Goal: Task Accomplishment & Management: Manage account settings

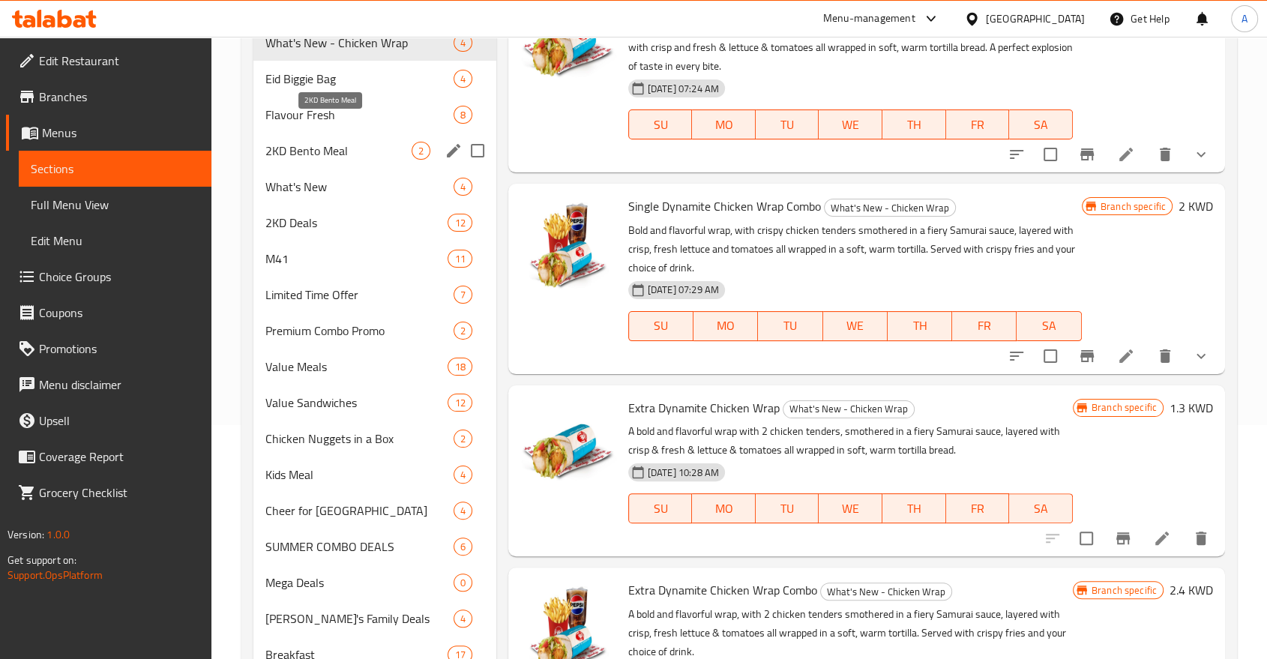
scroll to position [83, 0]
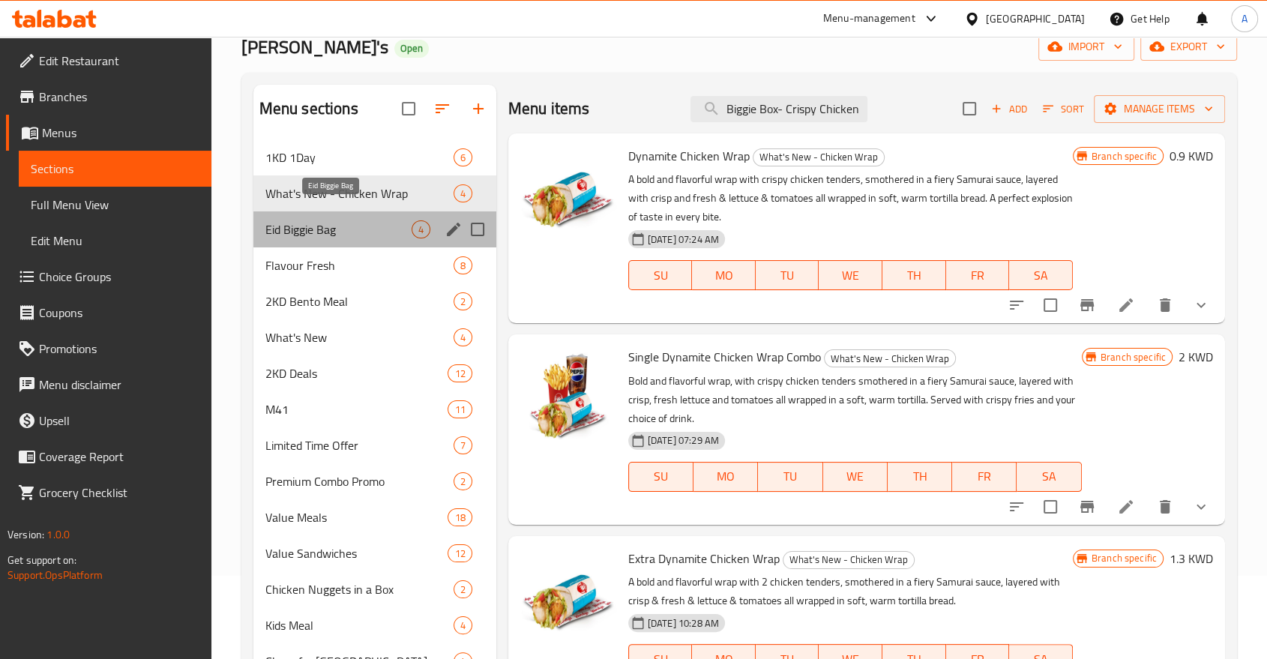
click at [358, 220] on span "Eid Biggie Bag" at bounding box center [338, 229] width 146 height 18
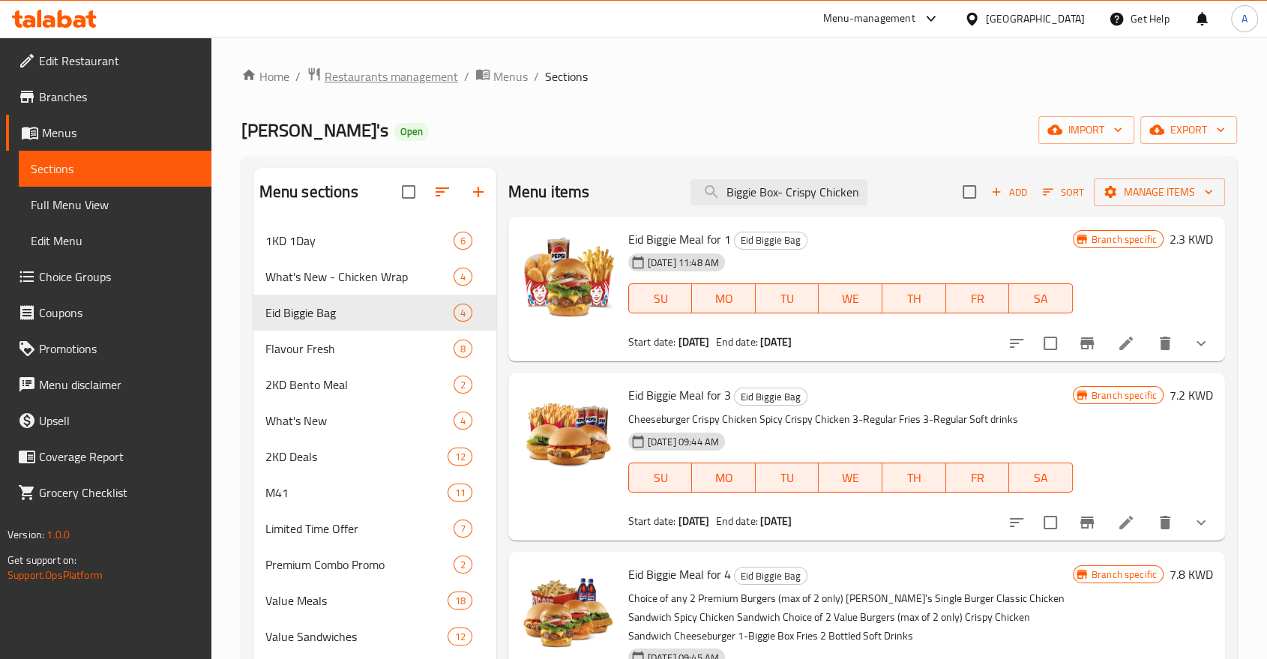
click at [361, 84] on span "Restaurants management" at bounding box center [391, 76] width 133 height 18
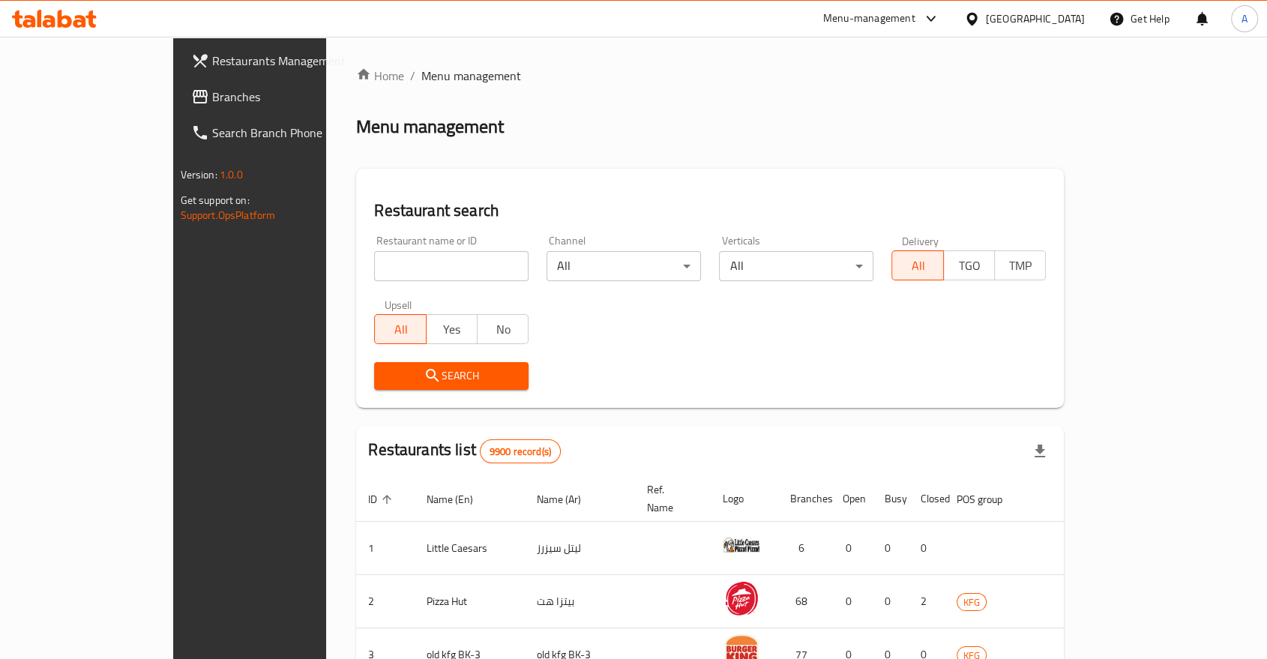
click at [374, 251] on input "search" at bounding box center [451, 266] width 154 height 30
type input "coffee bean"
click button "Search" at bounding box center [451, 376] width 154 height 28
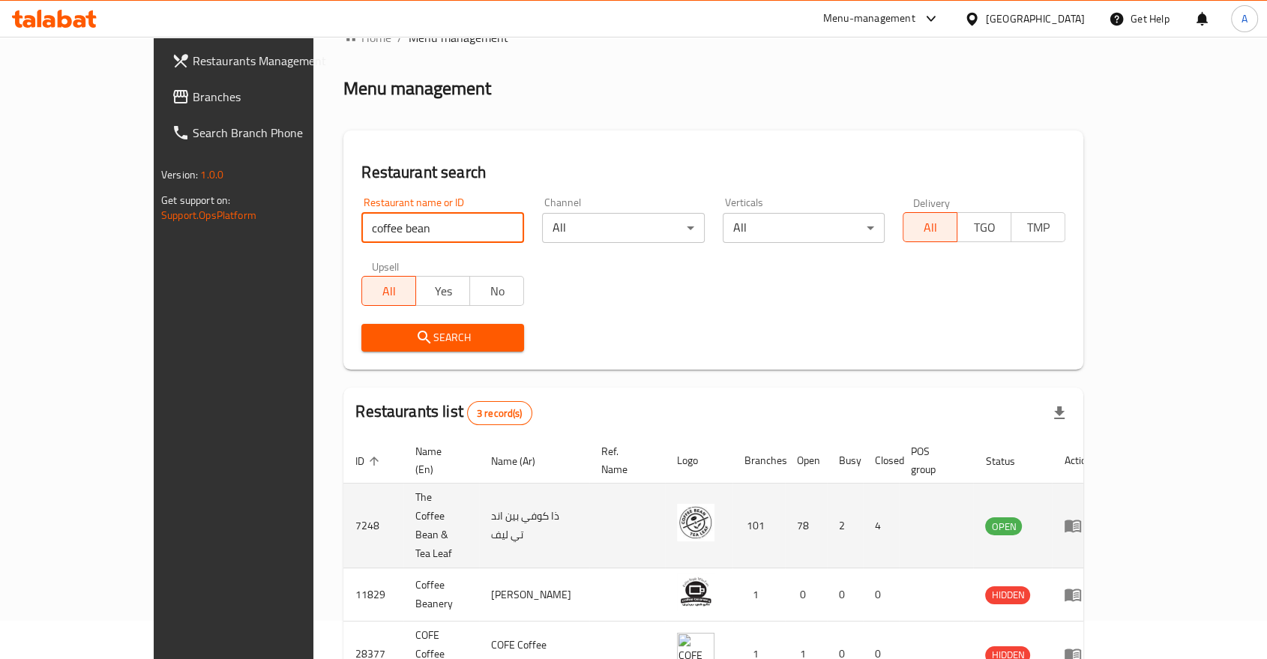
scroll to position [60, 0]
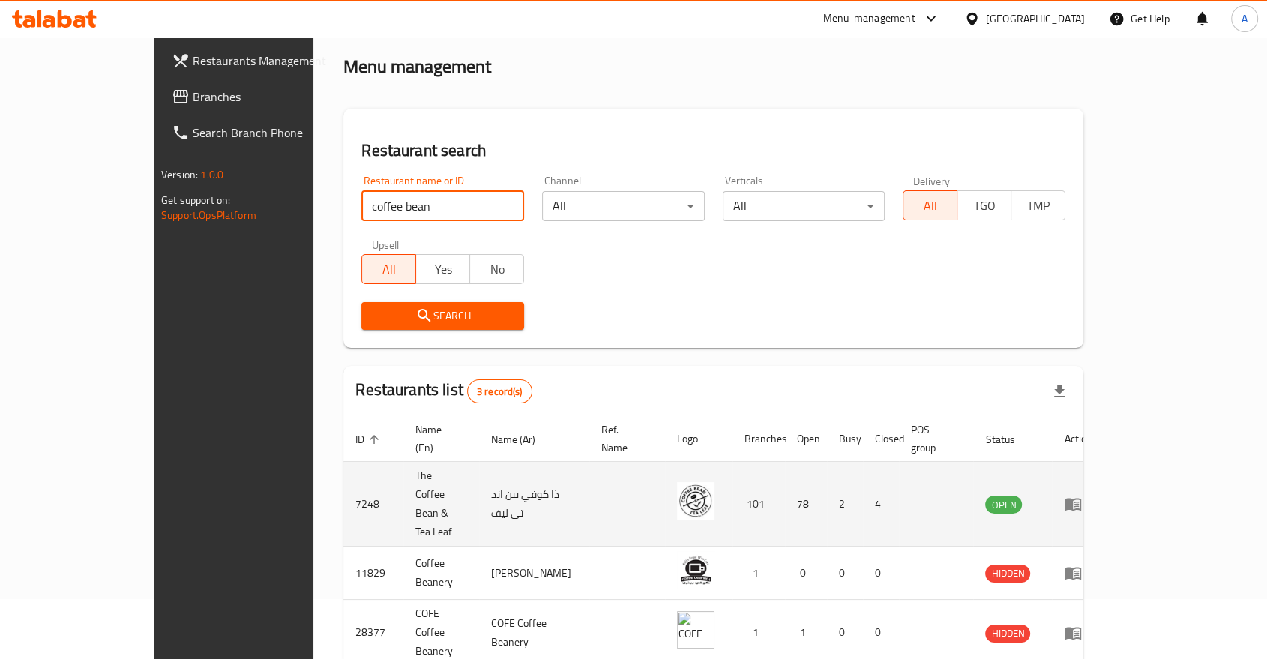
click at [1081, 495] on icon "enhanced table" at bounding box center [1072, 504] width 18 height 18
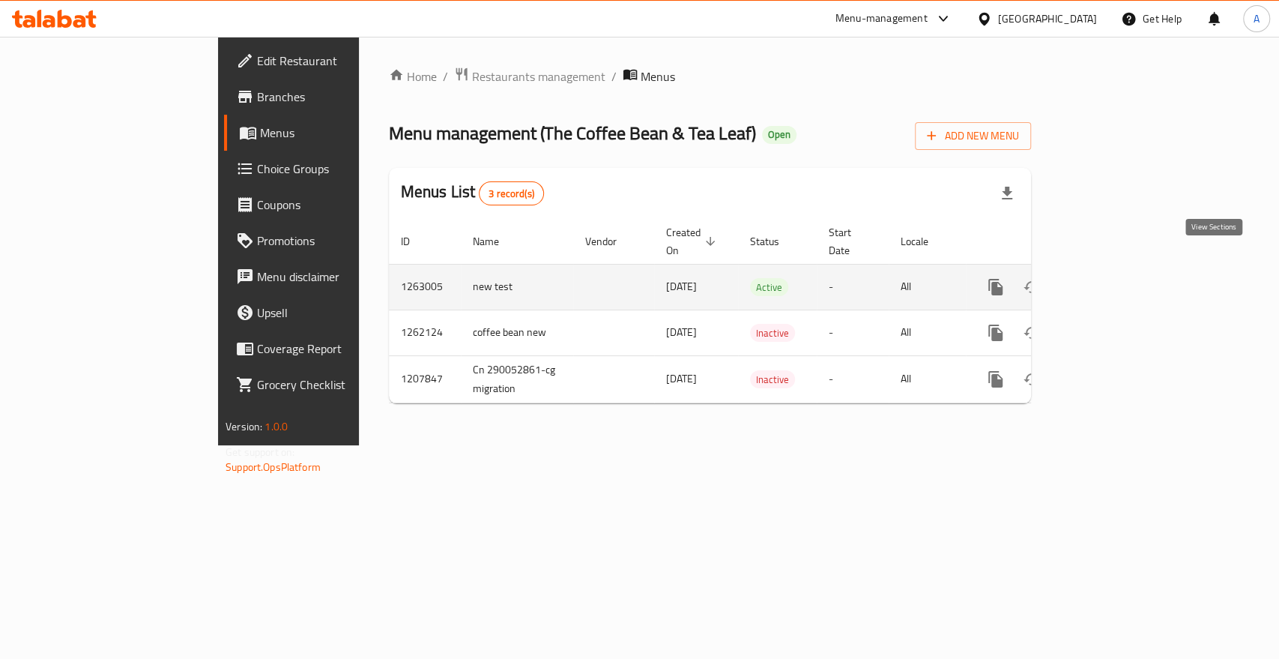
click at [1122, 269] on link "enhanced table" at bounding box center [1104, 287] width 36 height 36
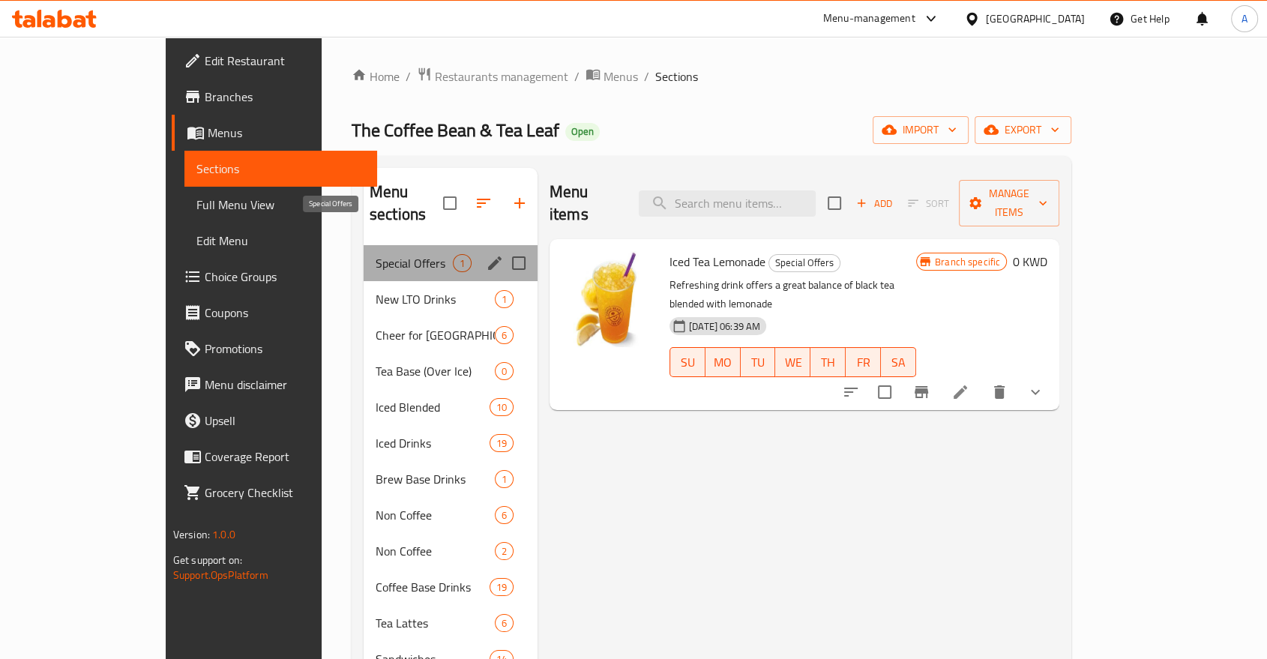
click at [375, 254] on span "Special Offers" at bounding box center [413, 263] width 77 height 18
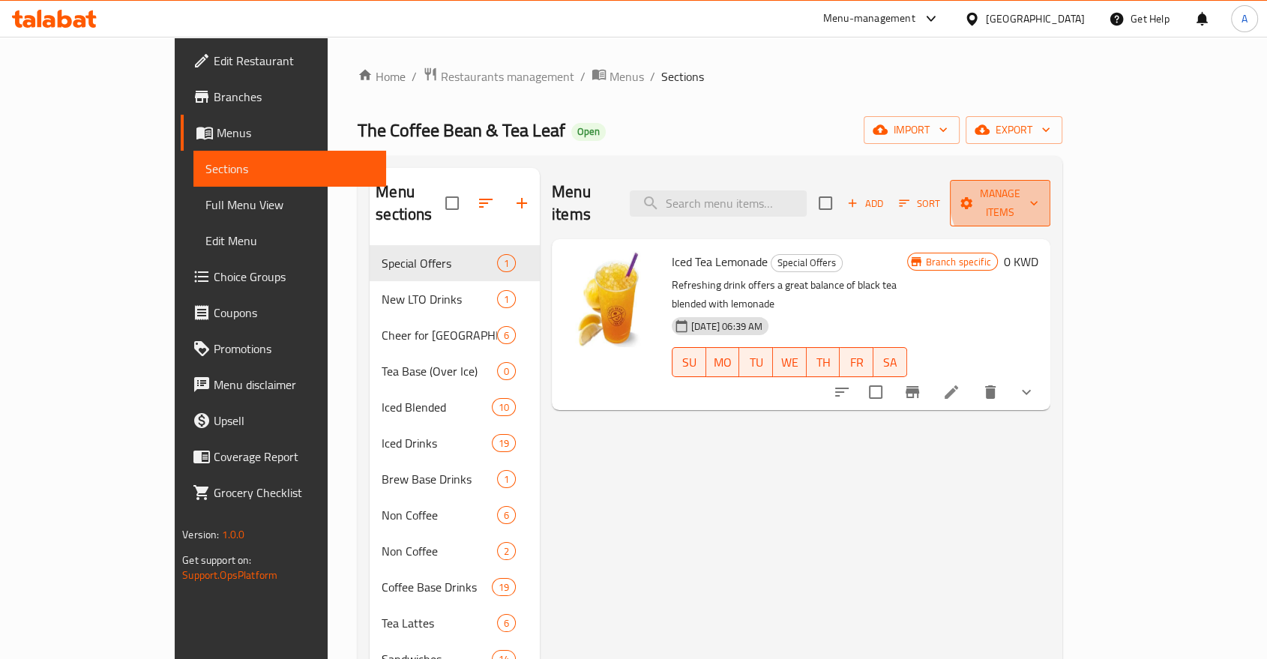
click at [1038, 184] on span "Manage items" at bounding box center [1000, 202] width 76 height 37
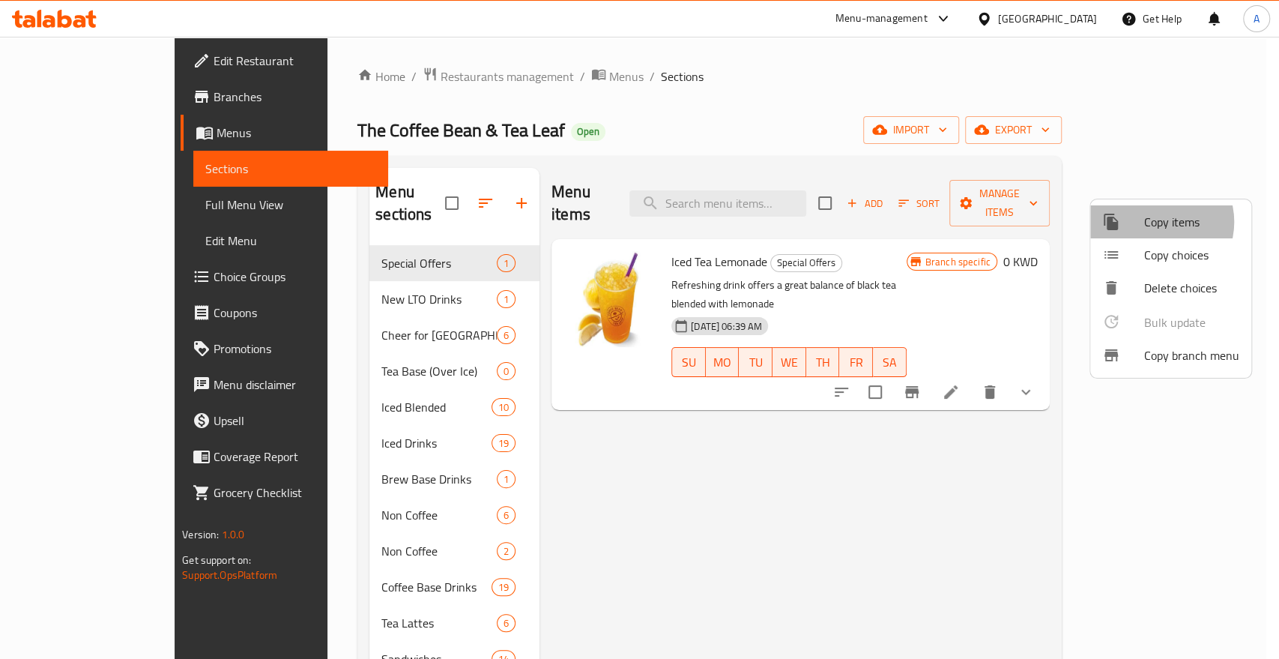
click at [1154, 222] on span "Copy items" at bounding box center [1191, 222] width 95 height 18
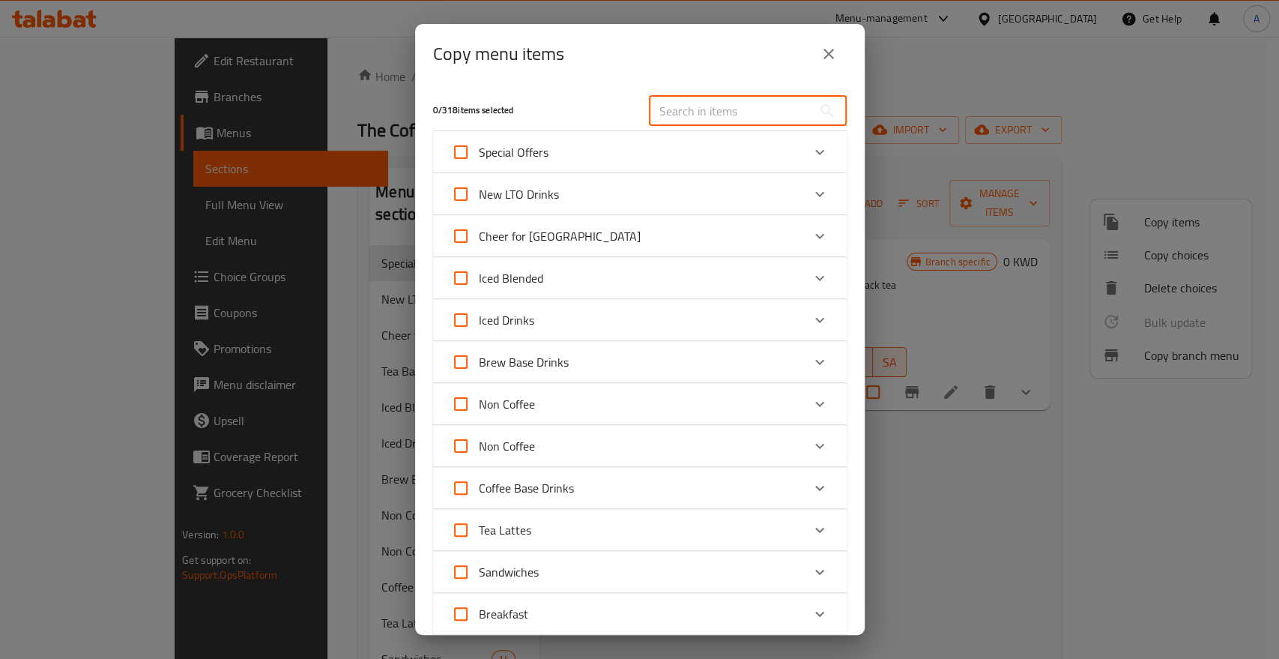
click at [734, 106] on input "text" at bounding box center [730, 111] width 163 height 30
paste input "Matcha Tea Latte"
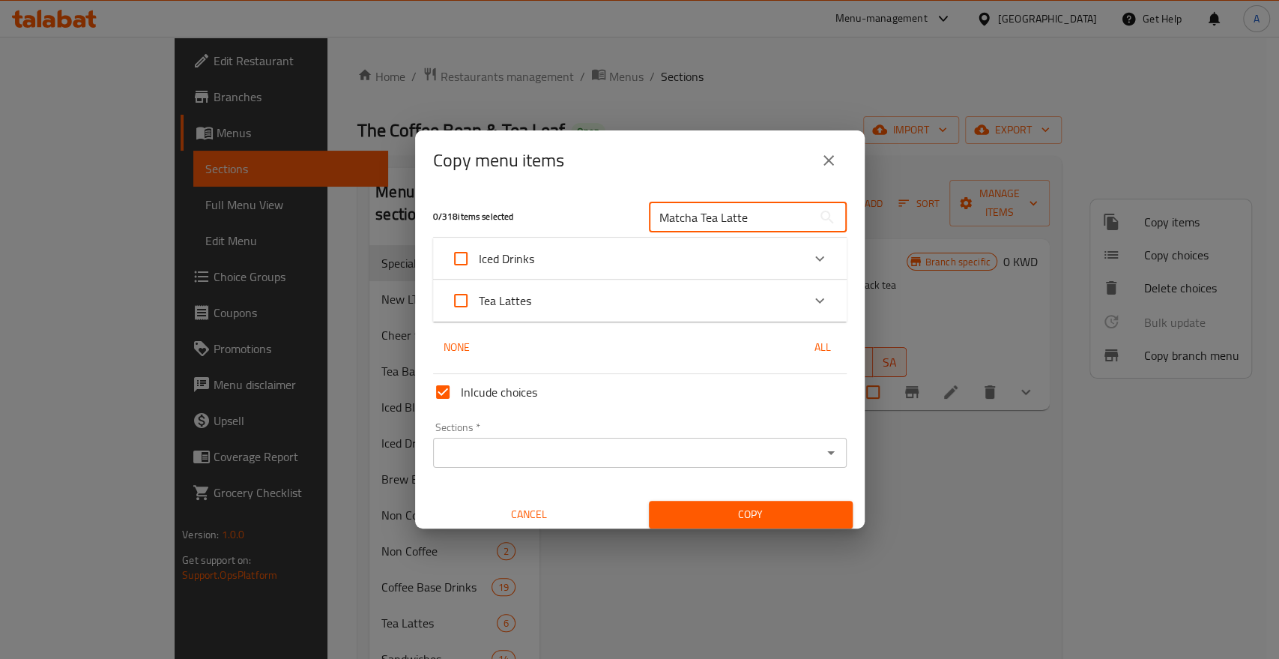
type input "Matcha Tea Latte"
click at [812, 263] on icon "Expand" at bounding box center [820, 259] width 18 height 18
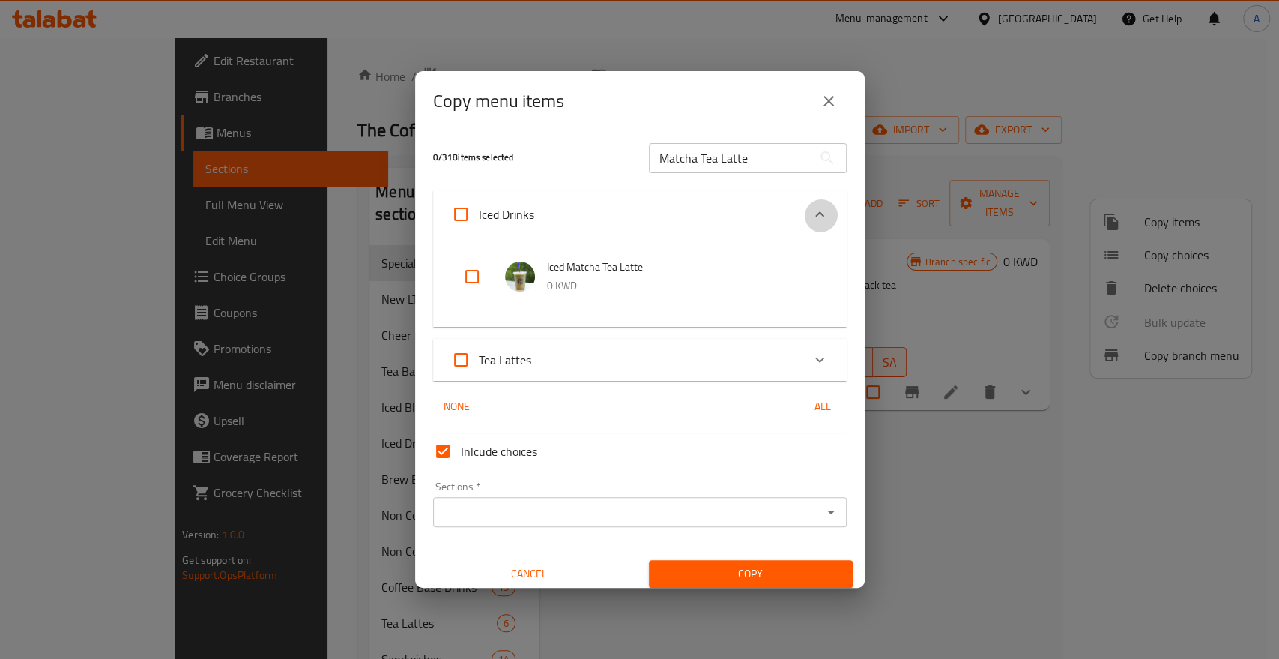
click at [811, 220] on icon "Expand" at bounding box center [820, 214] width 18 height 18
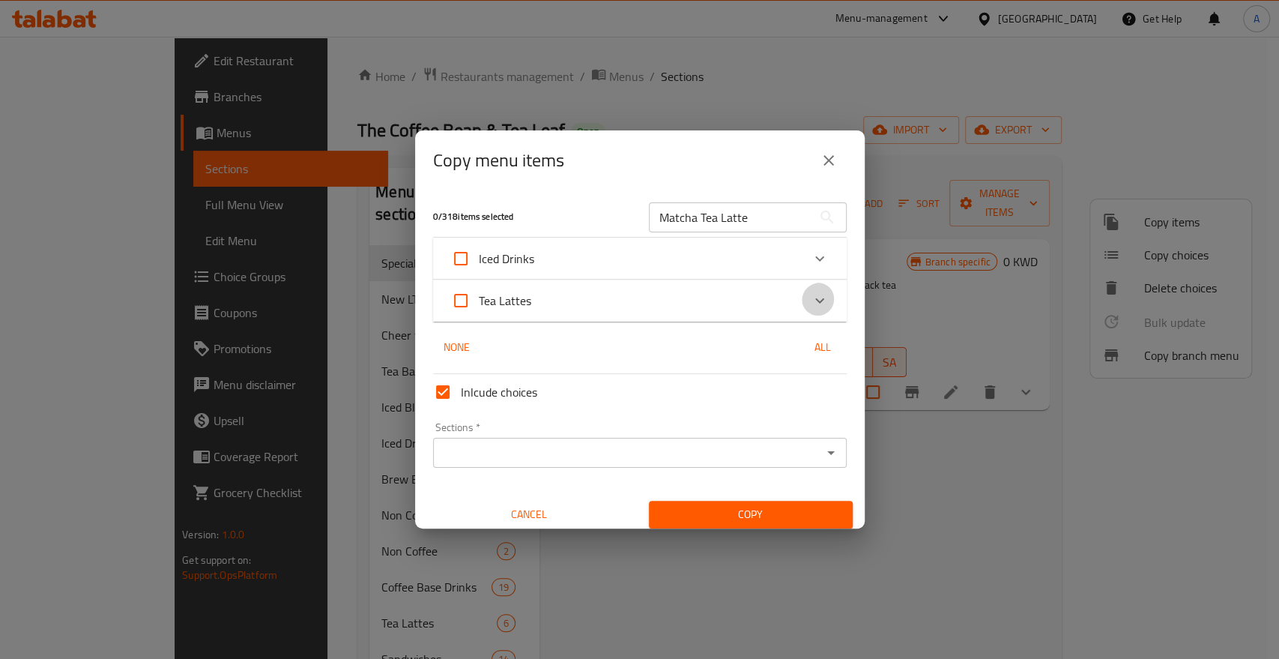
click at [821, 299] on div "Expand" at bounding box center [820, 301] width 36 height 36
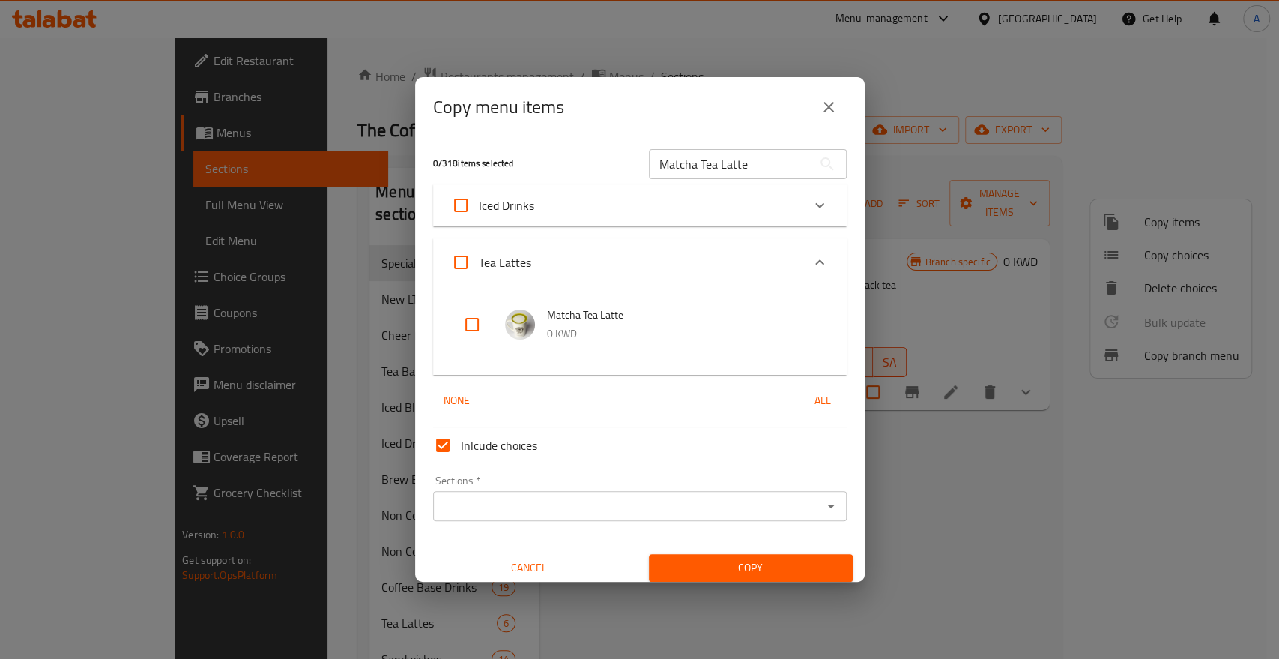
click at [469, 321] on input "checkbox" at bounding box center [472, 325] width 36 height 36
checkbox input "true"
click at [668, 172] on input "Matcha Tea Latte" at bounding box center [730, 164] width 163 height 30
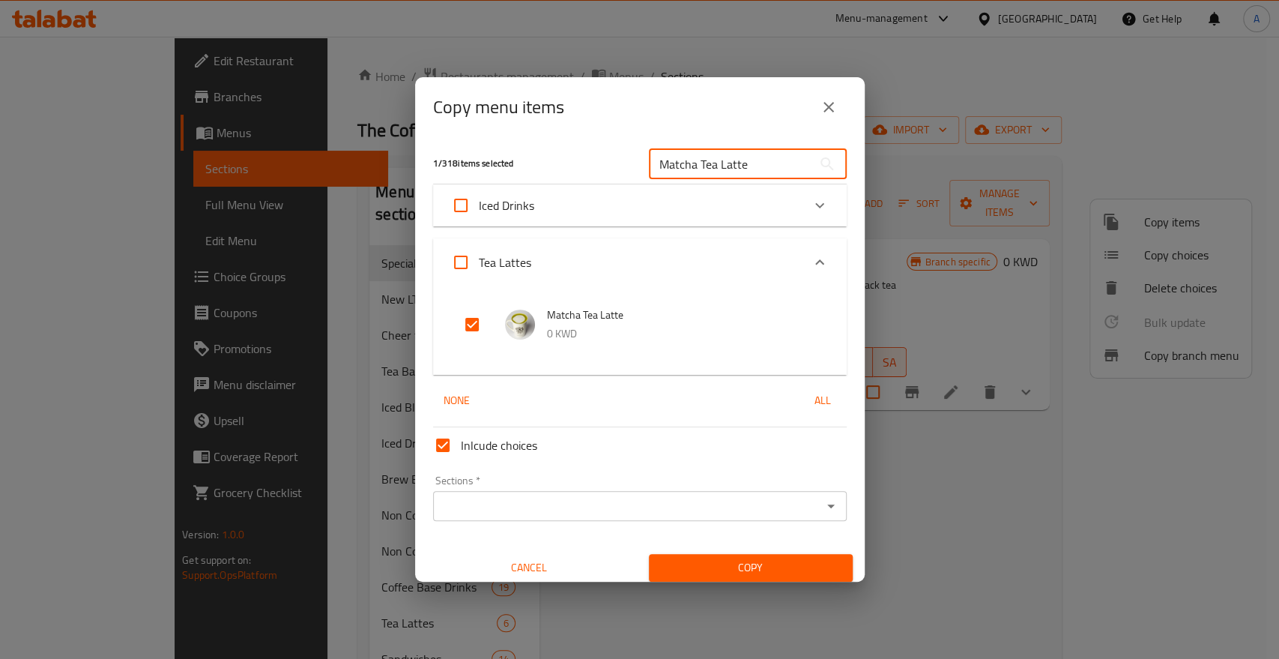
paste input "Iced"
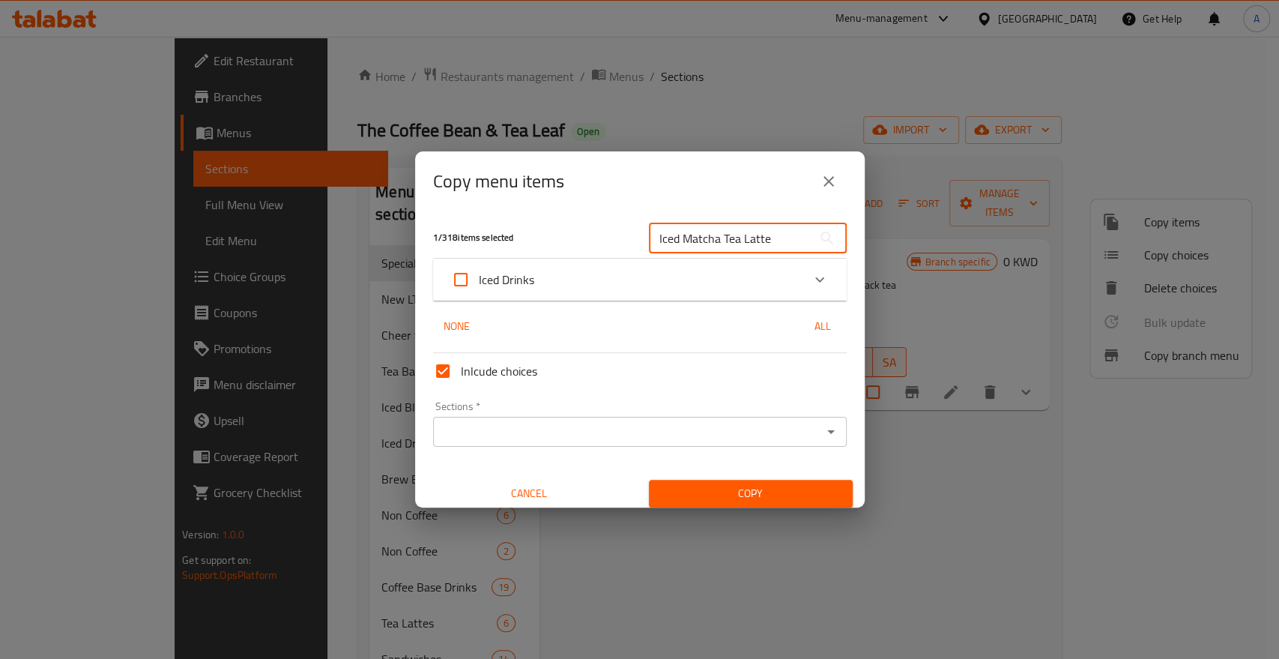
type input "Iced Matcha Tea Latte"
click at [815, 280] on icon "Expand" at bounding box center [820, 280] width 18 height 18
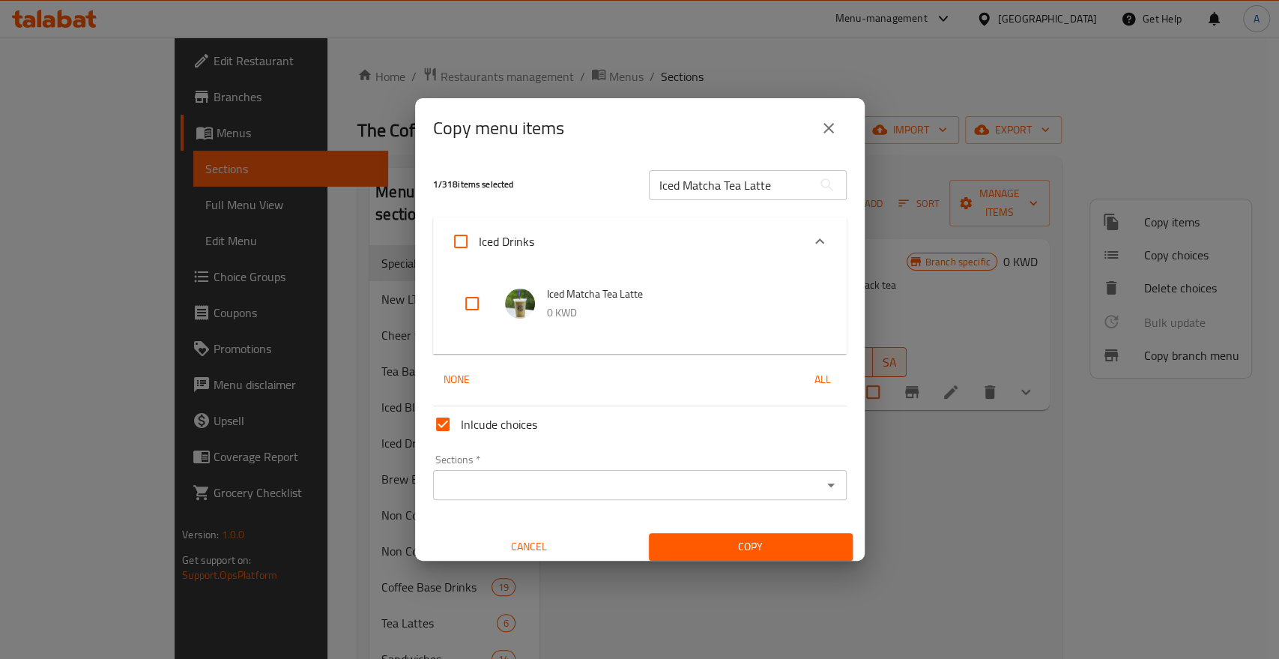
click at [480, 306] on input "checkbox" at bounding box center [472, 304] width 36 height 36
checkbox input "true"
click at [722, 181] on input "Iced Matcha Tea Latte" at bounding box center [730, 185] width 163 height 30
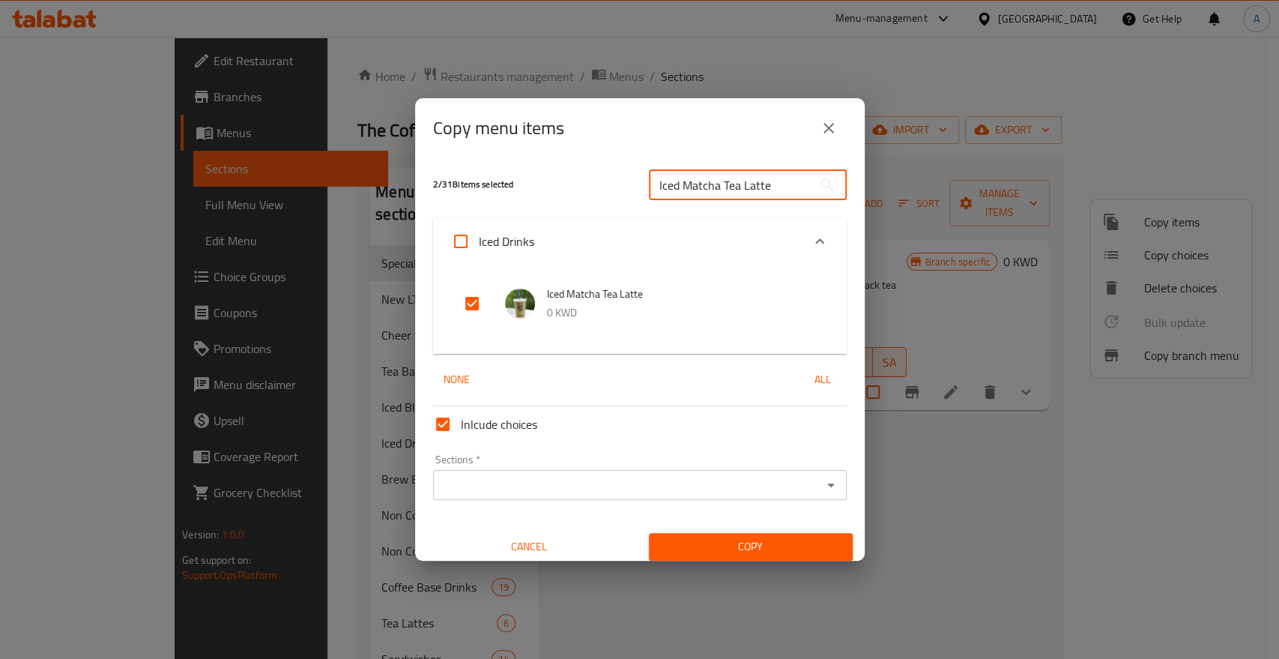
paste input "Matcha Tea Ice Blended"
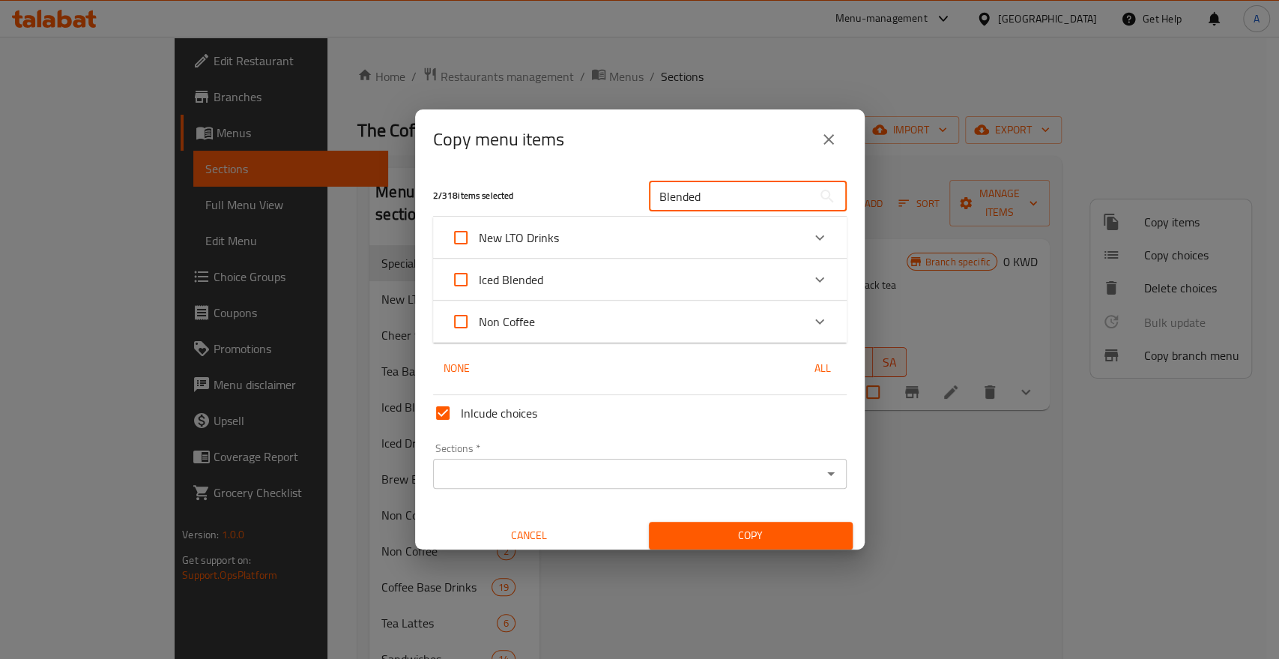
type input "Blended"
click at [820, 277] on div "Expand" at bounding box center [820, 280] width 36 height 36
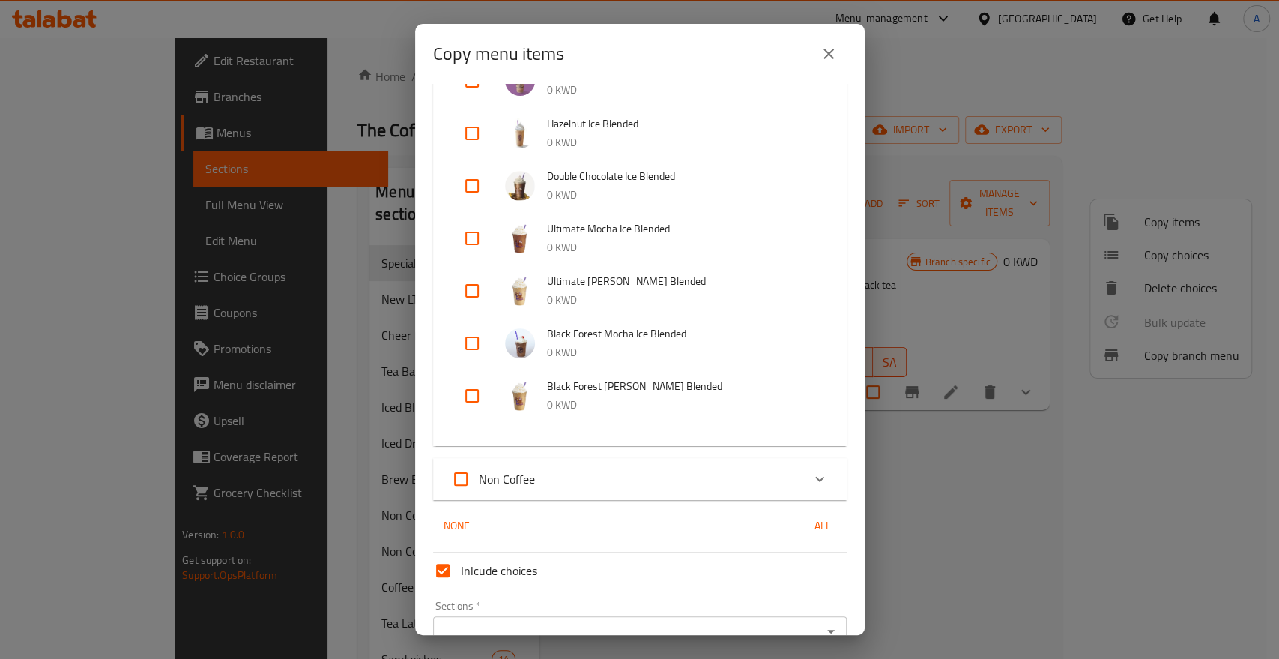
scroll to position [378, 0]
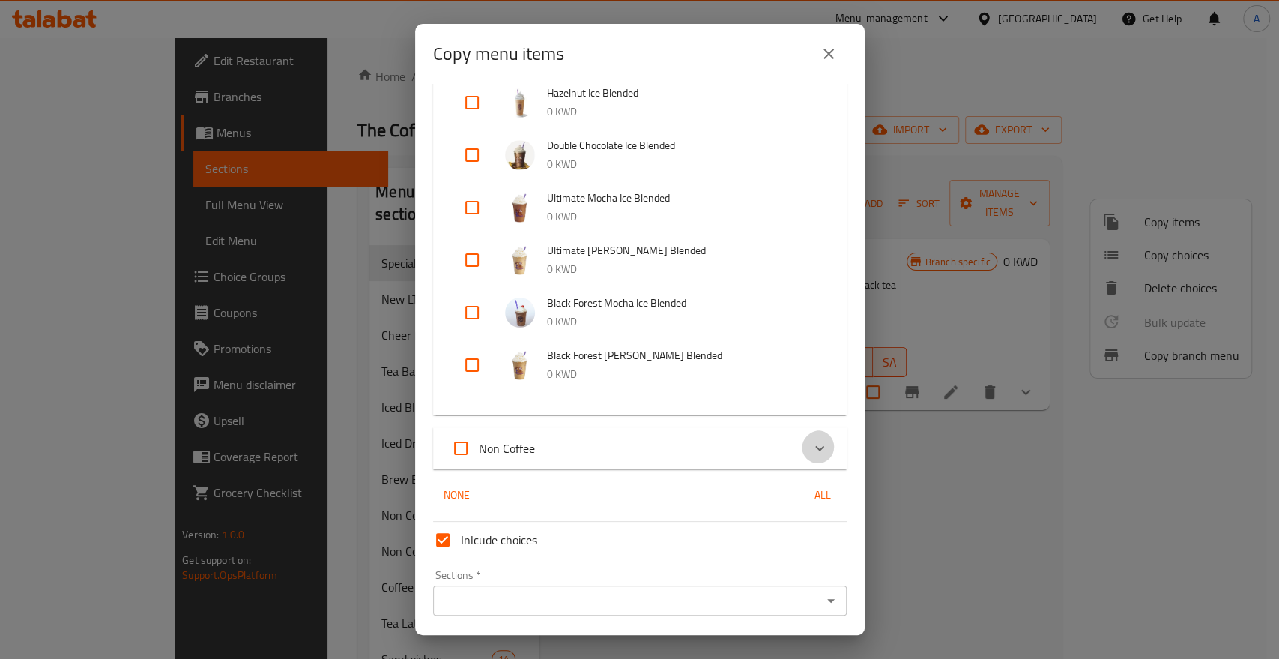
click at [811, 439] on icon "Expand" at bounding box center [820, 448] width 18 height 18
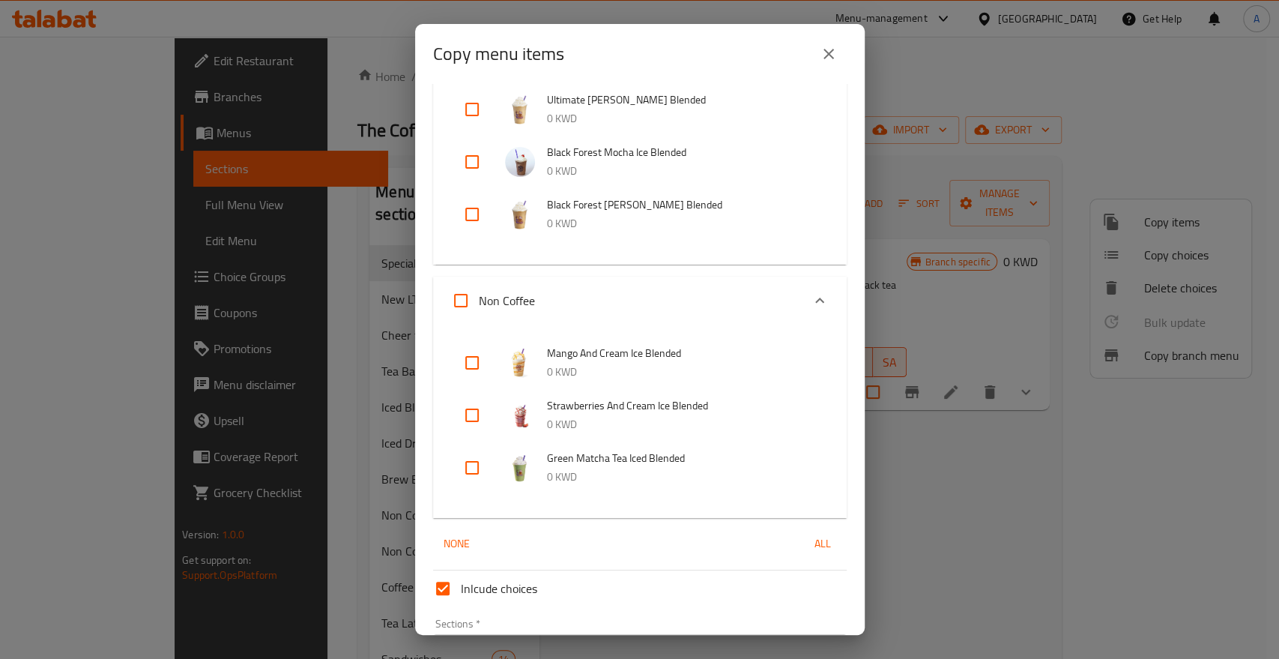
scroll to position [546, 0]
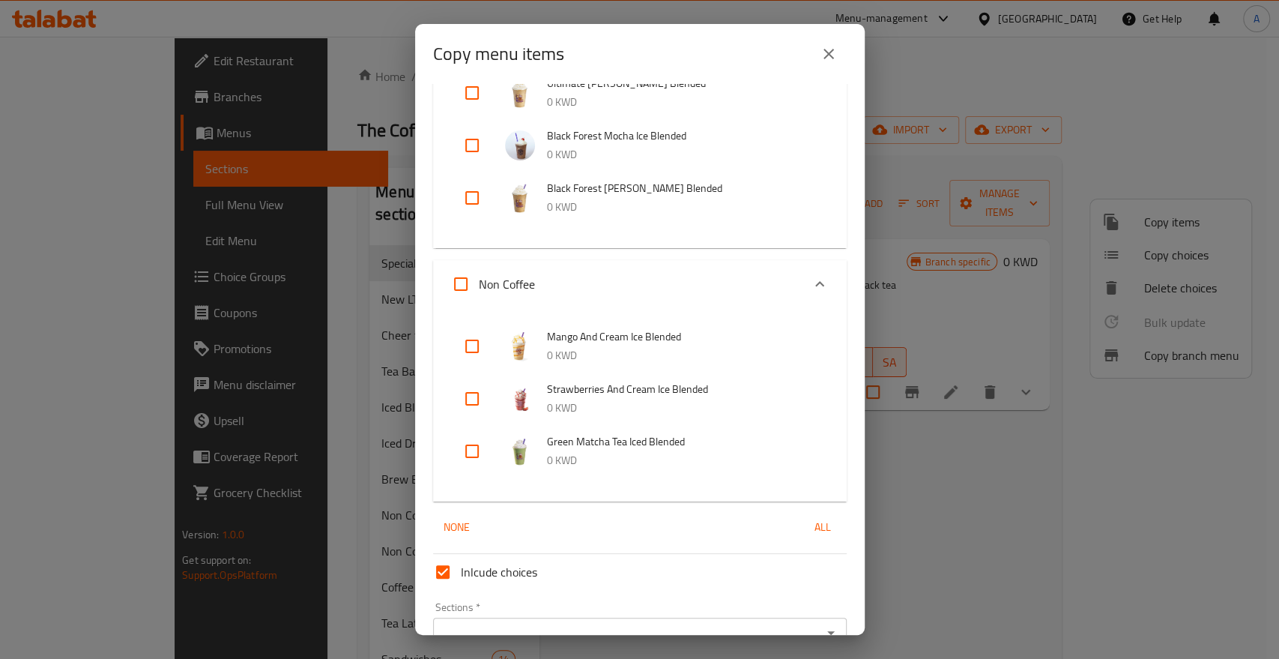
click at [474, 433] on input "checkbox" at bounding box center [472, 451] width 36 height 36
checkbox input "true"
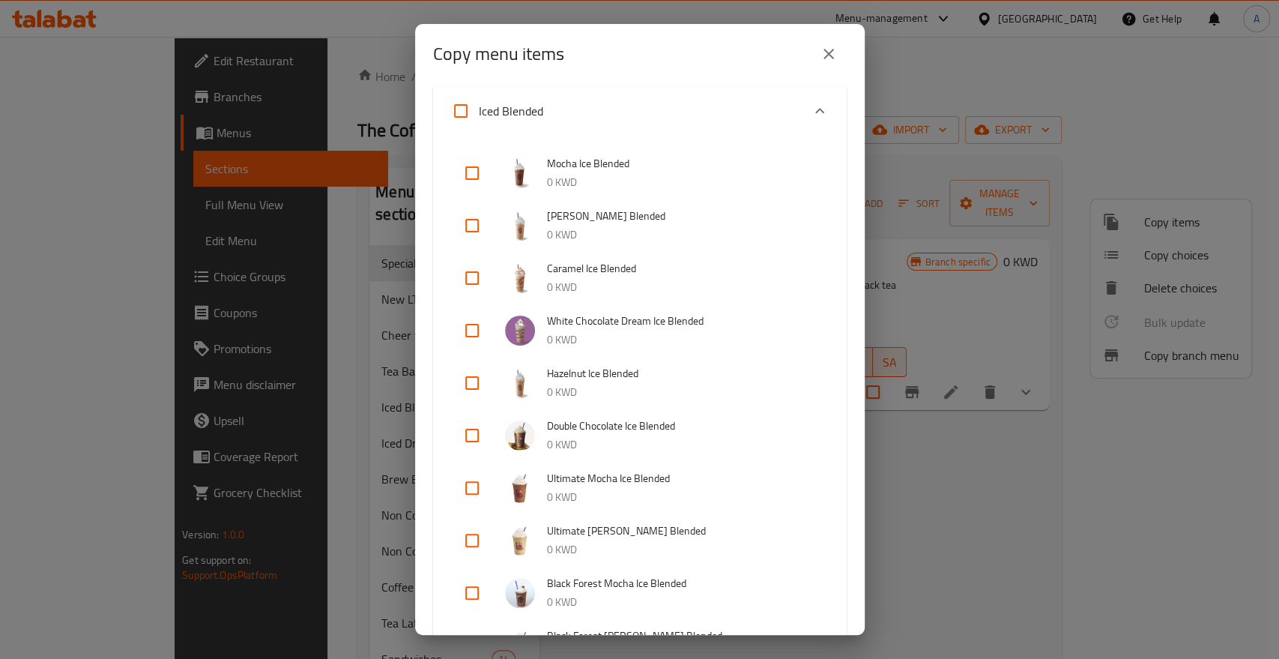
scroll to position [0, 0]
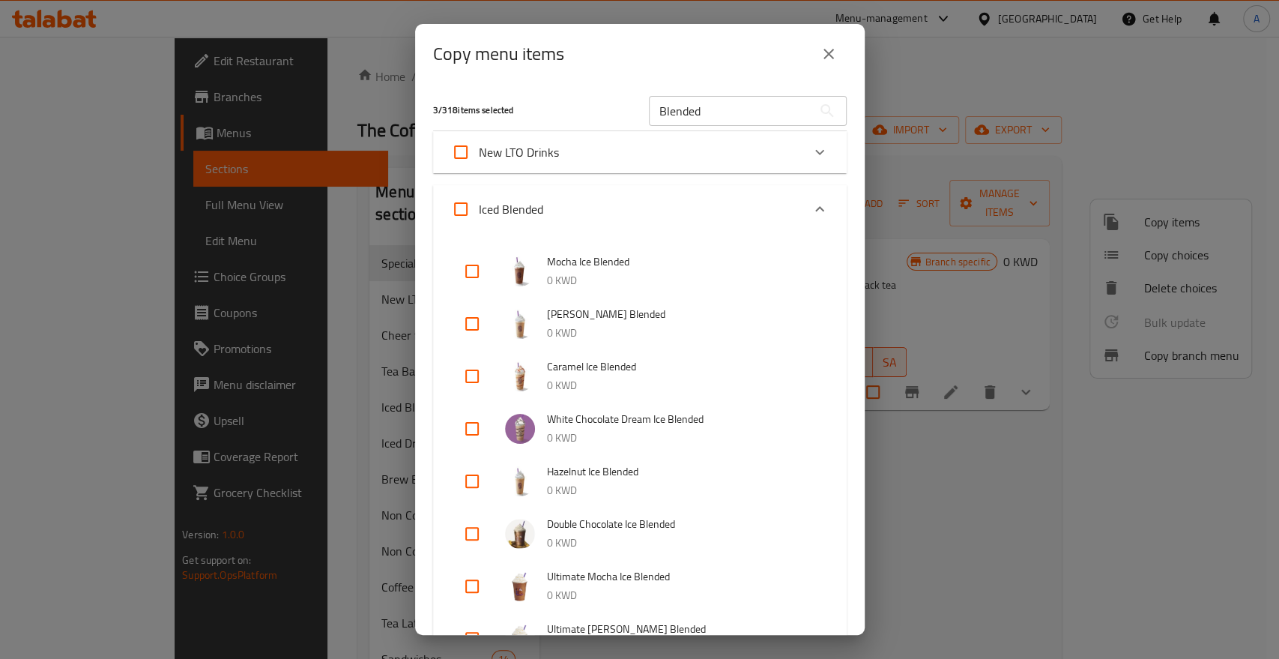
click at [802, 191] on div "Expand" at bounding box center [820, 209] width 36 height 36
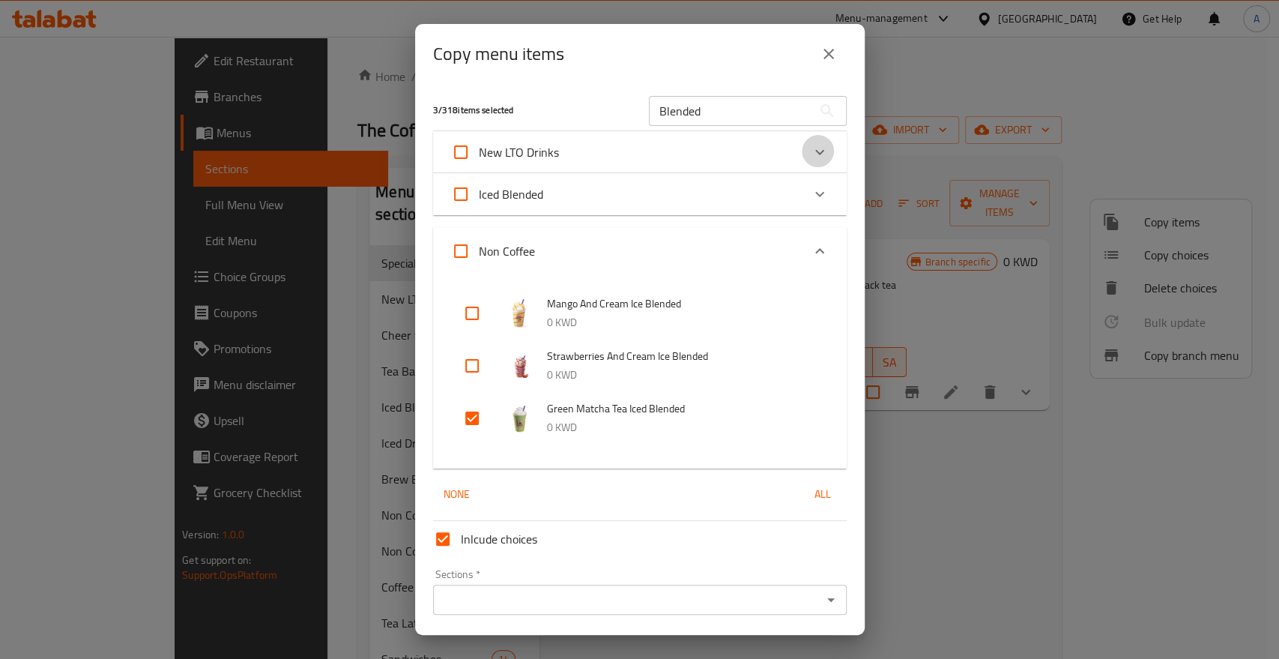
click at [811, 143] on icon "Expand" at bounding box center [820, 152] width 18 height 18
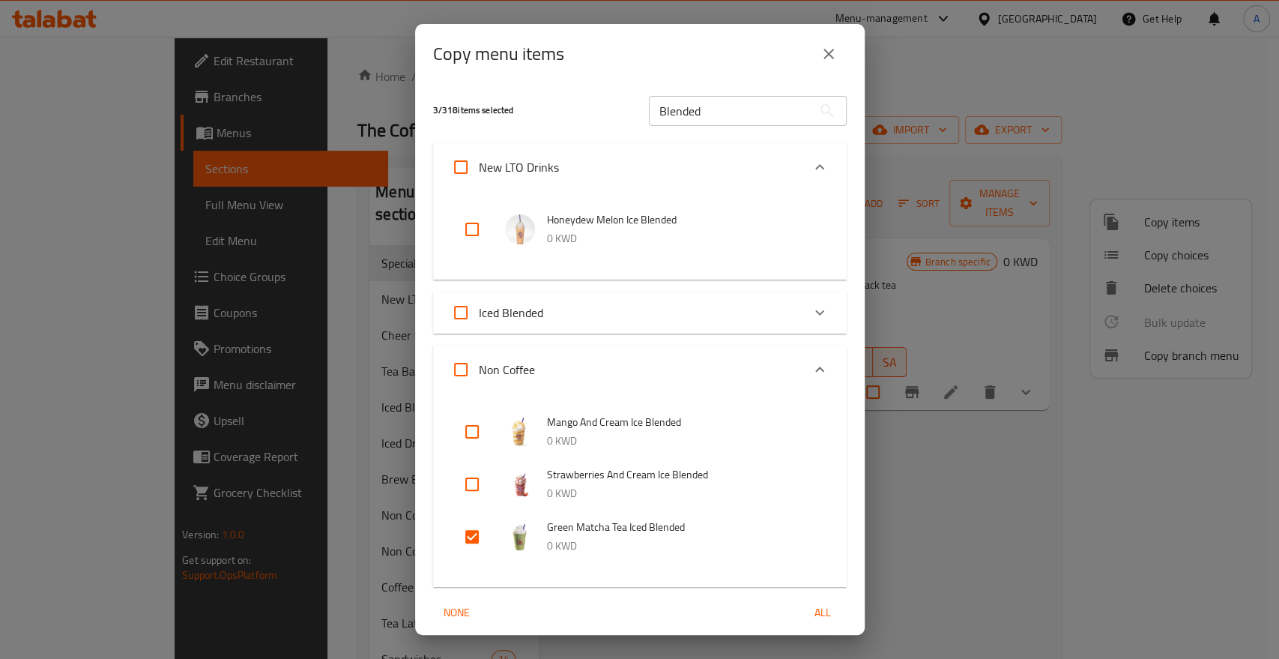
click at [802, 161] on div "Expand" at bounding box center [820, 167] width 36 height 36
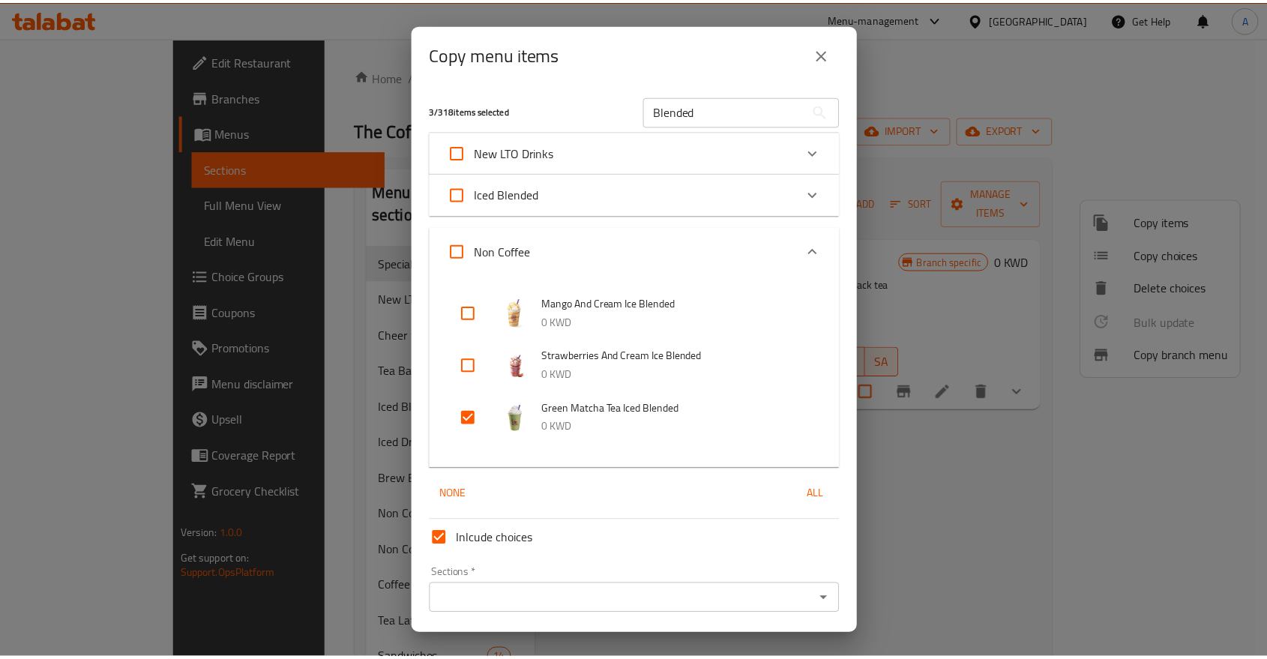
scroll to position [18, 0]
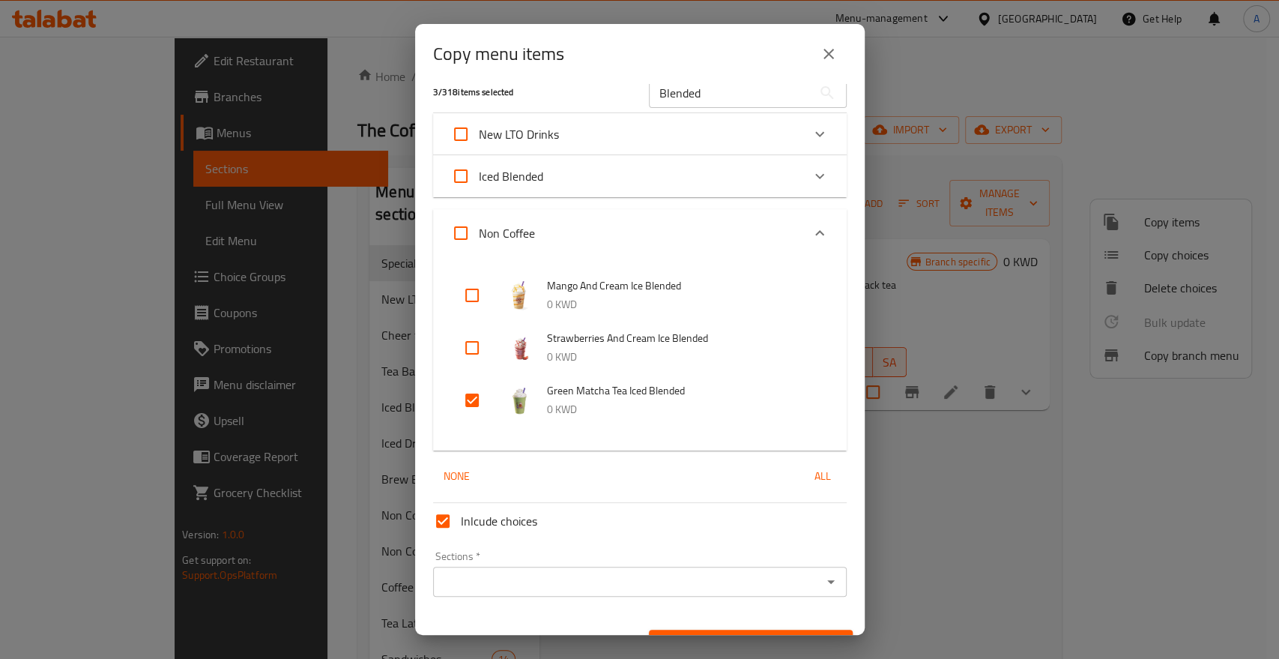
click at [576, 571] on input "Sections   *" at bounding box center [628, 581] width 380 height 21
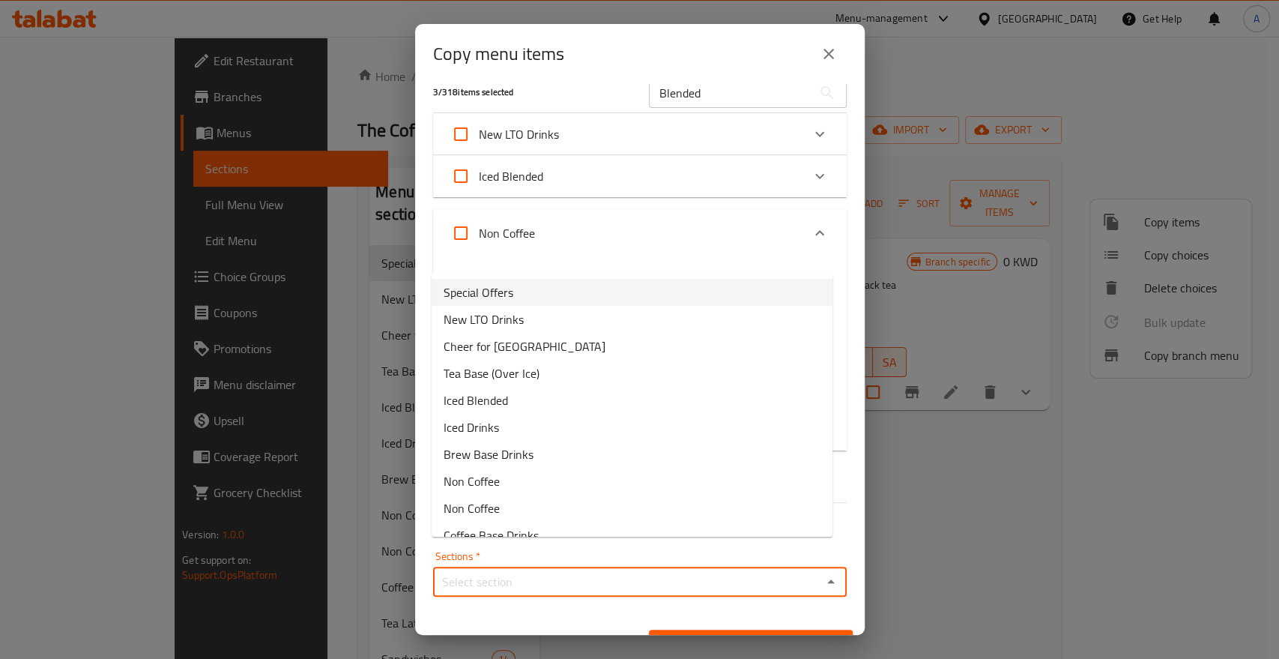
click at [528, 279] on li "Special Offers" at bounding box center [632, 292] width 401 height 27
type input "Special Offers"
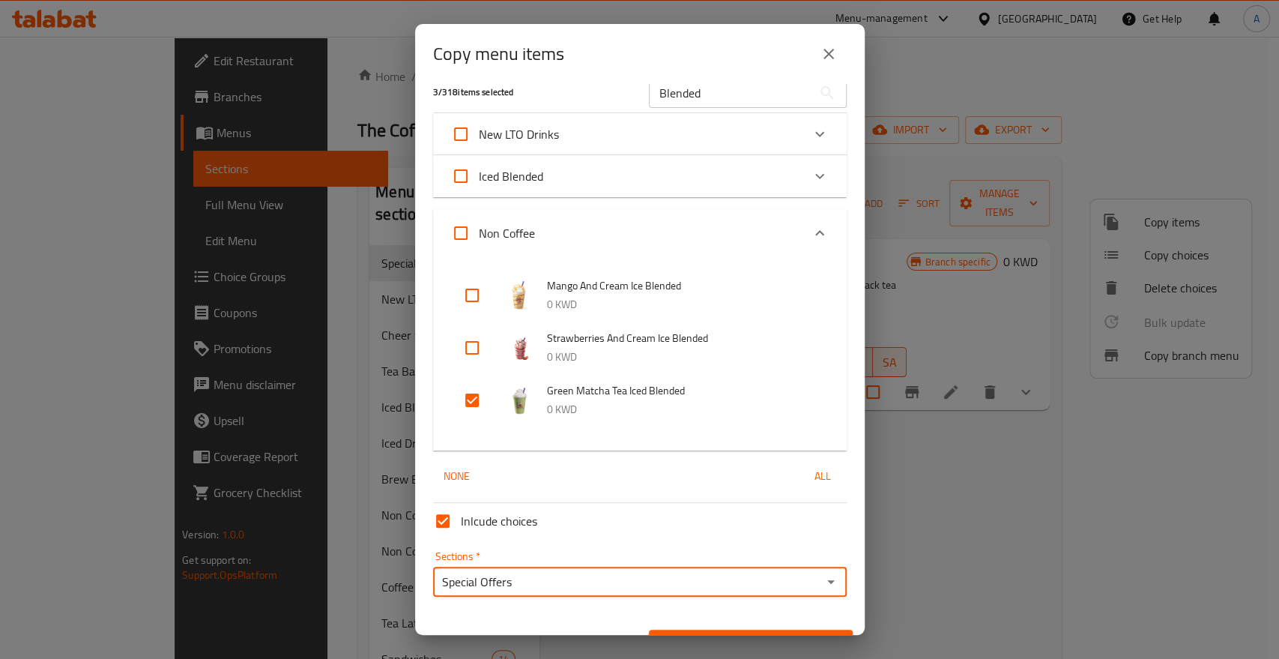
click at [689, 634] on span "Copy" at bounding box center [751, 643] width 180 height 19
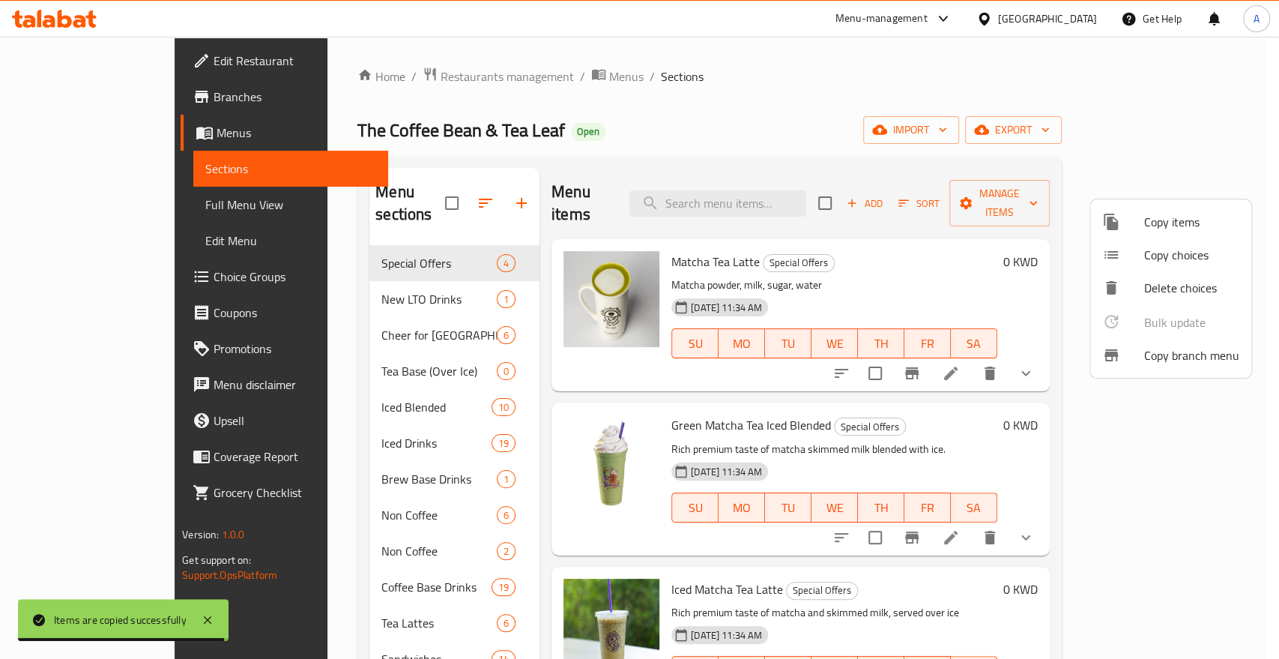
click at [775, 100] on div at bounding box center [639, 329] width 1279 height 659
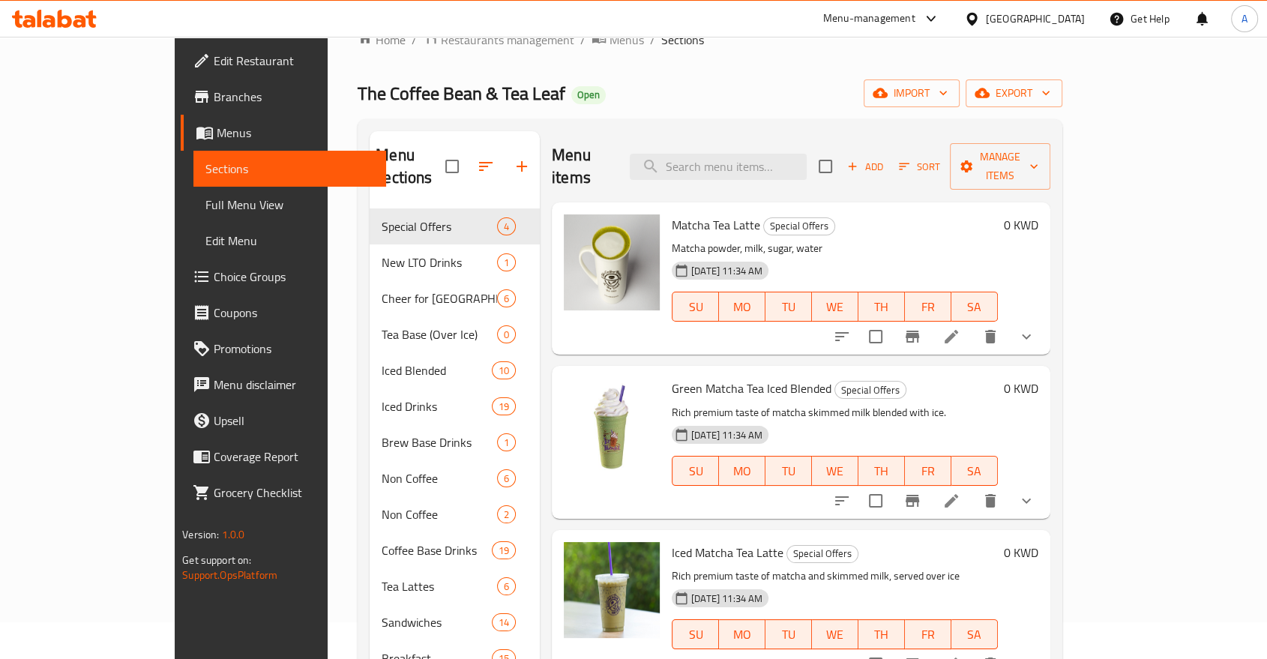
scroll to position [0, 0]
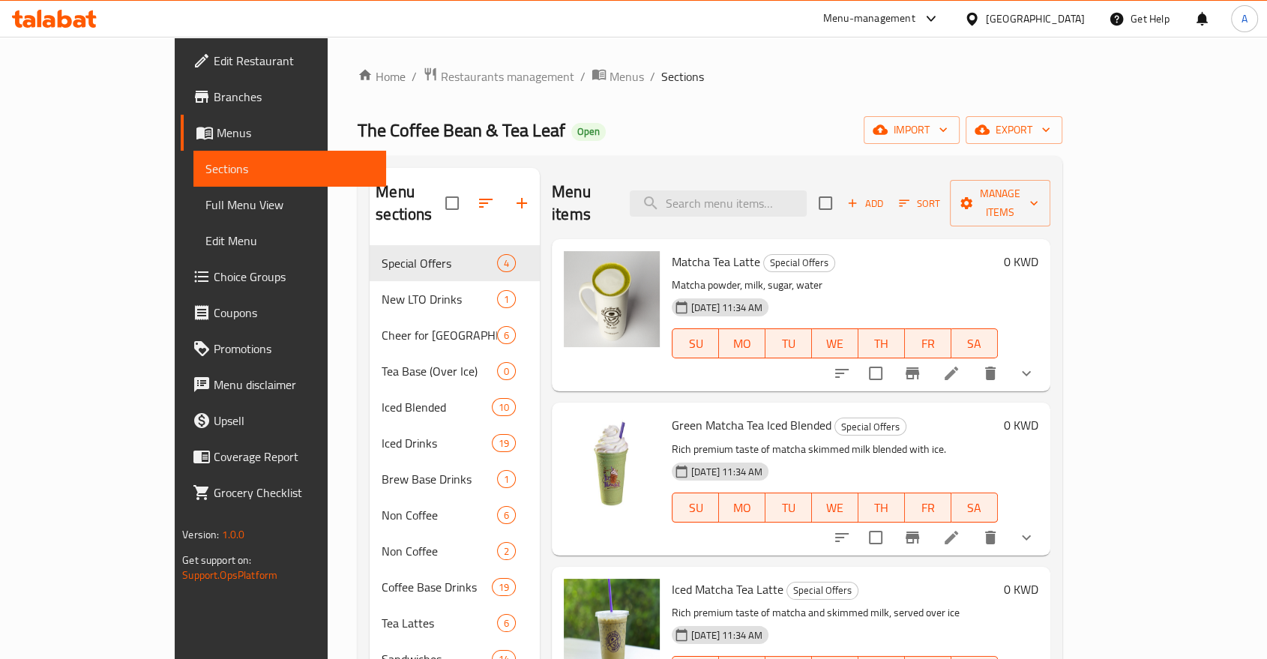
click at [214, 88] on span "Branches" at bounding box center [294, 97] width 160 height 18
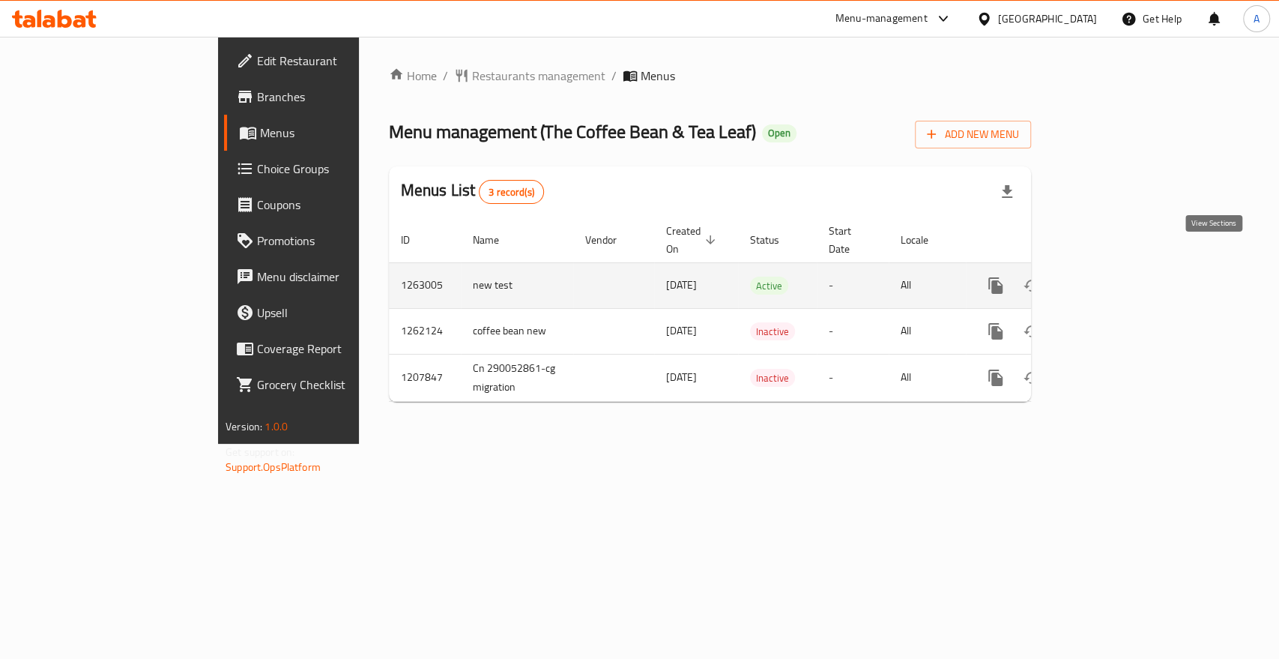
click at [1111, 279] on icon "enhanced table" at bounding box center [1103, 285] width 13 height 13
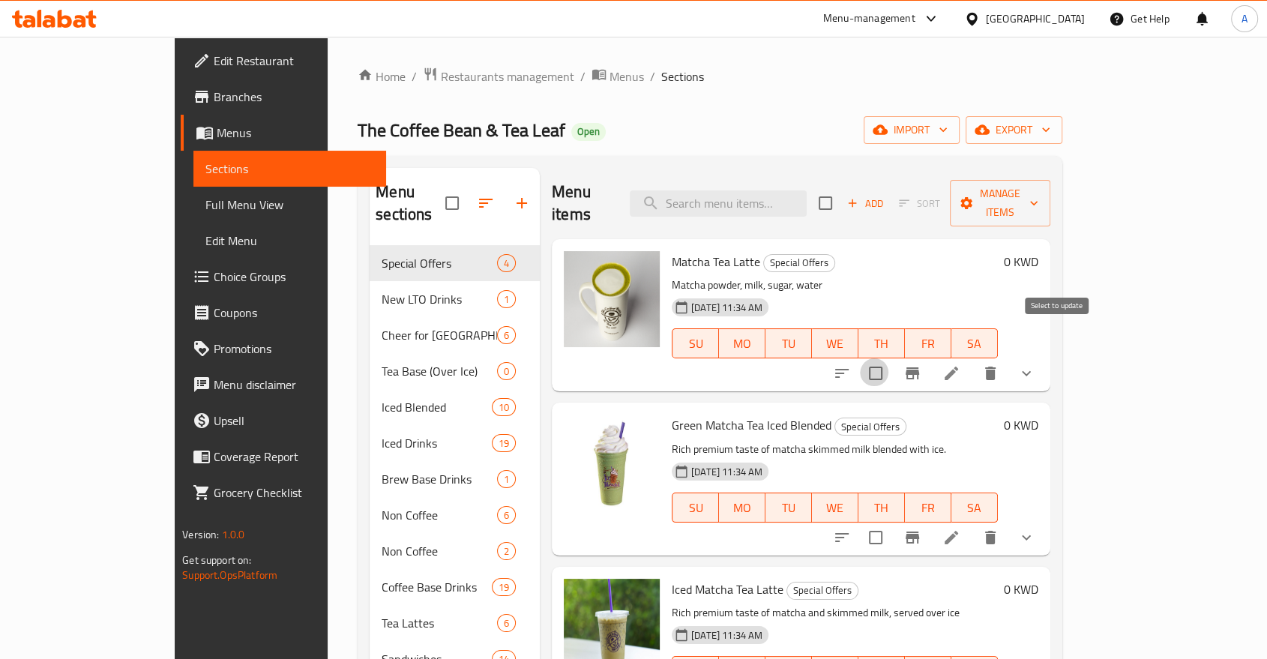
click at [891, 357] on input "checkbox" at bounding box center [875, 372] width 31 height 31
checkbox input "true"
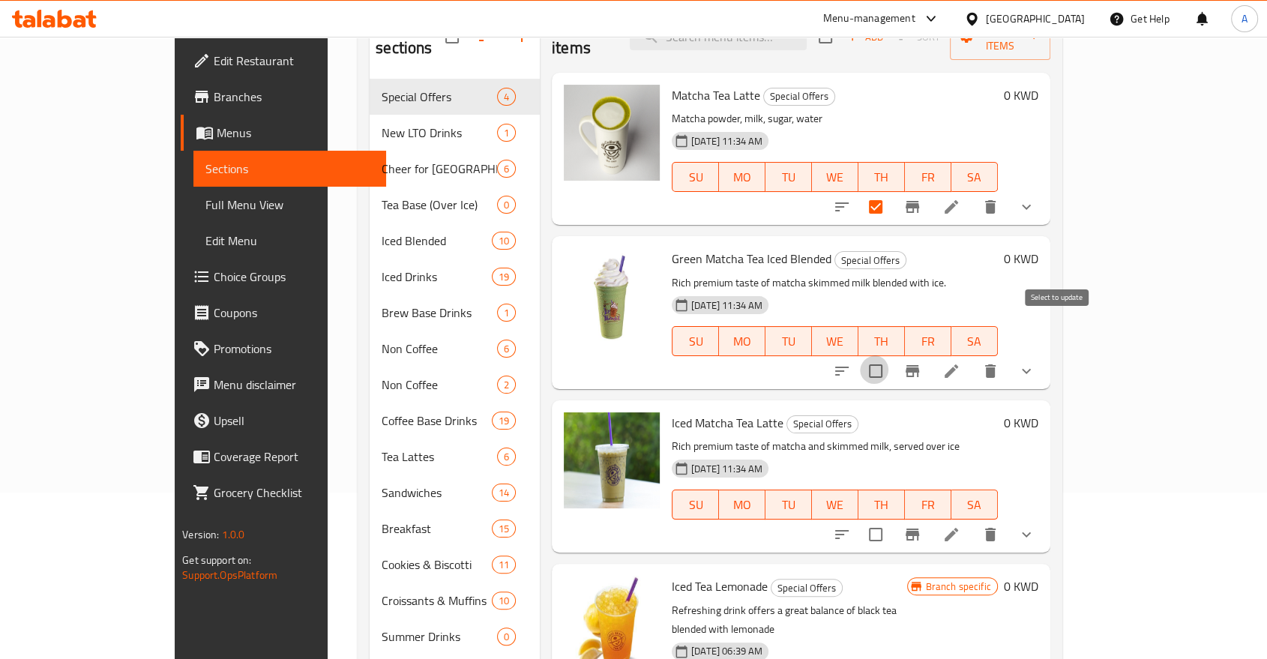
click at [891, 355] on input "checkbox" at bounding box center [875, 370] width 31 height 31
checkbox input "true"
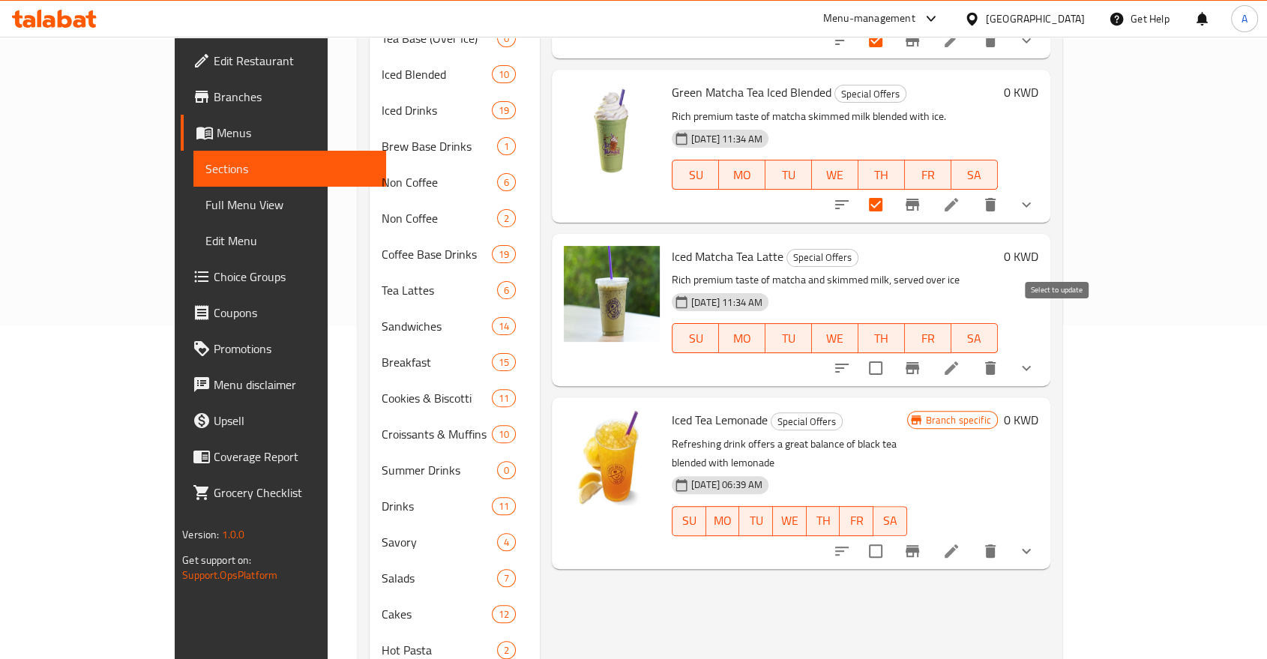
click at [891, 352] on input "checkbox" at bounding box center [875, 367] width 31 height 31
checkbox input "true"
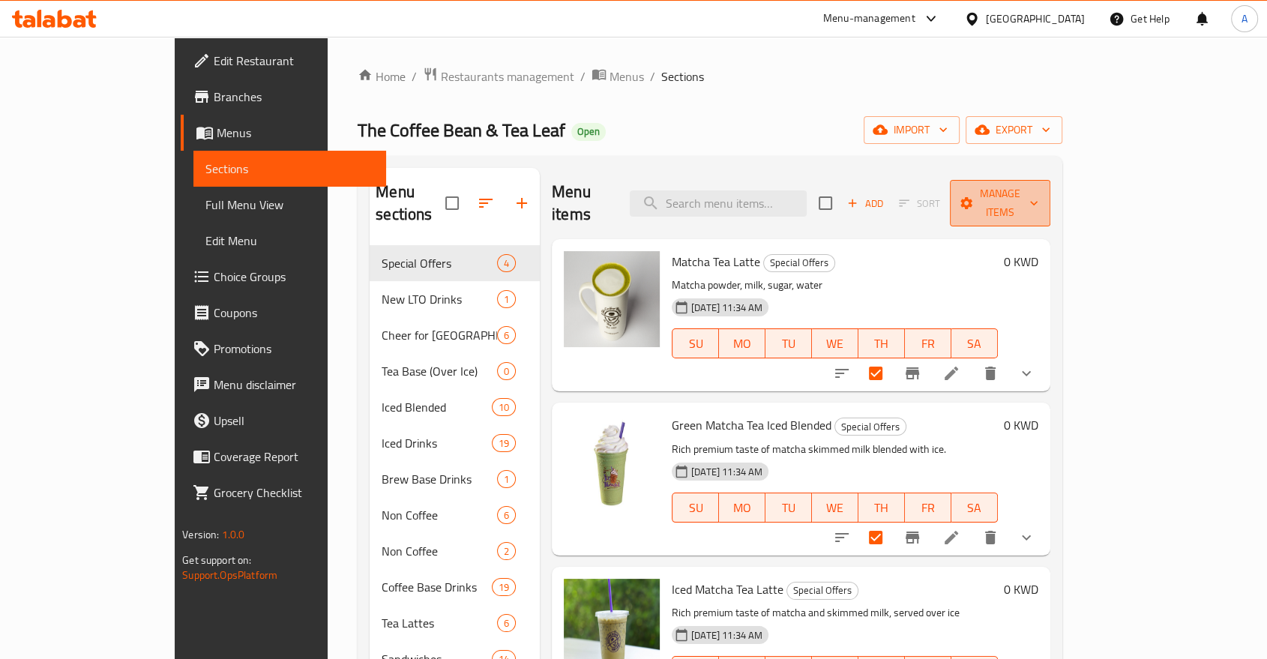
click at [1038, 186] on span "Manage items" at bounding box center [1000, 202] width 76 height 37
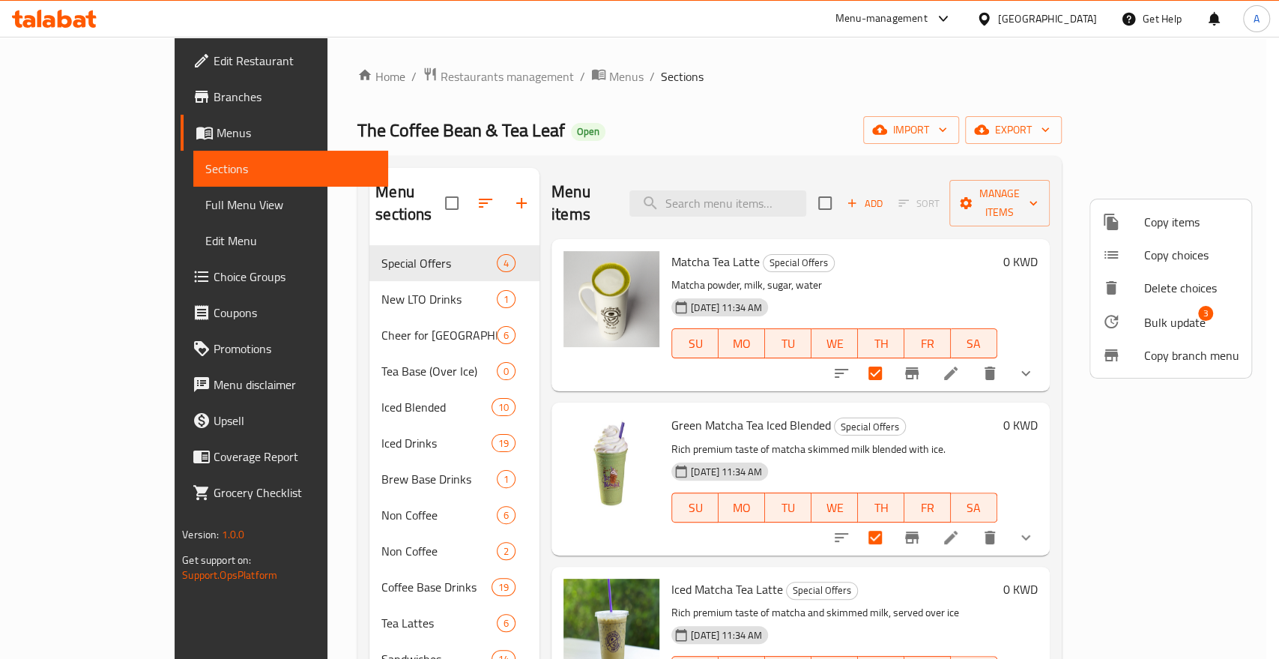
click at [1153, 313] on span "Bulk update" at bounding box center [1174, 322] width 61 height 18
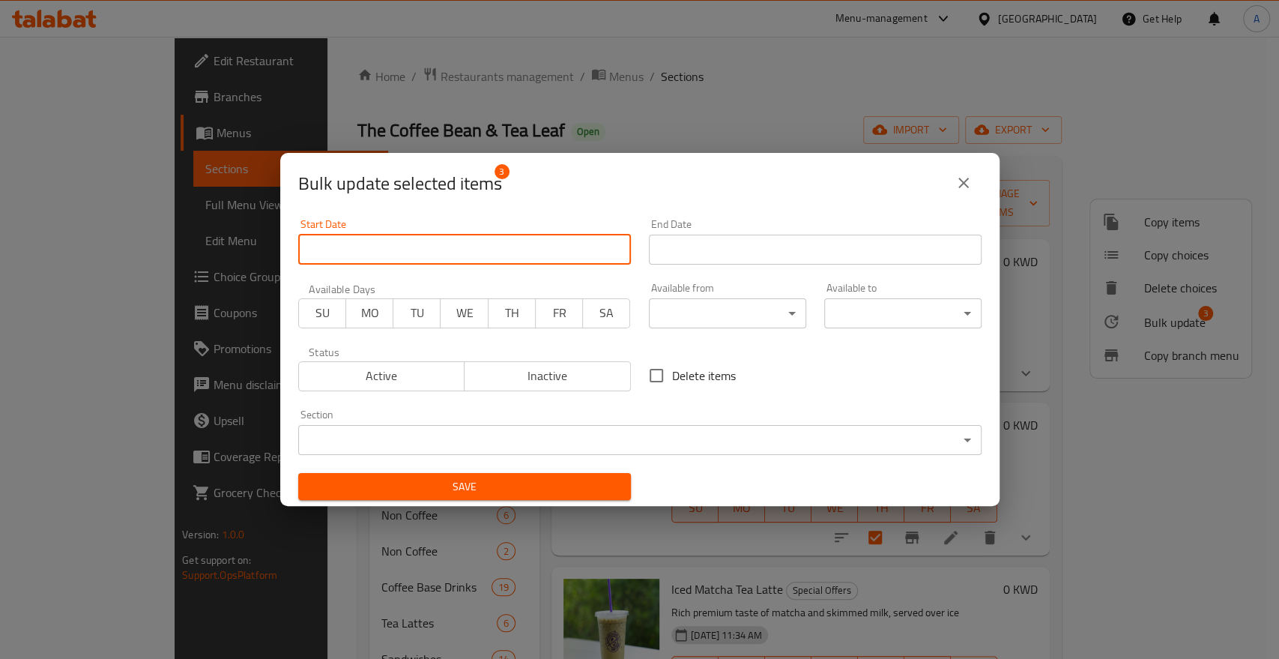
click at [398, 247] on input "Start Date" at bounding box center [464, 250] width 333 height 30
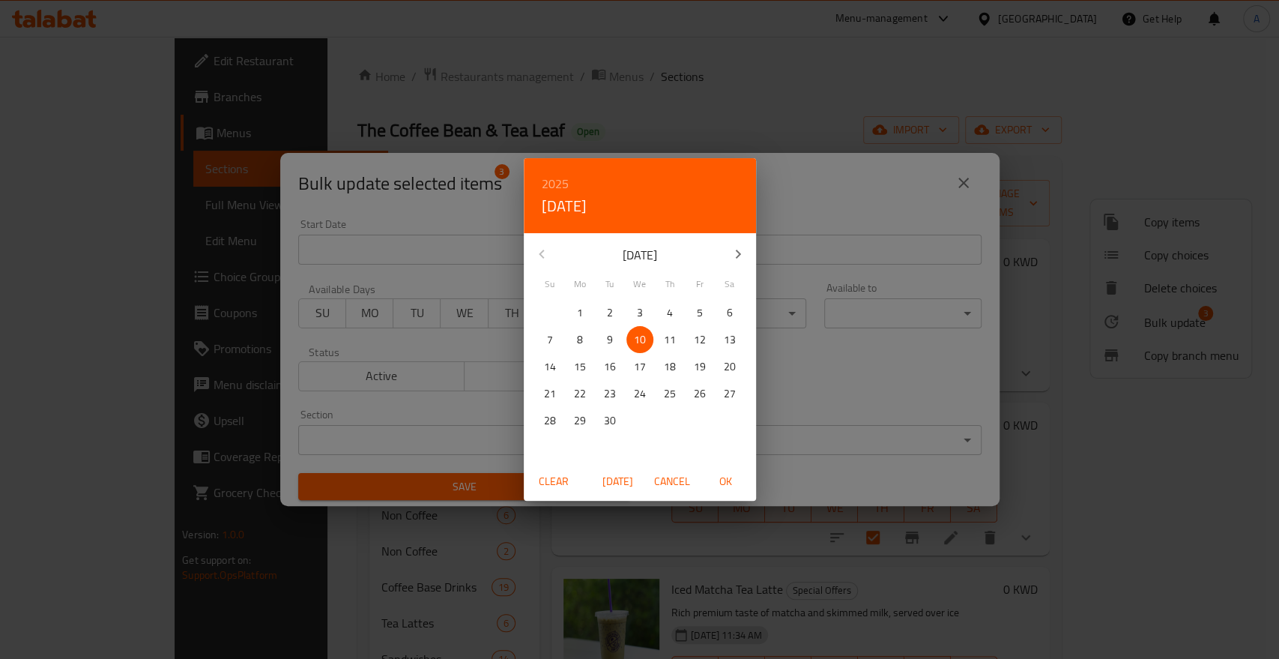
click at [674, 343] on p "11" at bounding box center [670, 340] width 12 height 19
click at [725, 480] on span "OK" at bounding box center [726, 481] width 36 height 19
type input "11-09-2025"
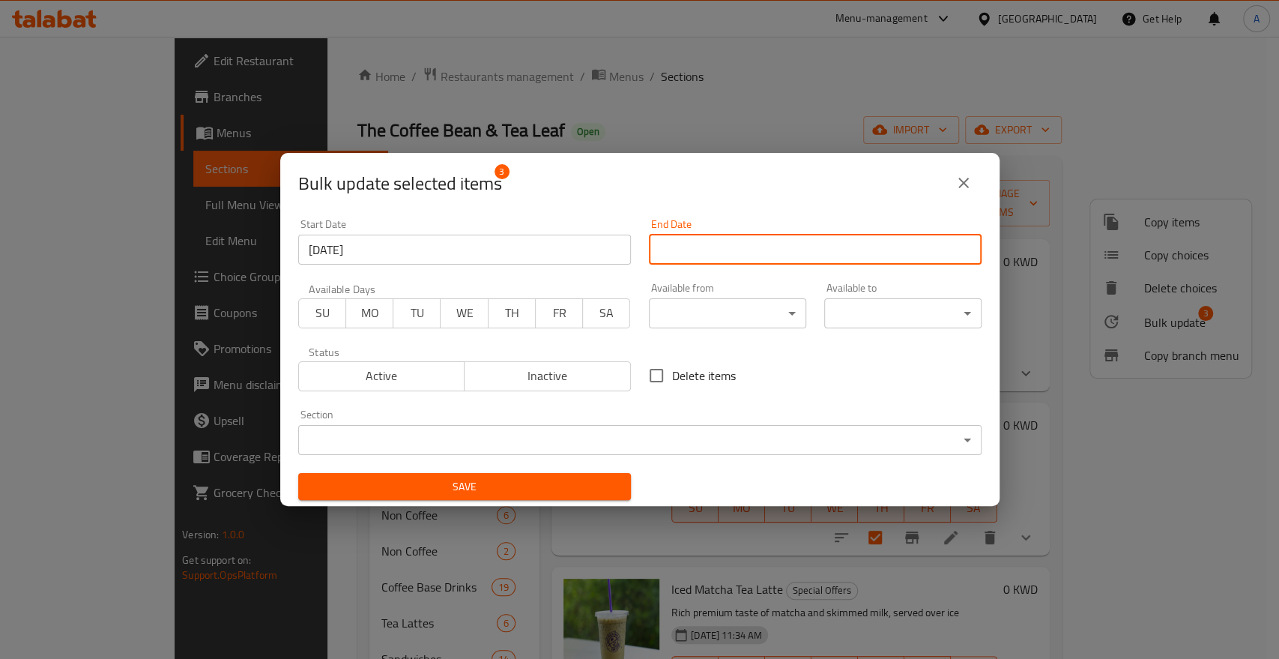
click at [708, 244] on input "Start Date" at bounding box center [815, 250] width 333 height 30
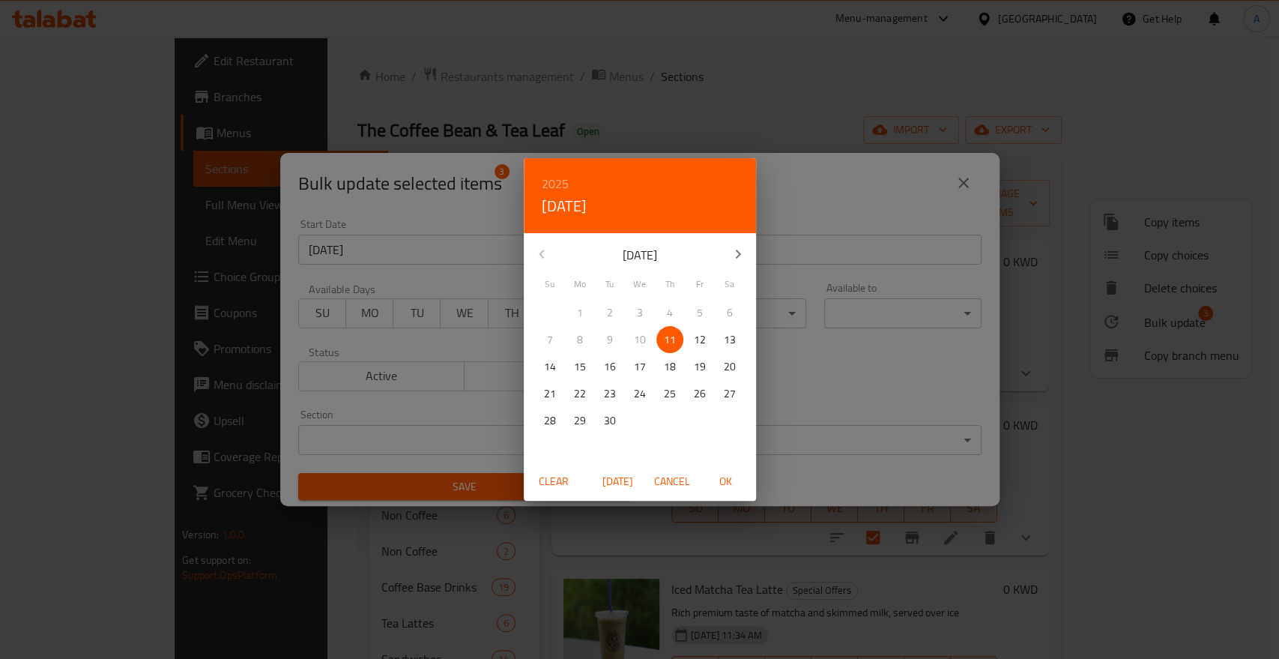
click at [613, 416] on p "30" at bounding box center [610, 420] width 12 height 19
click at [716, 480] on span "OK" at bounding box center [726, 481] width 36 height 19
type input "30-09-2025"
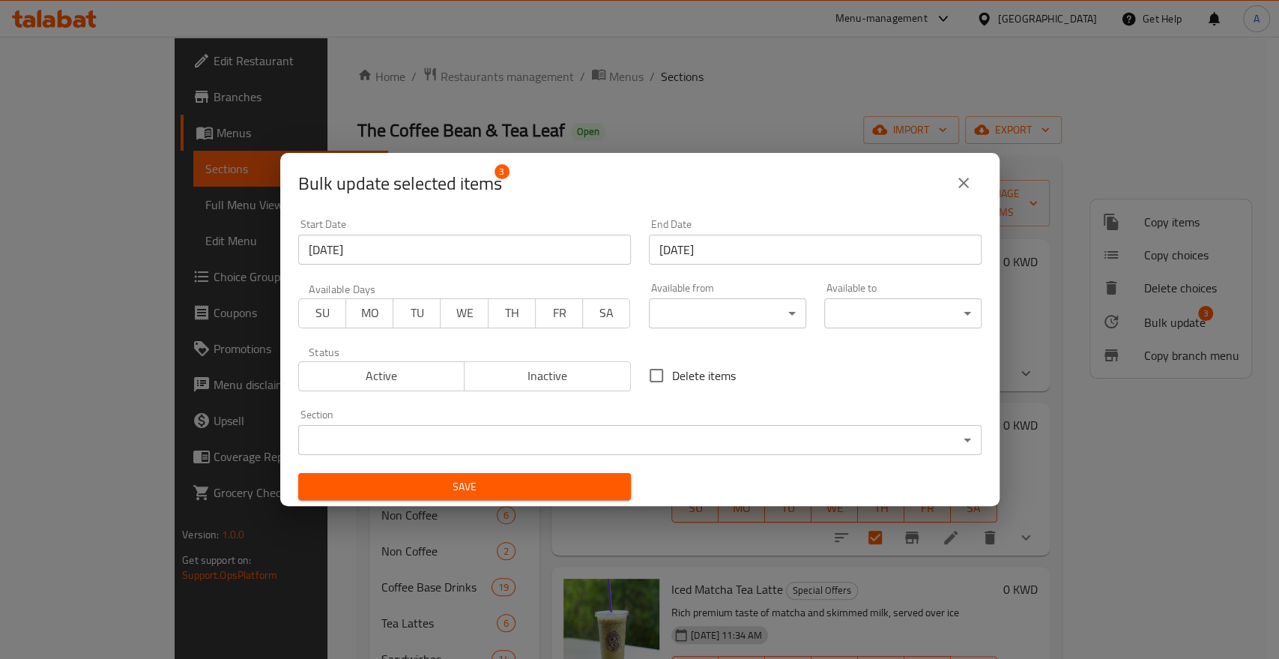
click at [581, 496] on div "Save" at bounding box center [464, 487] width 351 height 46
click at [579, 483] on span "Save" at bounding box center [464, 486] width 309 height 19
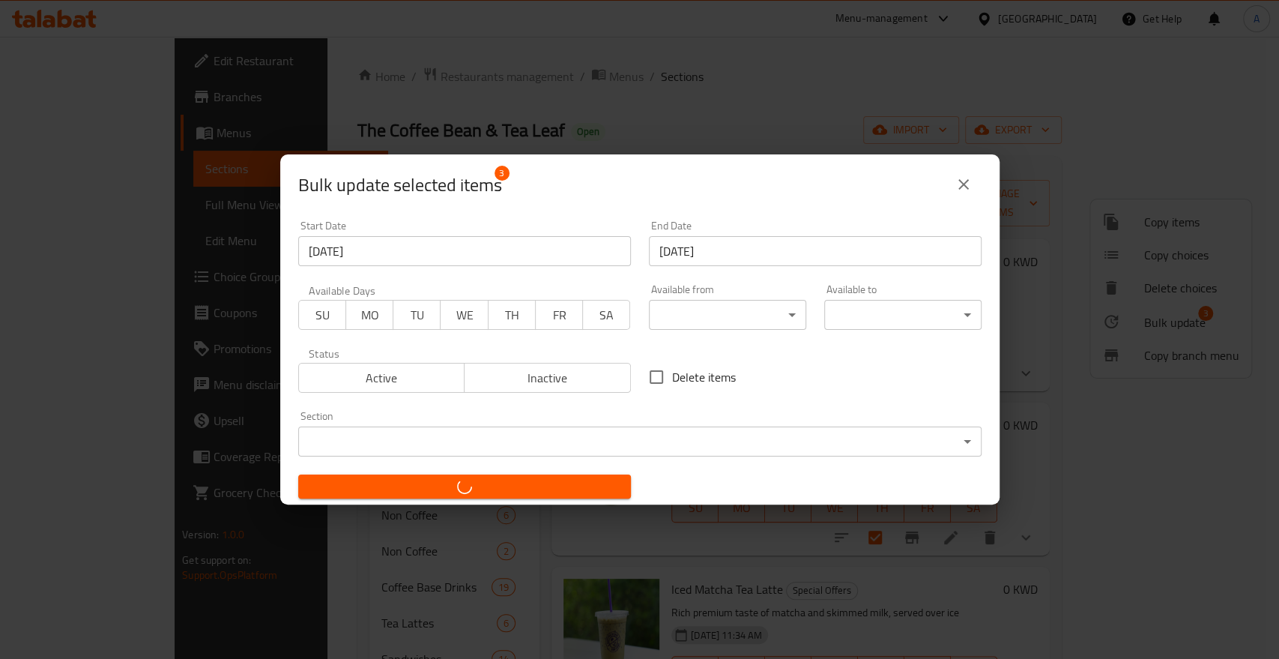
checkbox input "false"
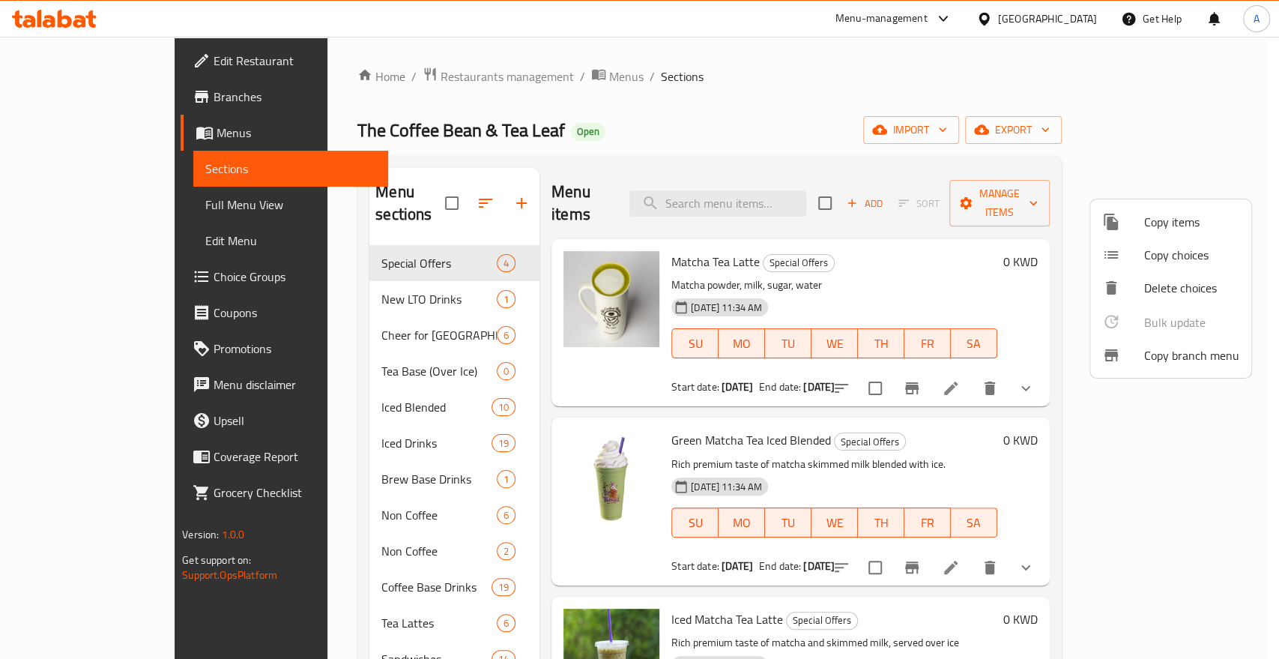
click at [361, 75] on div at bounding box center [639, 329] width 1279 height 659
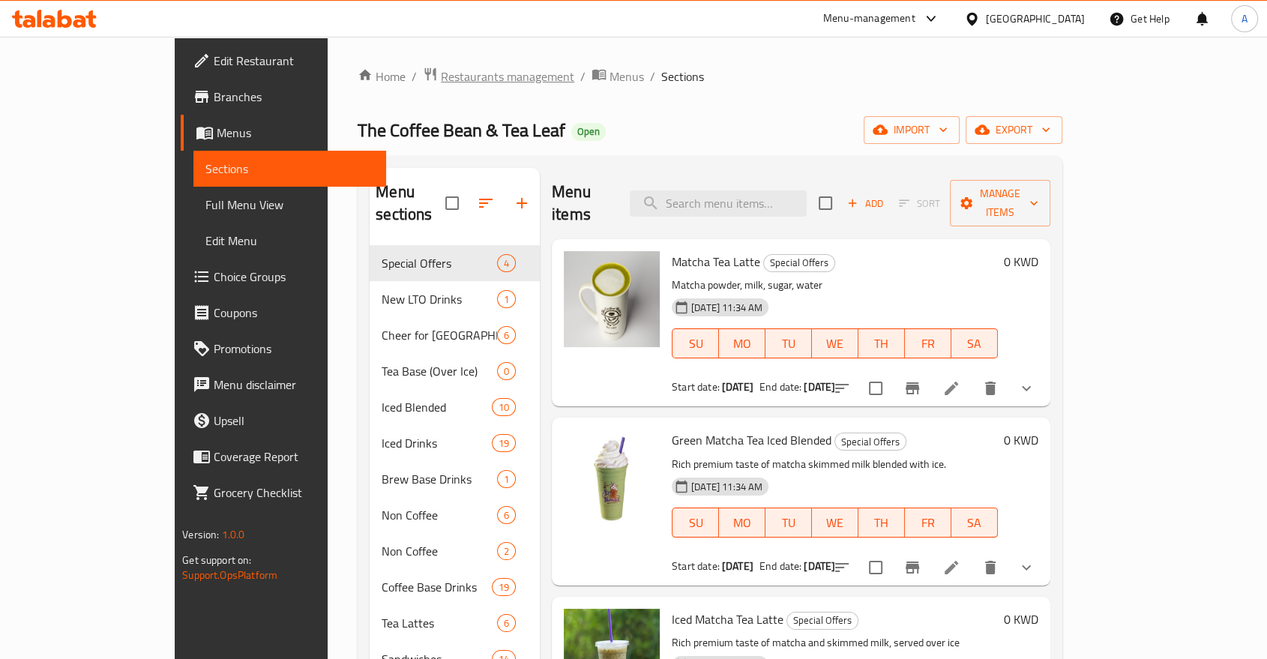
click at [441, 77] on span "Restaurants management" at bounding box center [507, 76] width 133 height 18
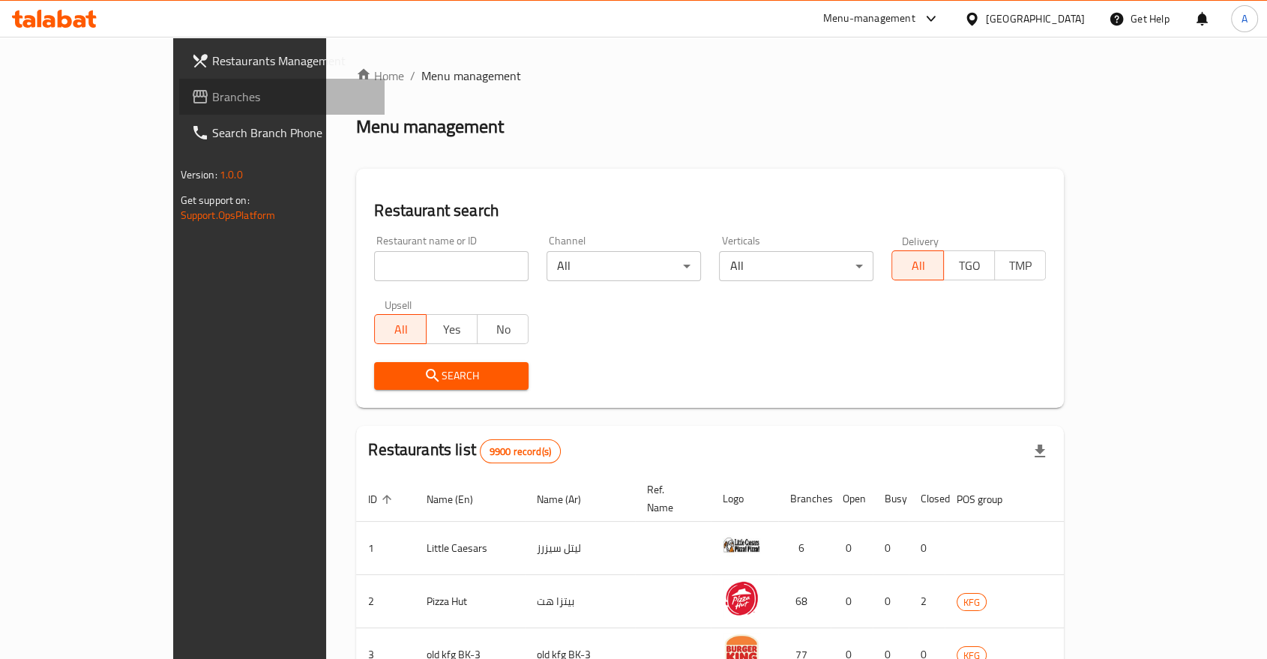
click at [212, 96] on span "Branches" at bounding box center [292, 97] width 160 height 18
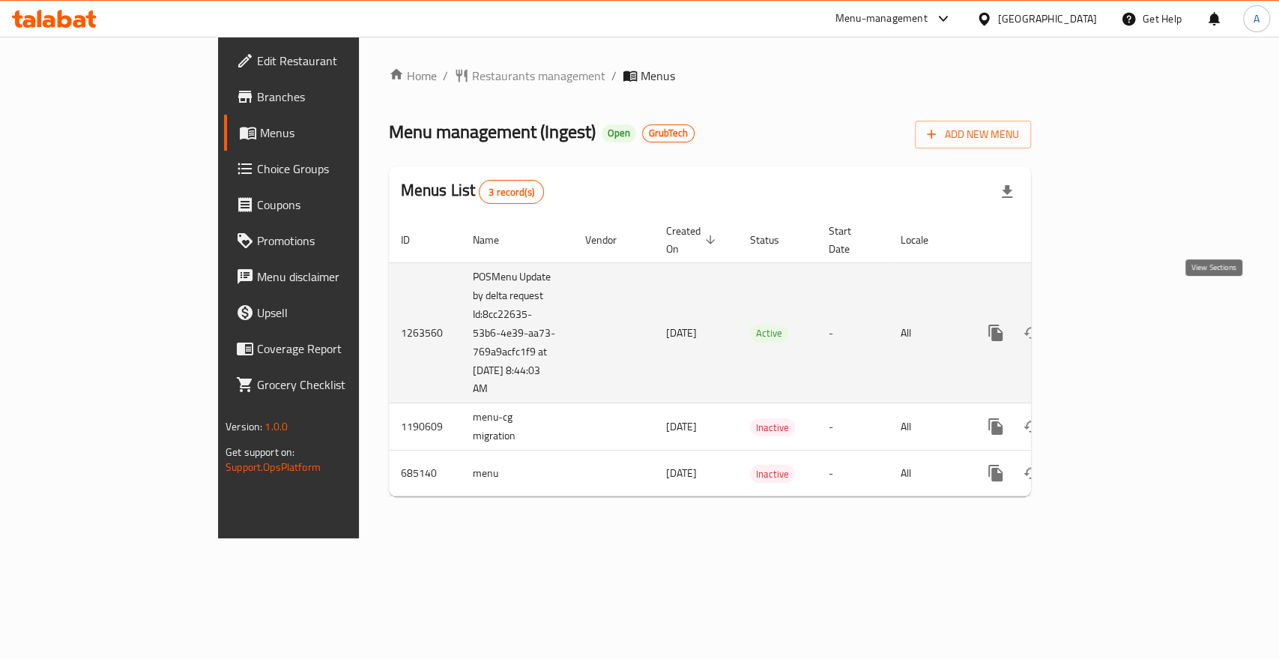
click at [1113, 324] on icon "enhanced table" at bounding box center [1104, 333] width 18 height 18
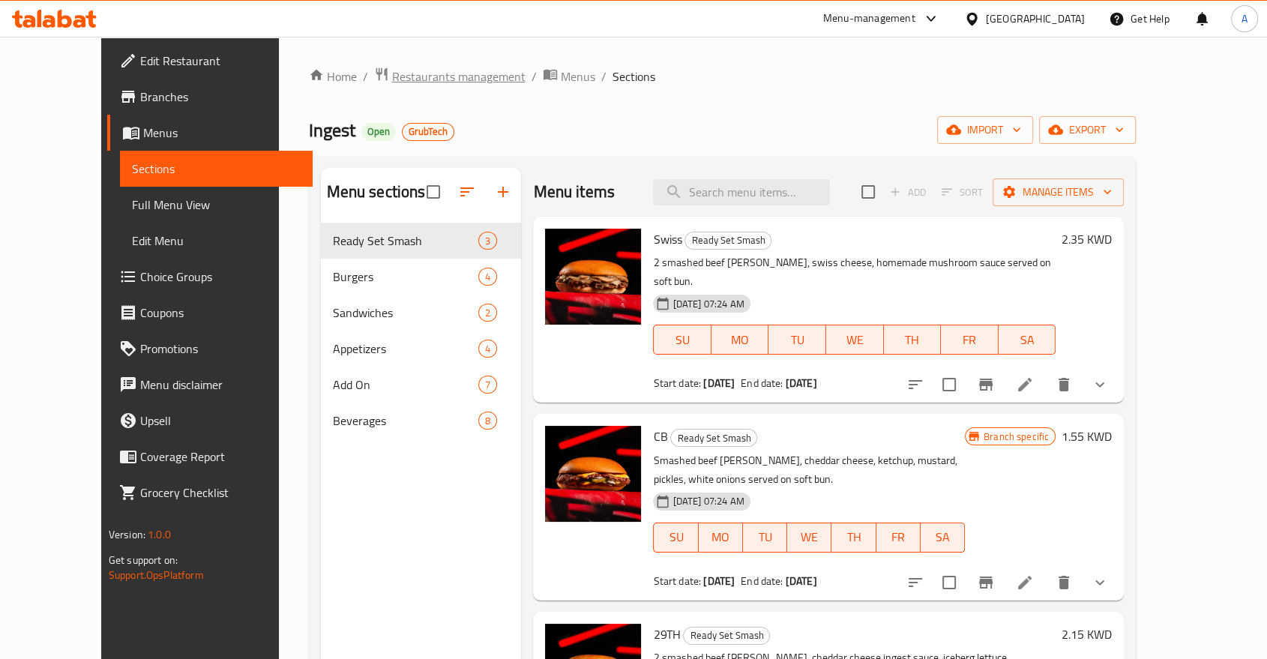
click at [392, 73] on span "Restaurants management" at bounding box center [458, 76] width 133 height 18
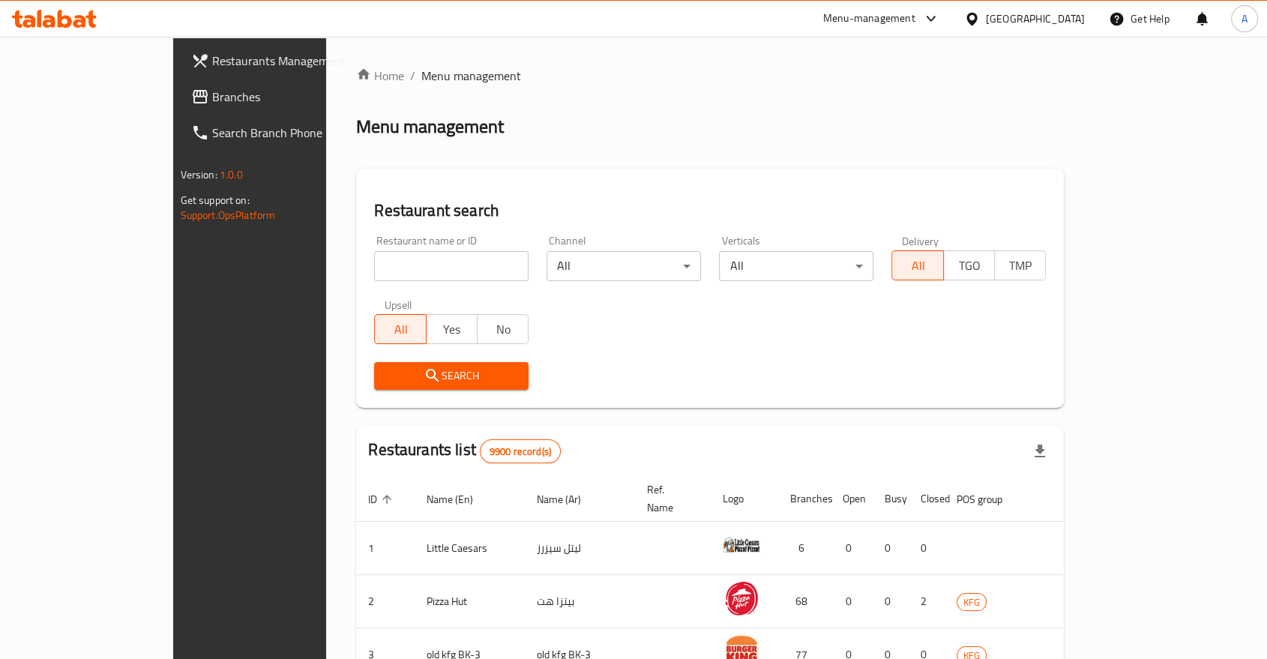
click at [374, 251] on input "search" at bounding box center [451, 266] width 154 height 30
type input "wendy"
click button "Search" at bounding box center [451, 376] width 154 height 28
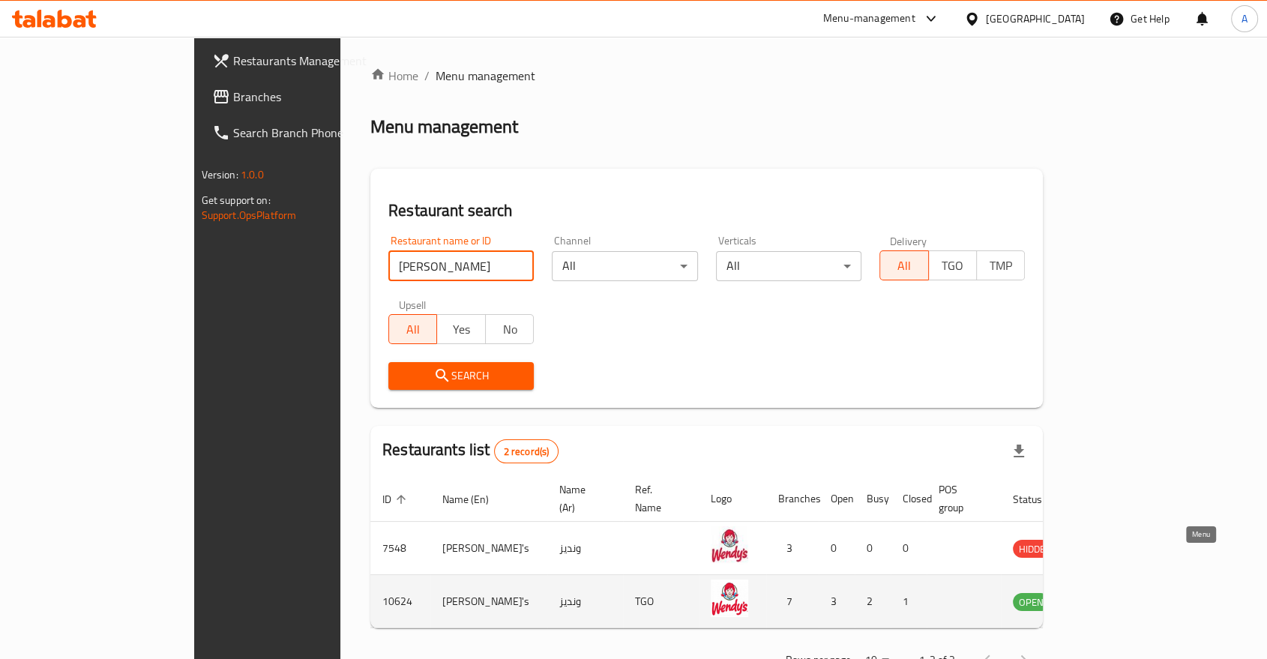
click at [1109, 592] on icon "enhanced table" at bounding box center [1100, 601] width 18 height 18
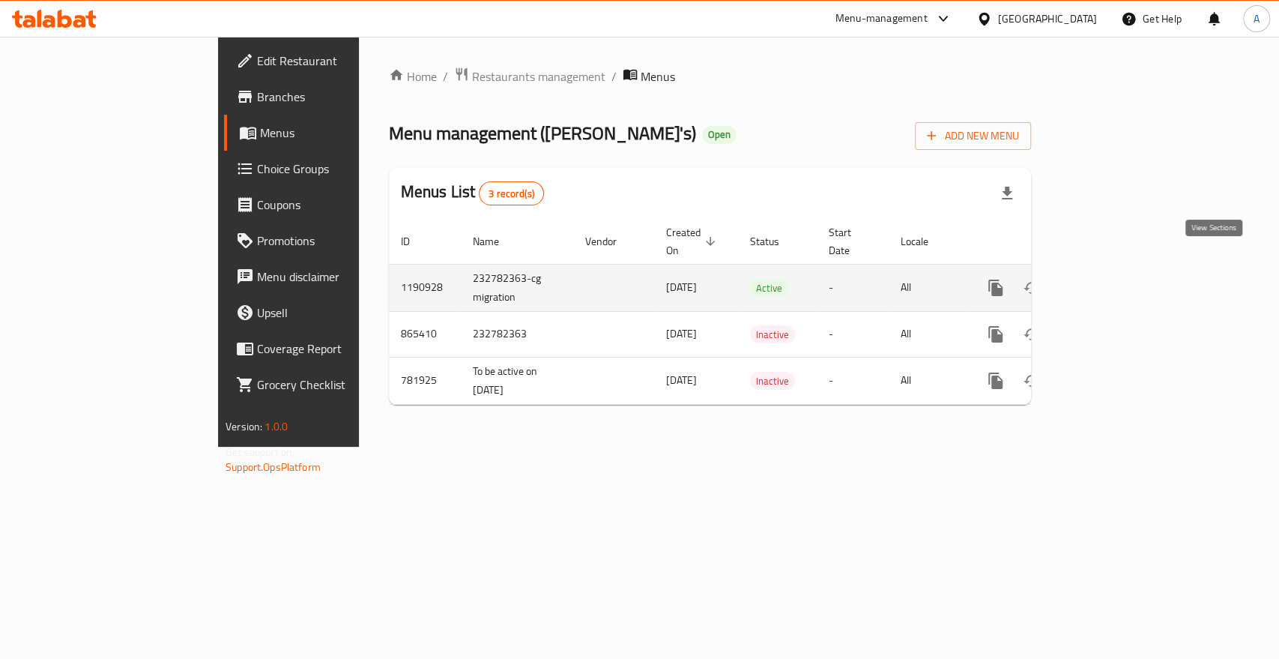
click at [1113, 279] on icon "enhanced table" at bounding box center [1104, 288] width 18 height 18
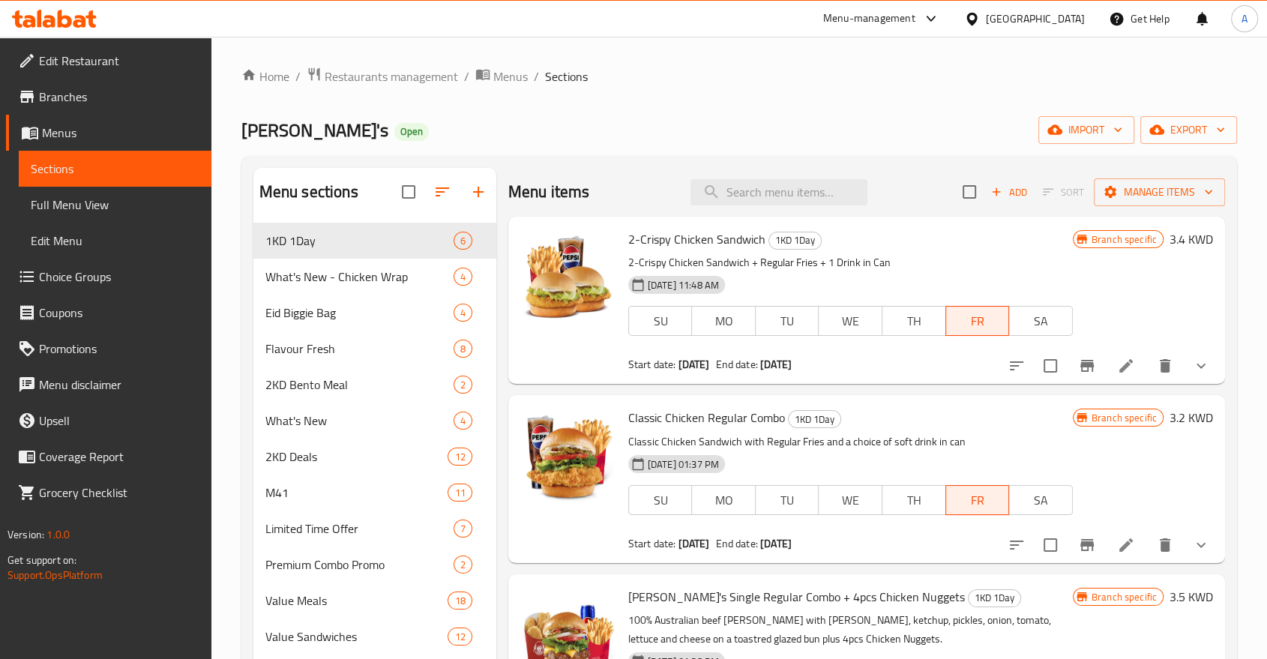
click at [422, 121] on div "Wendy's Open import export" at bounding box center [738, 130] width 995 height 28
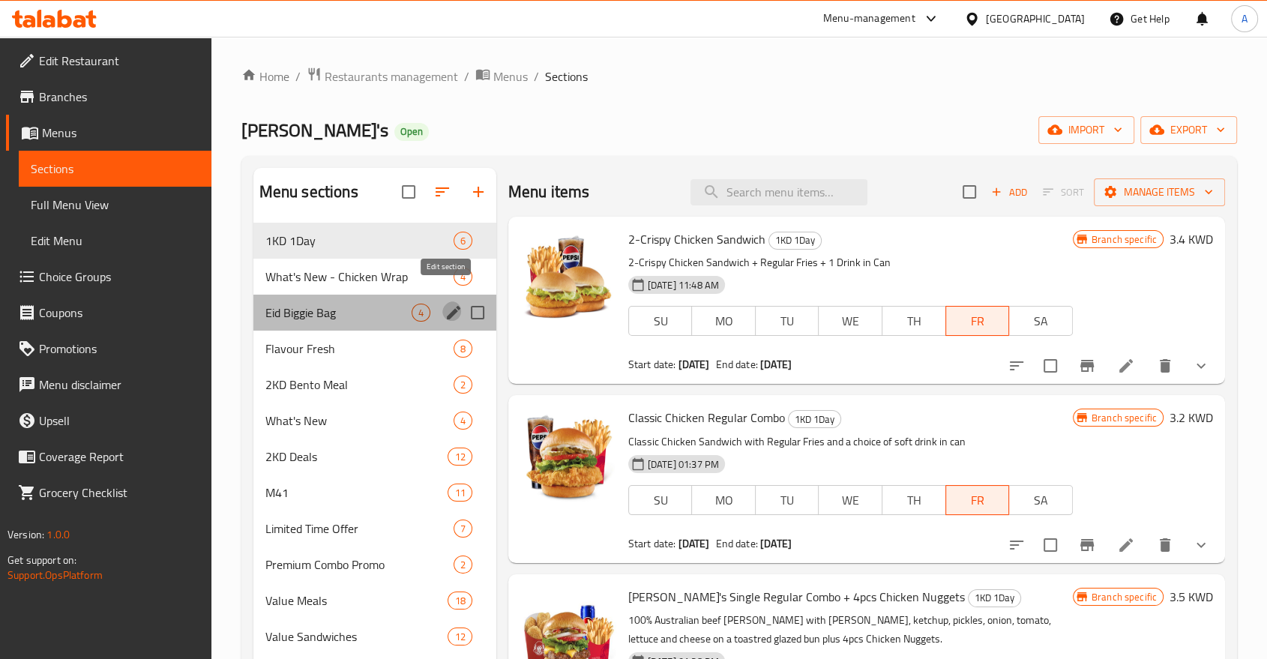
click at [446, 304] on icon "edit" at bounding box center [453, 313] width 18 height 18
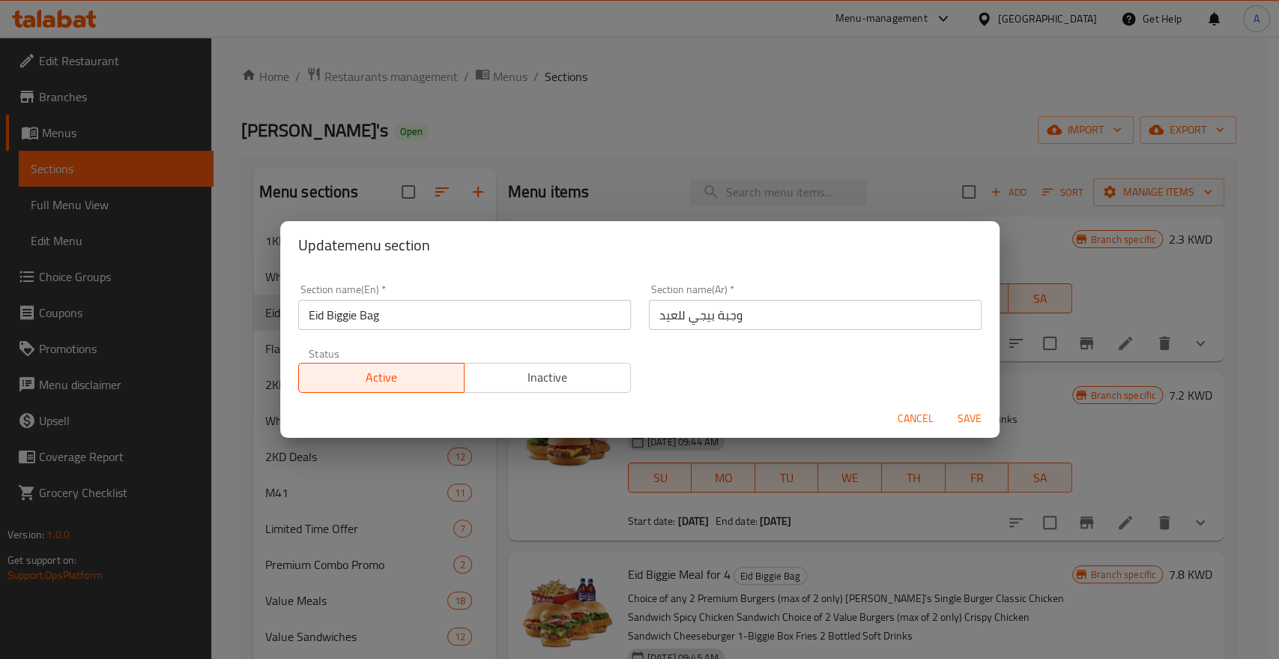
click at [896, 416] on button "Cancel" at bounding box center [916, 419] width 48 height 28
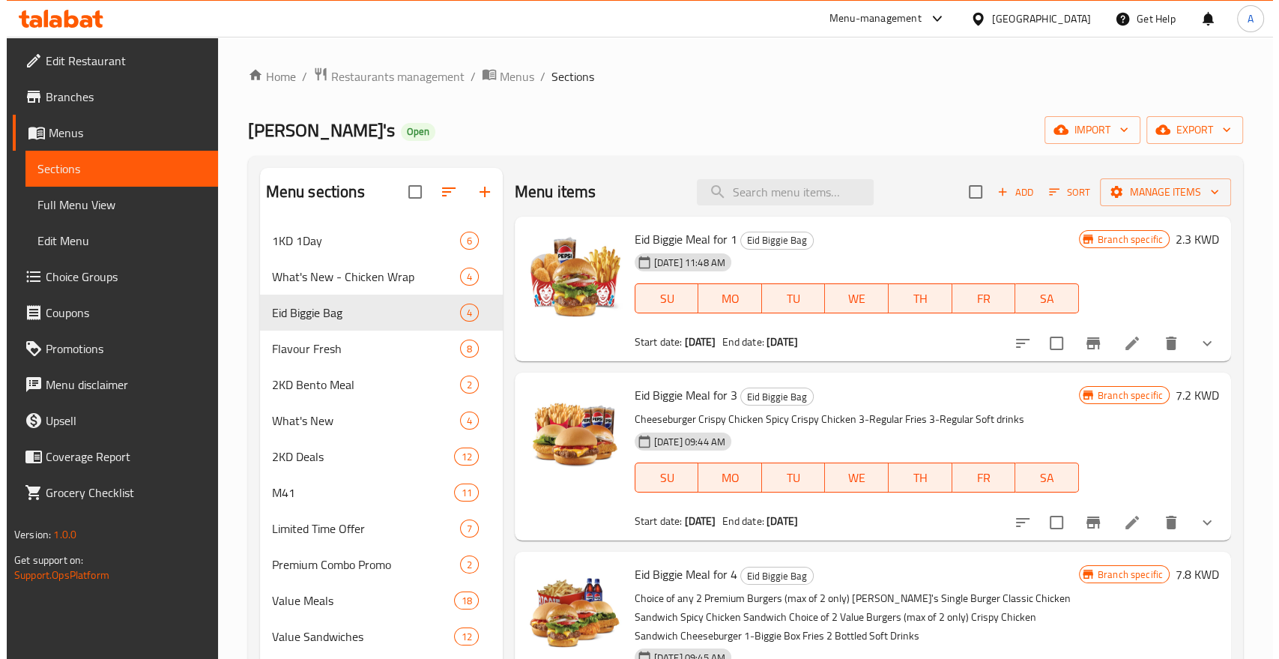
scroll to position [83, 0]
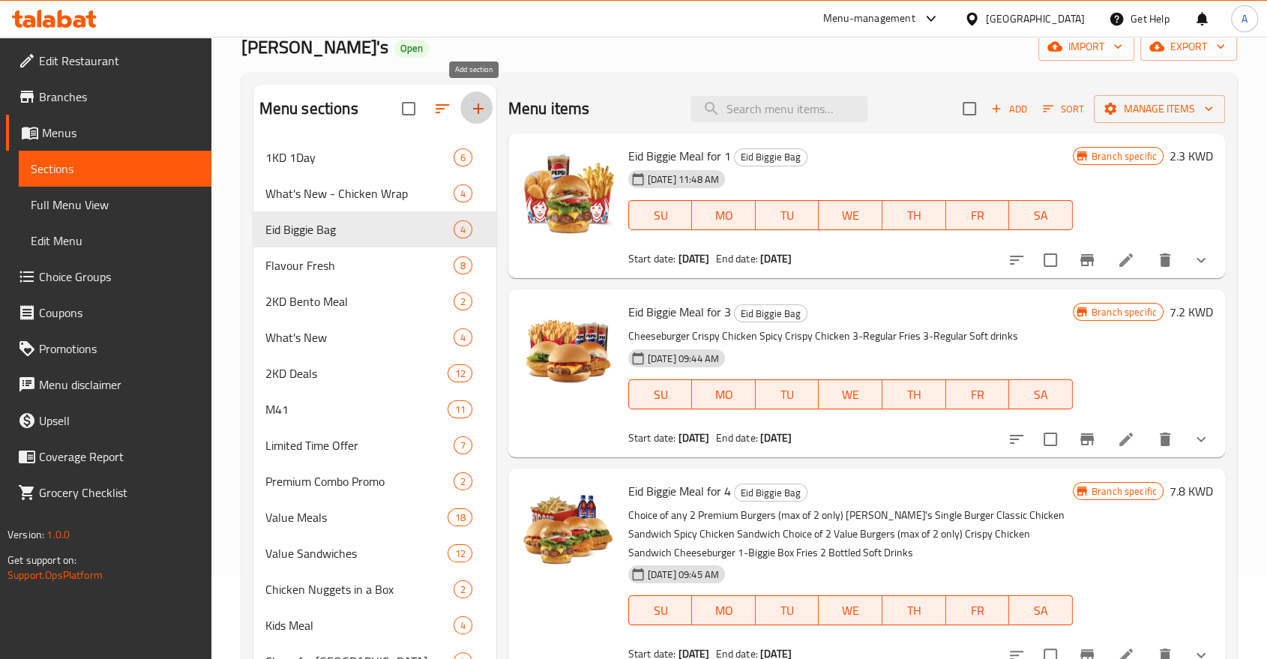
click at [480, 100] on icon "button" at bounding box center [478, 109] width 18 height 18
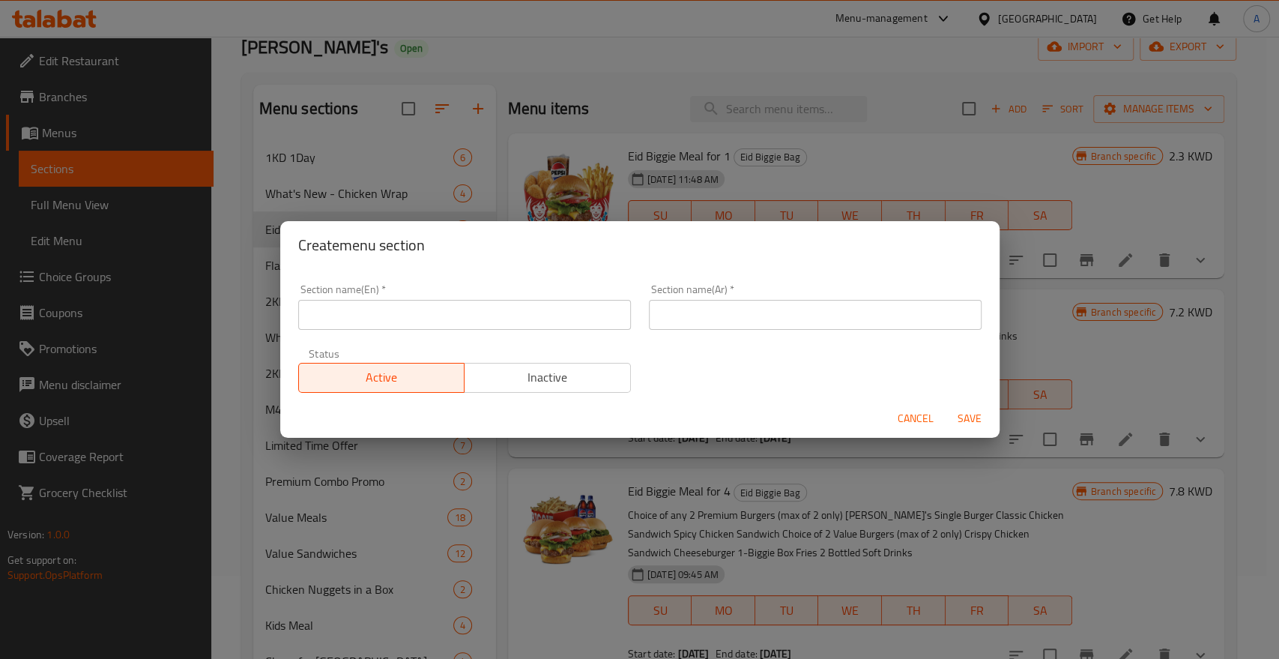
click at [429, 309] on input "text" at bounding box center [464, 315] width 333 height 30
paste input "BIGIGE BOX"
type input "BIGIGE BOX"
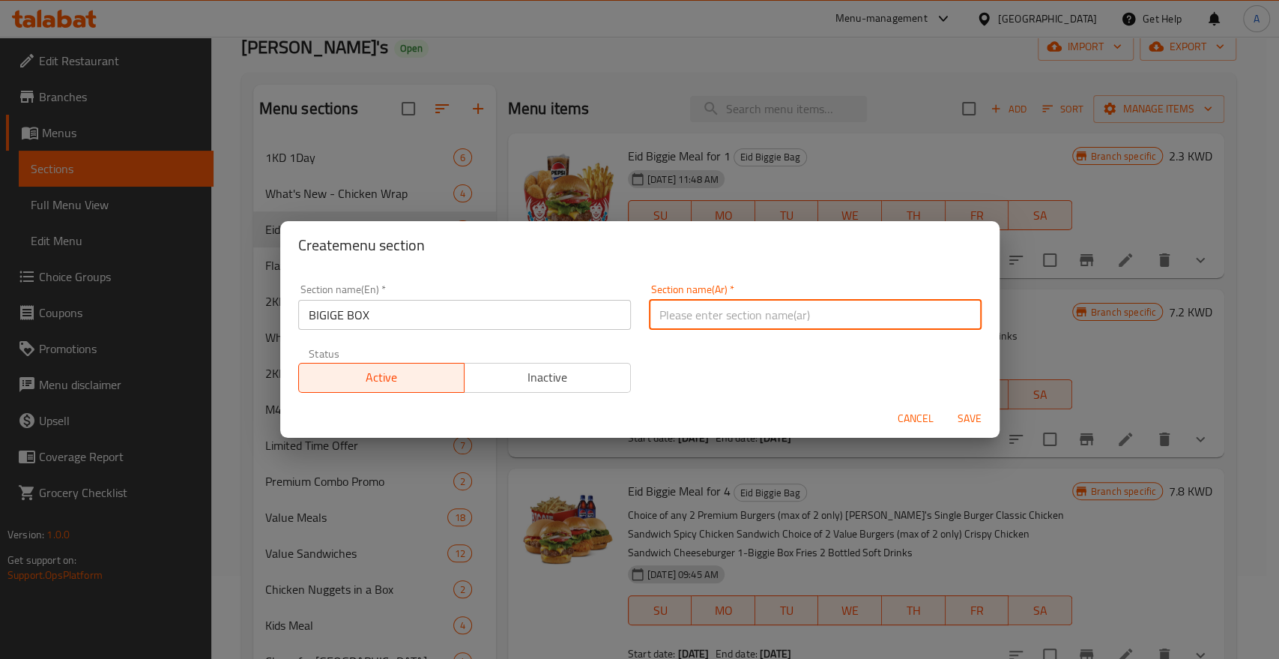
click at [668, 317] on input "text" at bounding box center [815, 315] width 333 height 30
paste input "صندوق كبير"
type input "صندوق كبير"
click at [961, 409] on span "Save" at bounding box center [970, 418] width 36 height 19
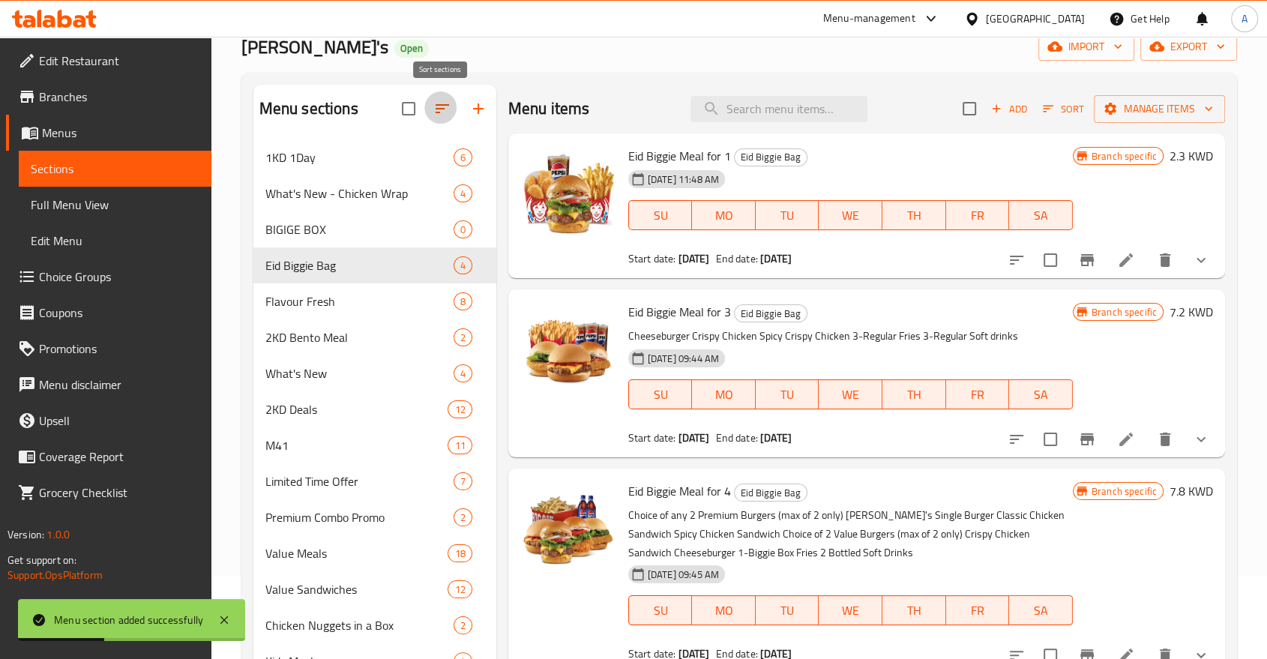
click at [440, 100] on icon "button" at bounding box center [442, 109] width 18 height 18
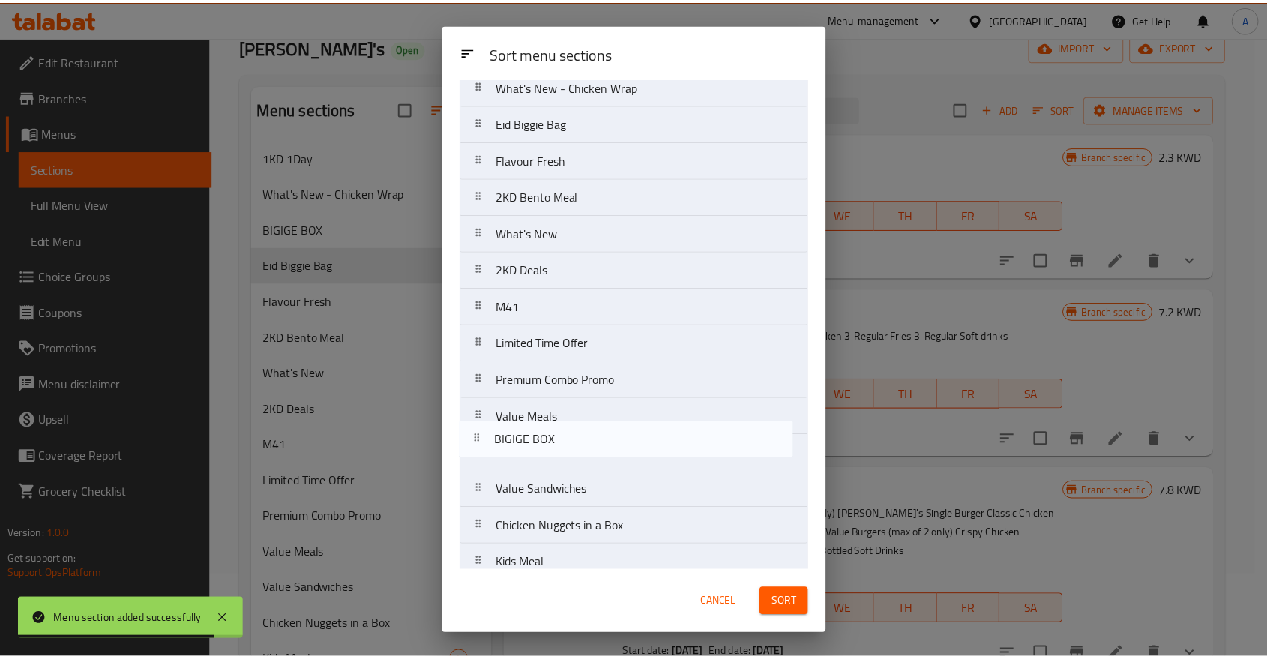
scroll to position [94, 0]
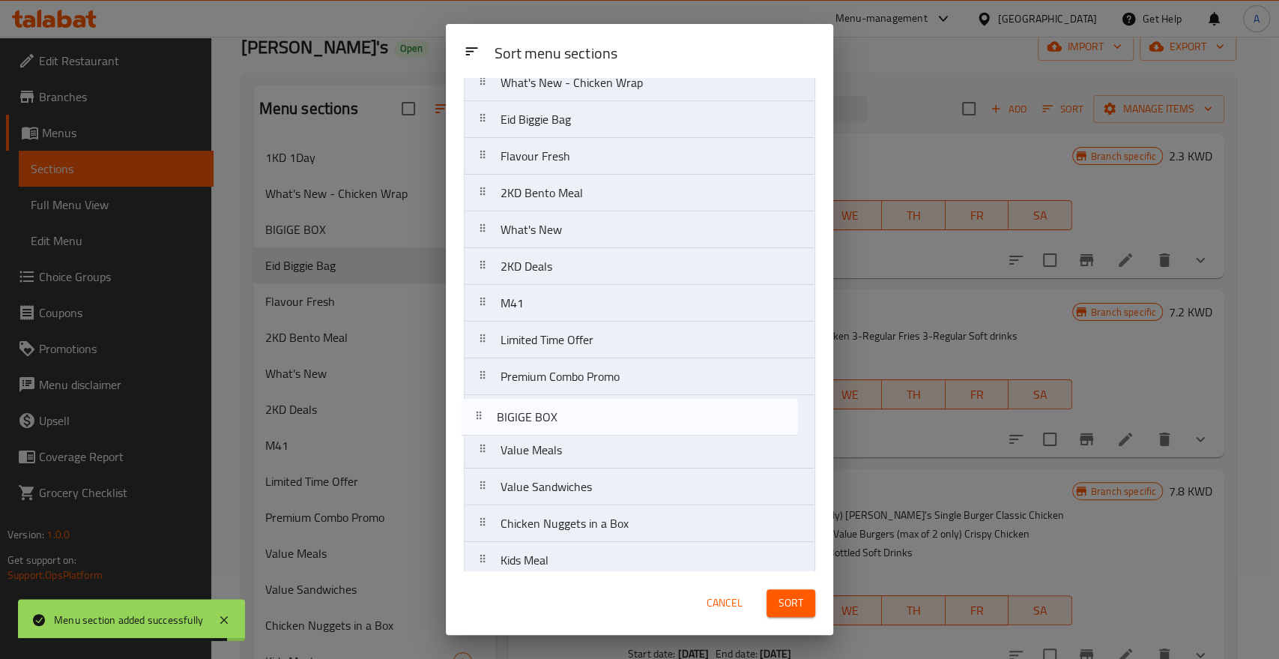
drag, startPoint x: 525, startPoint y: 217, endPoint x: 522, endPoint y: 426, distance: 208.4
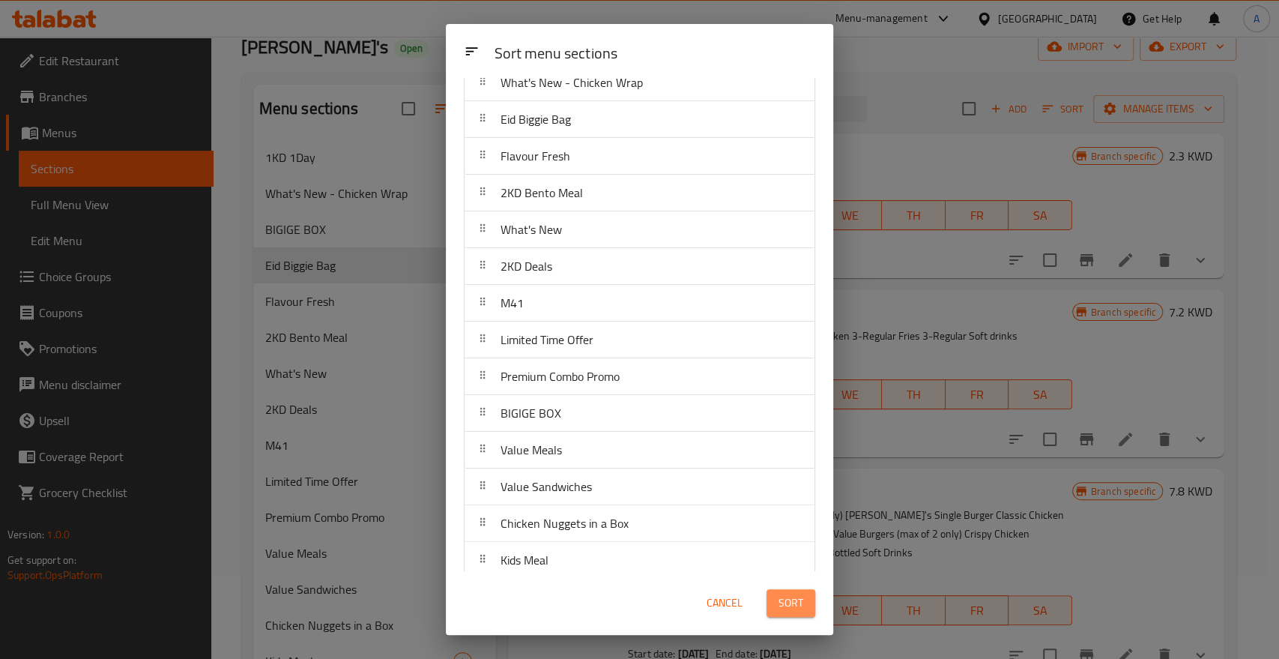
click at [784, 608] on span "Sort" at bounding box center [791, 603] width 25 height 19
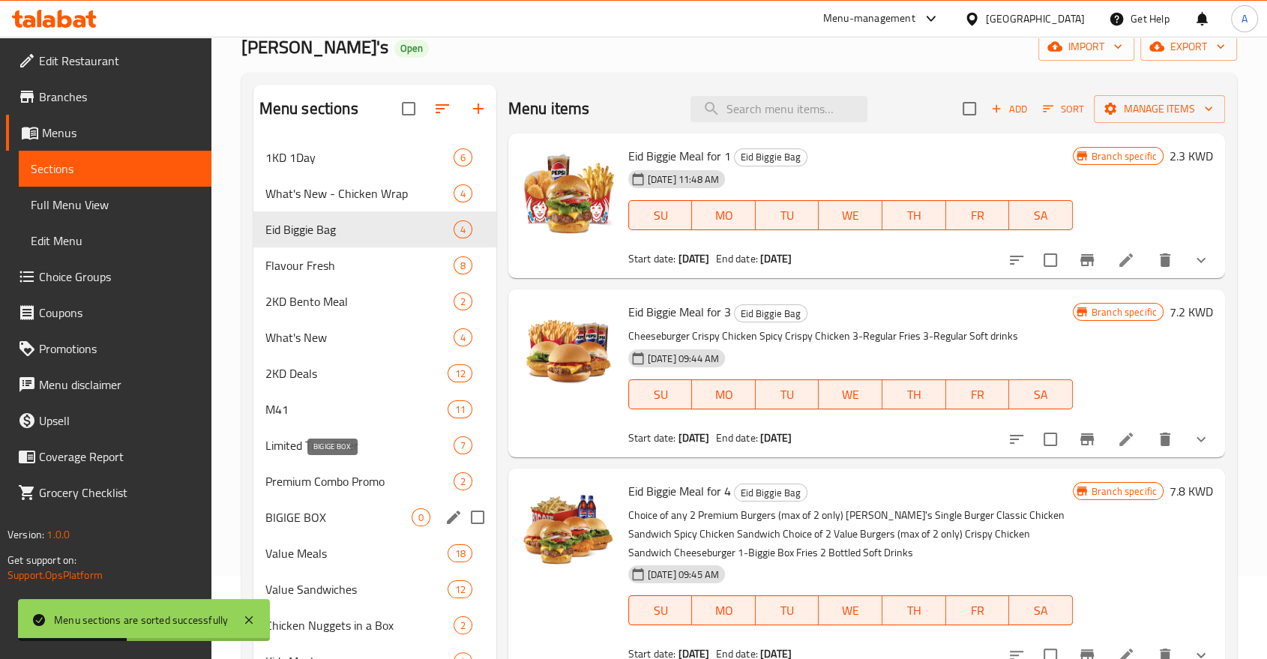
click at [320, 508] on span "BIGIGE BOX" at bounding box center [338, 517] width 146 height 18
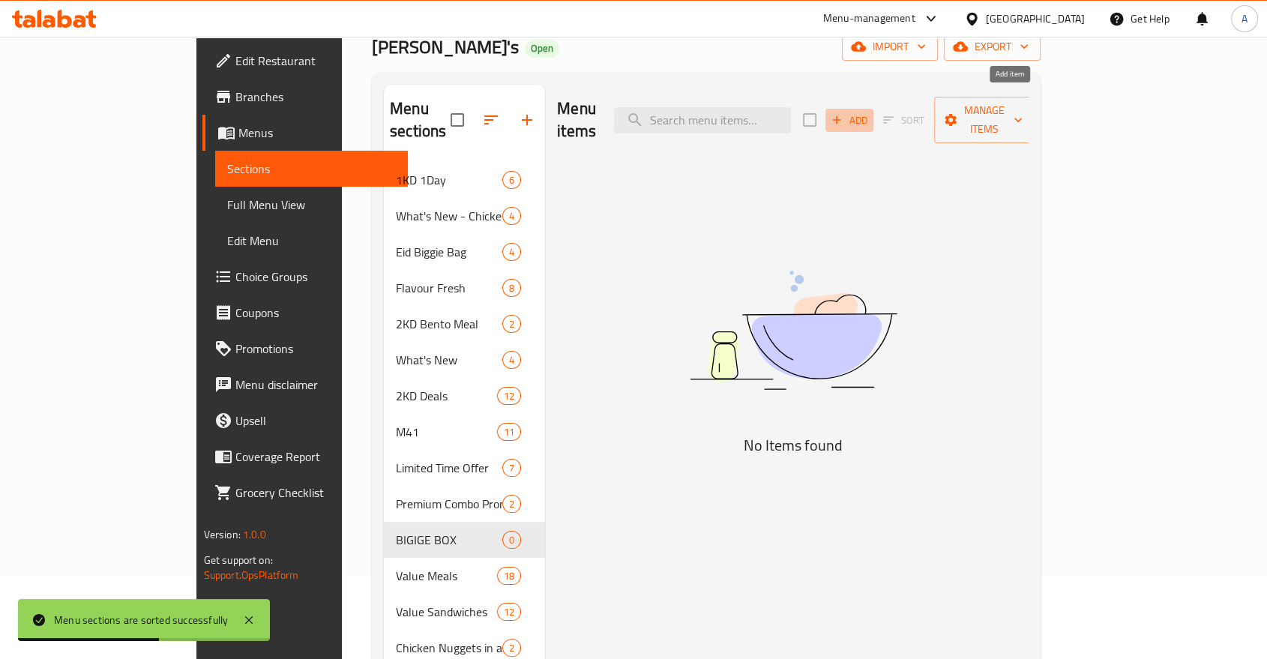
click at [843, 113] on icon "button" at bounding box center [836, 119] width 13 height 13
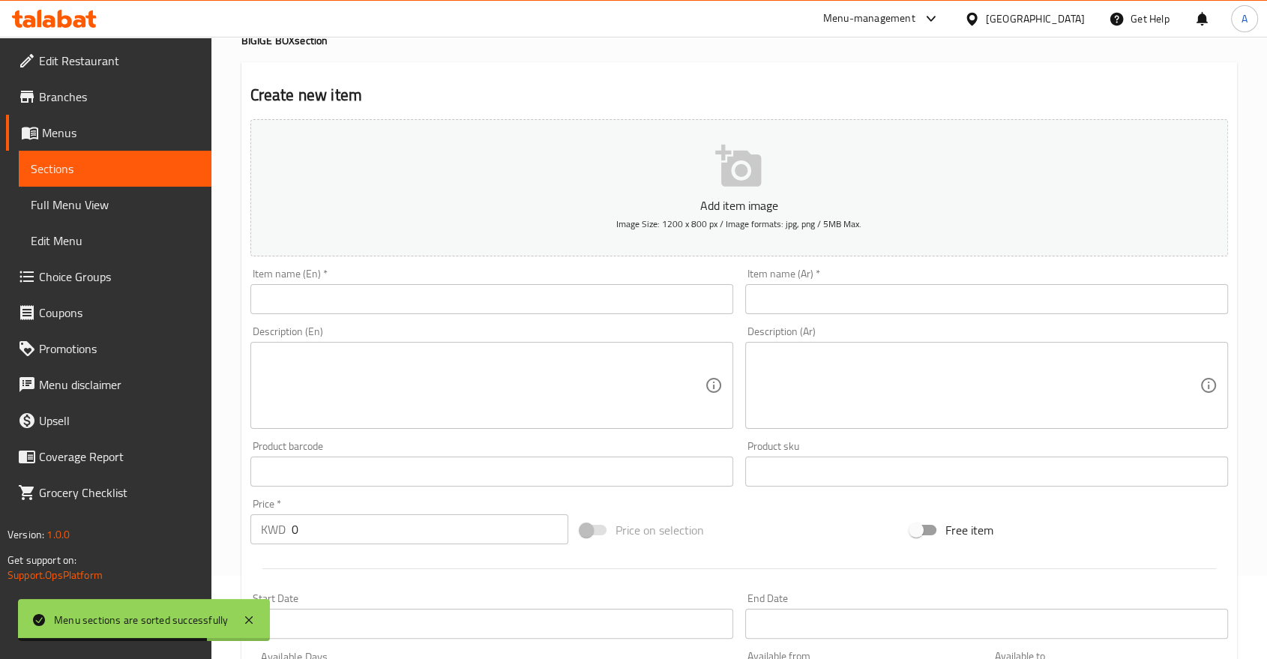
click at [336, 284] on input "text" at bounding box center [491, 299] width 483 height 30
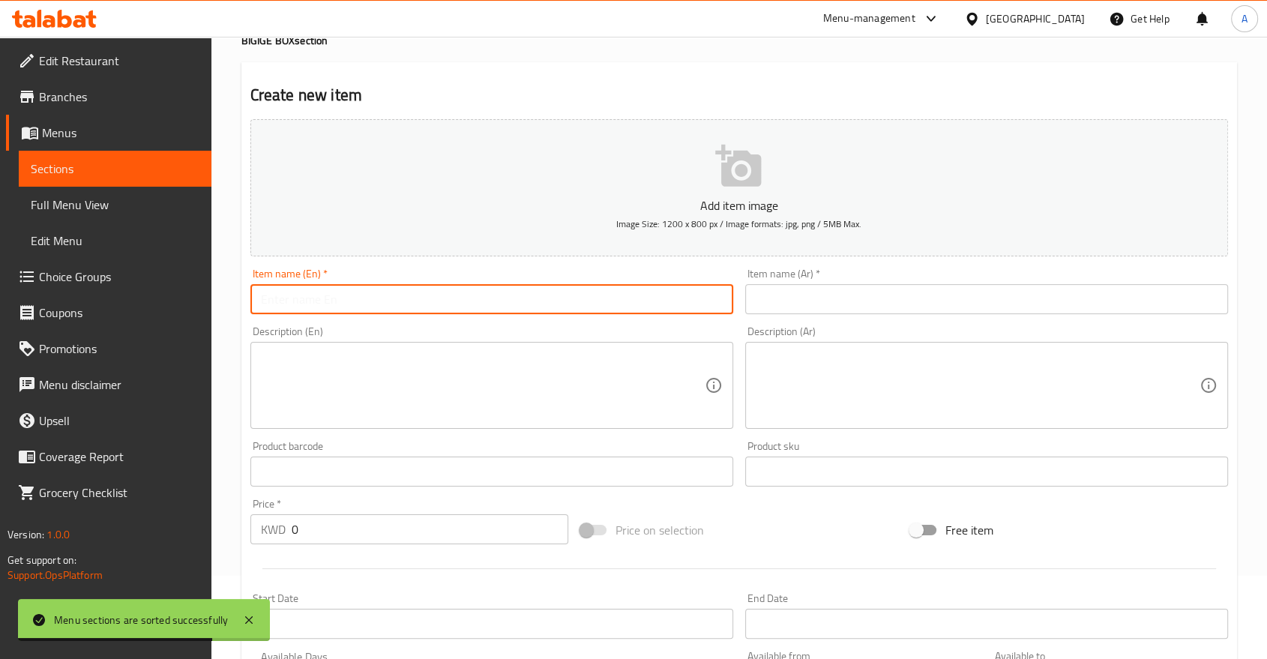
paste input "Biggie Box- Crispy Chicken Combo"
type input "Biggie Box- Crispy Chicken Combo"
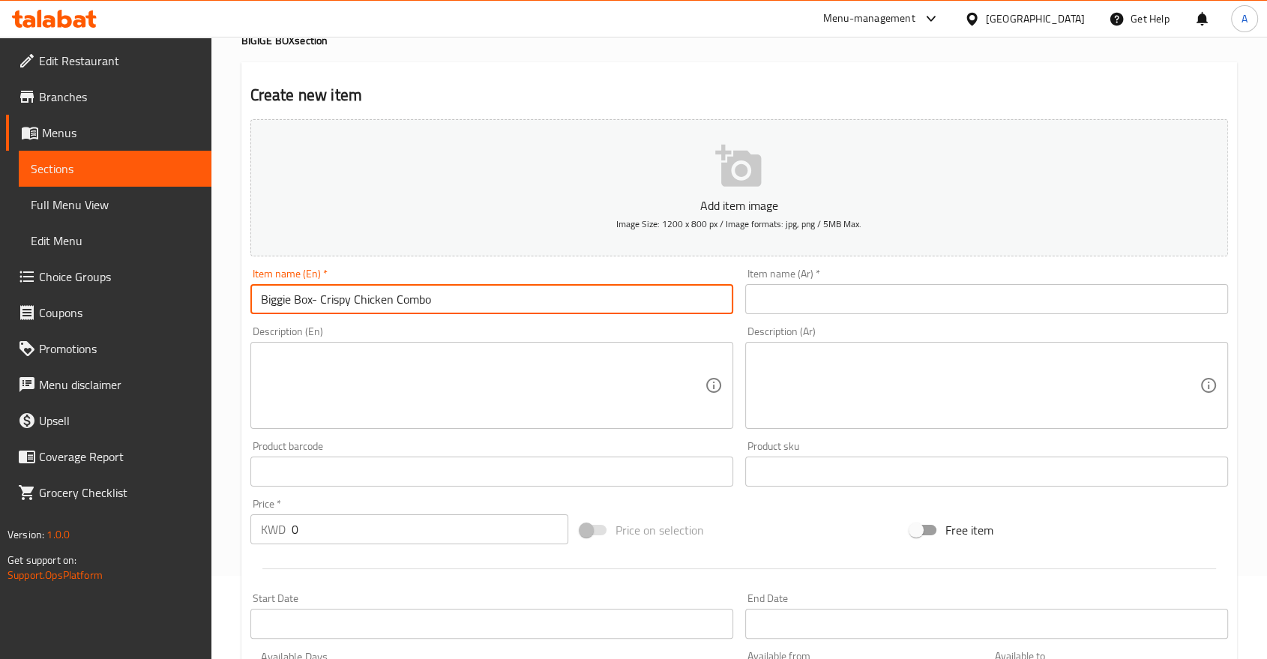
click at [339, 369] on textarea at bounding box center [483, 385] width 444 height 71
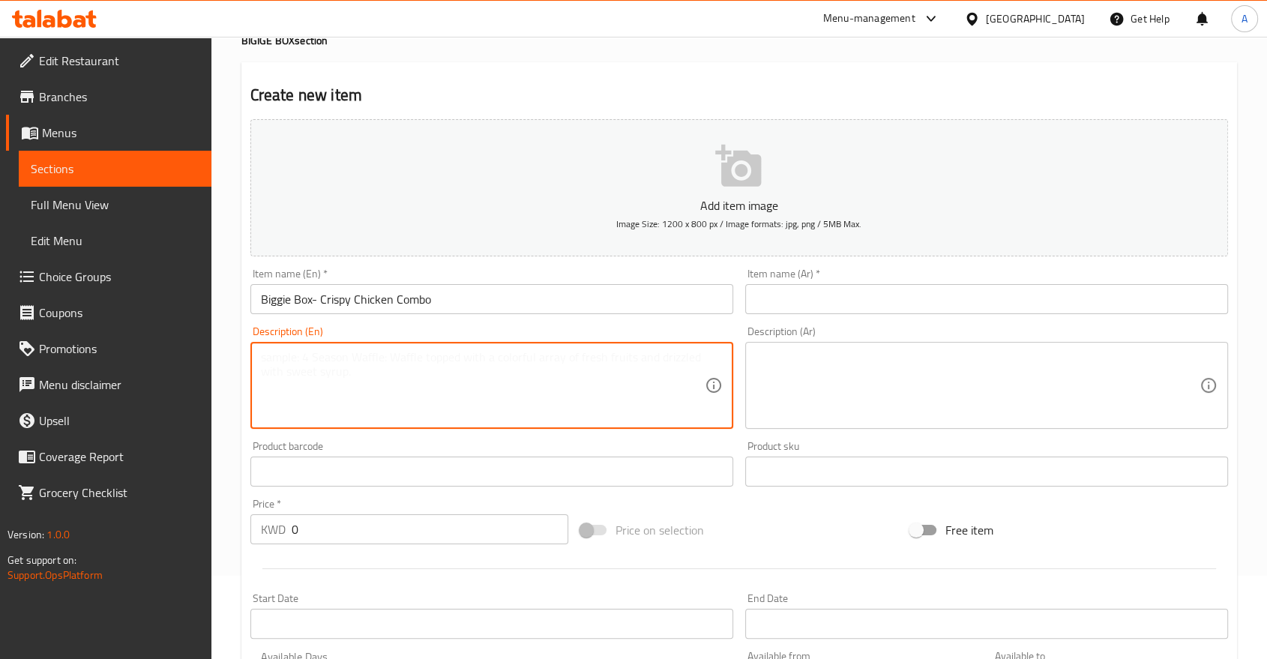
paste textarea "Crispy Chicken with 4pcs Chicken Nuggets, Regular Fries & a choice of soft drink"
type textarea "Crispy Chicken with 4pcs Chicken Nuggets, Regular Fries & a choice of soft drink"
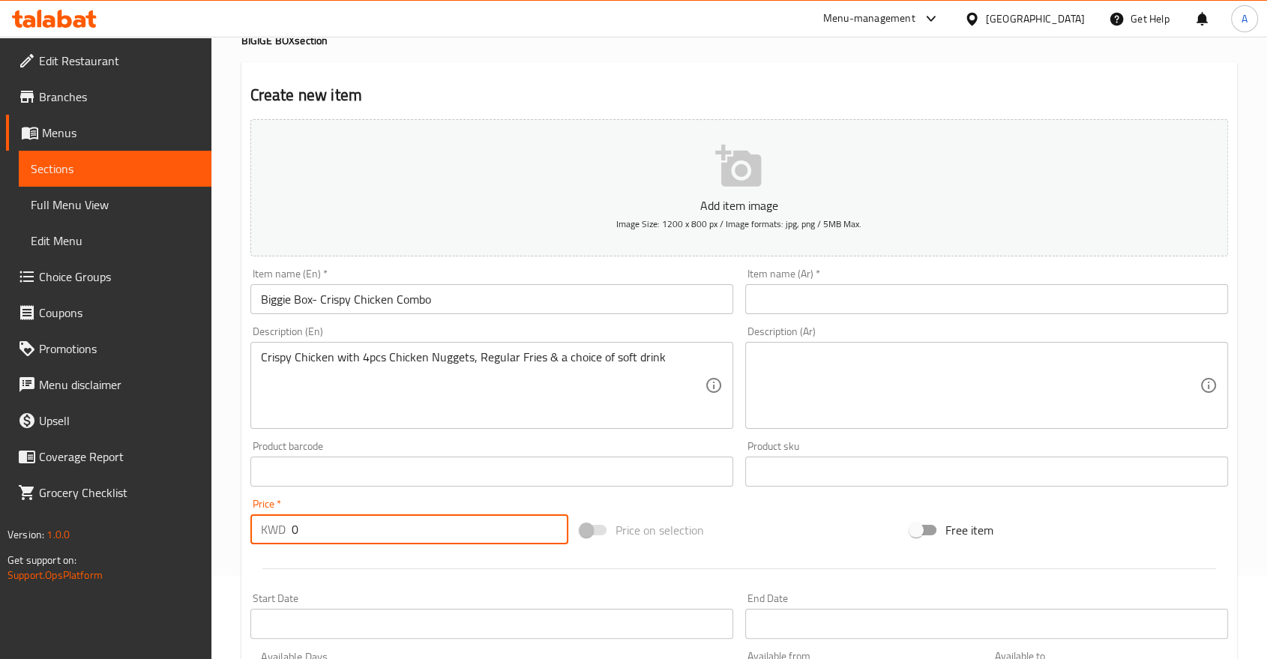
drag, startPoint x: 303, startPoint y: 500, endPoint x: 282, endPoint y: 490, distance: 23.1
click at [282, 514] on div "KWD 0 Price *" at bounding box center [409, 529] width 318 height 30
paste input "1.8"
type input "1.8"
click at [764, 350] on textarea at bounding box center [977, 385] width 444 height 71
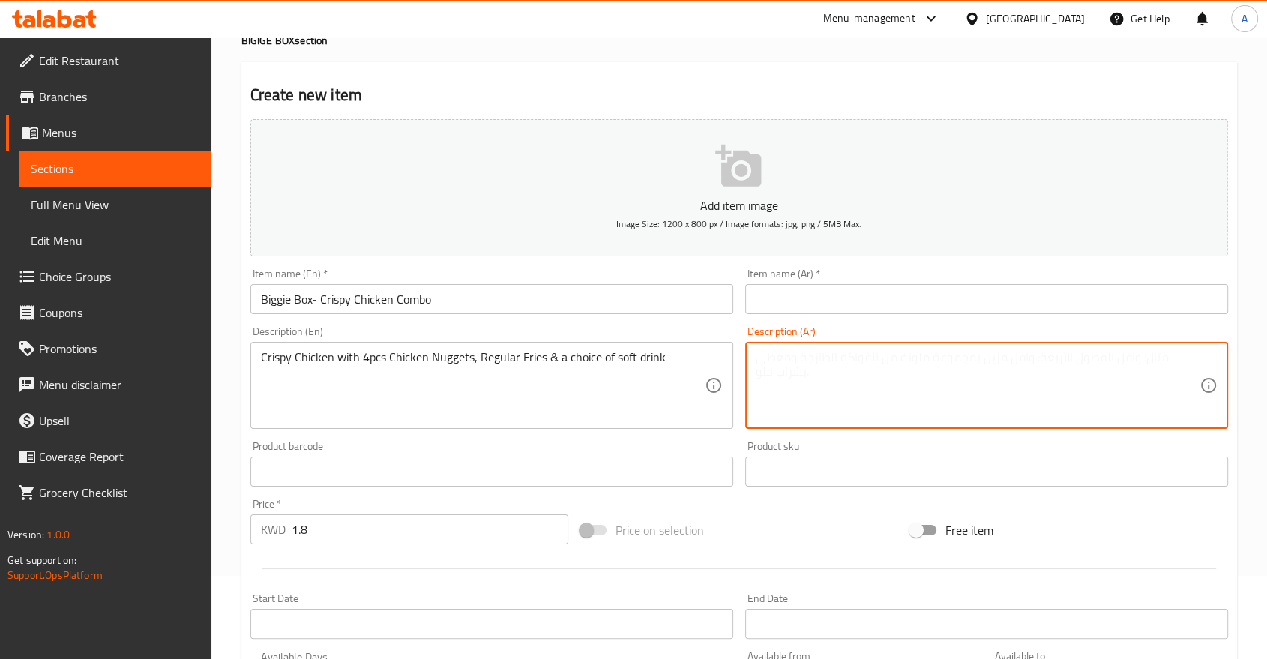
paste textarea ""دجاج مقرمش مع ٤ قطع ناجتس دجاج، بطاطس مقلية عادية، واختيارك من المشروبات الغاز…"
type textarea ""دجاج مقرمش مع ٤ قطع ناجتس دجاج، بطاطس مقلية عادية، واختيارك من المشروبات الغاز…"
click at [773, 284] on input "text" at bounding box center [986, 299] width 483 height 30
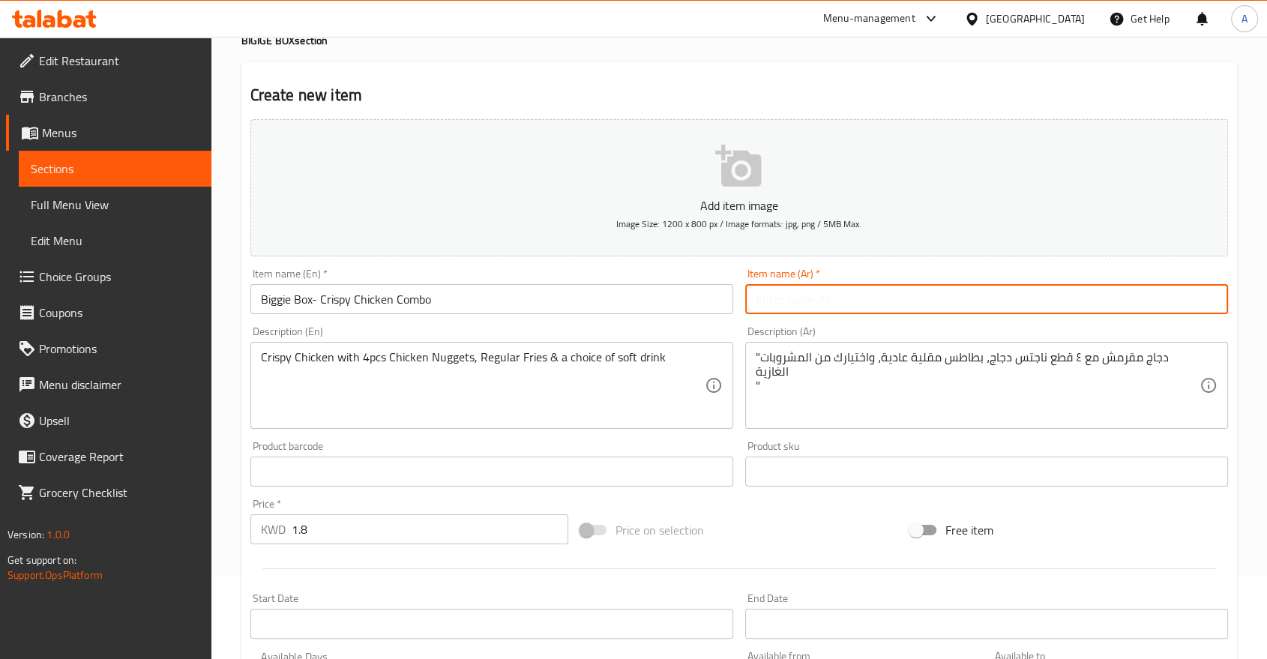
paste input ""وكس بيجي - كومبو دجاج مقرمش ""
type input ""وكس بيجي - كومبو دجاج مقرمش ""
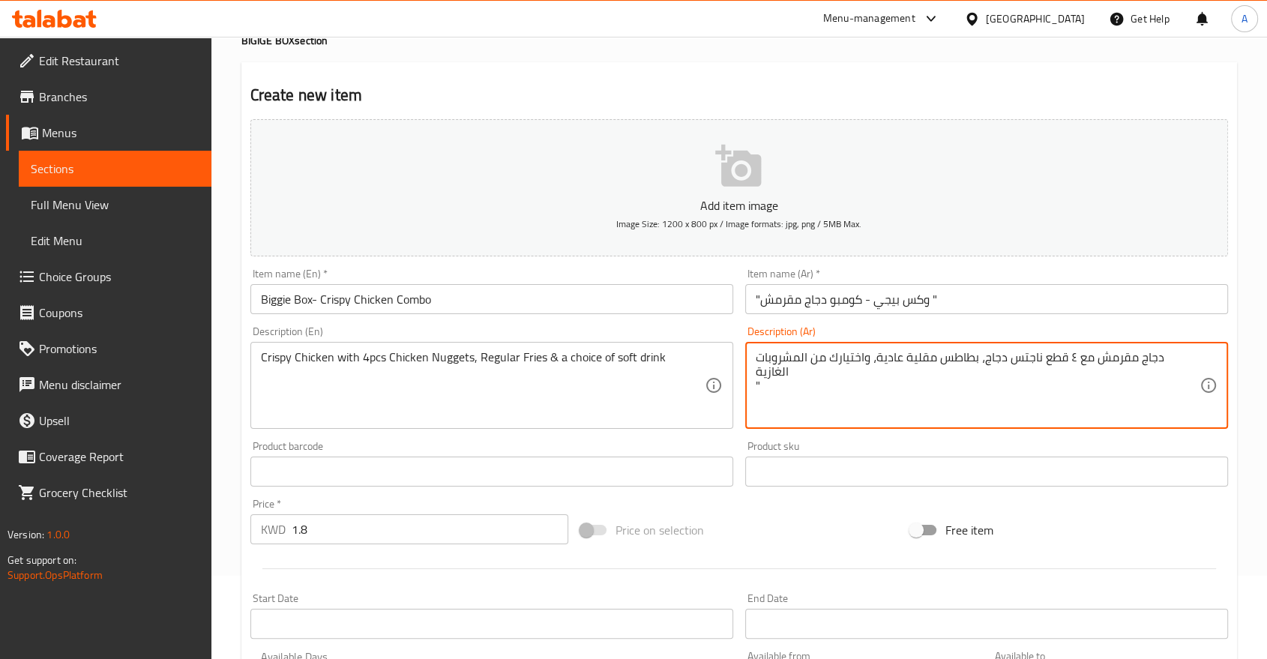
click at [778, 361] on textarea "دجاج مقرمش مع ٤ قطع ناجتس دجاج، بطاطس مقلية عادية، واختيارك من المشروبات الغازي…" at bounding box center [977, 385] width 444 height 71
type textarea "دجاج مقرمش مع ٤ قطع ناجتس دجاج، بطاطس مقلية عادية، واختيارك من المشروبات الغازية"
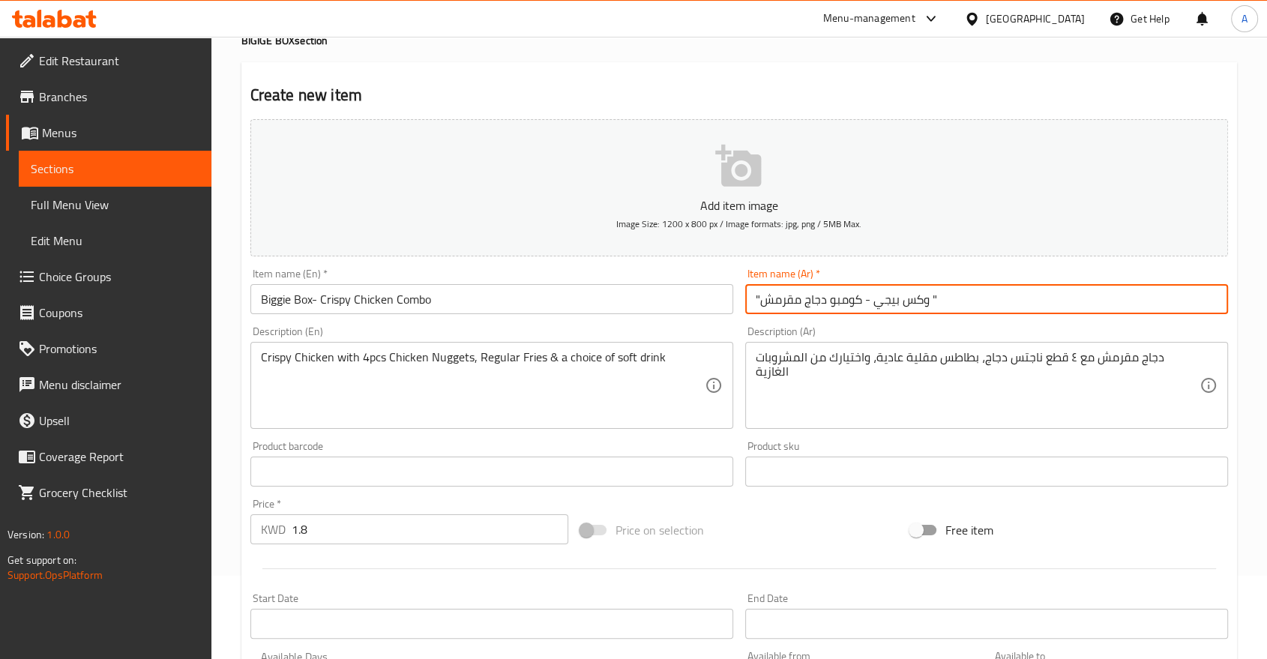
drag, startPoint x: 757, startPoint y: 277, endPoint x: 743, endPoint y: 277, distance: 14.3
click at [743, 277] on div "Item name (Ar)   * "وكس بيجي - كومبو دجاج مقرمش " Item name (Ar) *" at bounding box center [986, 291] width 495 height 58
click at [947, 292] on input "وكس بيجي - كومبو دجاج مقرمش "" at bounding box center [986, 299] width 483 height 30
type input "وكس بيجي - كومبو دجاج مقرمش"
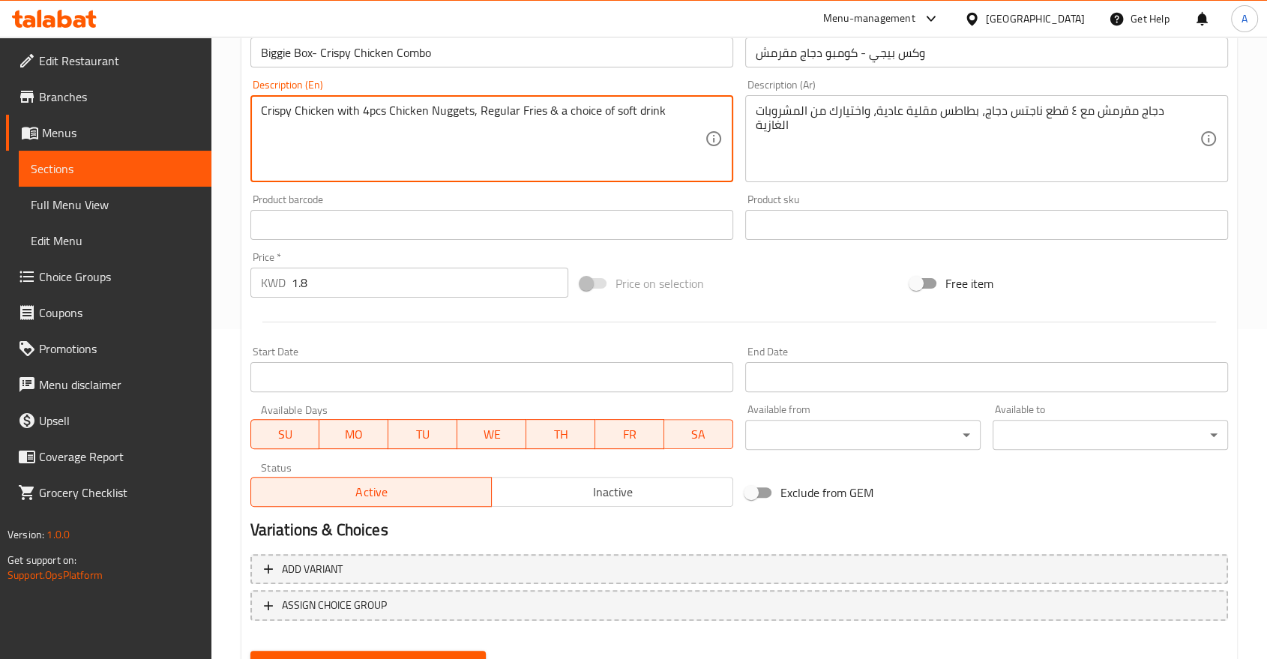
scroll to position [333, 0]
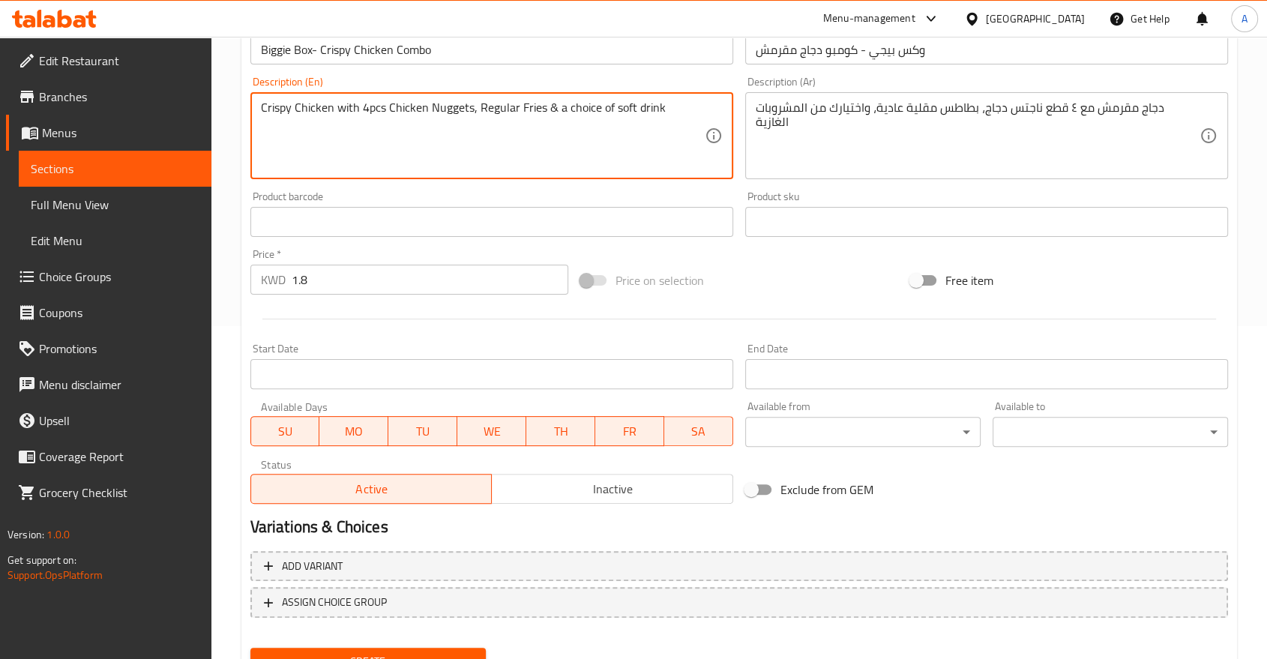
drag, startPoint x: 415, startPoint y: 611, endPoint x: 408, endPoint y: 507, distance: 104.4
click at [415, 652] on span "Create" at bounding box center [367, 661] width 211 height 19
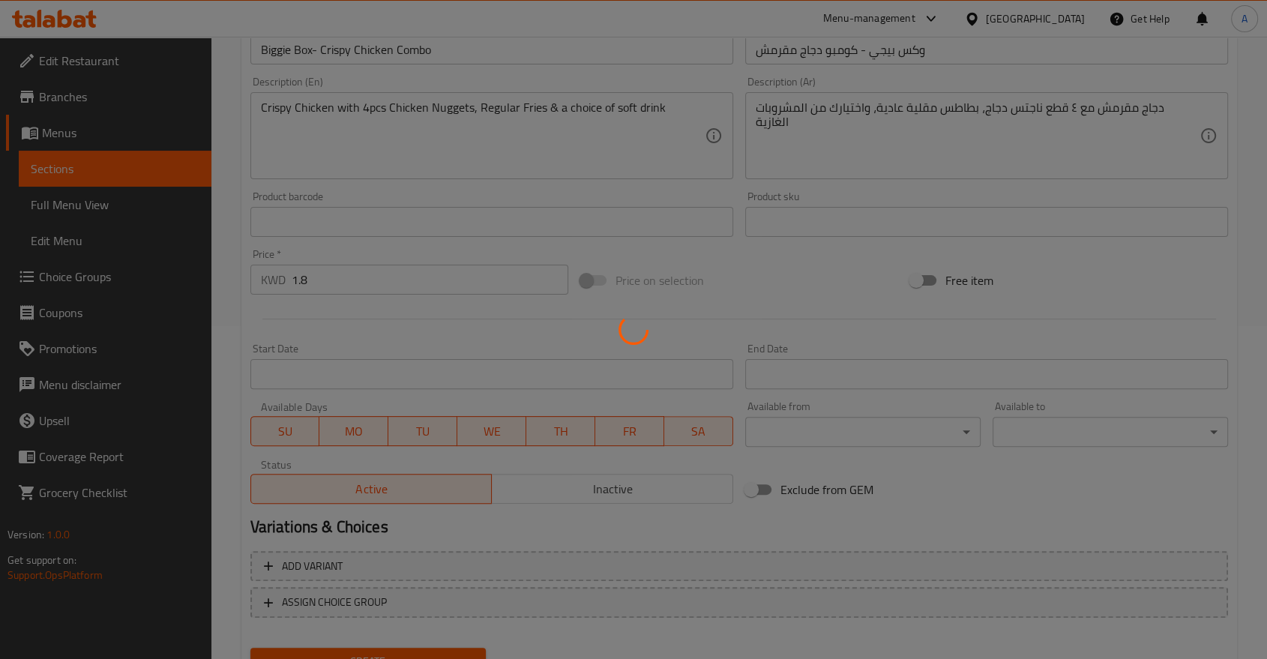
type input "0"
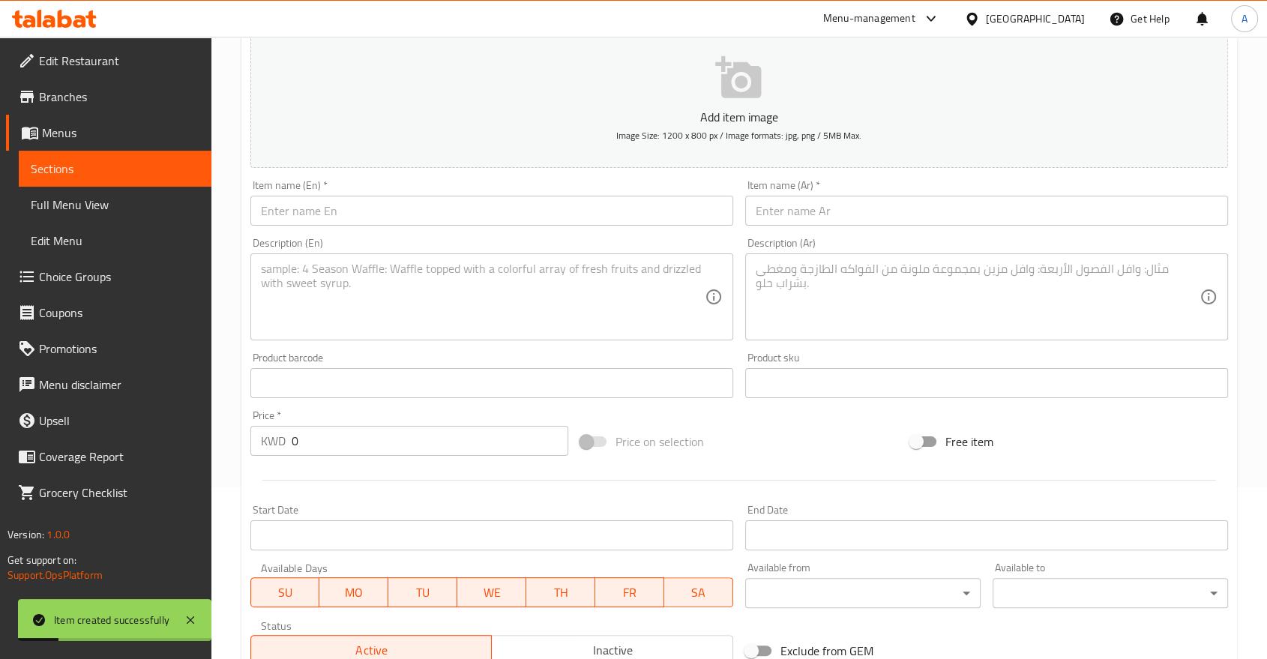
scroll to position [0, 0]
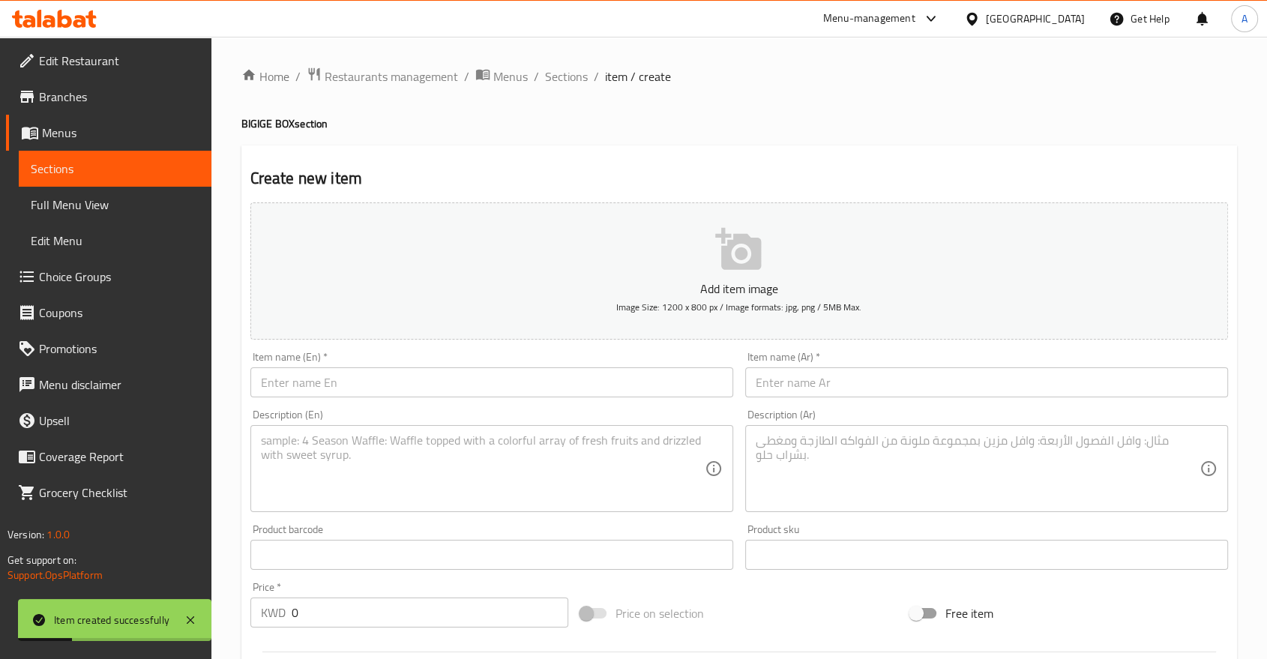
click at [755, 367] on input "text" at bounding box center [986, 382] width 483 height 30
paste input "بوكس بيجي - كومبو دبل دجاج مقرمش"
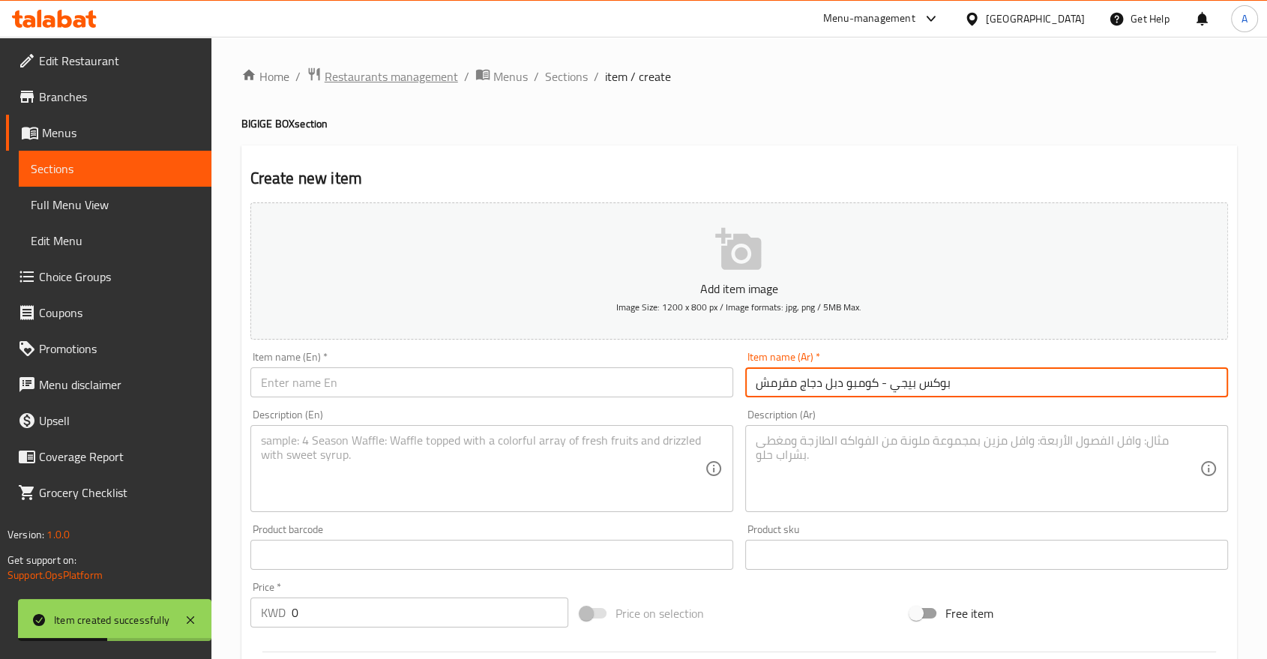
type input "بوكس بيجي - كومبو دبل دجاج مقرمش"
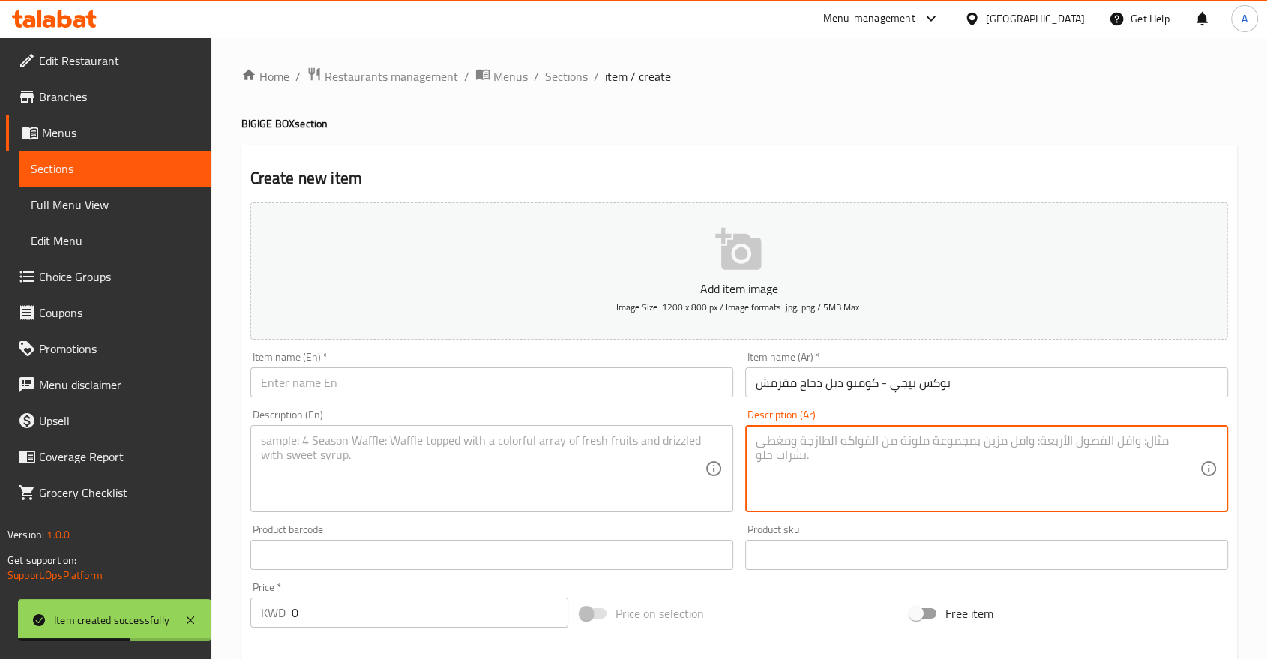
click at [815, 433] on textarea at bounding box center [977, 468] width 444 height 71
paste textarea "ساندويتش دبل دجاج مقرمش مع ٤ قطع ناجتس دجاج، بطاطس مقلية عادية، واختيارك من الم…"
type textarea "ساندويتش دبل دجاج مقرمش مع ٤ قطع ناجتس دجاج، بطاطس مقلية عادية، واختيارك من الم…"
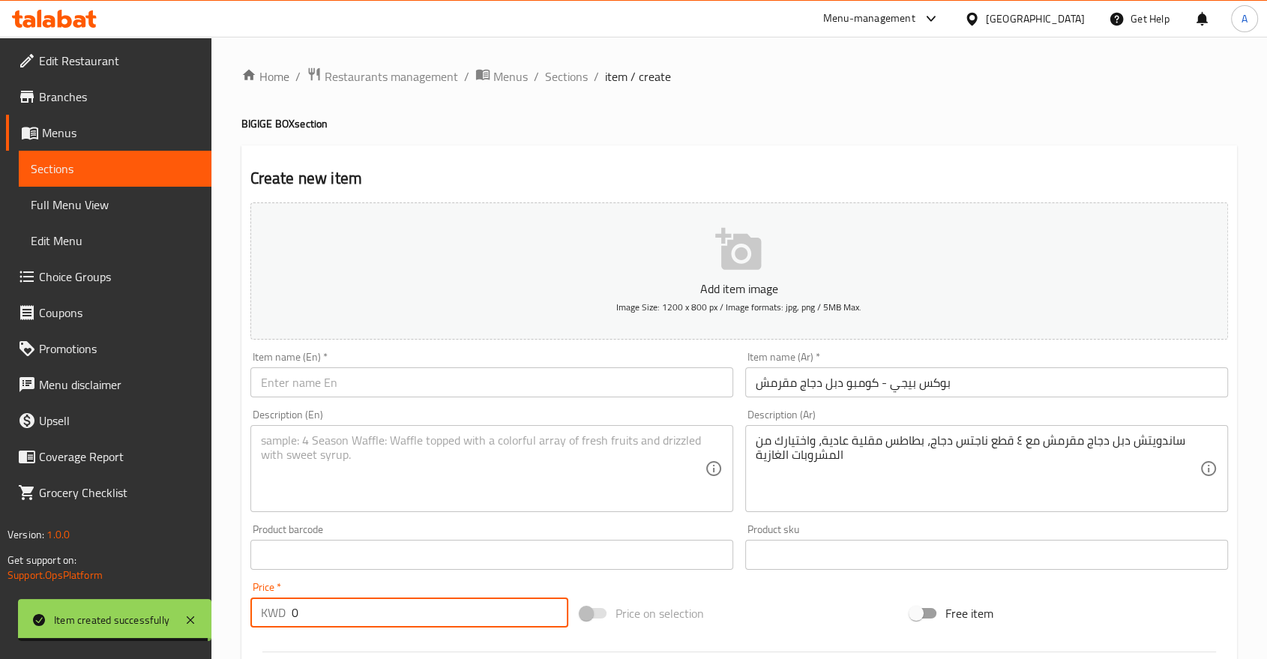
drag, startPoint x: 312, startPoint y: 567, endPoint x: 275, endPoint y: 567, distance: 36.7
click at [275, 597] on div "KWD 0 Price *" at bounding box center [409, 612] width 318 height 30
paste input "2.1"
type input "2.1"
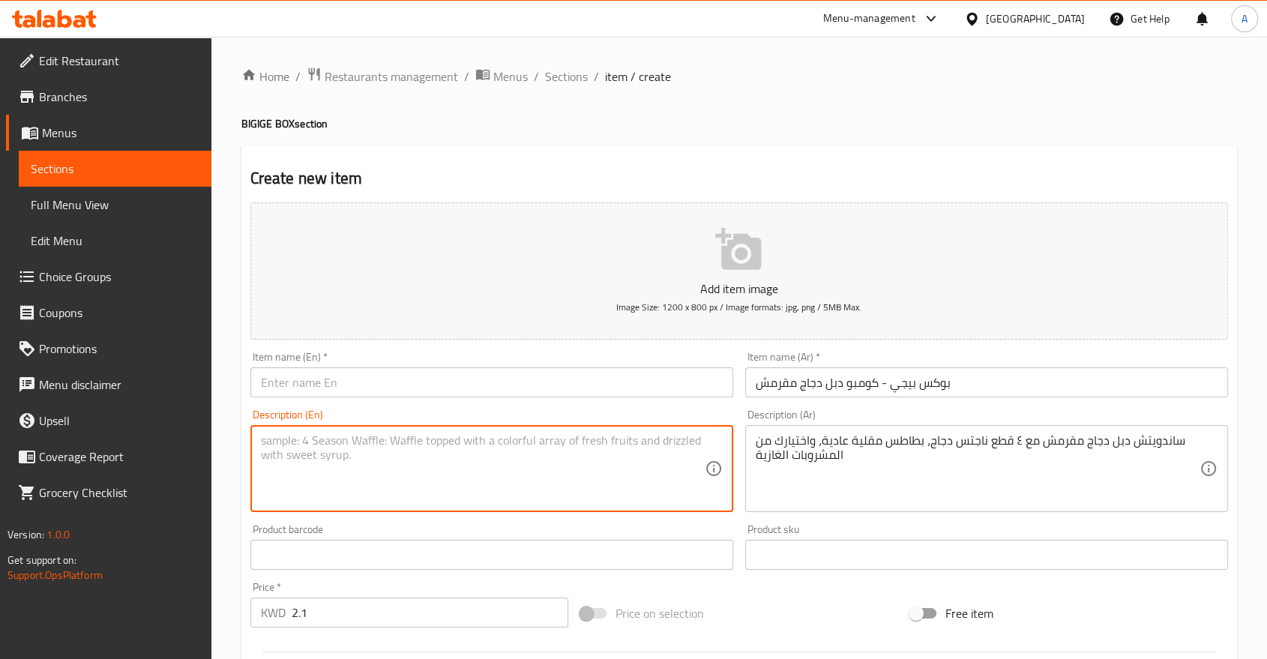
click at [328, 433] on textarea at bounding box center [483, 468] width 444 height 71
paste textarea "Double Crispy Chicken Sandwich with 4pcs Chicken Nuggets, Regular Fries & a cho…"
type textarea "Double Crispy Chicken Sandwich with 4pcs Chicken Nuggets, Regular Fries & a cho…"
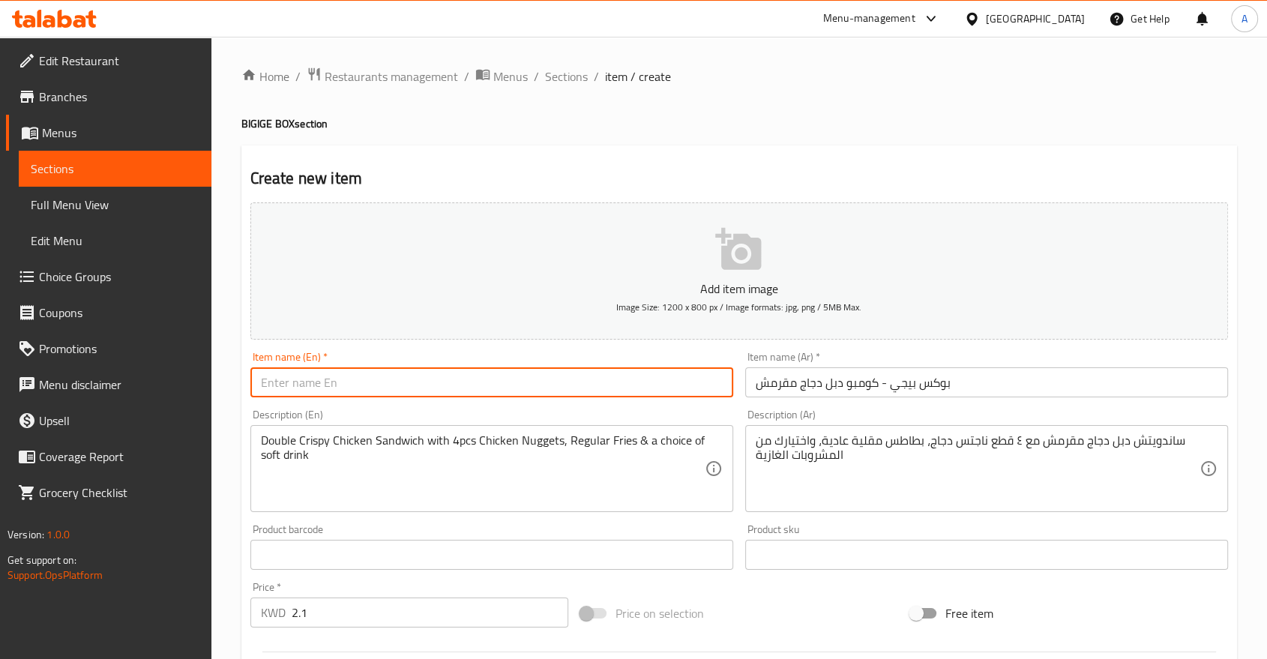
click at [333, 367] on input "text" at bounding box center [491, 382] width 483 height 30
paste input "Biggie Box- Double Crispy Chicken Stack Combo"
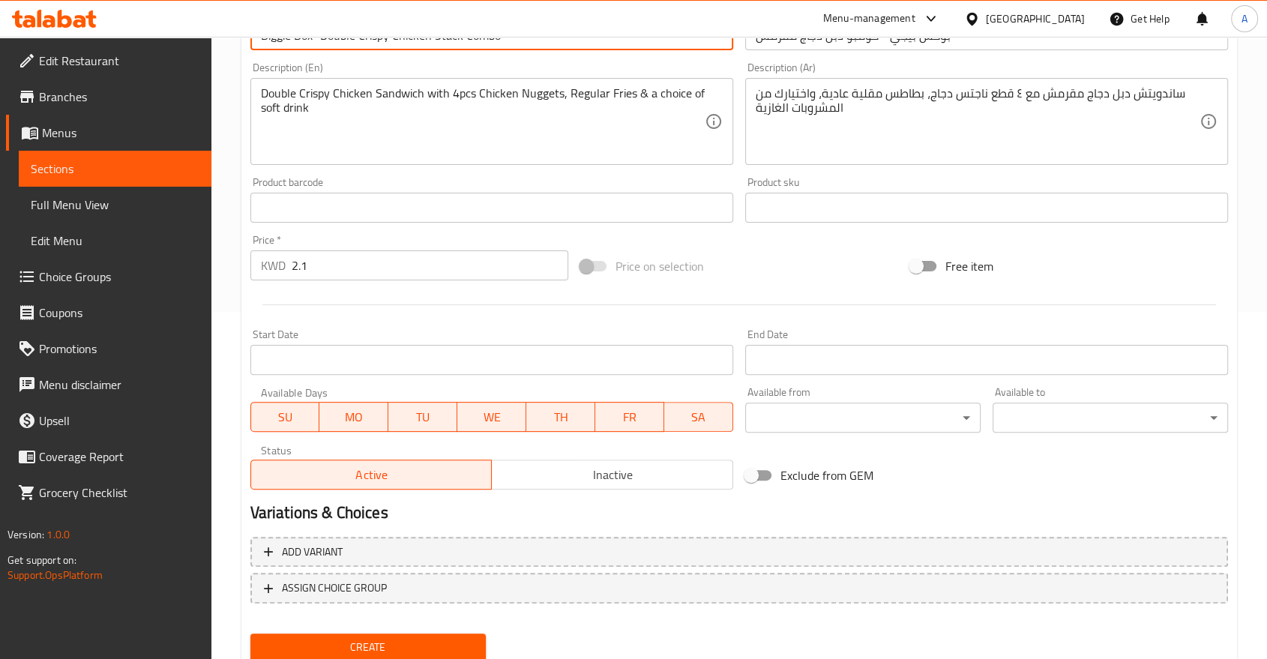
scroll to position [351, 0]
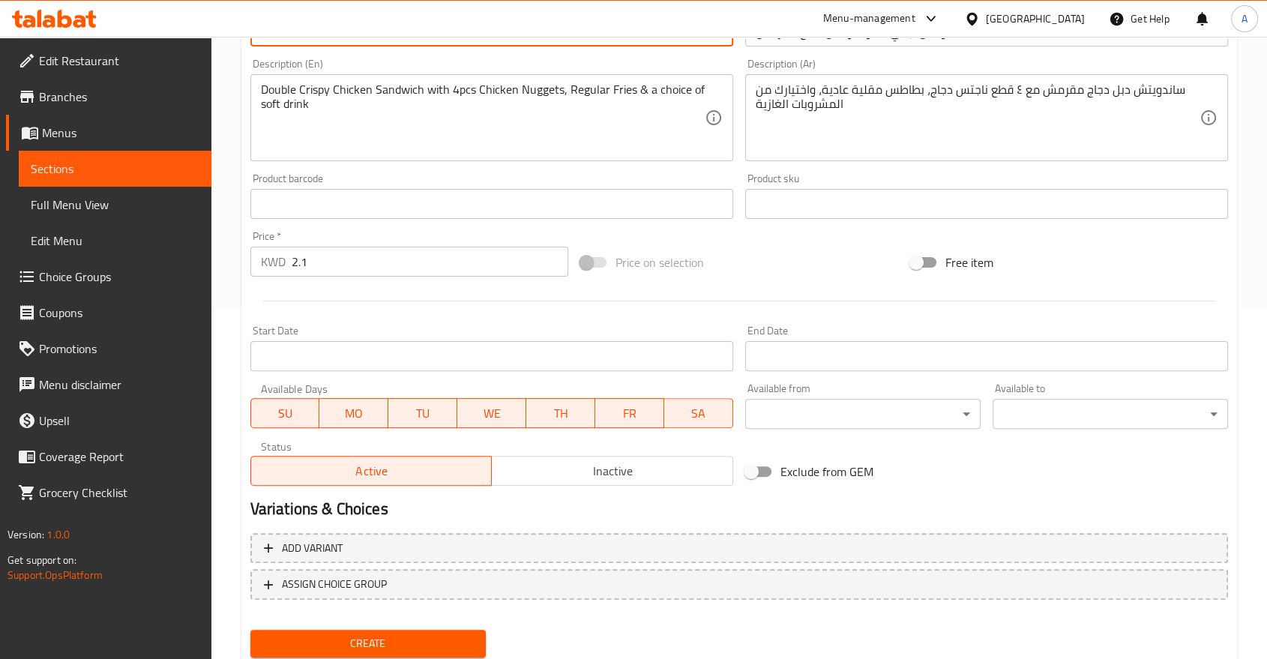
type input "Biggie Box- Double Crispy Chicken Stack Combo"
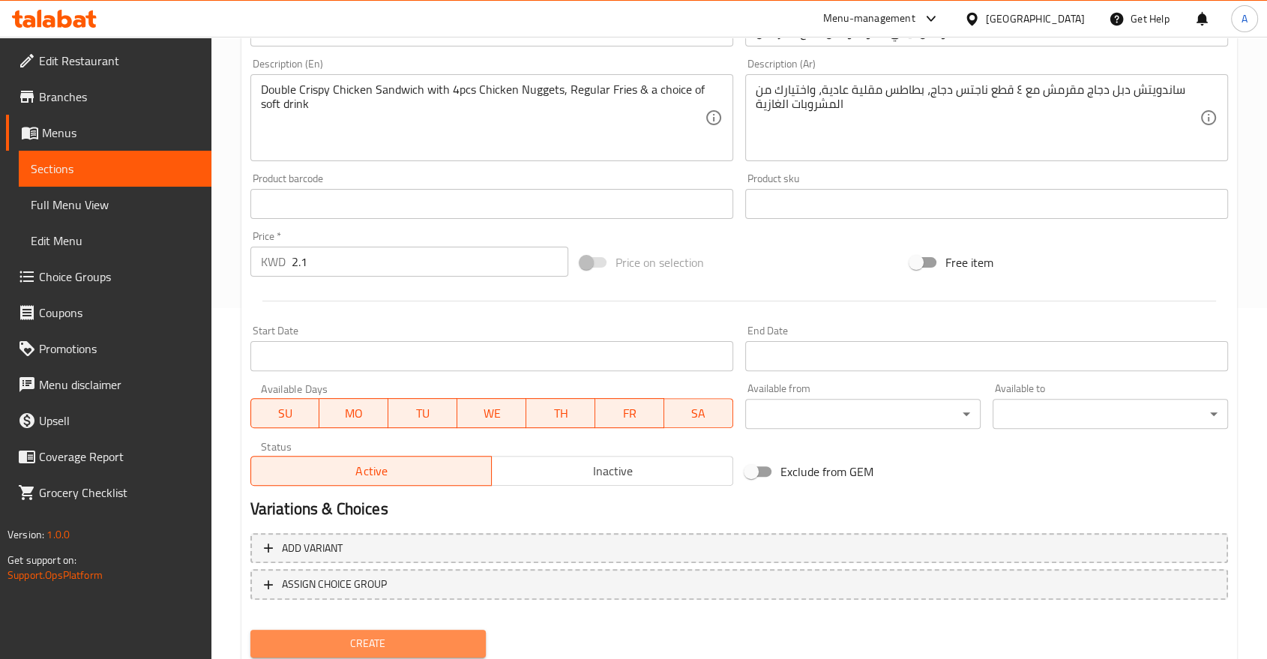
click at [403, 634] on span "Create" at bounding box center [367, 643] width 211 height 19
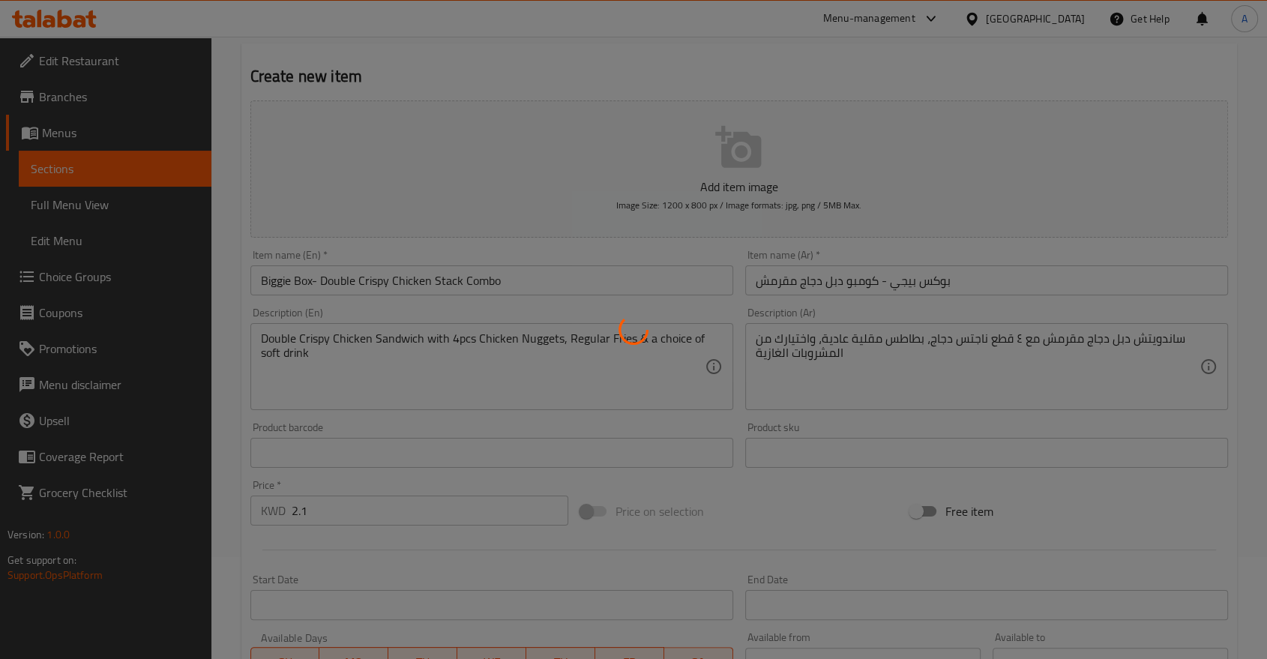
scroll to position [21, 0]
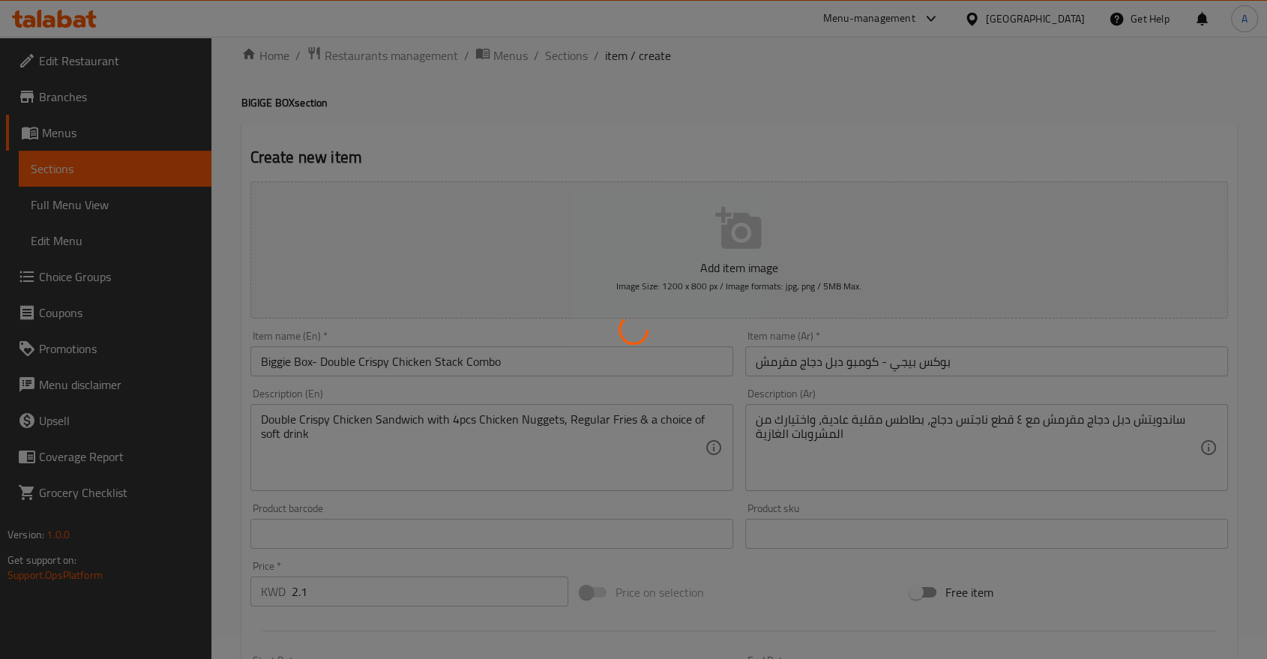
type input "0"
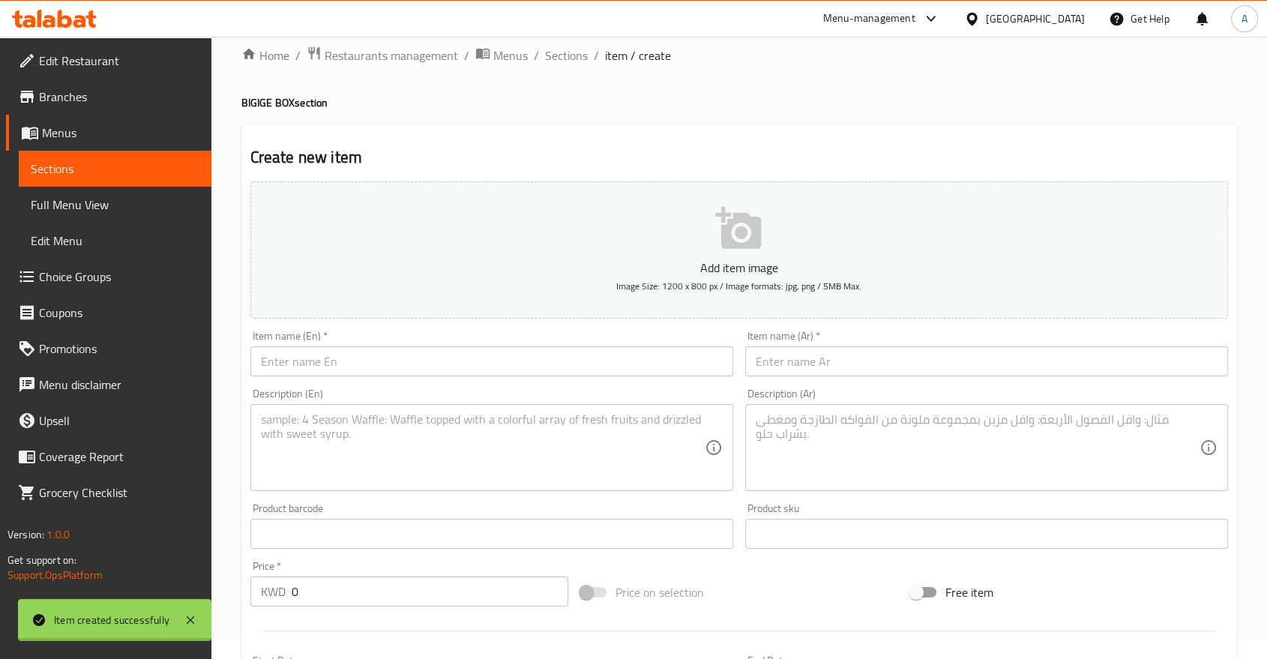
scroll to position [0, 0]
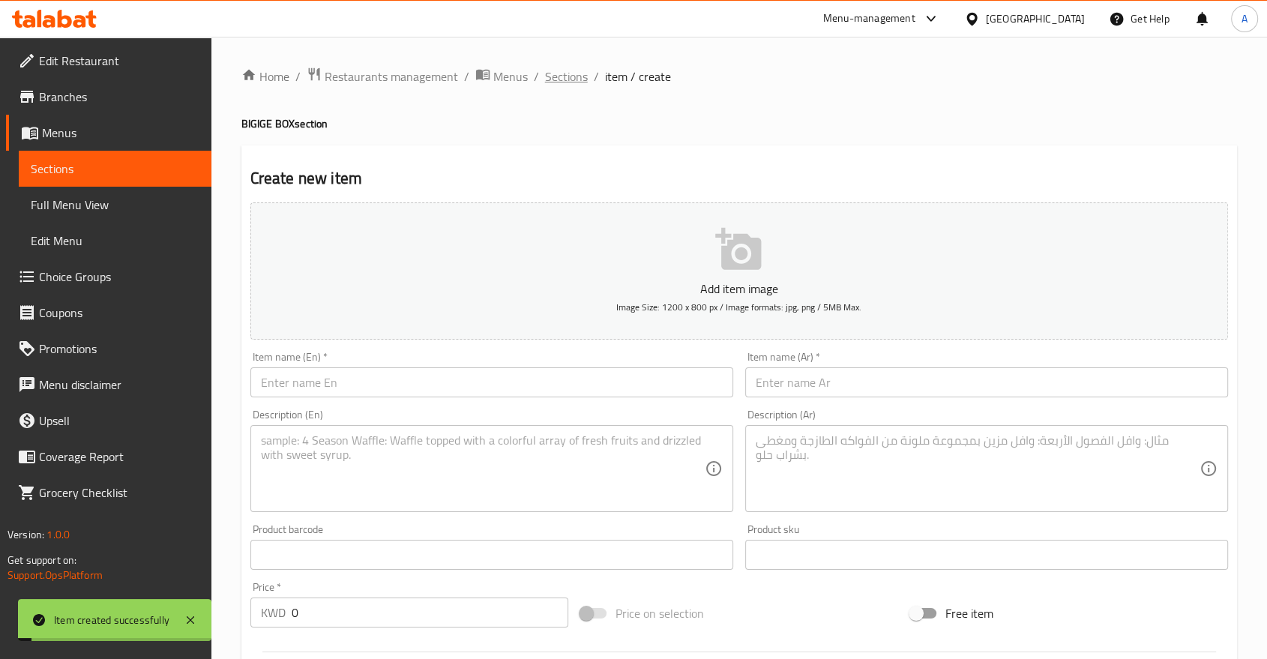
click at [545, 75] on span "Sections" at bounding box center [566, 76] width 43 height 18
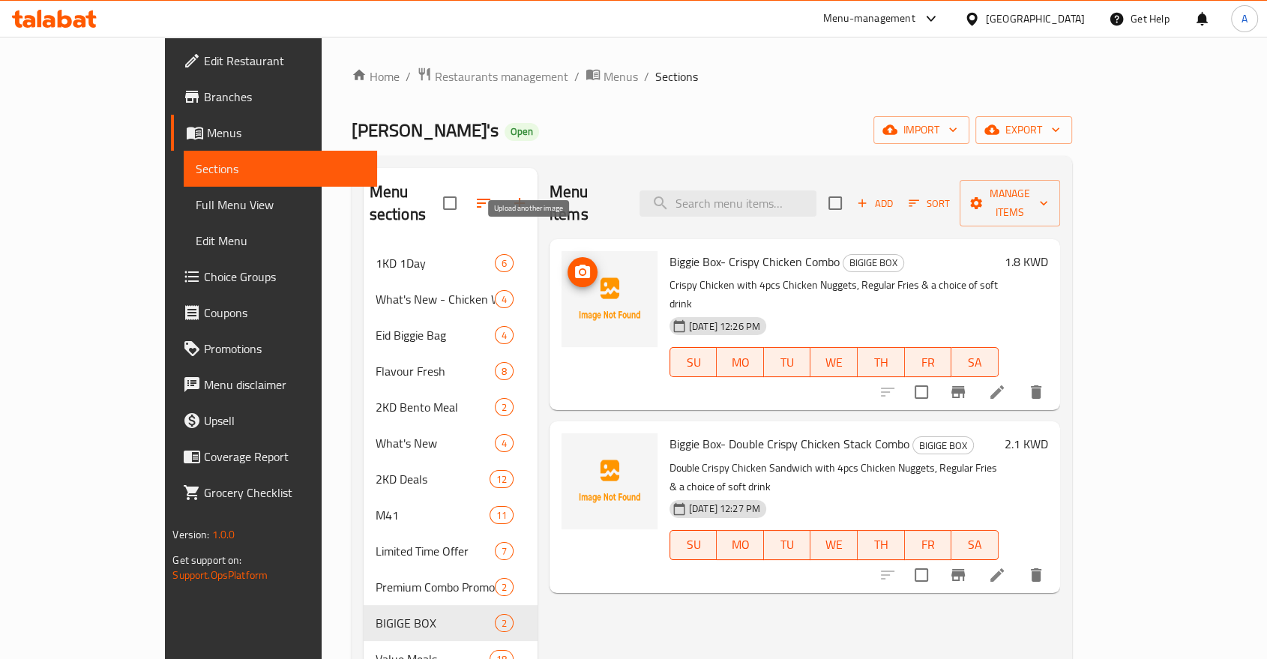
click at [575, 265] on icon "upload picture" at bounding box center [582, 271] width 15 height 13
click at [567, 445] on span "upload picture" at bounding box center [582, 454] width 30 height 18
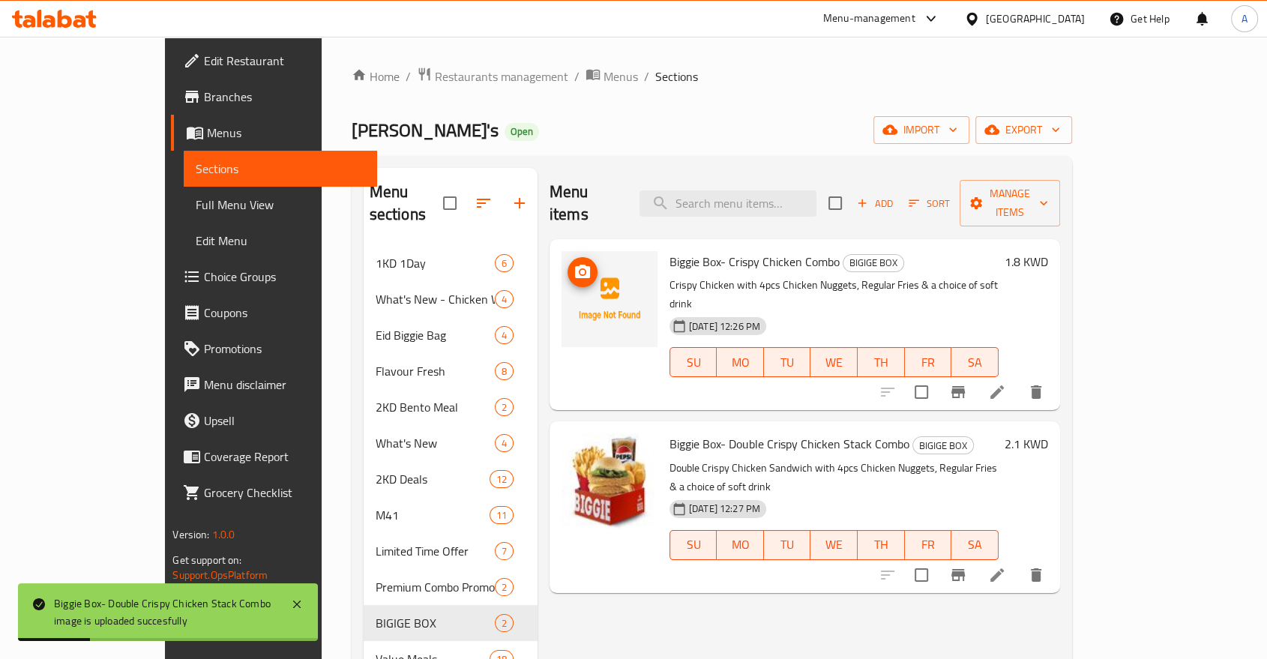
click at [575, 265] on icon "upload picture" at bounding box center [582, 271] width 15 height 13
click at [204, 268] on span "Choice Groups" at bounding box center [284, 277] width 160 height 18
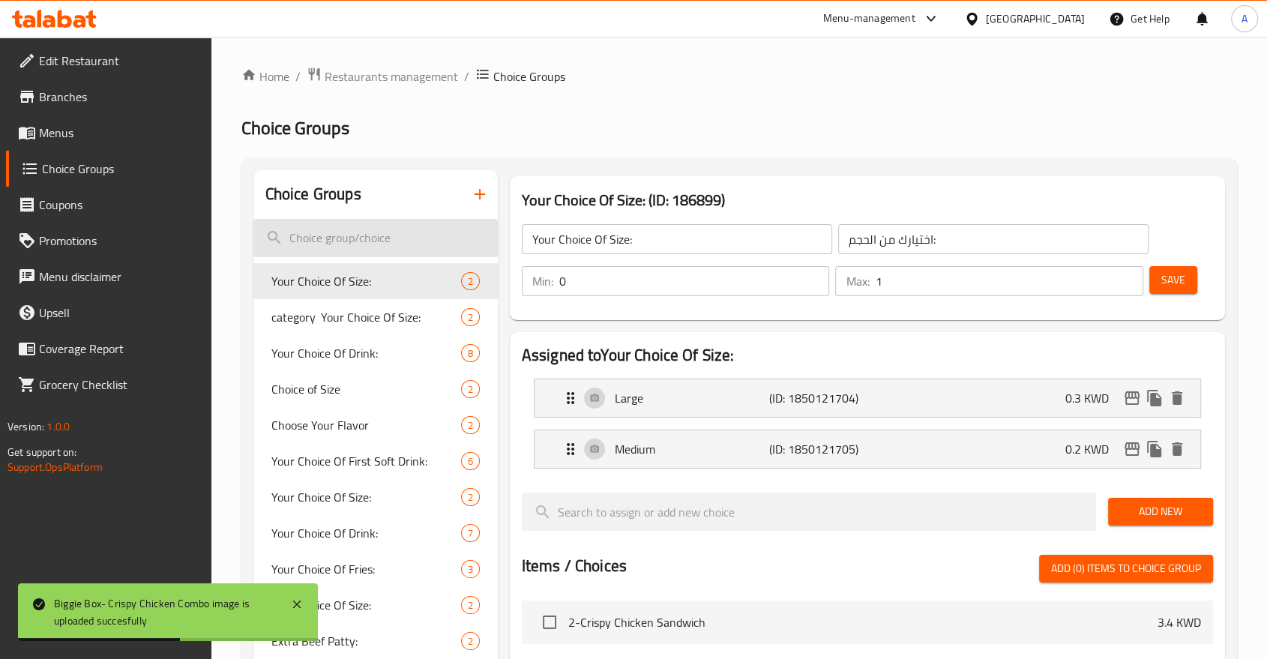
click at [357, 221] on input "search" at bounding box center [375, 238] width 244 height 38
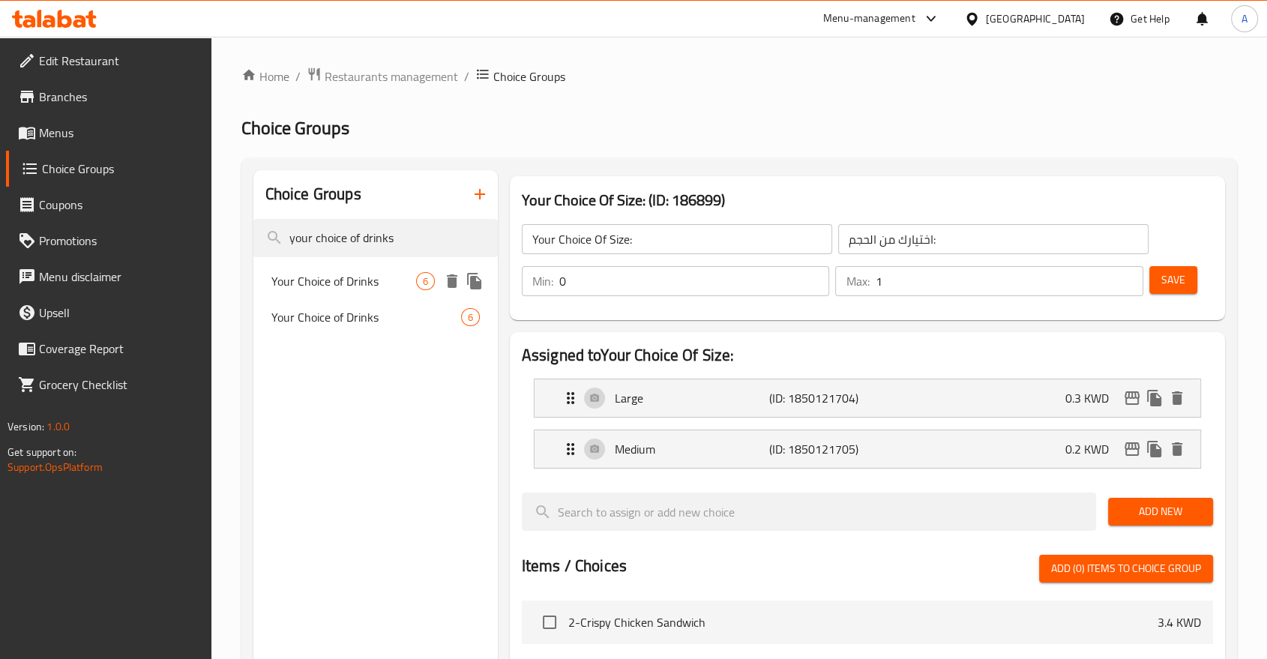
type input "your choice of drinks"
click at [344, 272] on span "Your Choice of Drinks" at bounding box center [343, 281] width 145 height 18
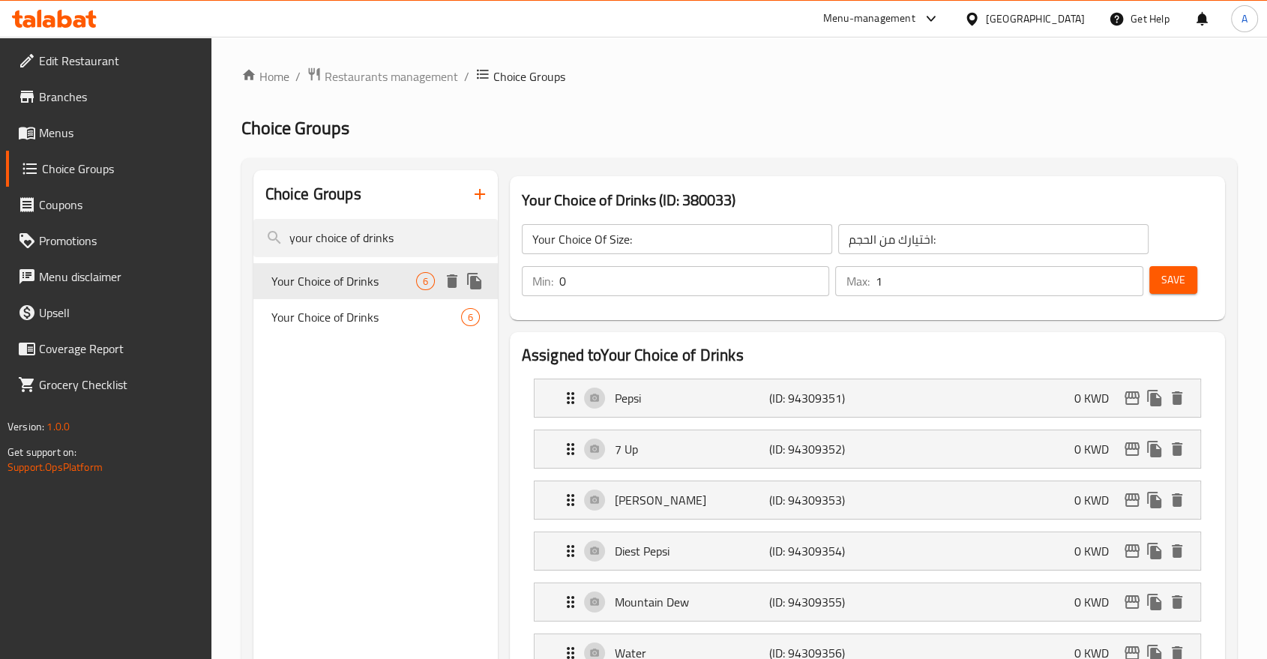
type input "Your Choice of Drinks"
type input "اختيارك من مشروب"
type input "1"
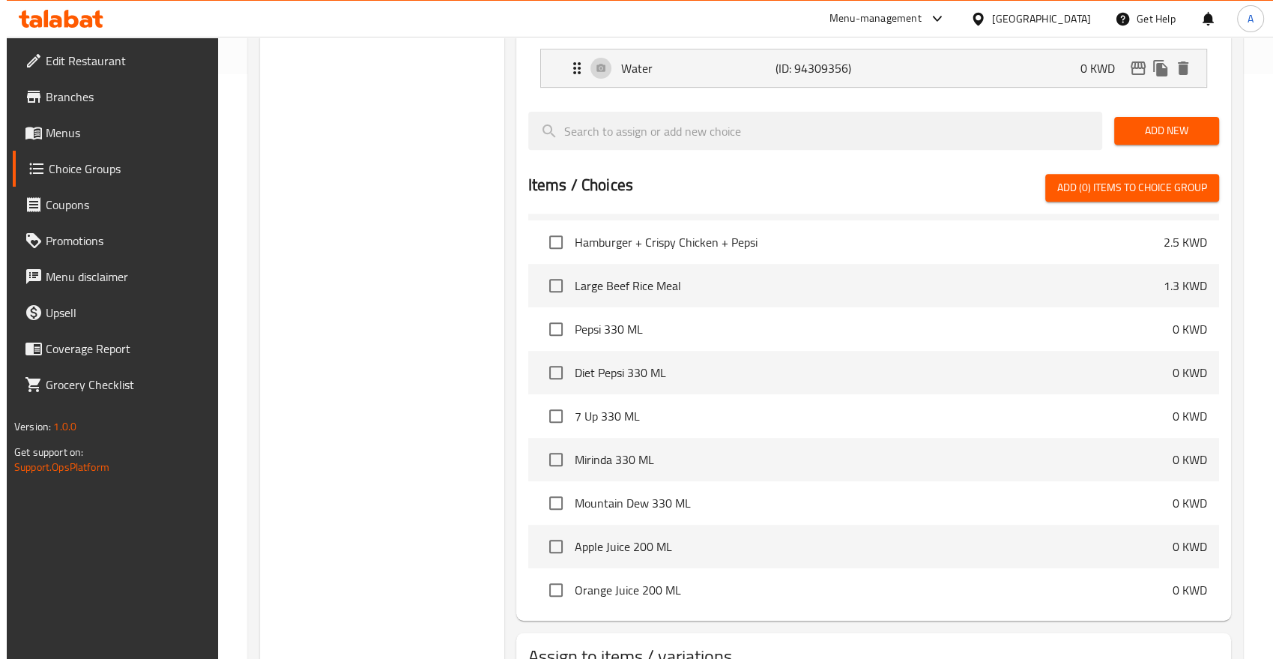
scroll to position [668, 0]
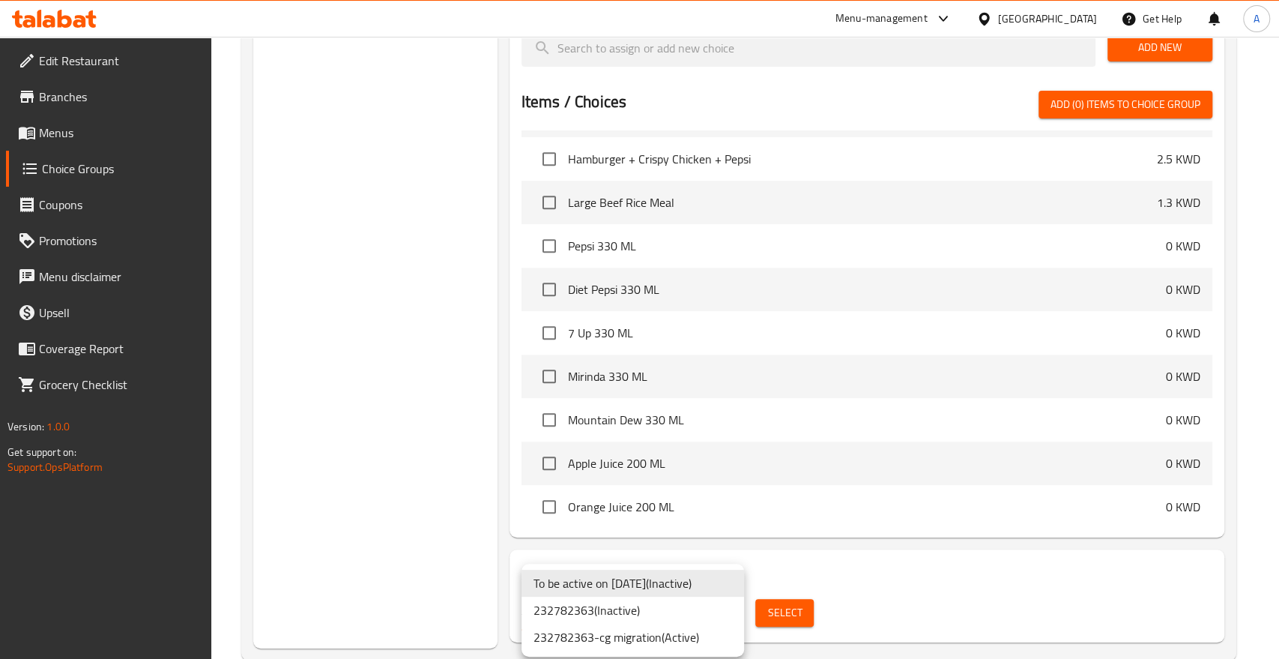
click at [695, 624] on li "232782363-cg migration ( Active )" at bounding box center [633, 637] width 223 height 27
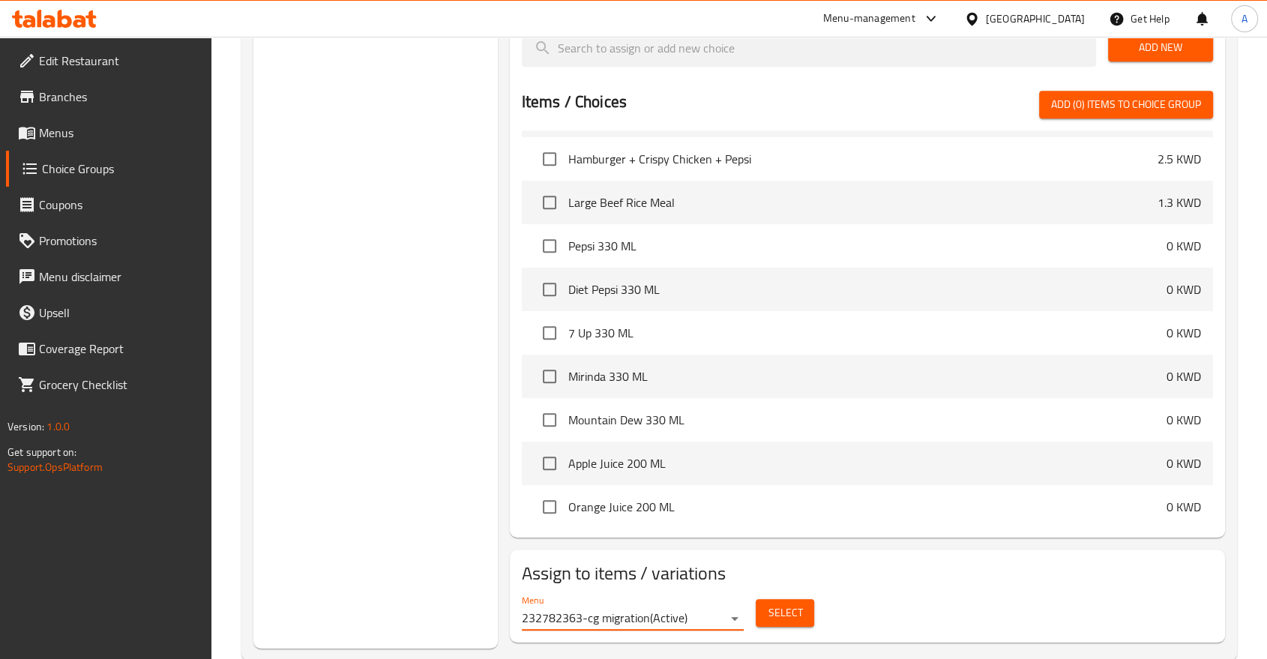
click at [776, 603] on span "Select" at bounding box center [784, 612] width 34 height 19
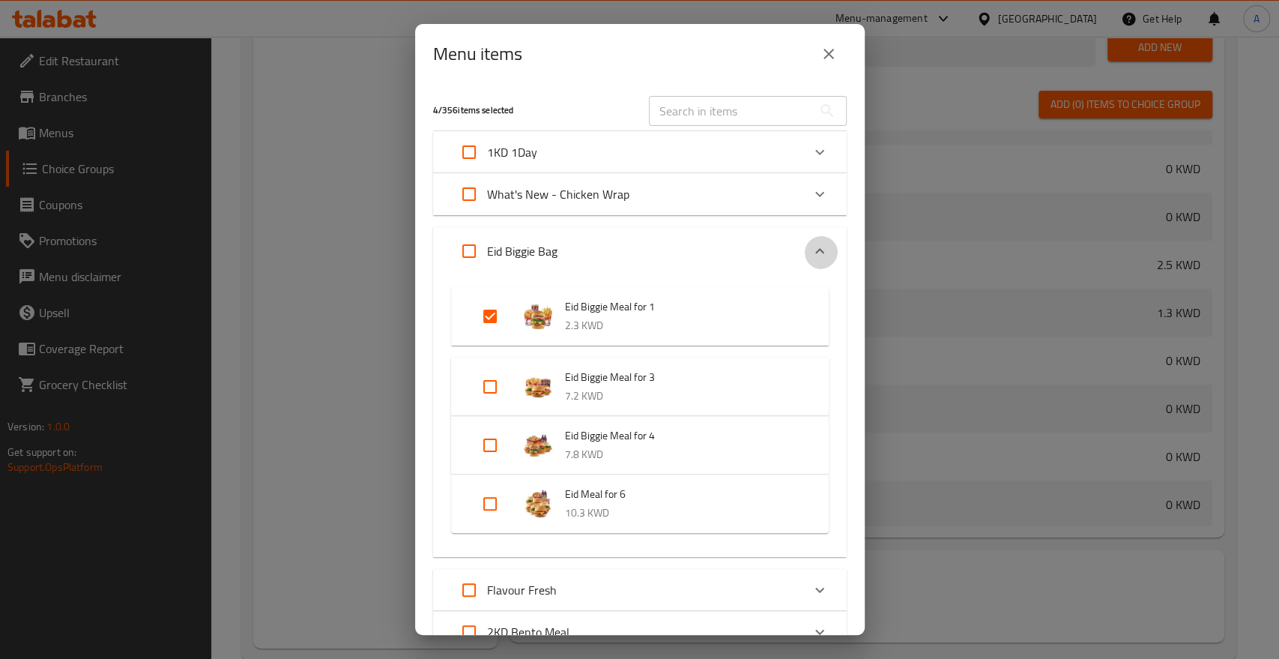
click at [802, 241] on div "Expand" at bounding box center [820, 251] width 36 height 36
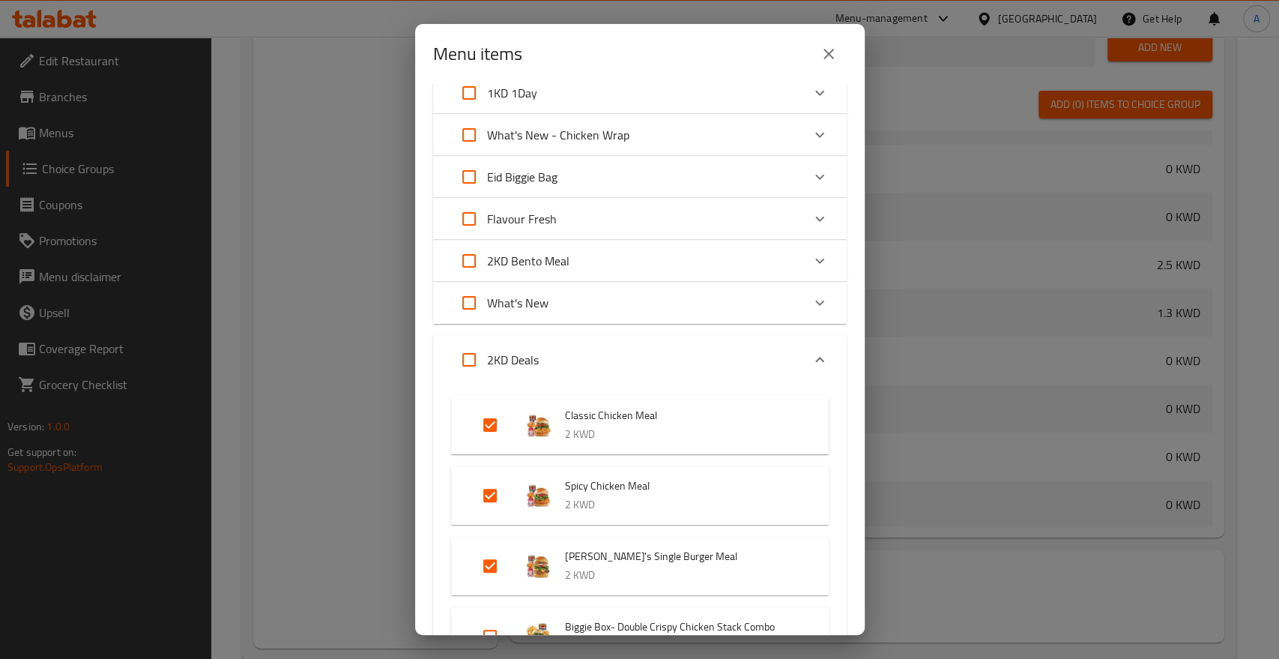
scroll to position [83, 0]
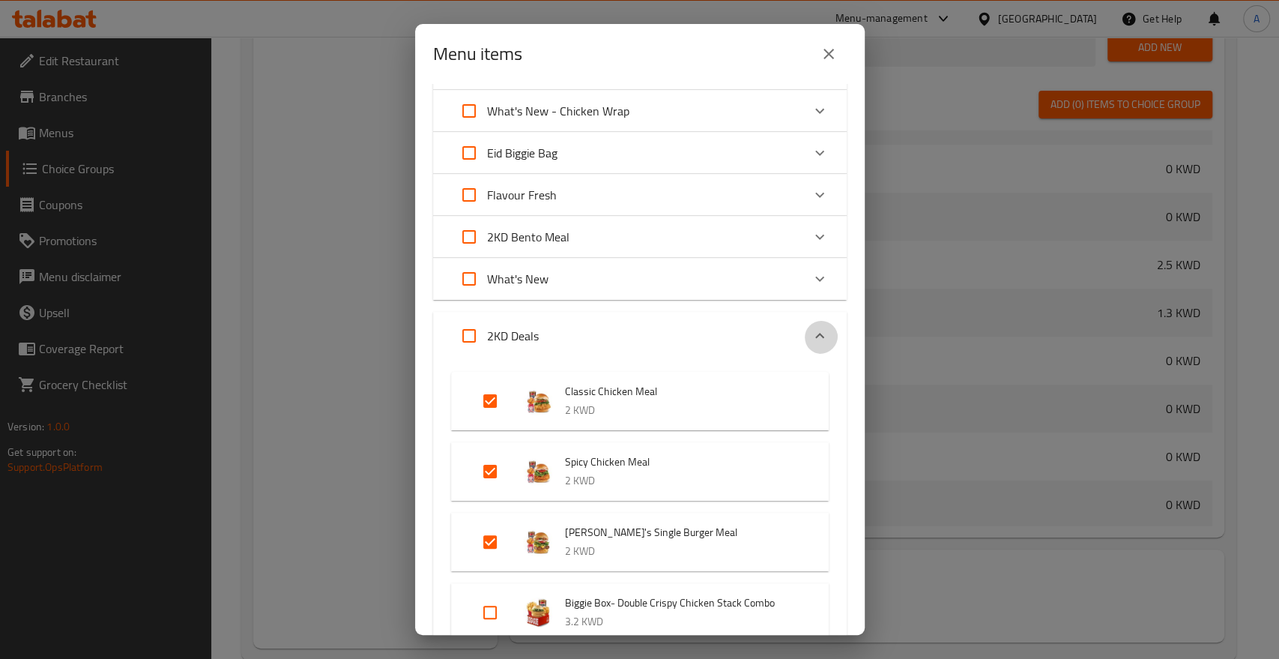
click at [802, 318] on div "Expand" at bounding box center [820, 336] width 36 height 36
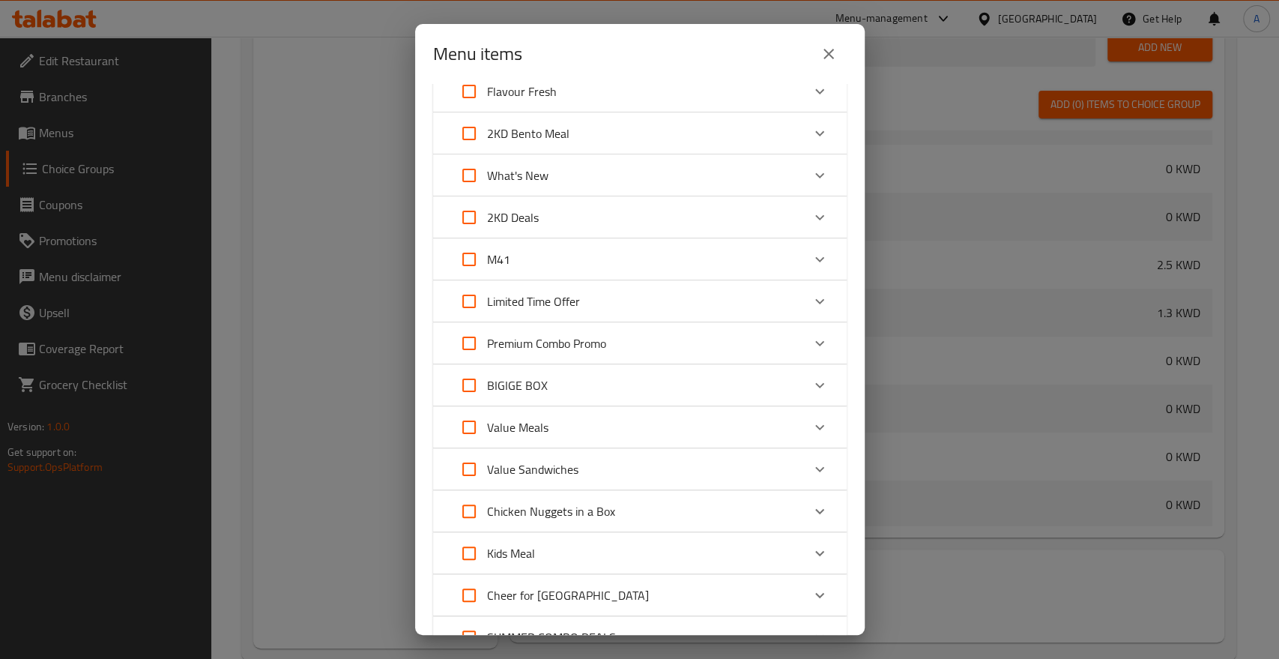
scroll to position [250, 0]
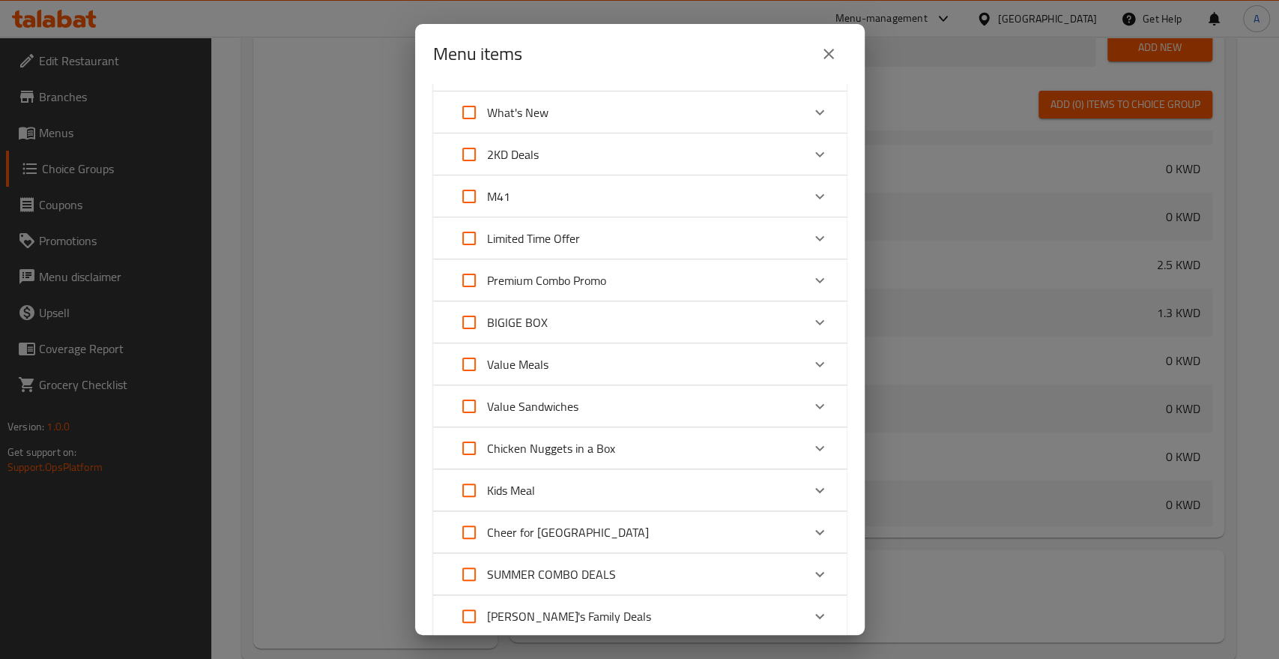
click at [812, 313] on icon "Expand" at bounding box center [820, 322] width 18 height 18
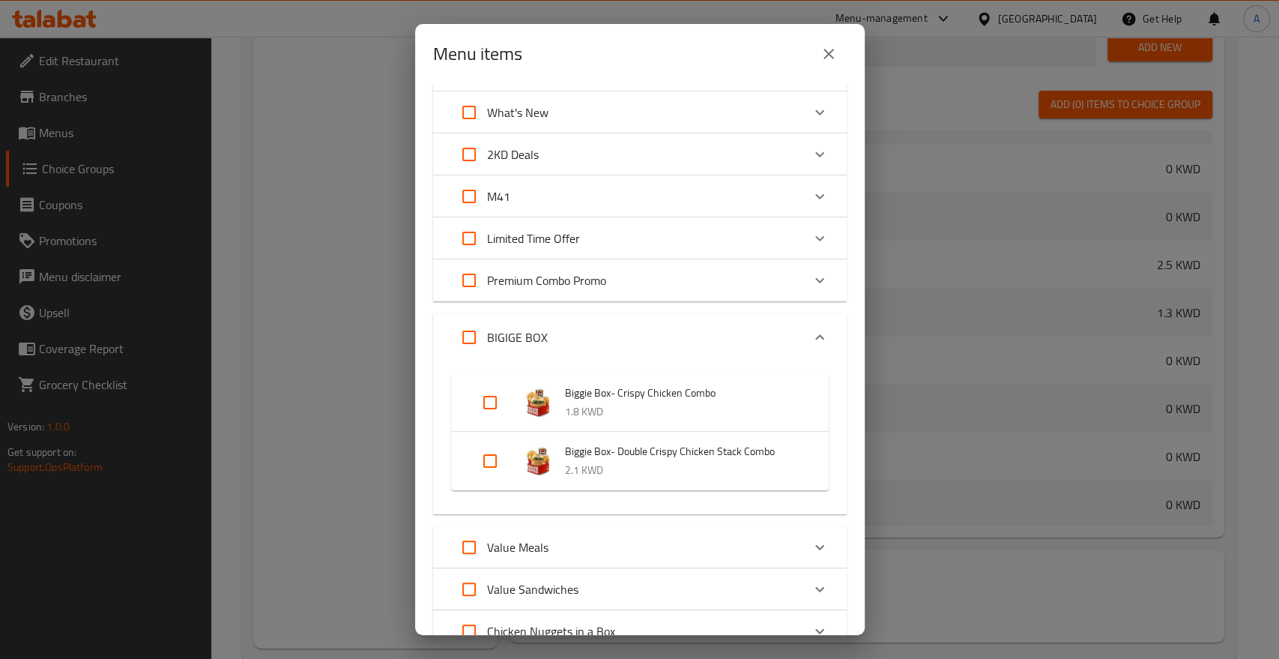
click at [484, 384] on input "Expand" at bounding box center [490, 402] width 36 height 36
checkbox input "true"
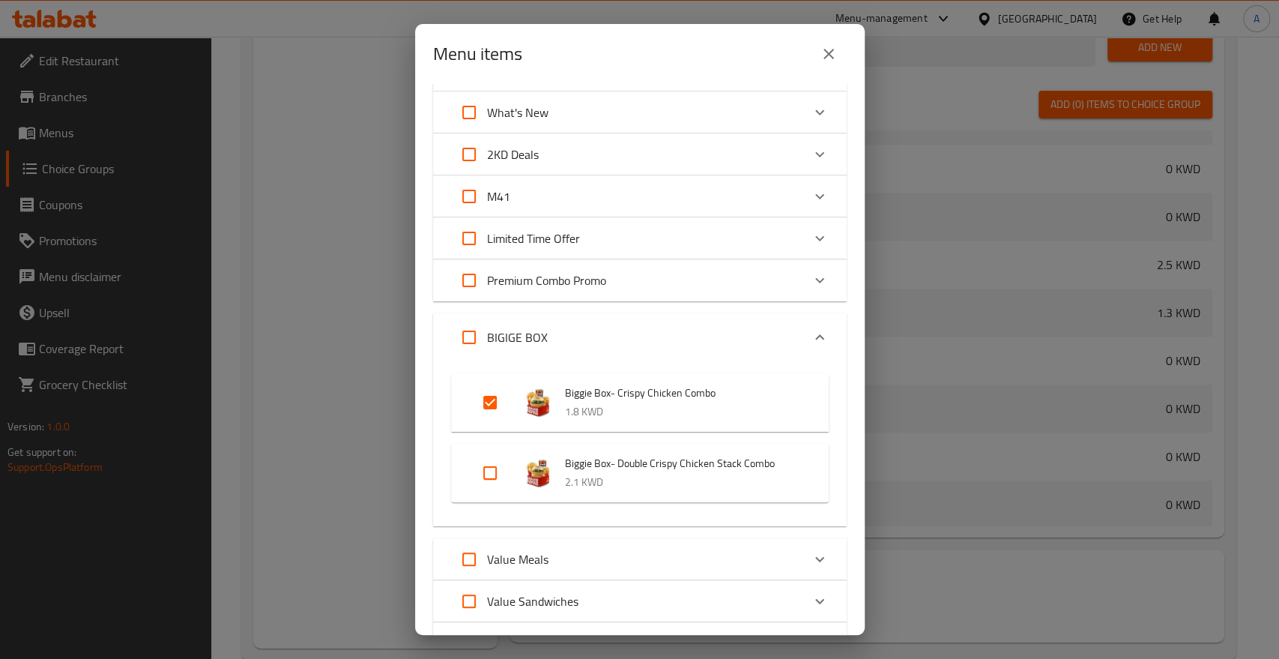
click at [486, 455] on input "Expand" at bounding box center [490, 473] width 36 height 36
checkbox input "true"
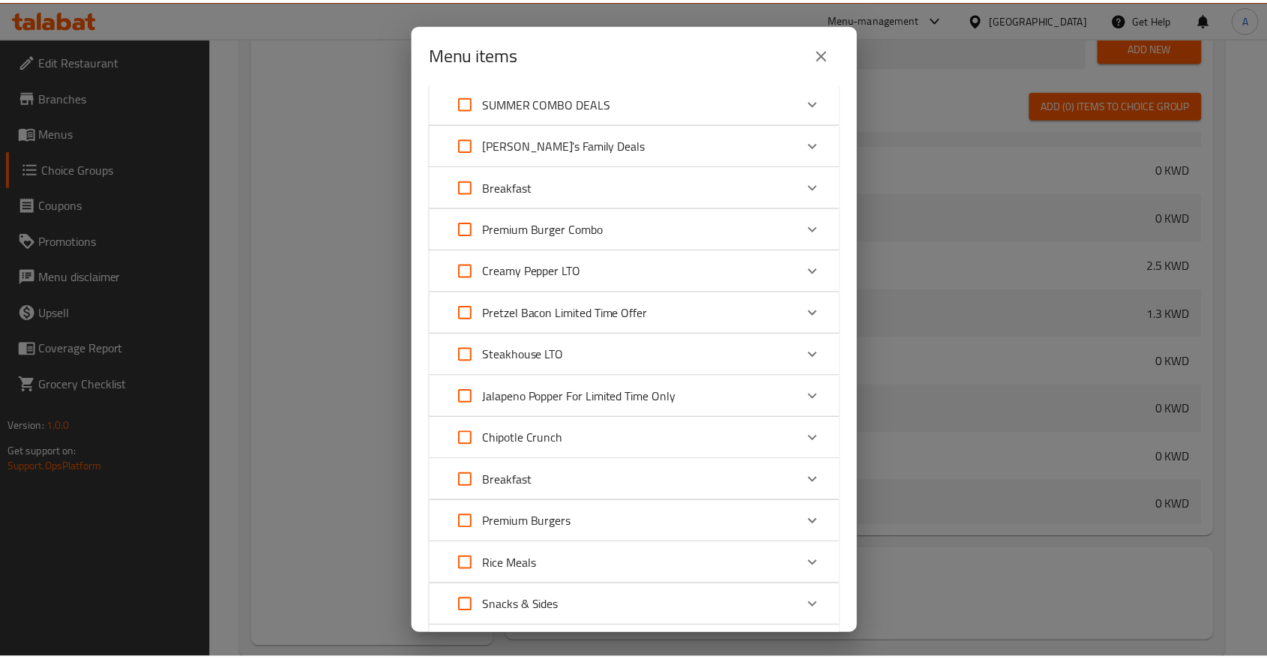
scroll to position [1327, 0]
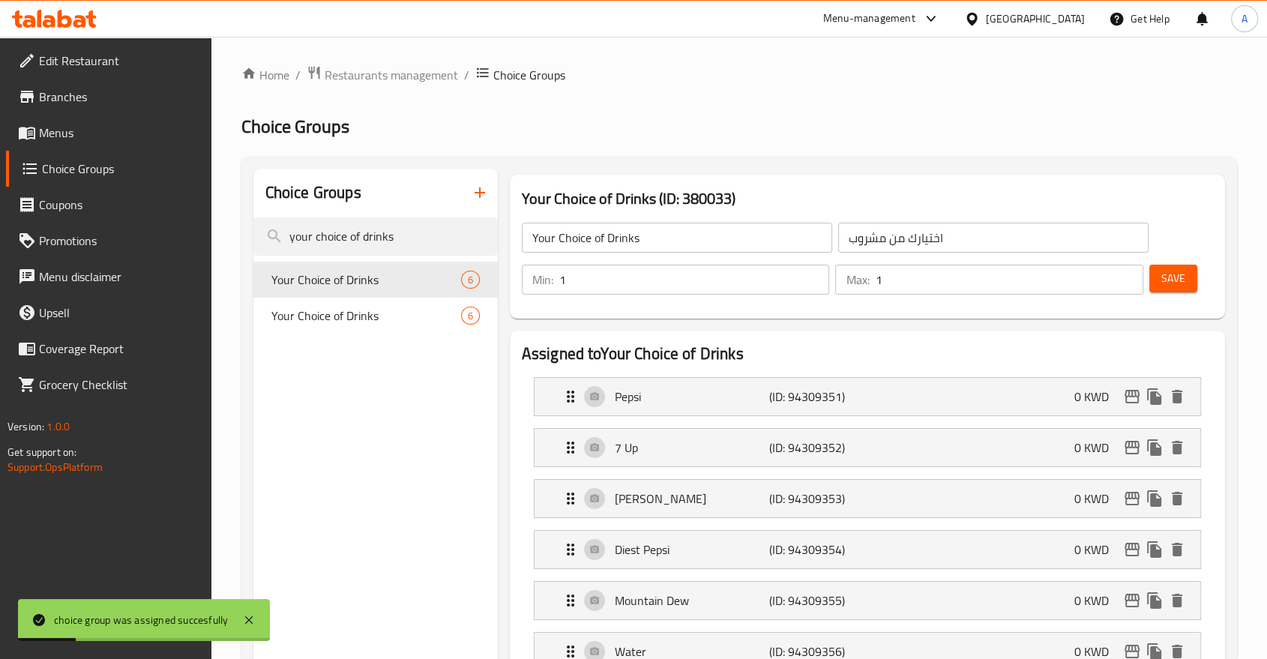
scroll to position [0, 0]
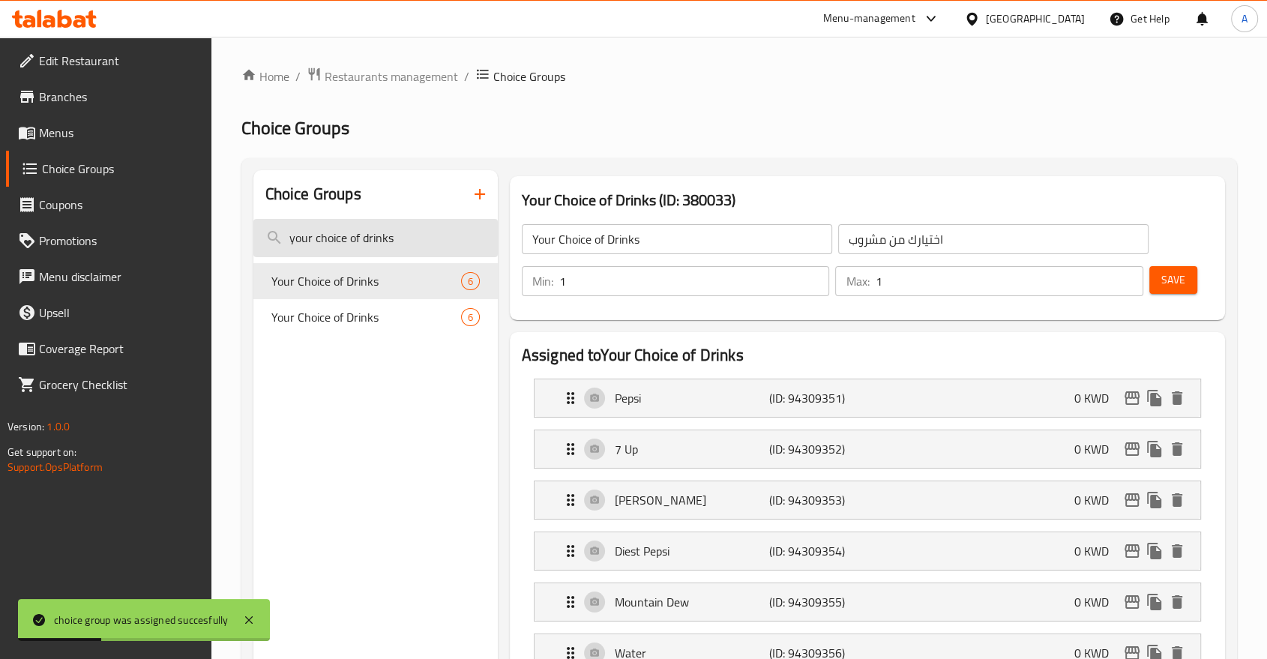
click at [351, 229] on input "your choice of drinks" at bounding box center [375, 238] width 244 height 38
paste input "Your Choice Of Frie"
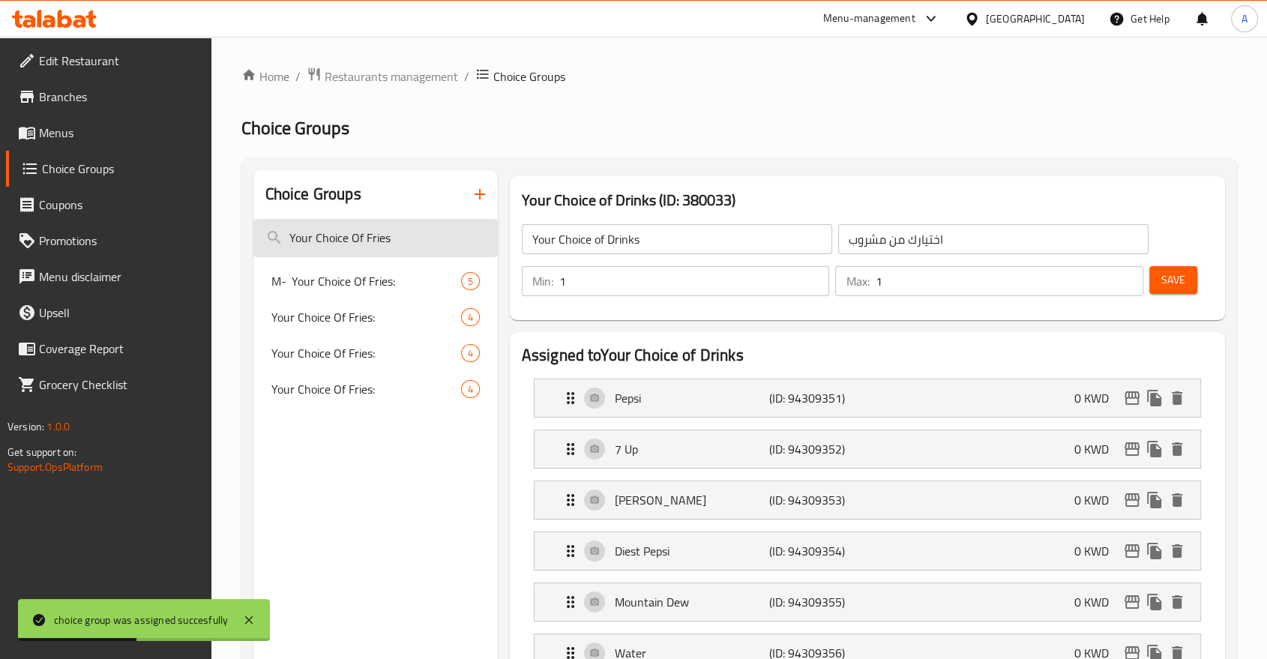
type input "Your Choice Of Fries"
click at [340, 308] on span "Your Choice Of Fries:" at bounding box center [343, 317] width 145 height 18
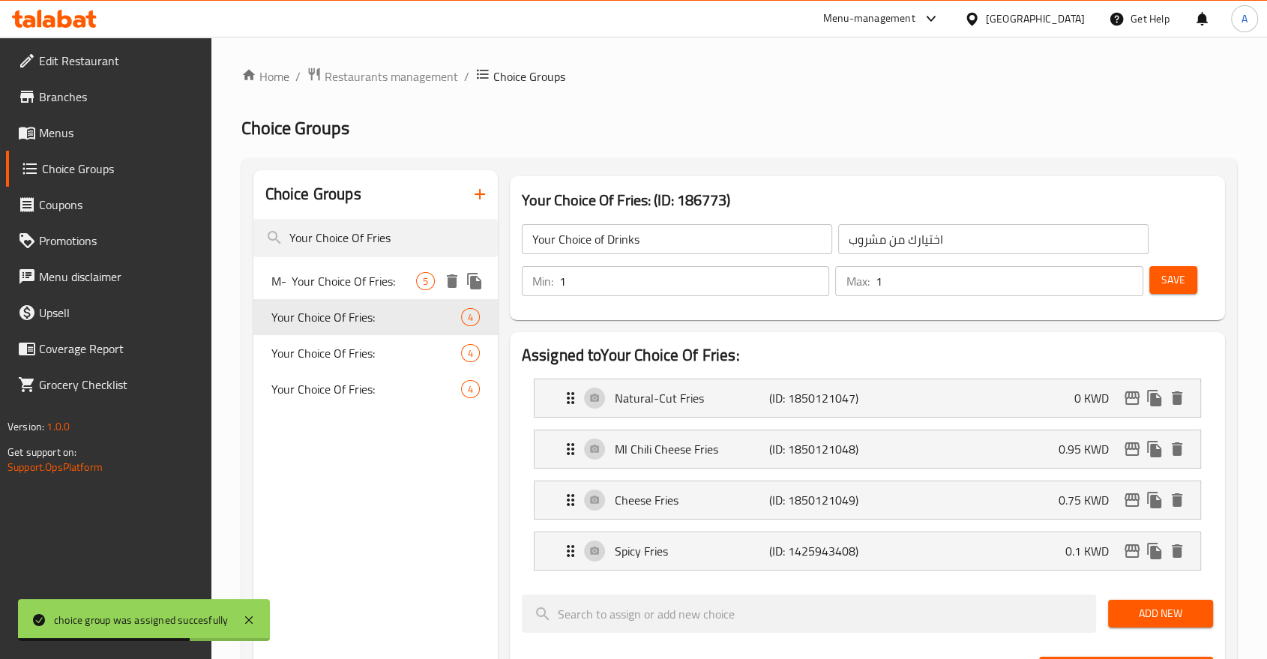
type input "Your Choice Of Fries:"
type input "اختيارك من البطاطا:"
type input "0"
type input "3"
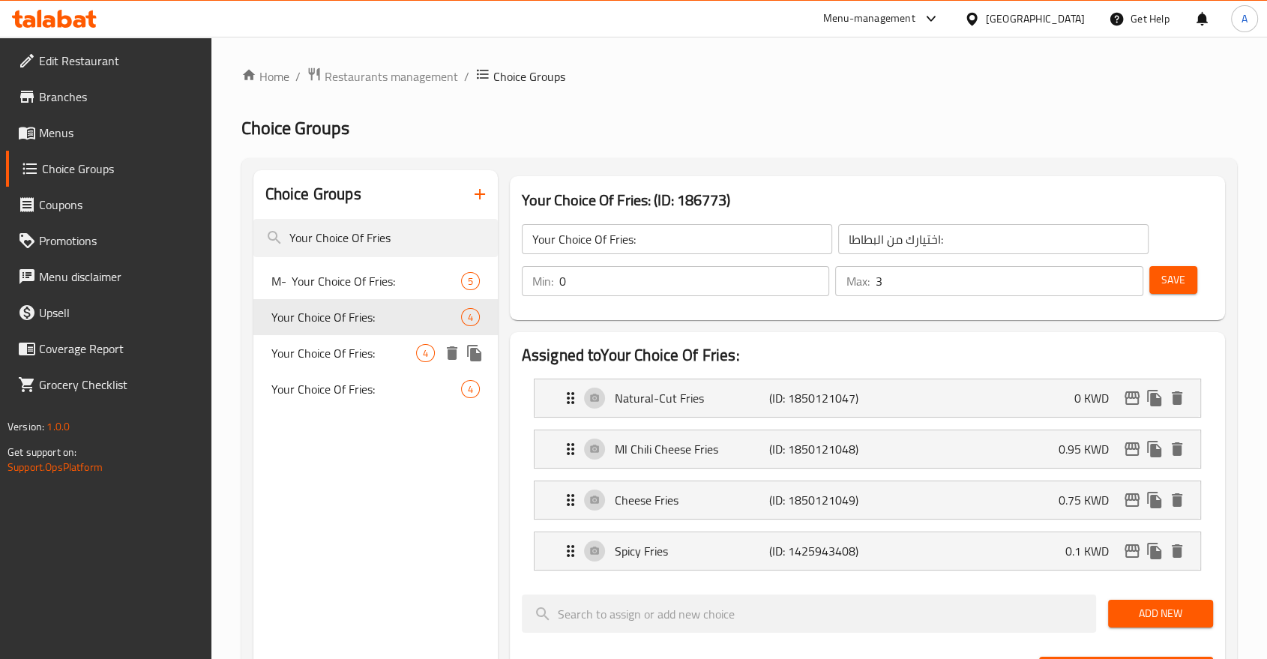
click at [316, 344] on span "Your Choice Of Fries:" at bounding box center [343, 353] width 145 height 18
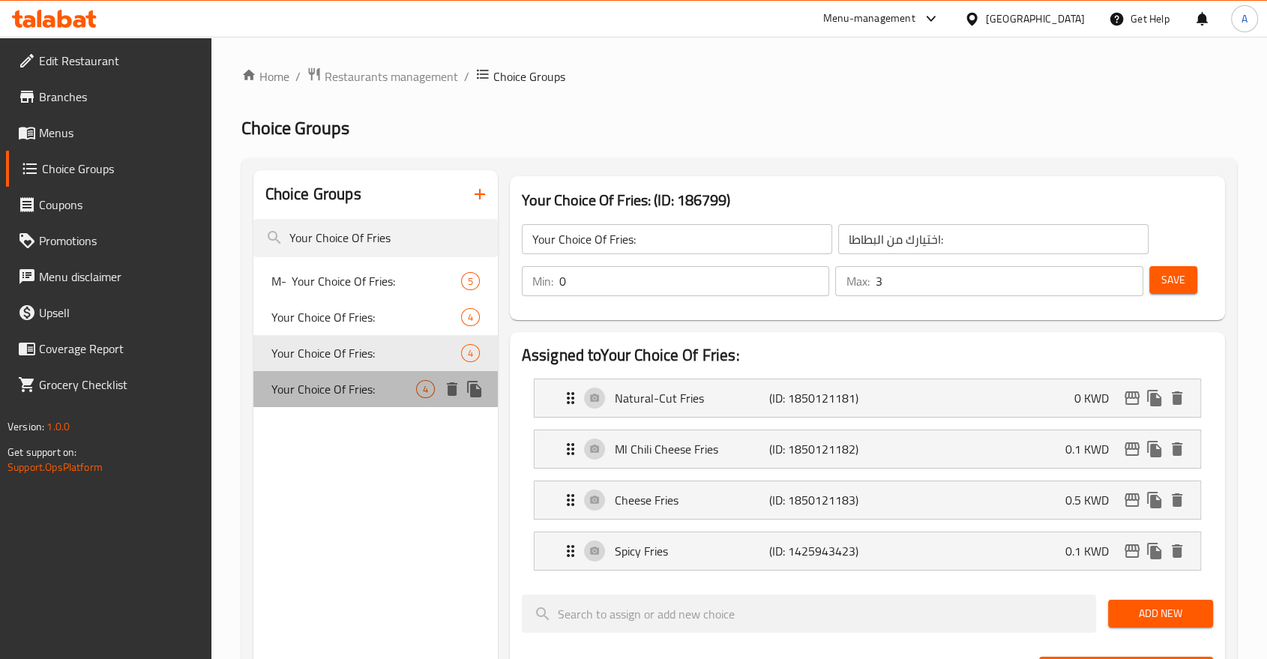
click at [315, 380] on span "Your Choice Of Fries:" at bounding box center [343, 389] width 145 height 18
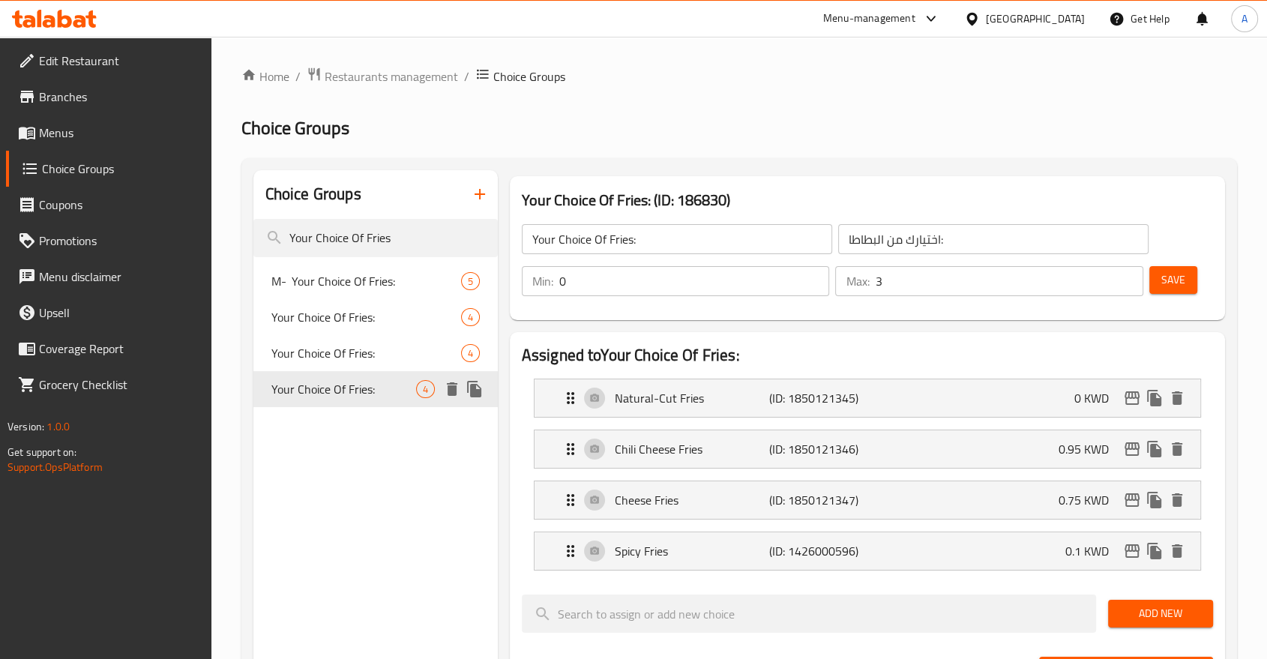
type input "1"
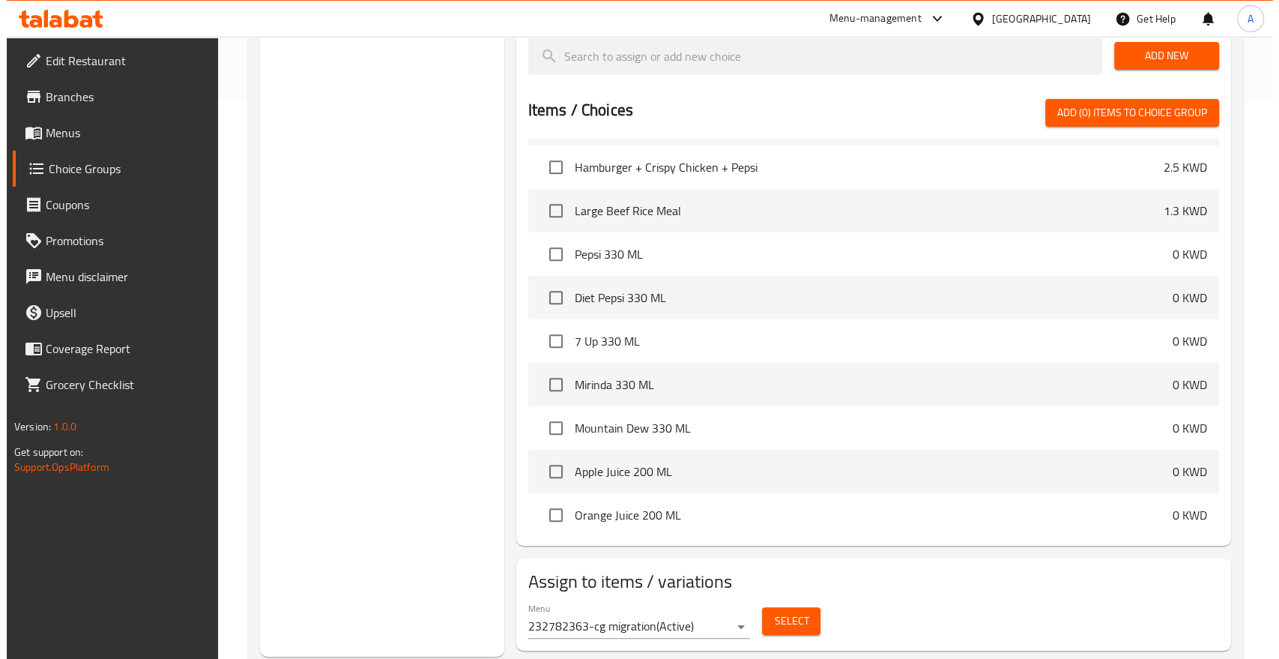
scroll to position [567, 0]
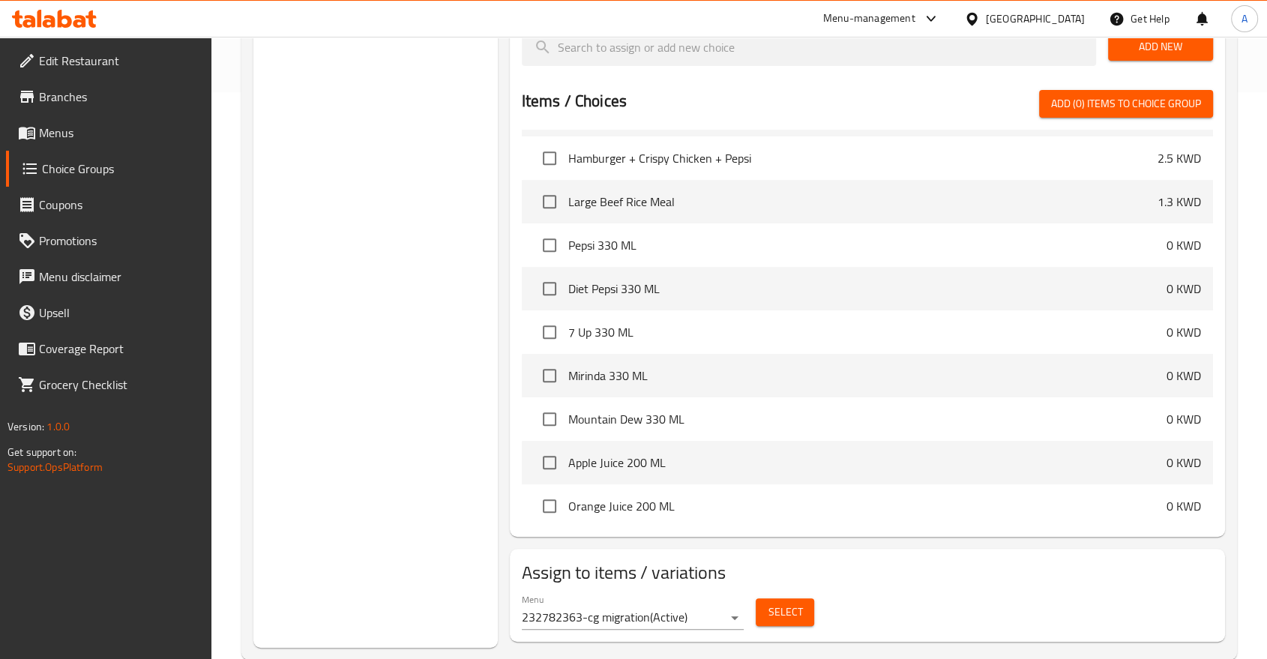
click at [794, 603] on span "Select" at bounding box center [784, 612] width 34 height 19
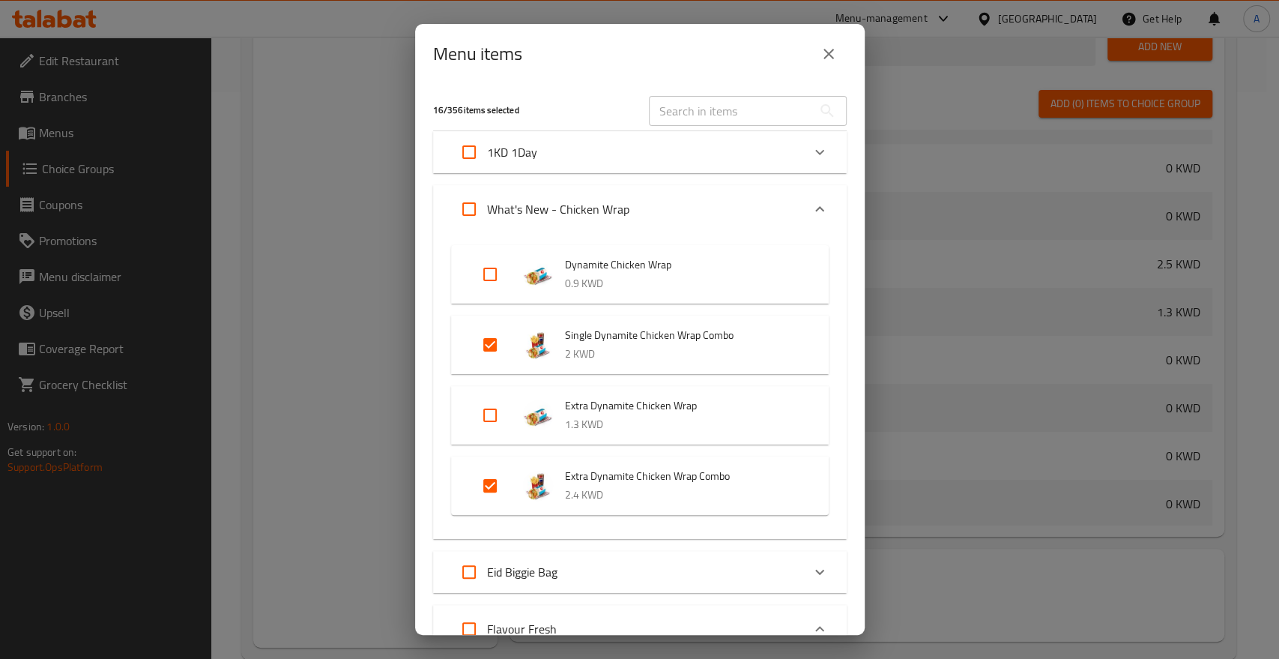
click at [811, 200] on icon "Expand" at bounding box center [820, 209] width 18 height 18
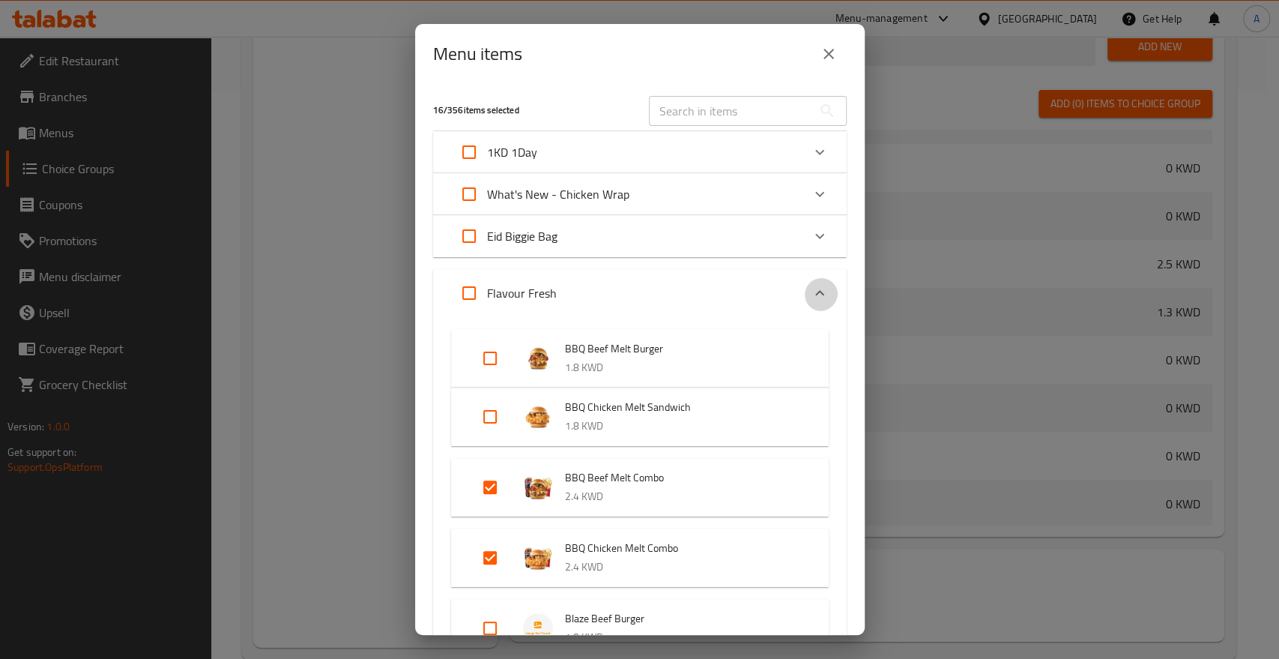
click at [811, 284] on icon "Expand" at bounding box center [820, 293] width 18 height 18
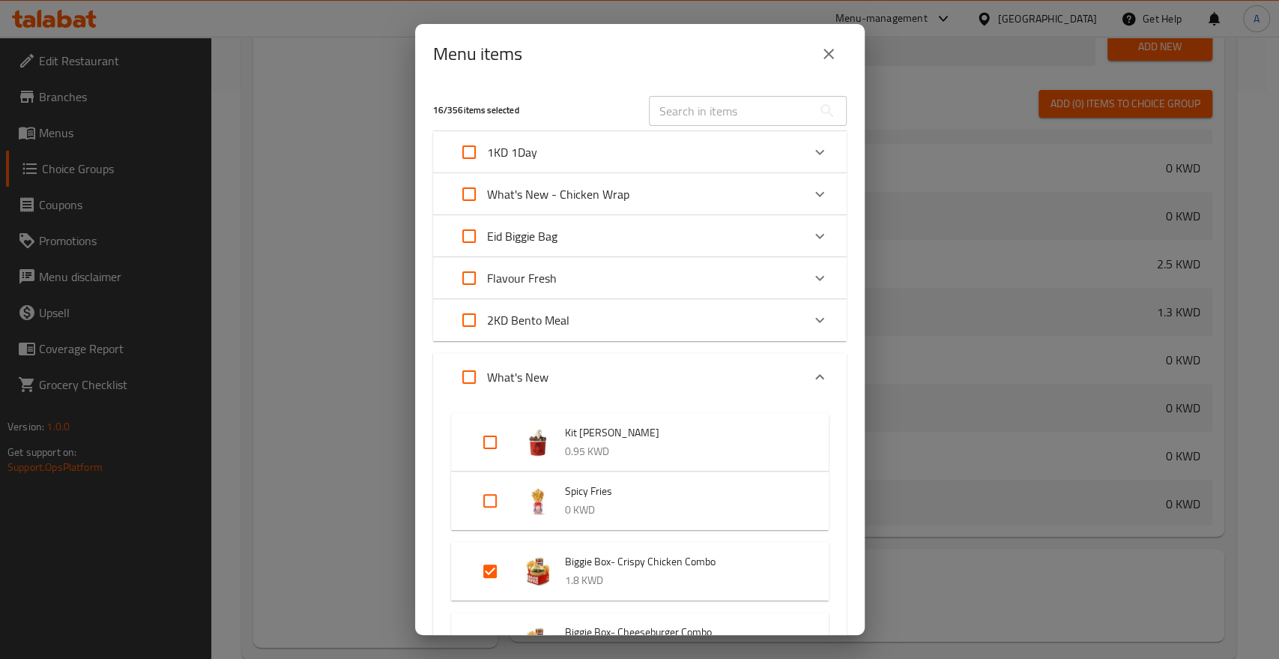
click at [814, 359] on div "Expand" at bounding box center [820, 377] width 36 height 36
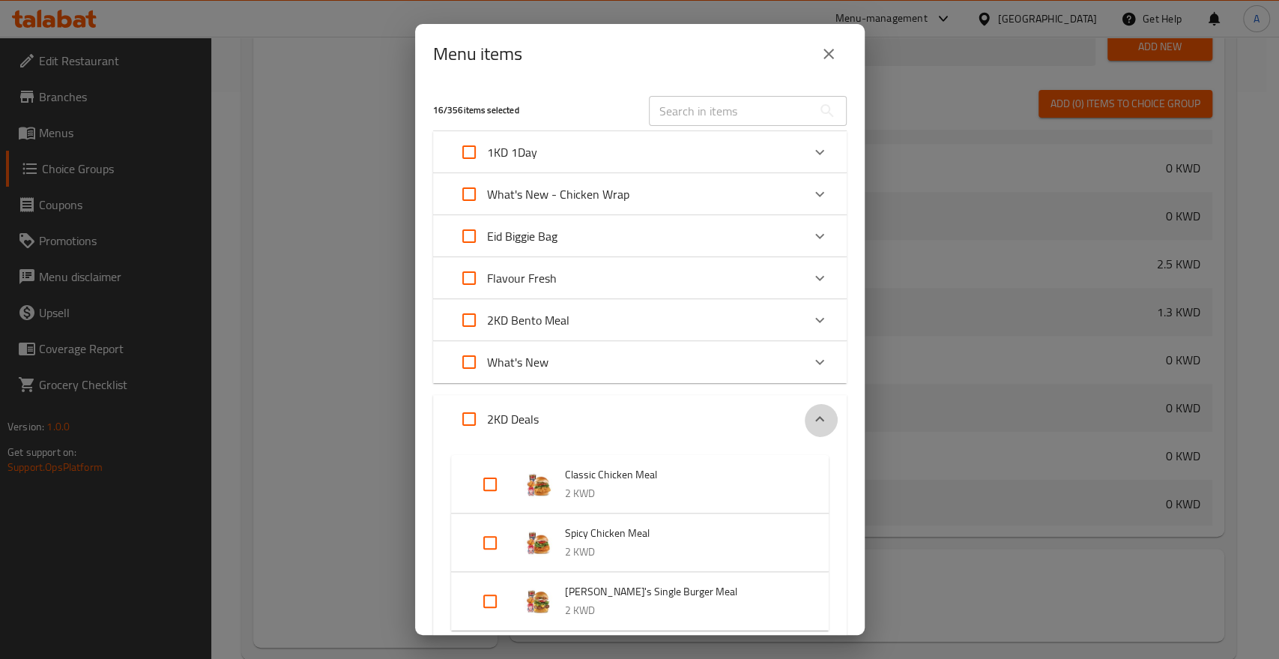
click at [809, 401] on div "Expand" at bounding box center [820, 419] width 36 height 36
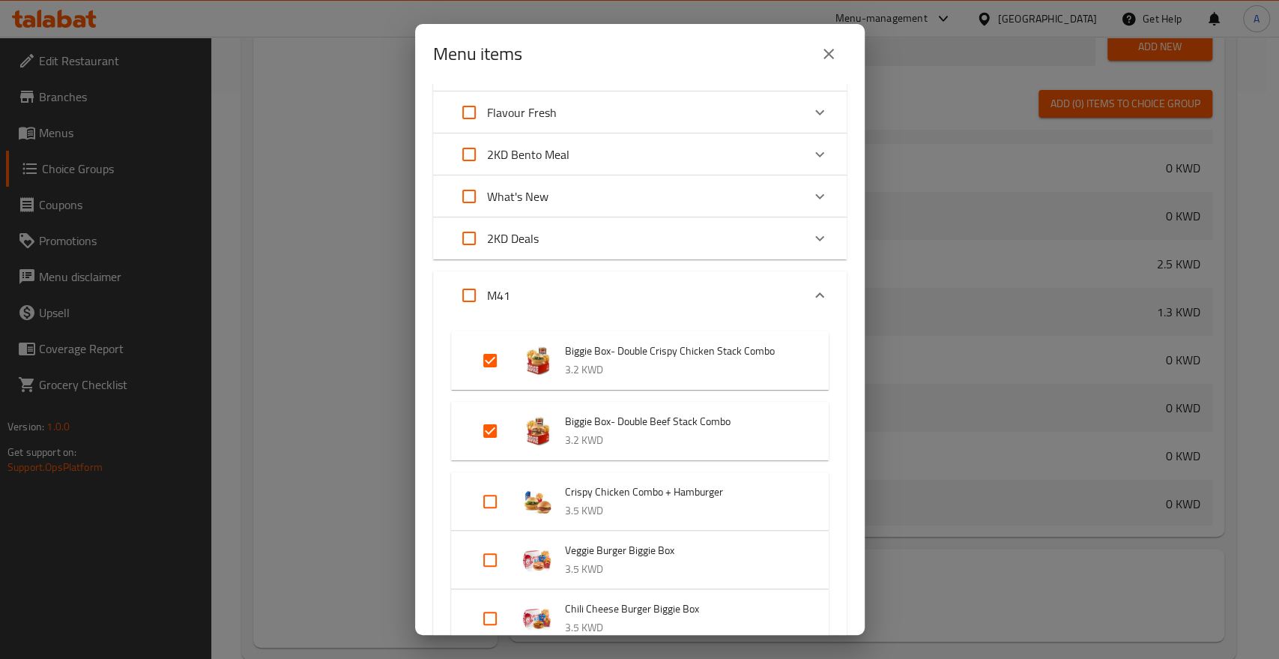
scroll to position [166, 0]
click at [812, 286] on icon "Expand" at bounding box center [820, 295] width 18 height 18
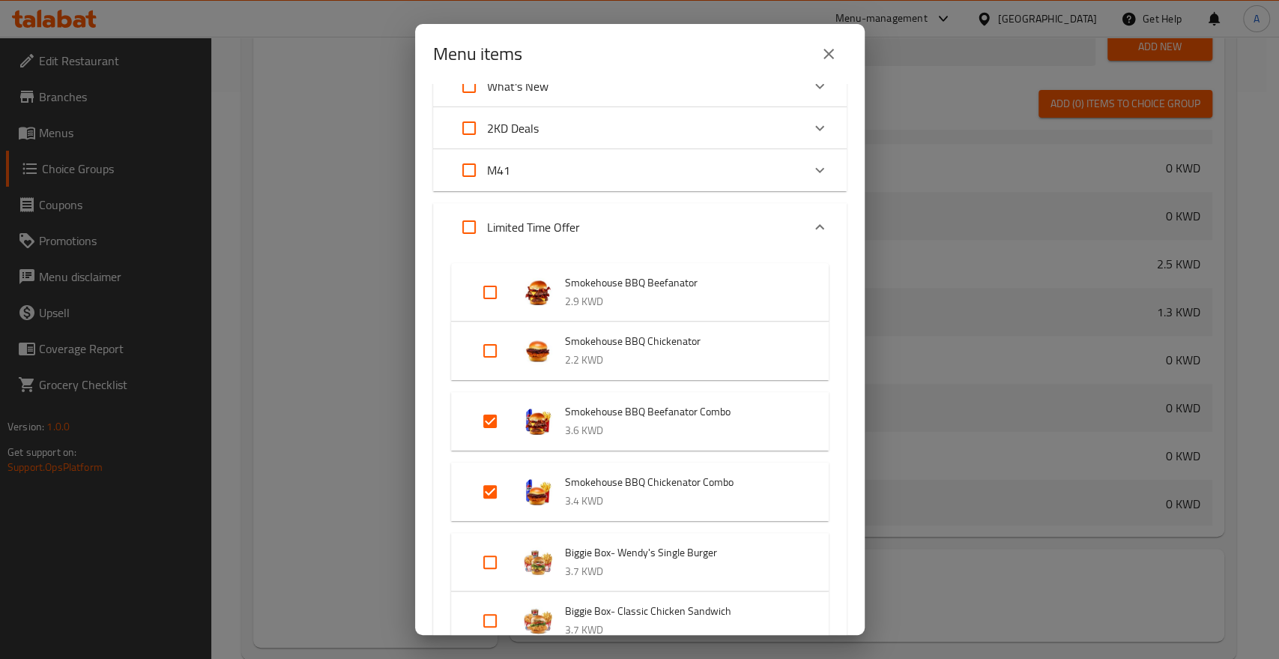
scroll to position [250, 0]
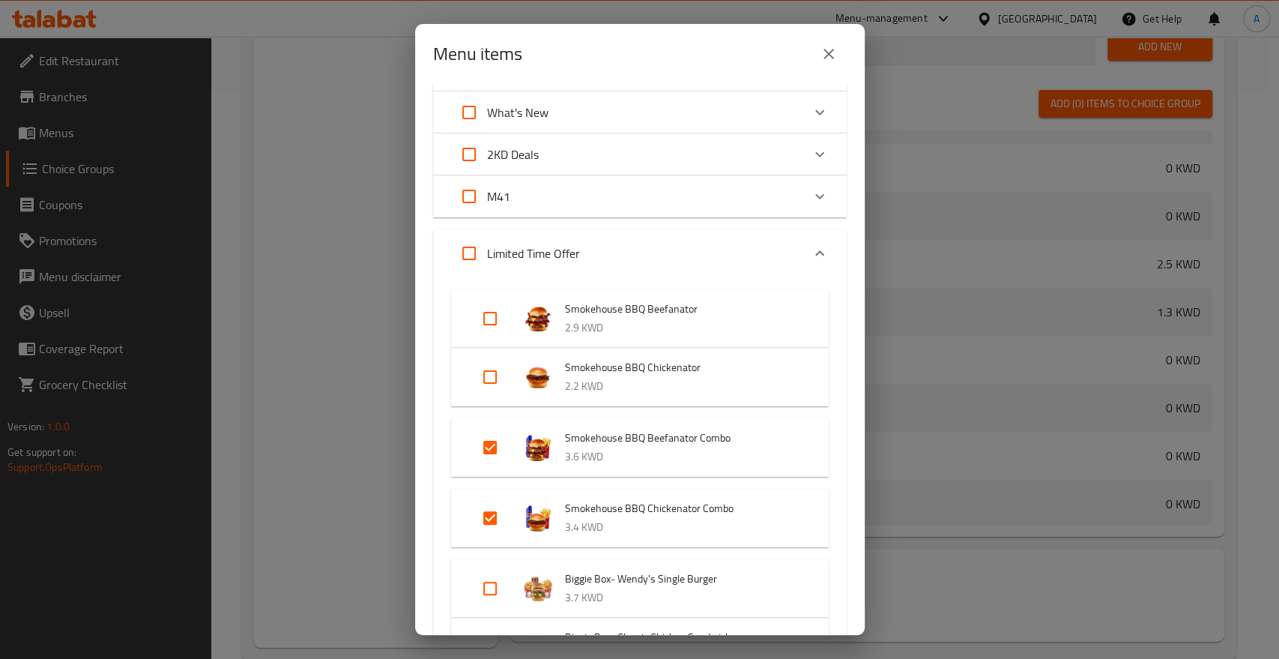
click at [815, 250] on icon "Expand" at bounding box center [819, 252] width 9 height 5
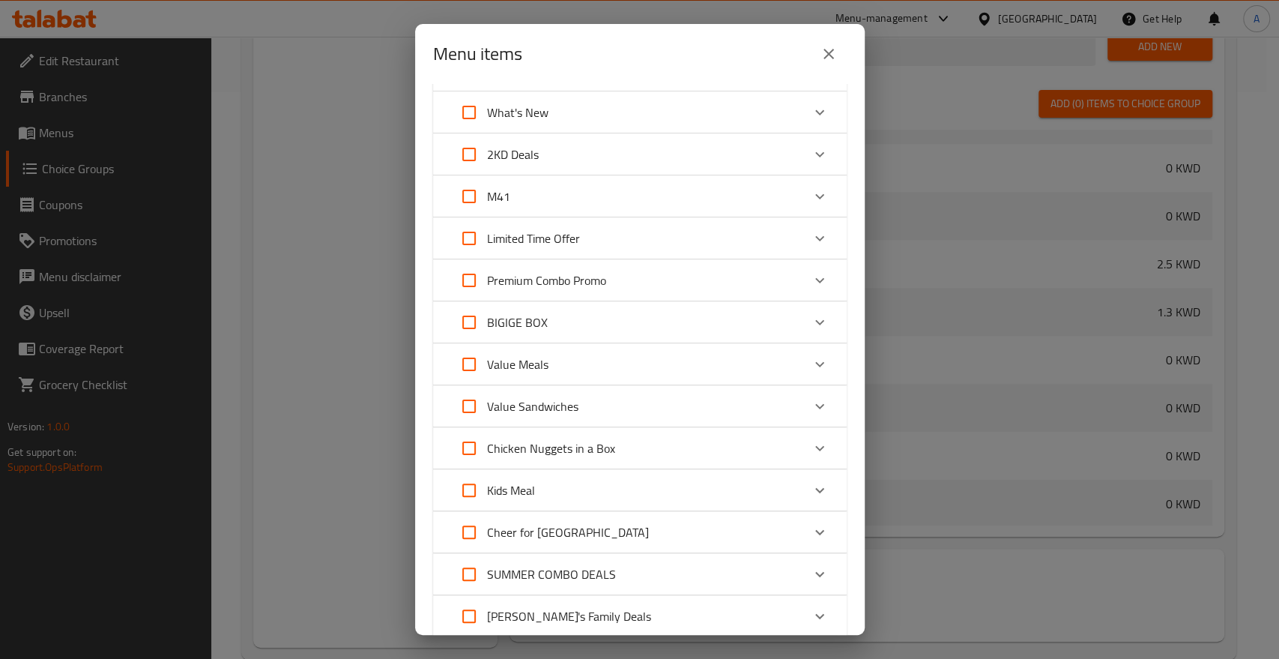
scroll to position [333, 0]
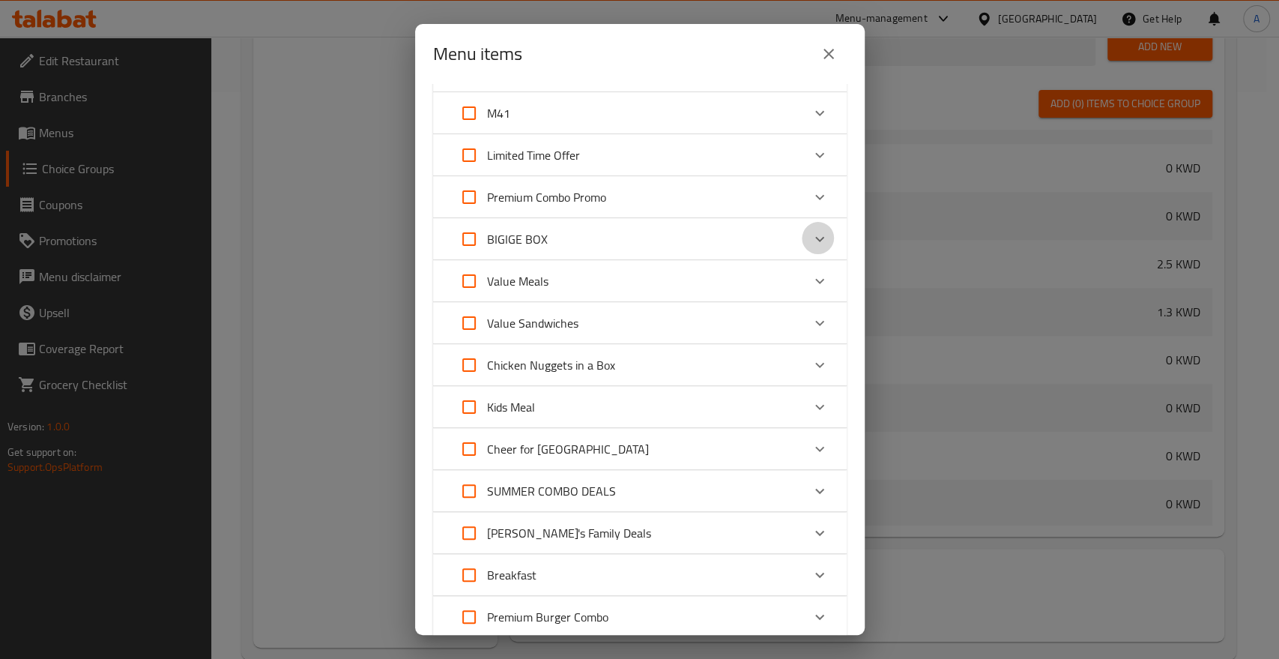
click at [815, 221] on div "Expand" at bounding box center [820, 239] width 36 height 36
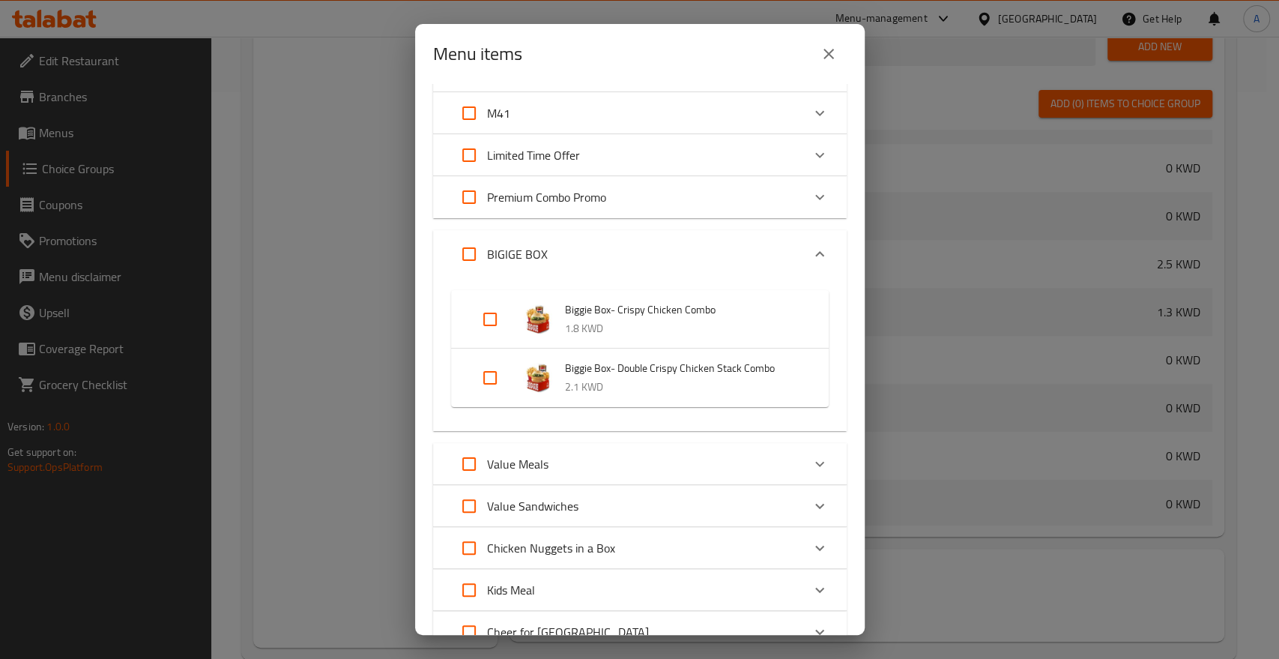
click at [492, 301] on input "Expand" at bounding box center [490, 319] width 36 height 36
checkbox input "true"
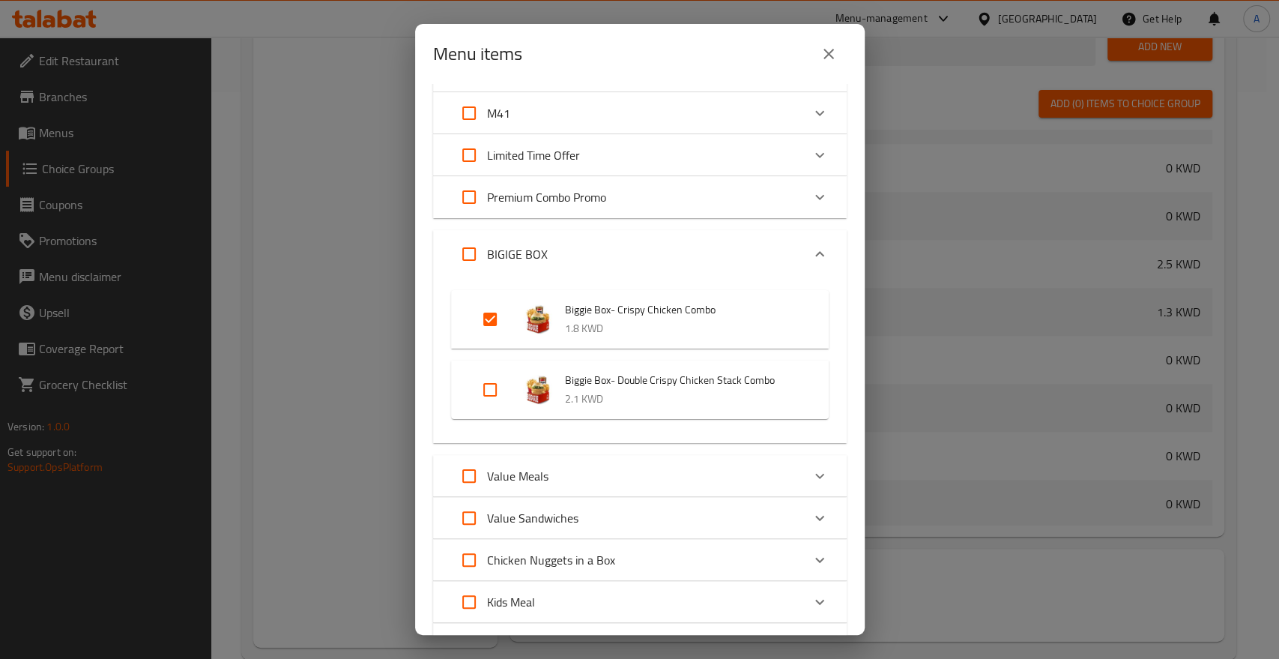
click at [490, 372] on input "Expand" at bounding box center [490, 390] width 36 height 36
checkbox input "true"
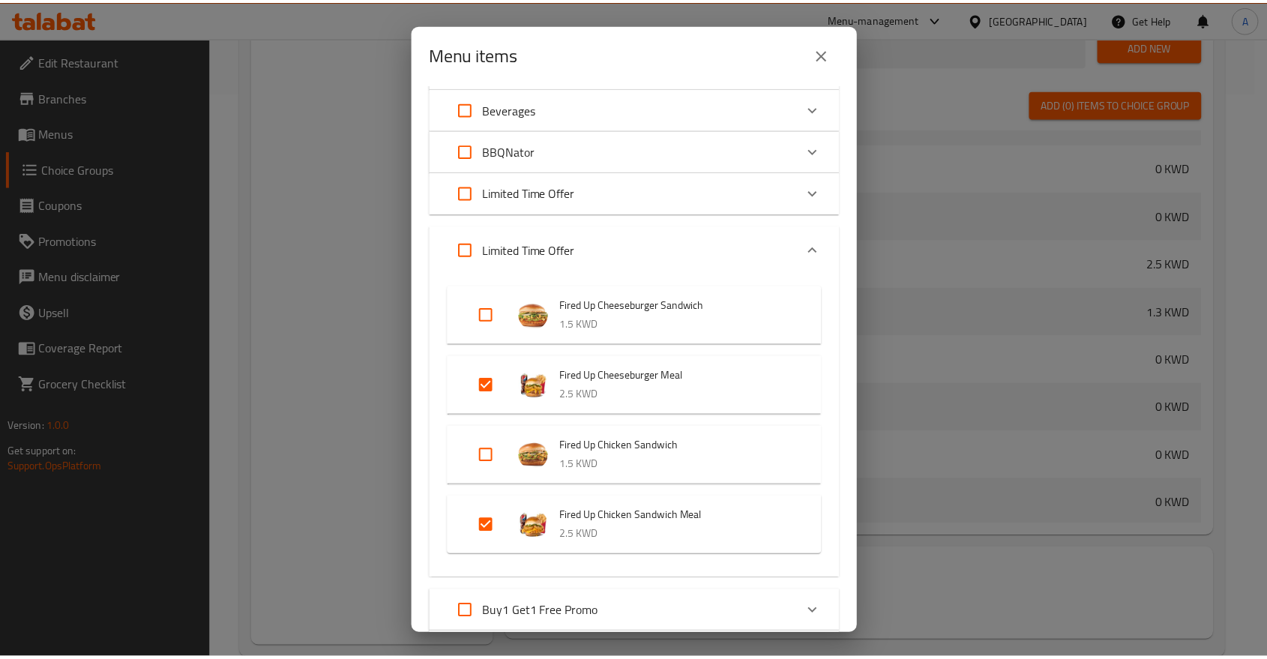
scroll to position [1655, 0]
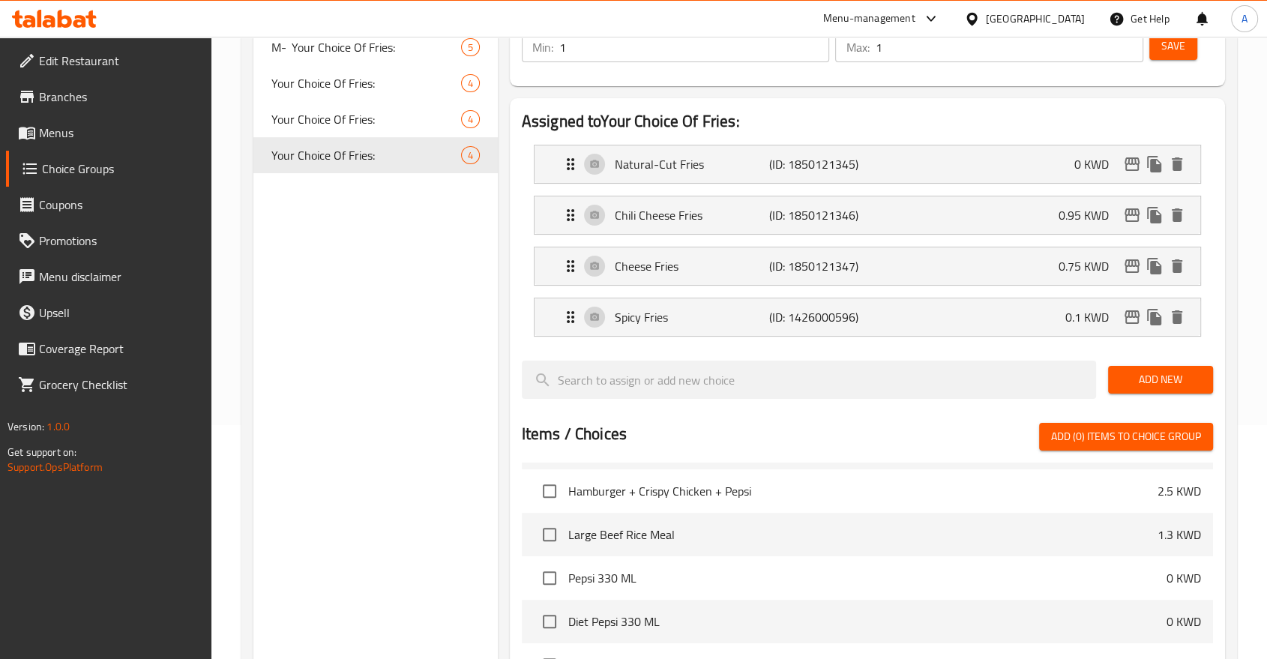
scroll to position [0, 0]
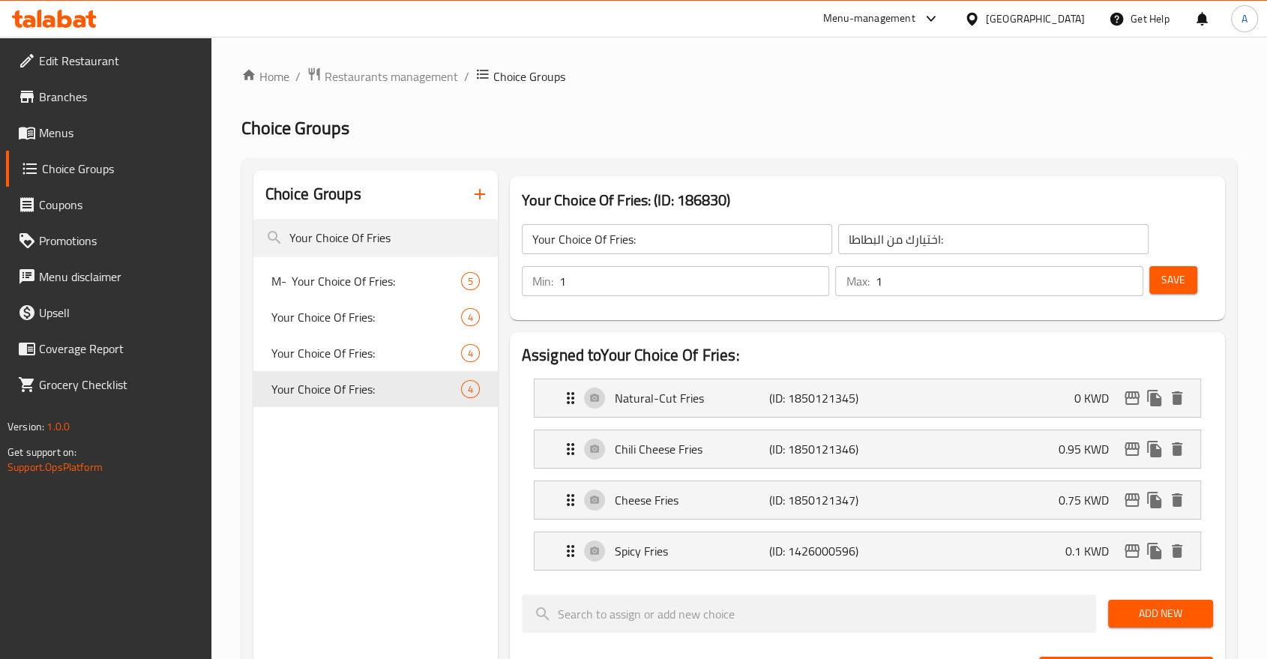
click at [49, 127] on span "Menus" at bounding box center [119, 133] width 160 height 18
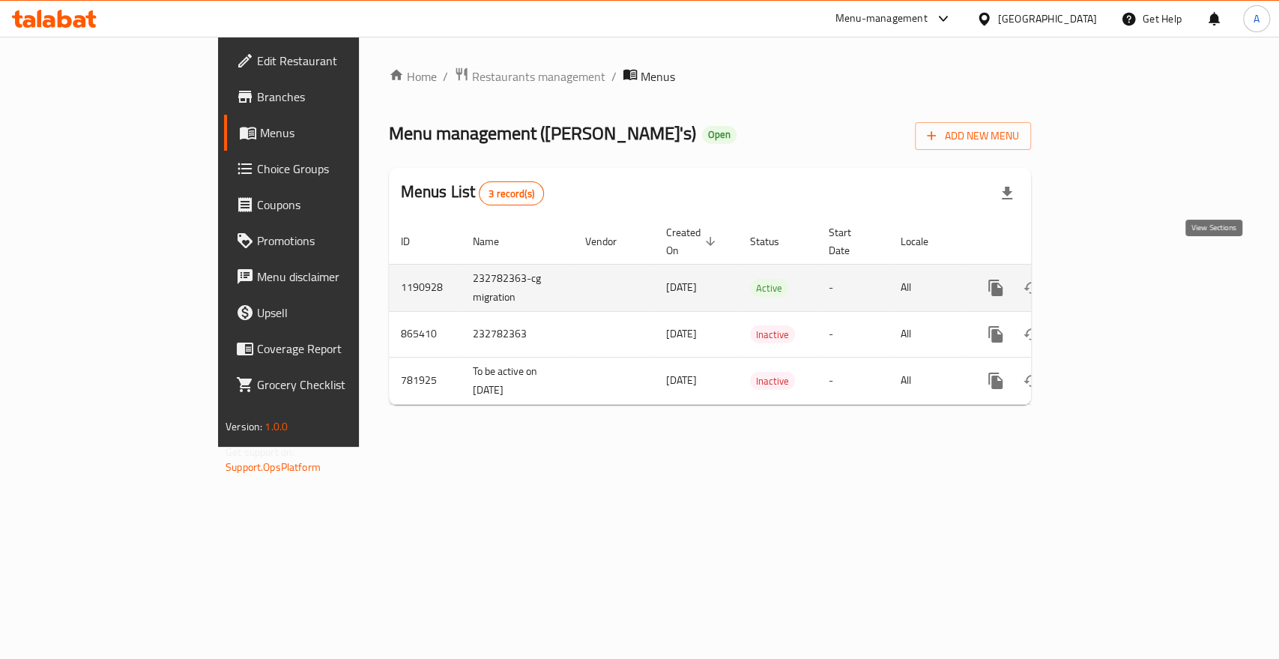
click at [1111, 281] on icon "enhanced table" at bounding box center [1103, 287] width 13 height 13
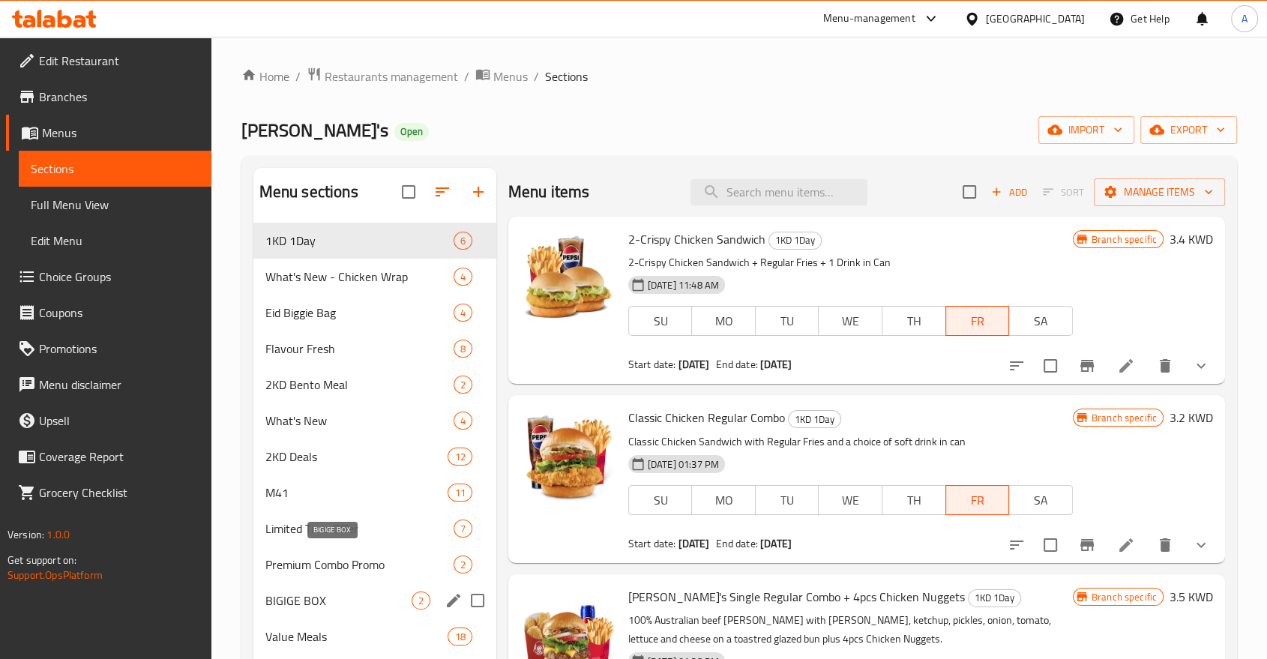
click at [316, 591] on span "BIGIGE BOX" at bounding box center [338, 600] width 146 height 18
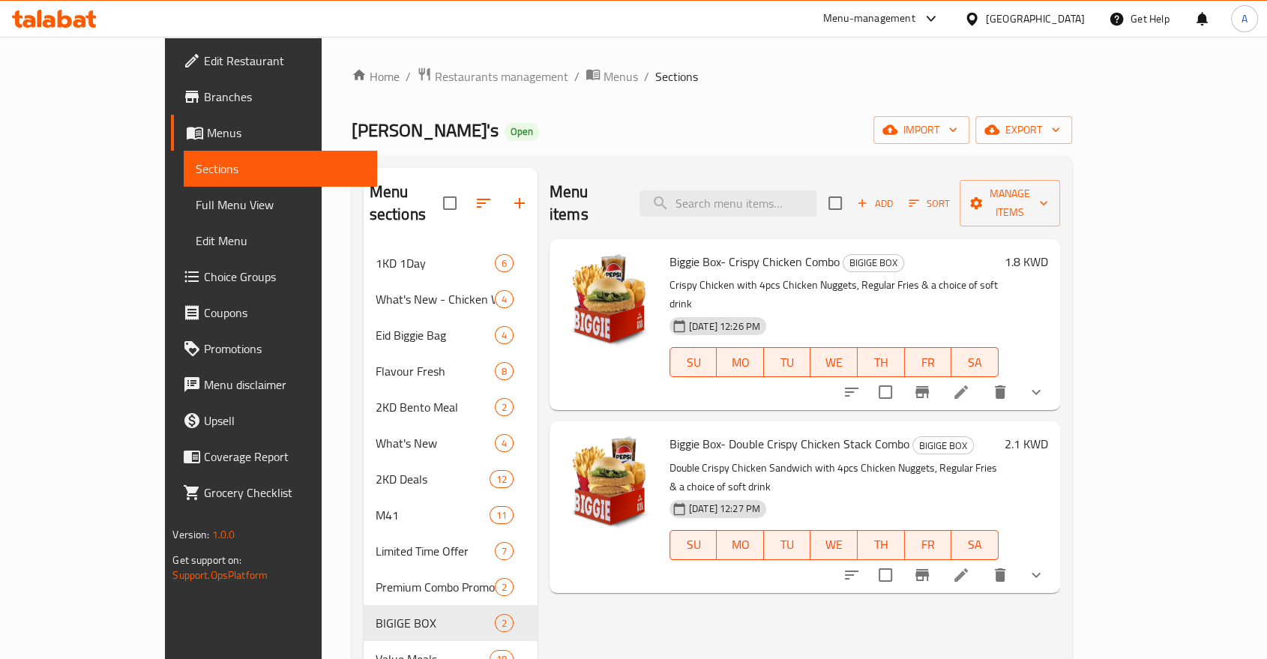
click at [435, 79] on span "Restaurants management" at bounding box center [501, 76] width 133 height 18
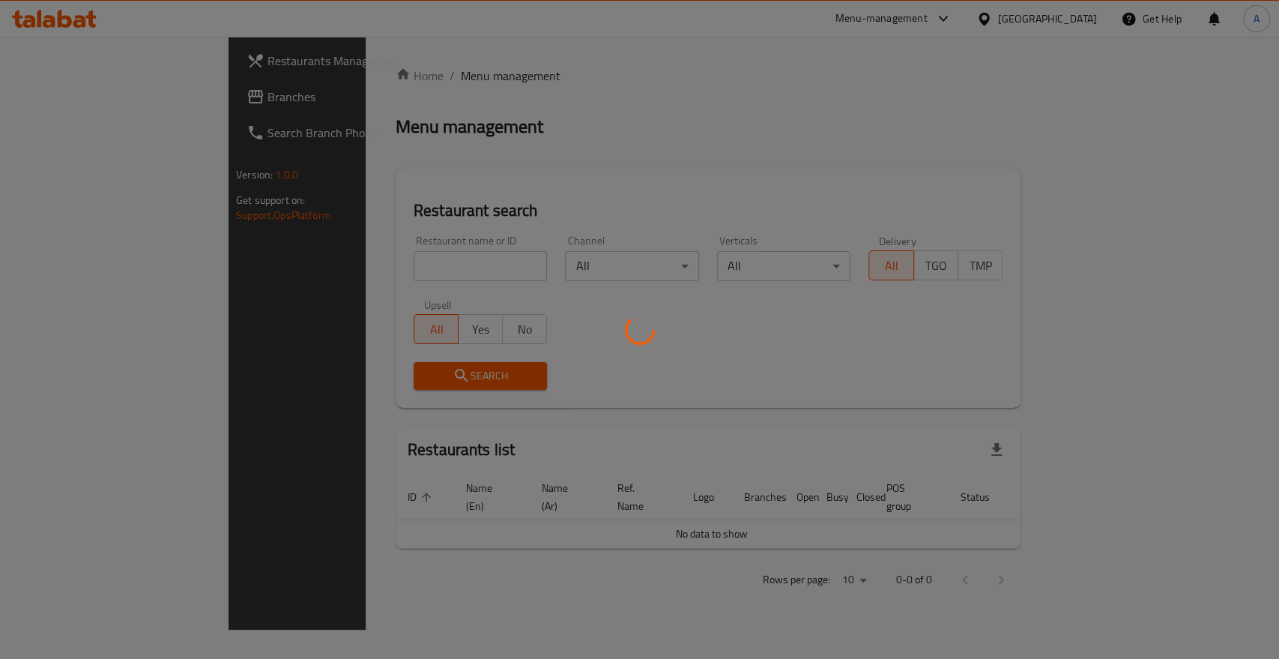
click at [348, 250] on div at bounding box center [639, 329] width 1279 height 659
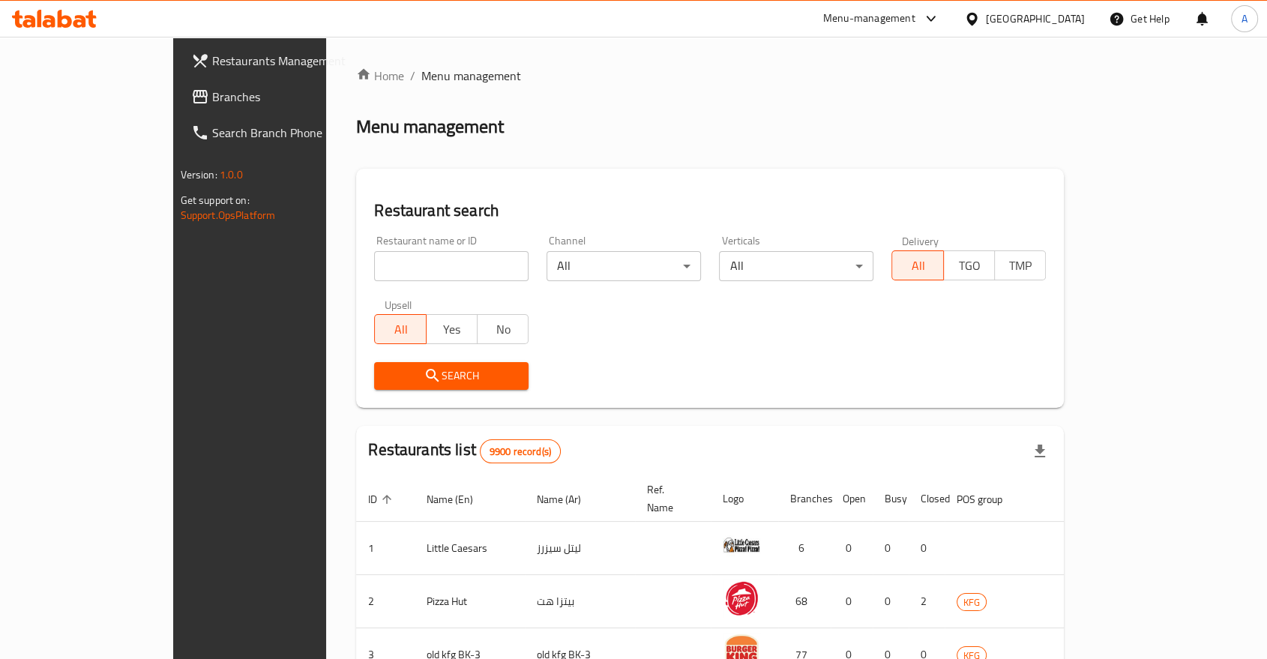
click at [374, 251] on input "search" at bounding box center [451, 266] width 154 height 30
type input "coffee bean"
click button "Search" at bounding box center [451, 376] width 154 height 28
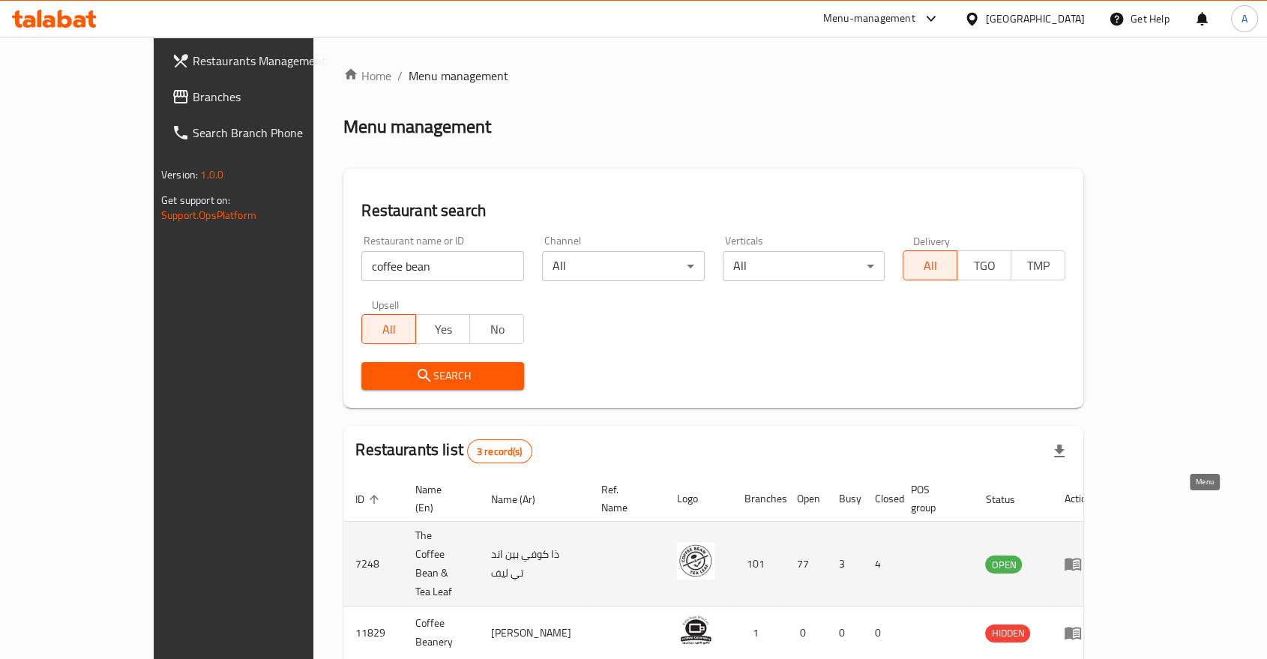
click at [1081, 555] on icon "enhanced table" at bounding box center [1072, 564] width 18 height 18
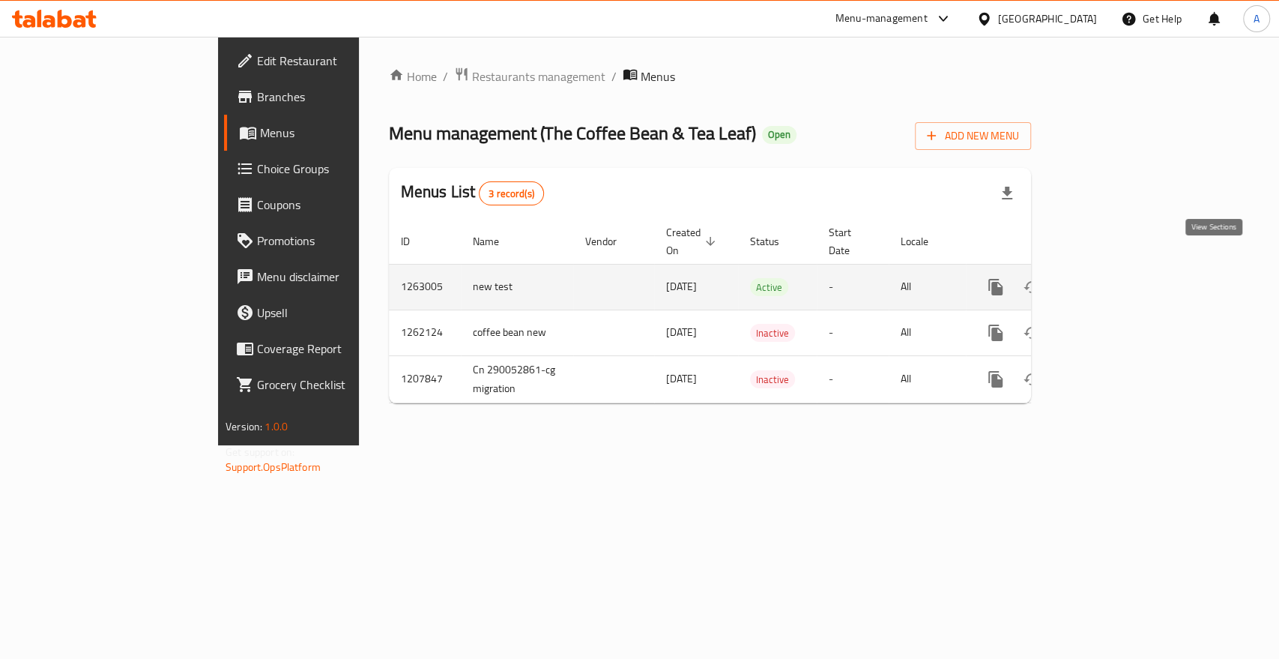
click at [1111, 280] on icon "enhanced table" at bounding box center [1103, 286] width 13 height 13
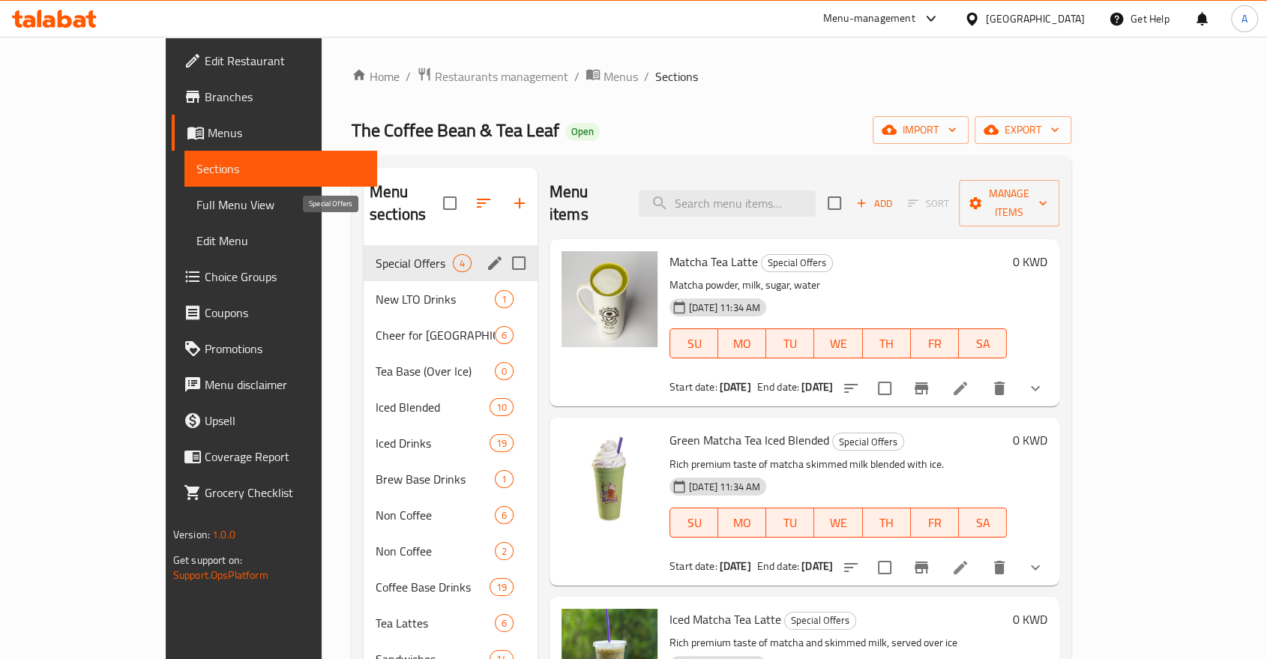
click at [375, 254] on span "Special Offers" at bounding box center [413, 263] width 77 height 18
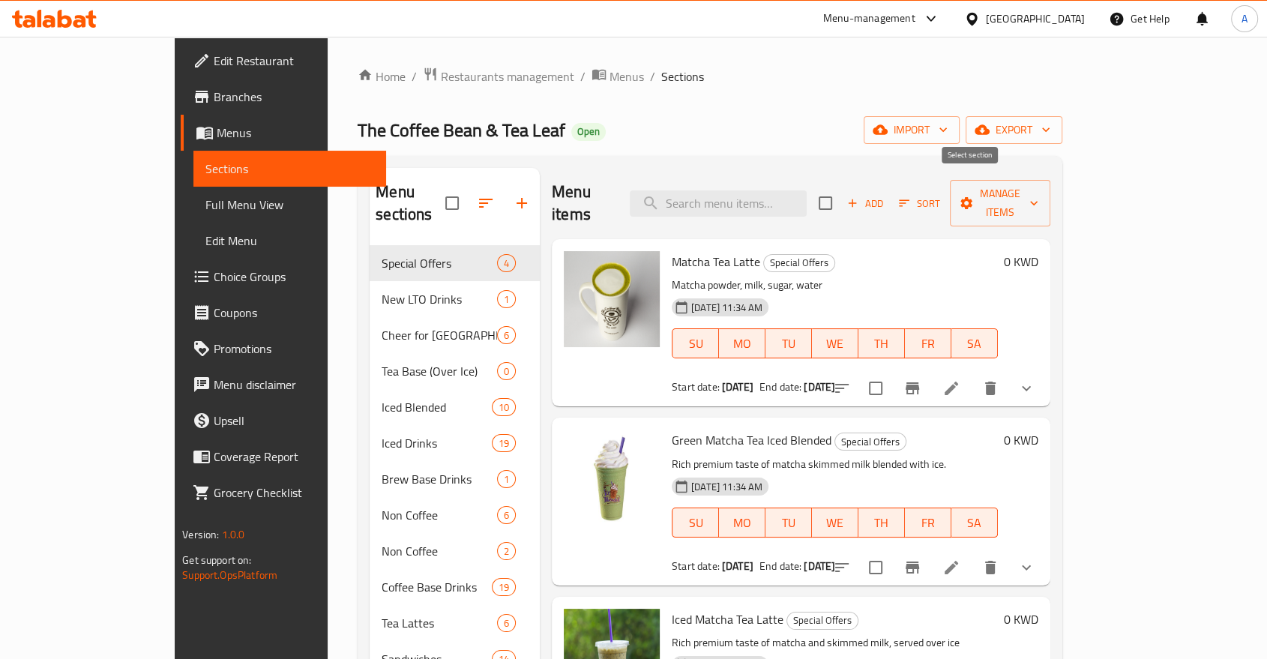
click at [841, 189] on input "checkbox" at bounding box center [824, 202] width 31 height 31
checkbox input "true"
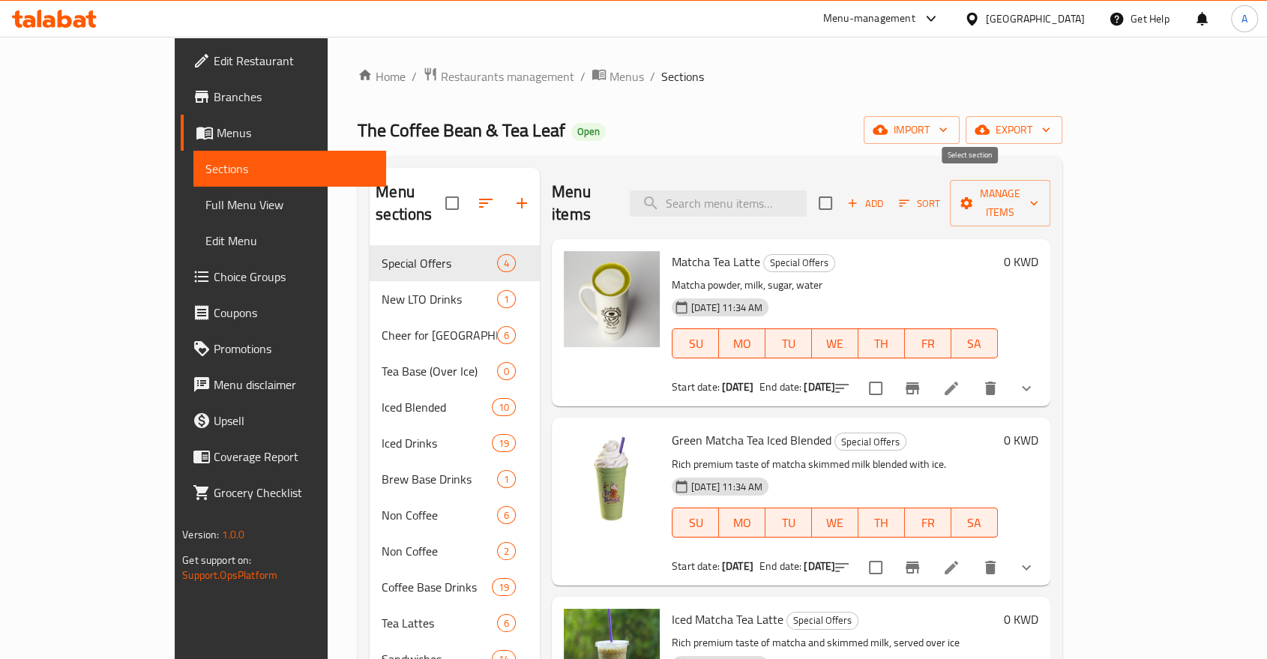
checkbox input "true"
click at [1038, 185] on span "Manage items" at bounding box center [1000, 202] width 76 height 37
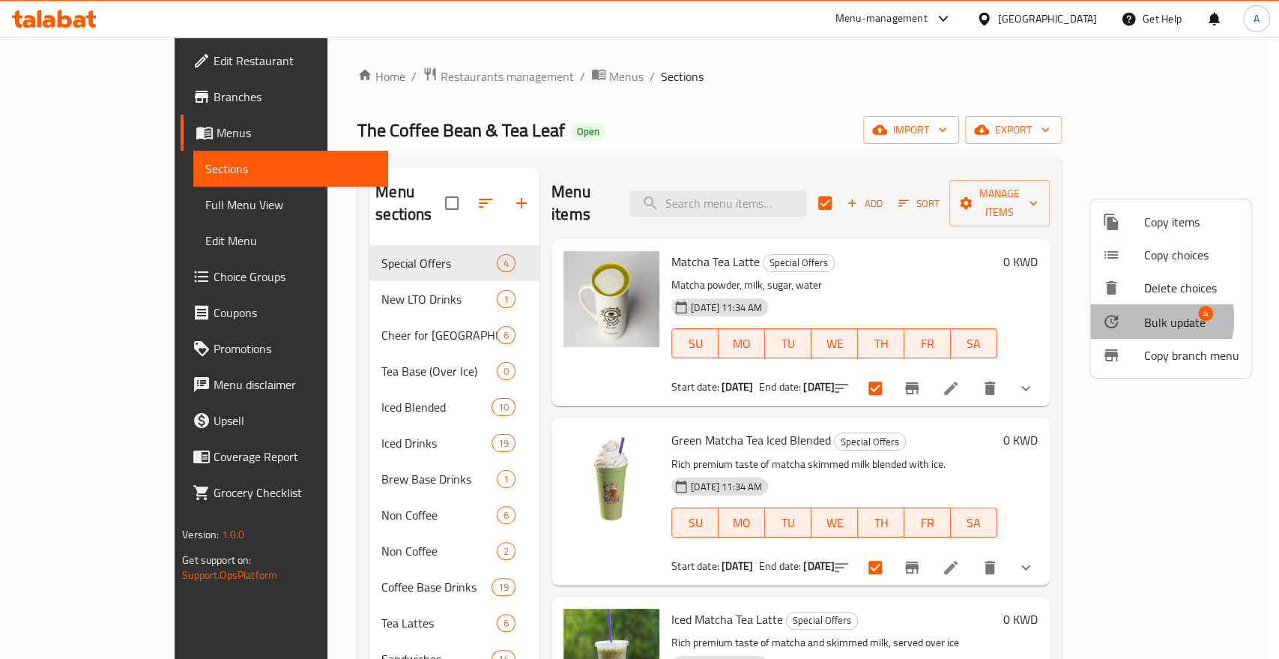
click at [1145, 313] on span "Bulk update" at bounding box center [1174, 322] width 61 height 18
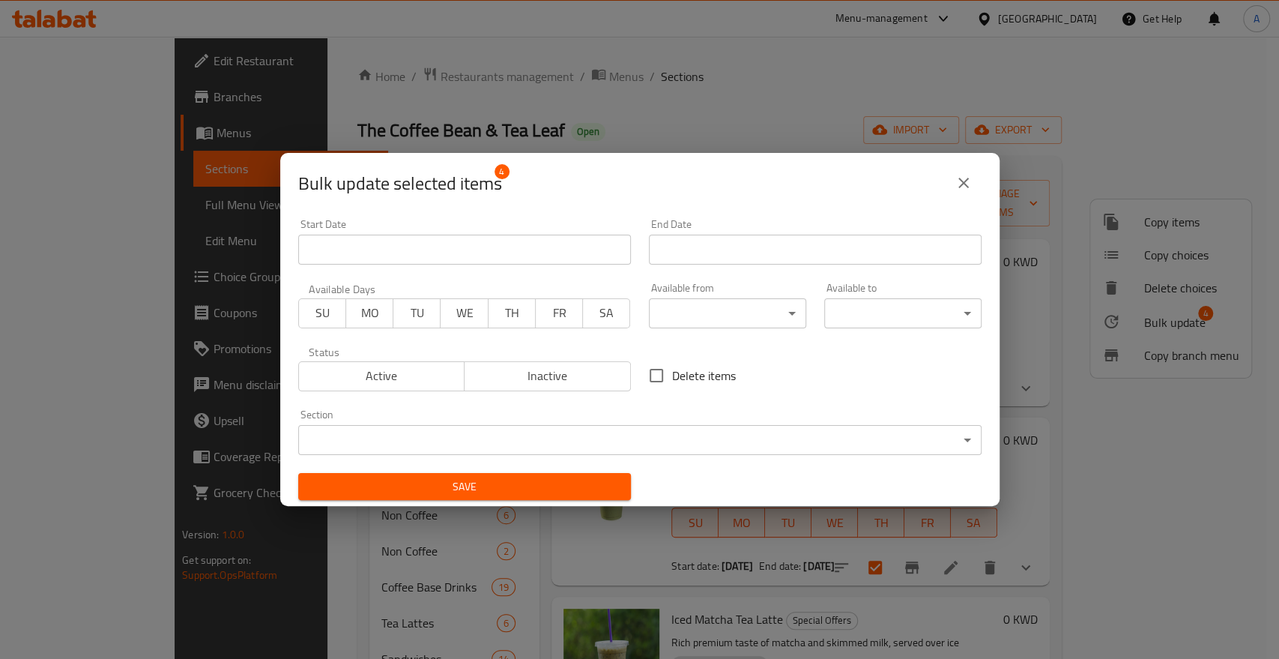
click at [512, 244] on input "Start Date" at bounding box center [464, 250] width 333 height 30
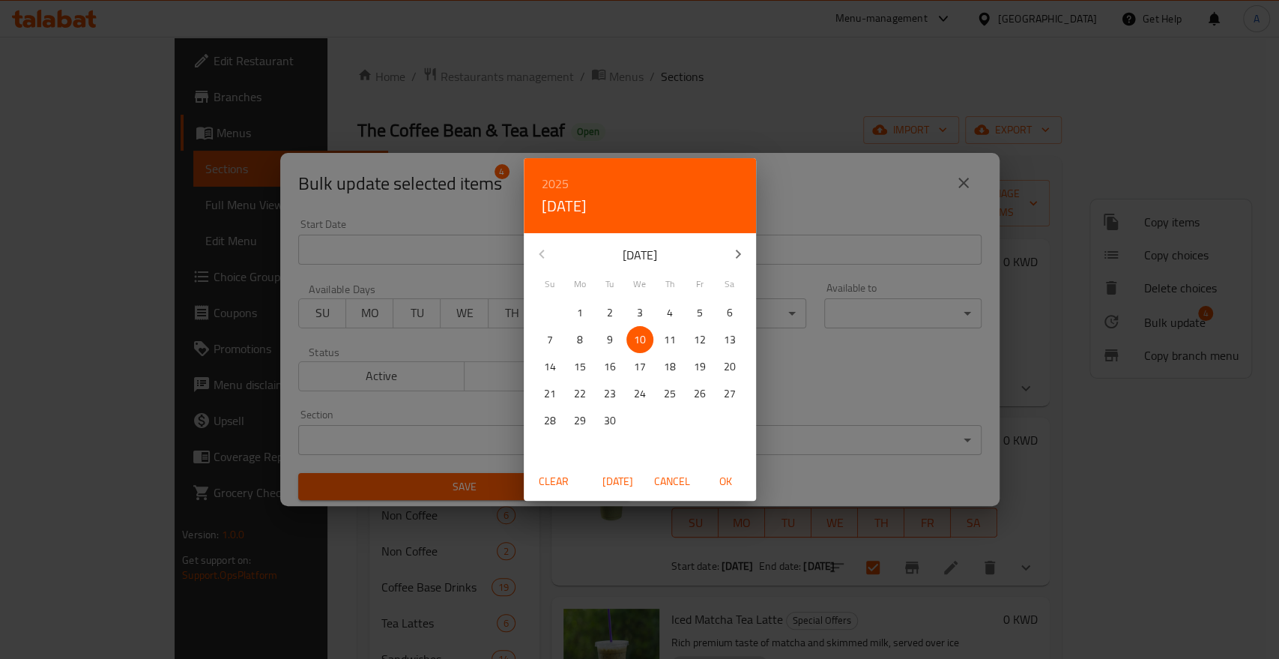
click at [677, 338] on span "11" at bounding box center [670, 340] width 27 height 19
click at [722, 479] on span "OK" at bounding box center [726, 481] width 36 height 19
type input "11-09-2025"
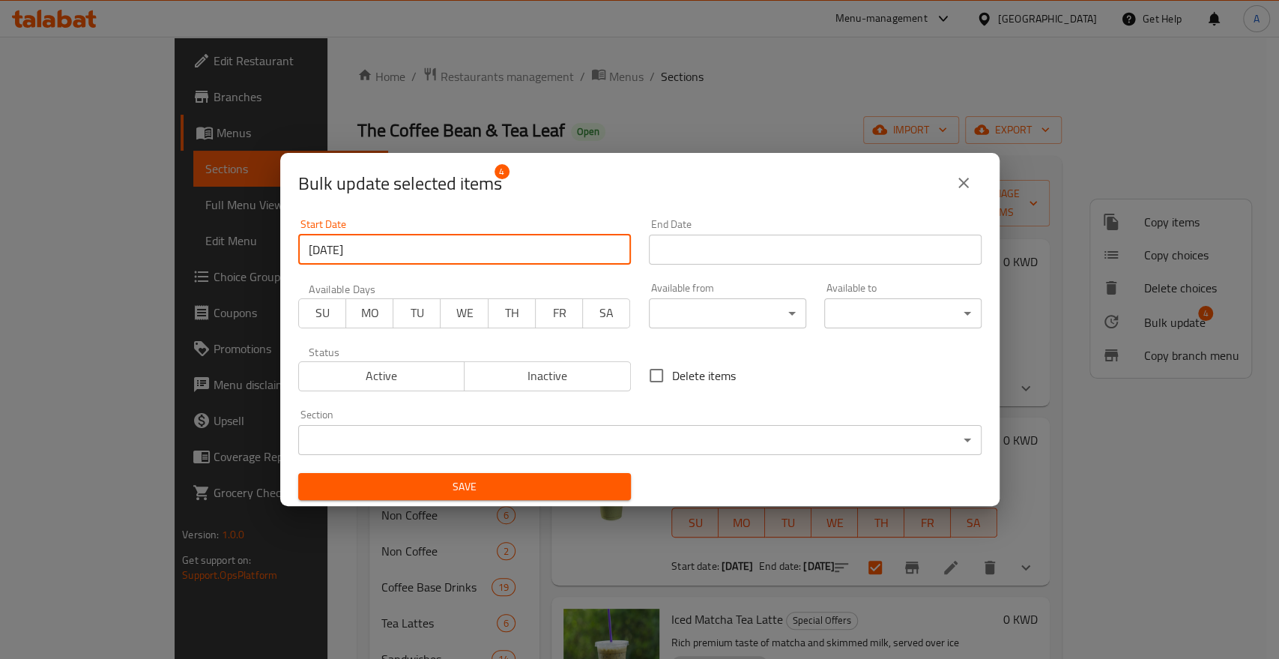
click at [755, 243] on input "Start Date" at bounding box center [815, 250] width 333 height 30
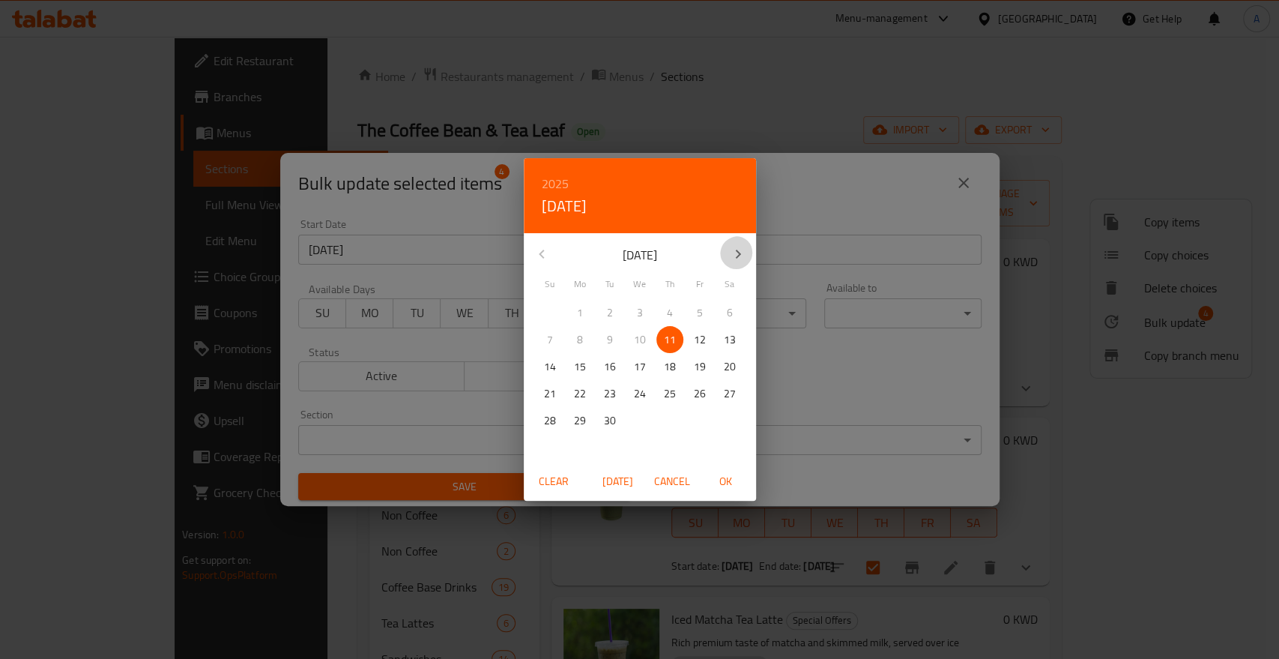
click at [743, 250] on icon "button" at bounding box center [738, 254] width 18 height 18
click at [636, 420] on p "31" at bounding box center [640, 420] width 12 height 19
click at [727, 485] on span "OK" at bounding box center [726, 481] width 36 height 19
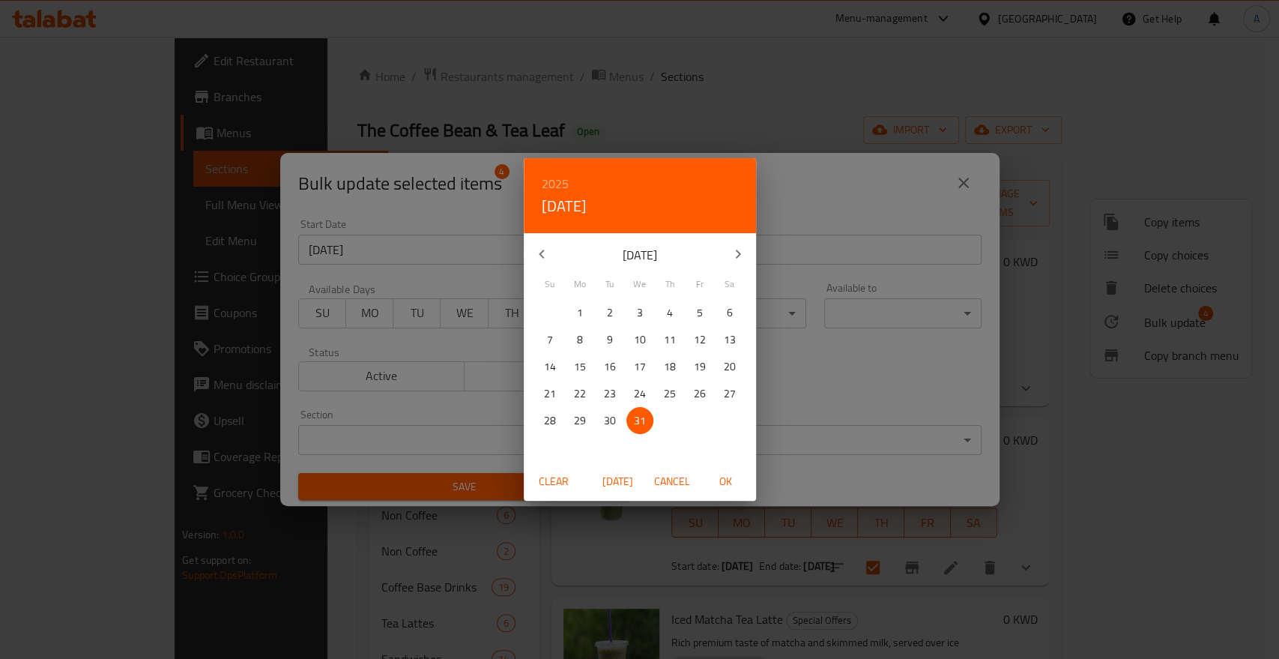
type input "31-12-2025"
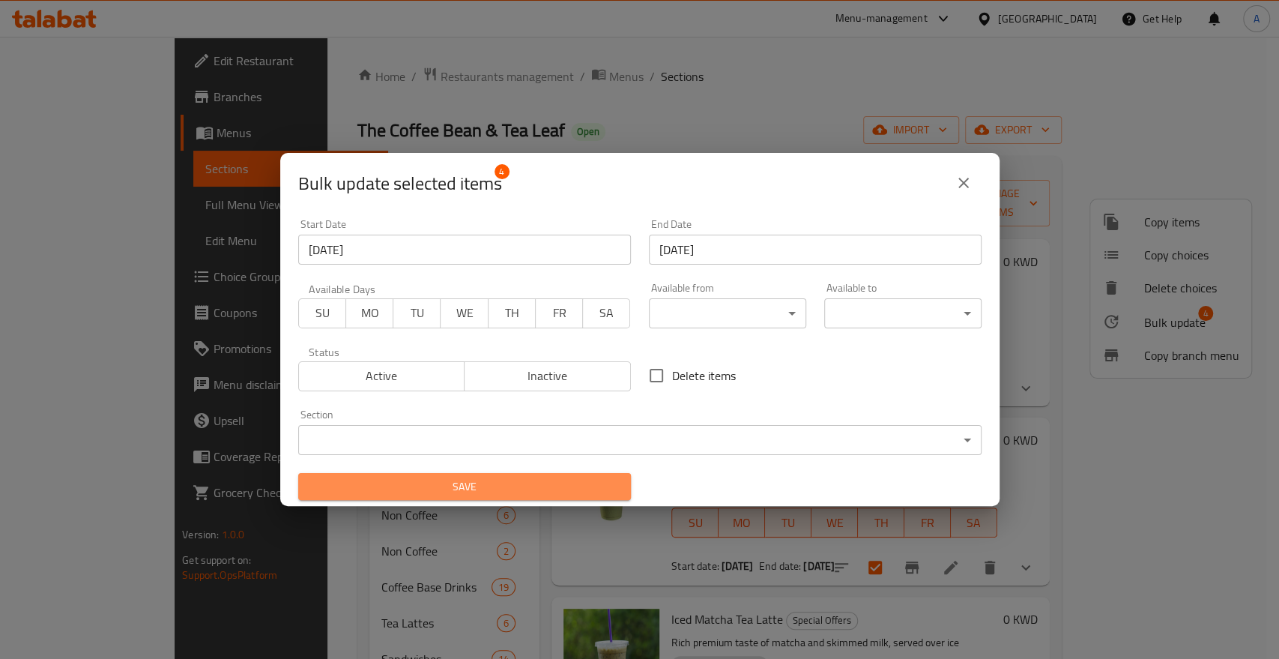
click at [508, 480] on span "Save" at bounding box center [464, 486] width 309 height 19
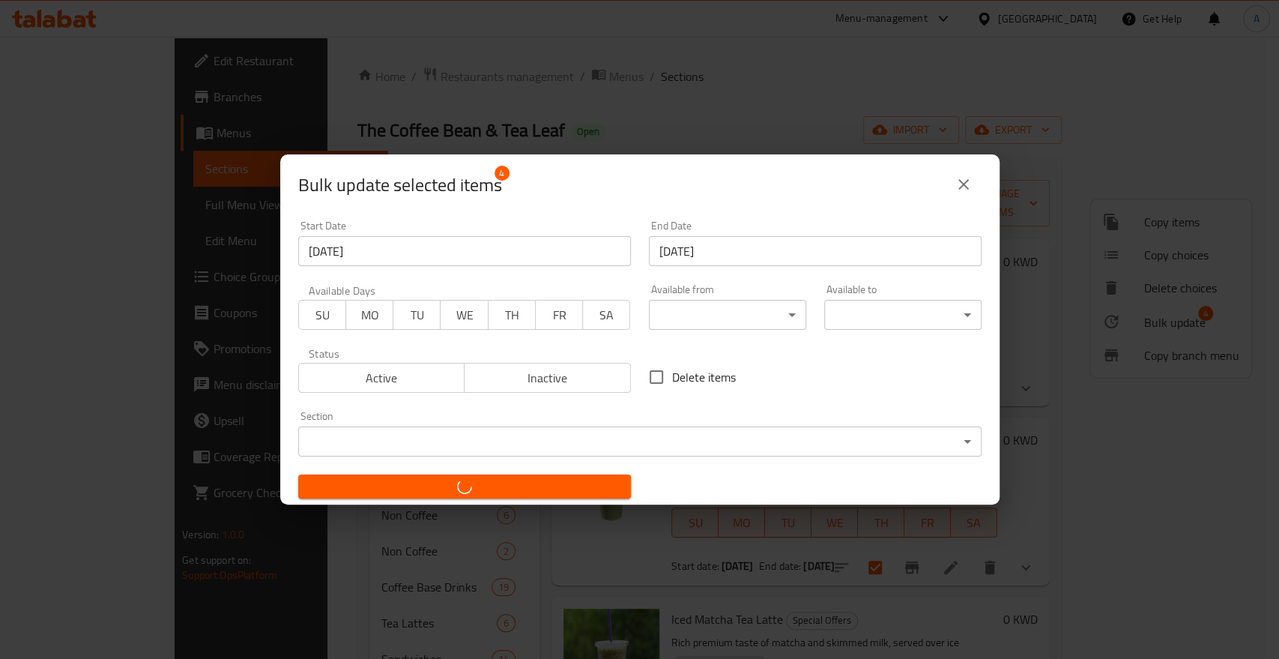
checkbox input "false"
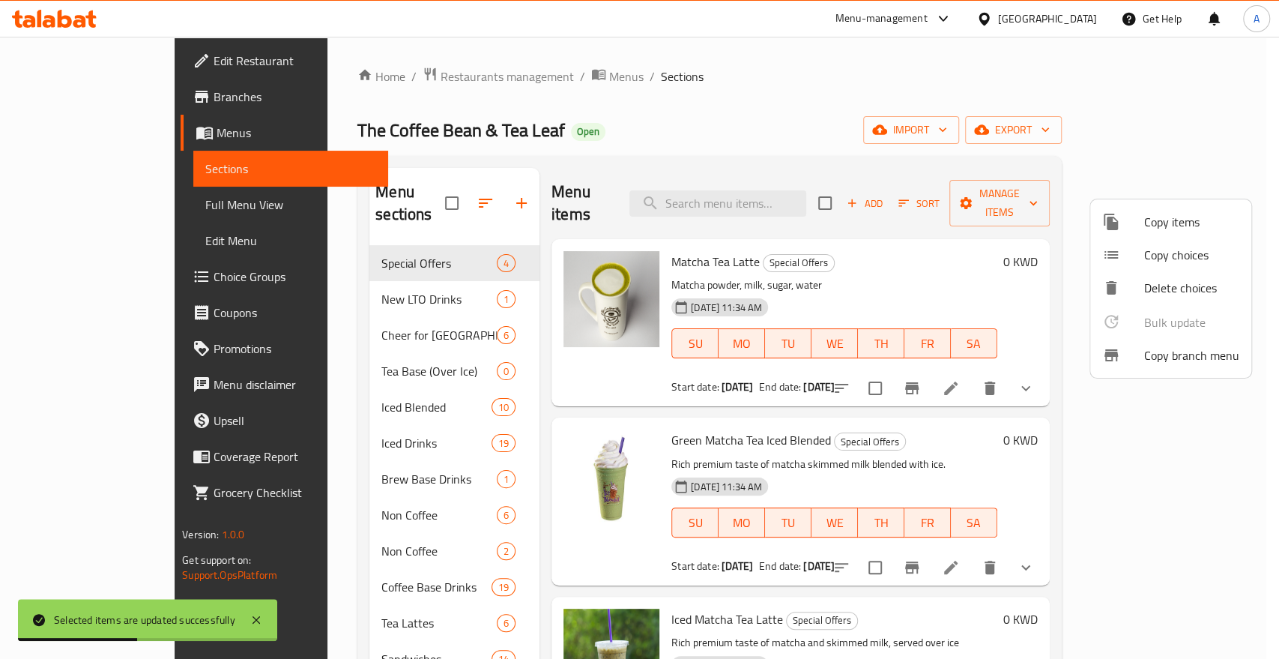
click at [25, 89] on div at bounding box center [639, 329] width 1279 height 659
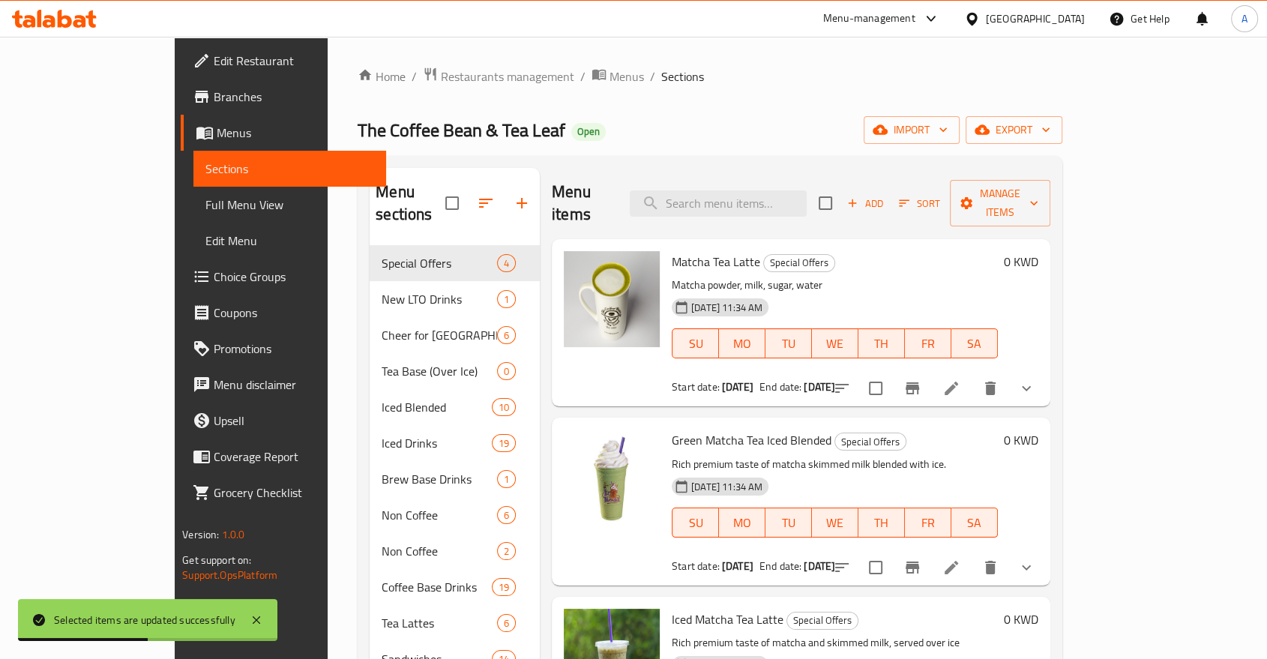
click at [214, 97] on span "Branches" at bounding box center [294, 97] width 160 height 18
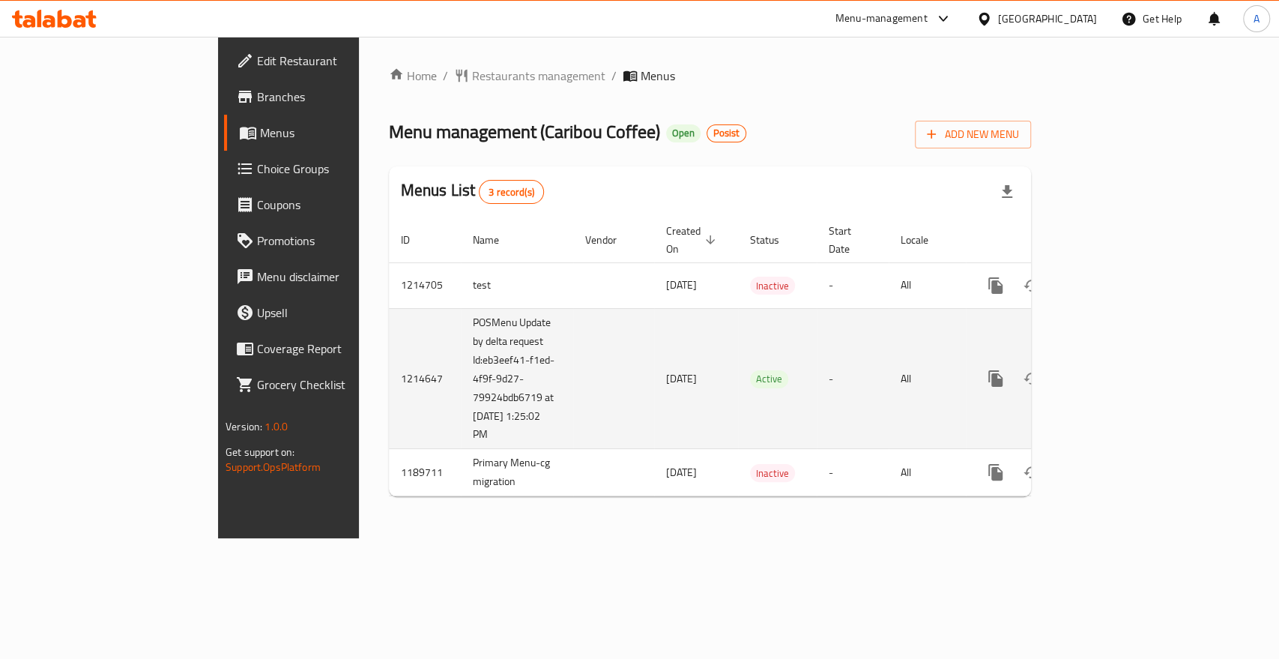
click at [1111, 372] on icon "enhanced table" at bounding box center [1103, 378] width 13 height 13
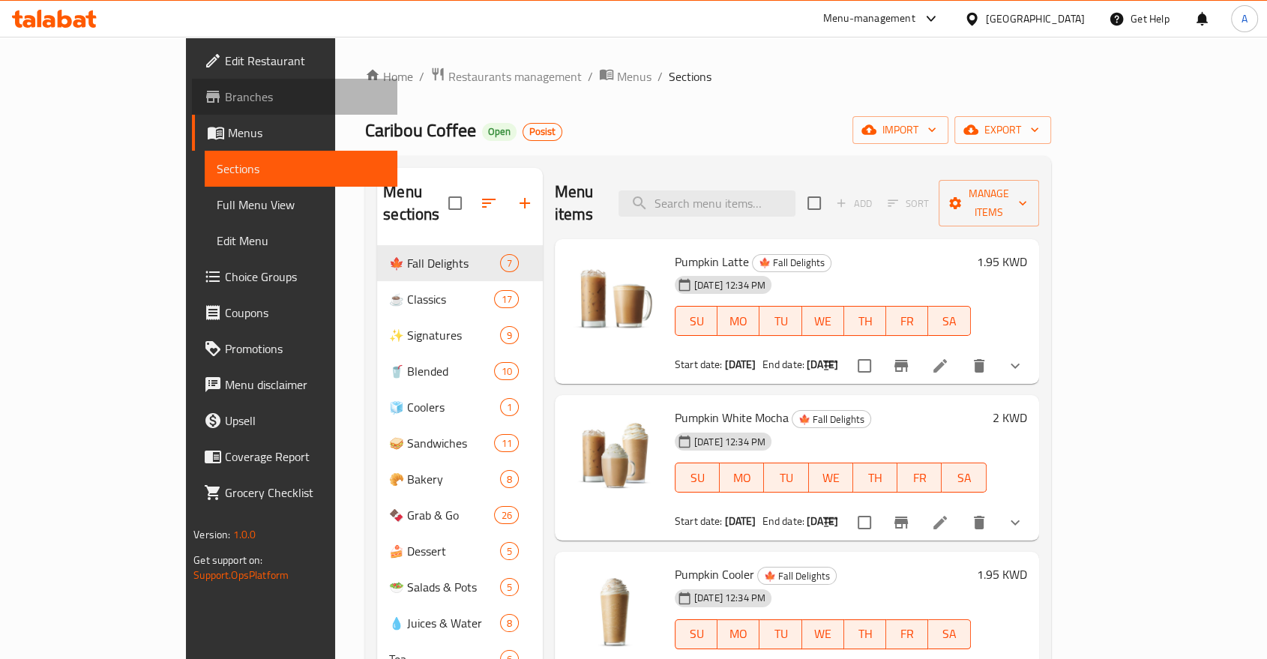
click at [225, 94] on span "Branches" at bounding box center [305, 97] width 160 height 18
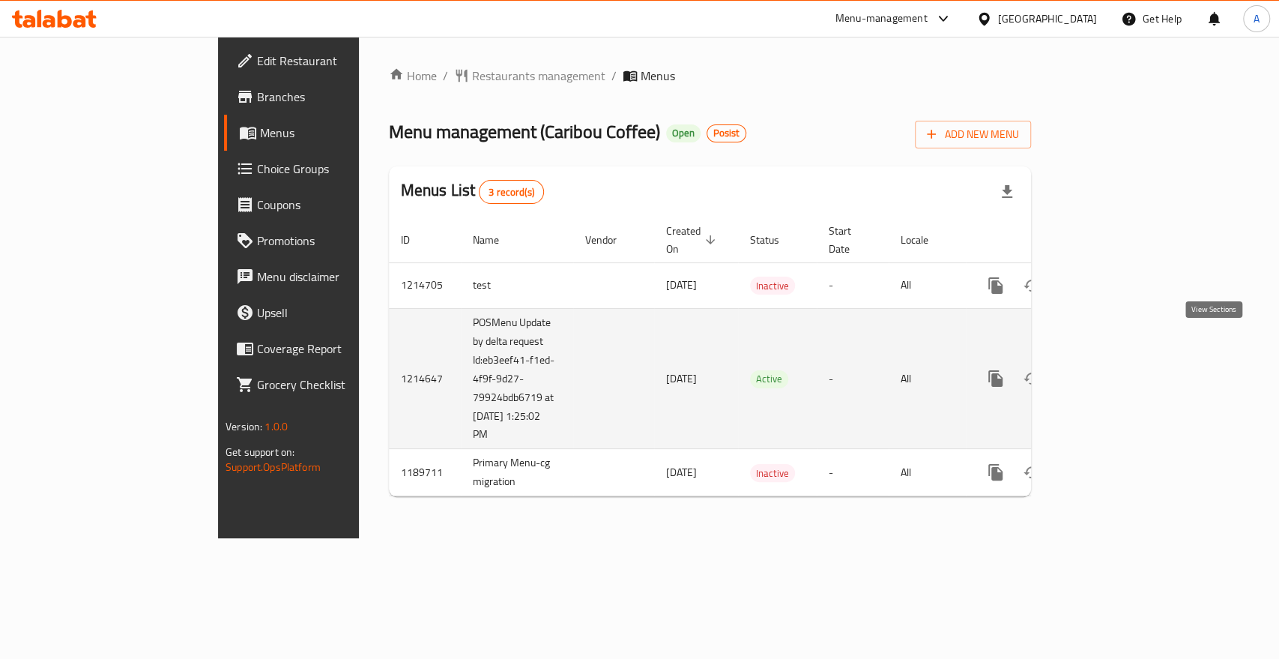
click at [1113, 369] on icon "enhanced table" at bounding box center [1104, 378] width 18 height 18
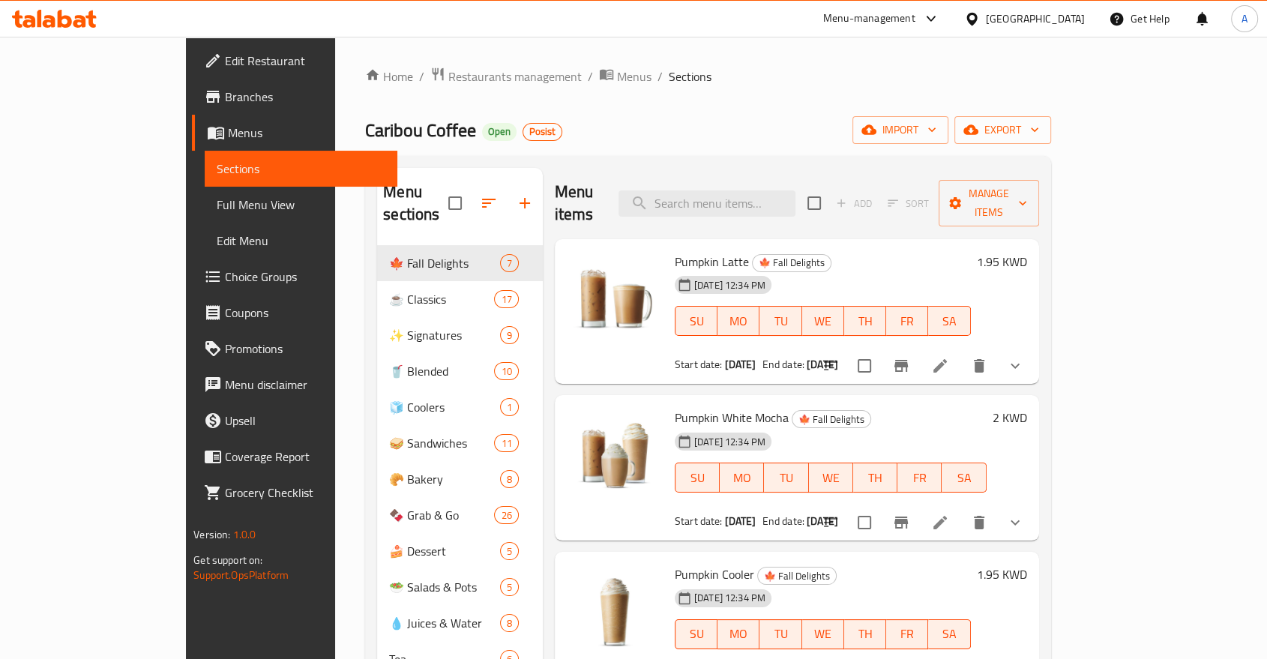
click at [971, 251] on h6 "Pumpkin Latte 🍁 Fall Delights" at bounding box center [822, 261] width 296 height 21
click at [949, 357] on icon at bounding box center [940, 366] width 18 height 18
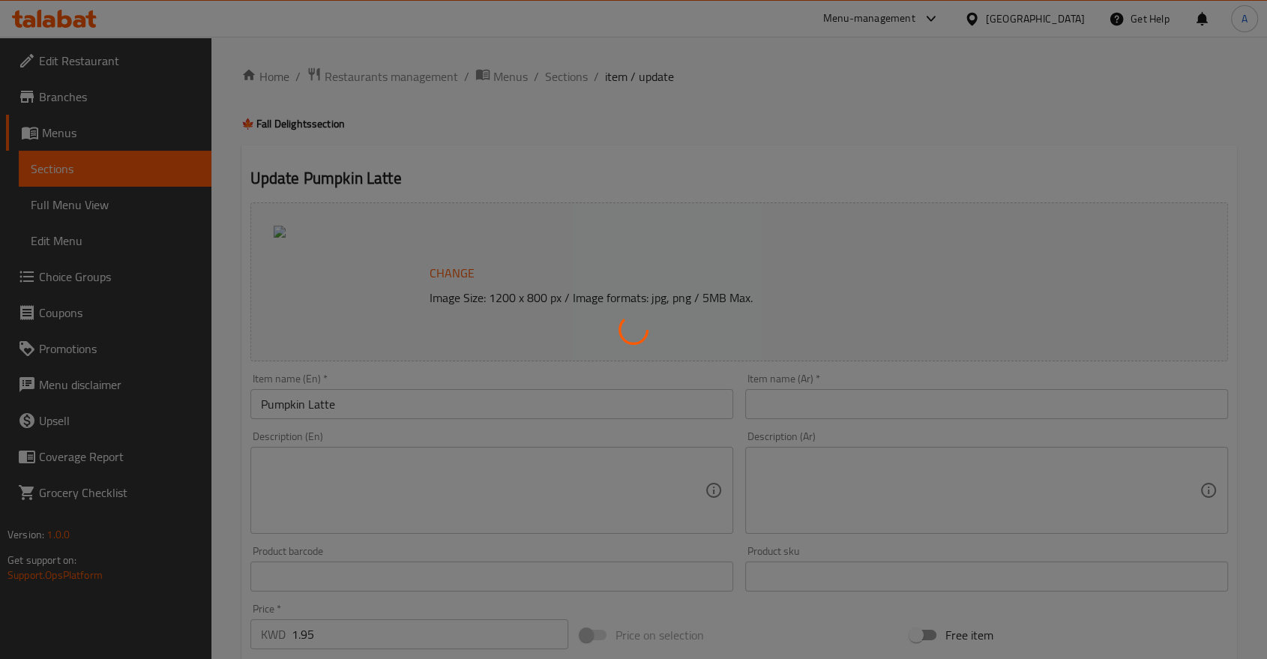
click at [533, 73] on div at bounding box center [633, 329] width 1267 height 659
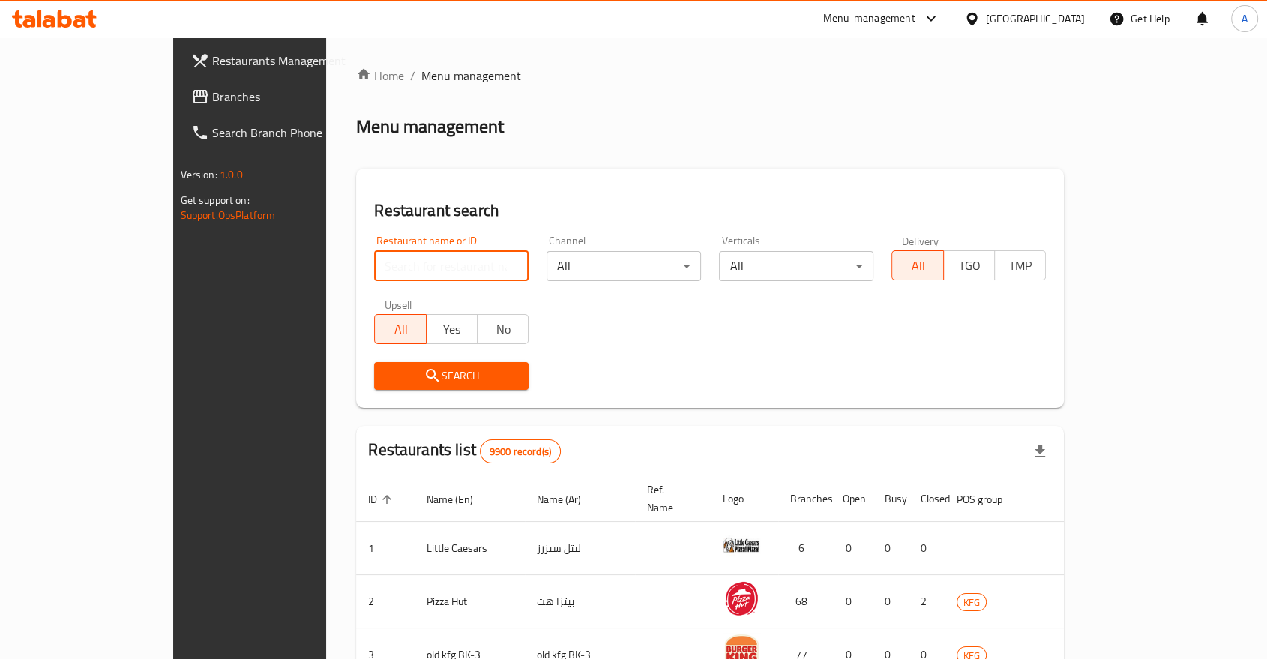
drag, startPoint x: 372, startPoint y: 254, endPoint x: 245, endPoint y: 179, distance: 147.2
click at [374, 254] on input "search" at bounding box center [451, 266] width 154 height 30
type input "Caribou Coffee"
click button "Search" at bounding box center [451, 376] width 154 height 28
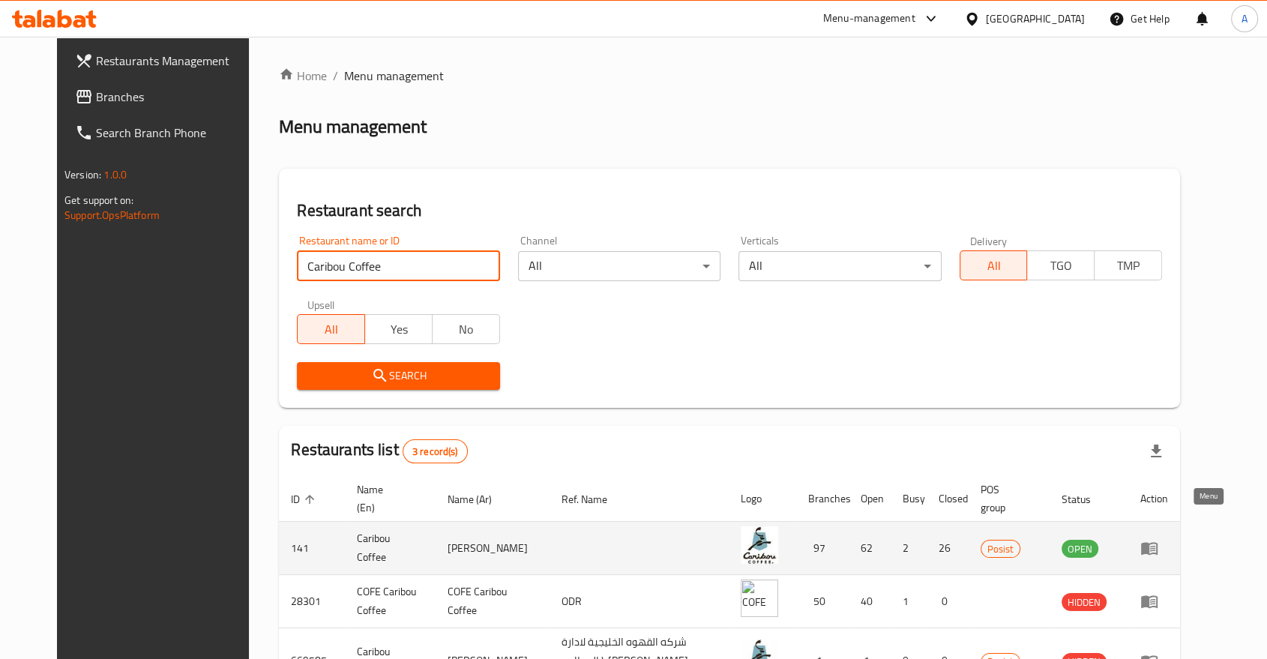
click at [1158, 539] on icon "enhanced table" at bounding box center [1149, 548] width 18 height 18
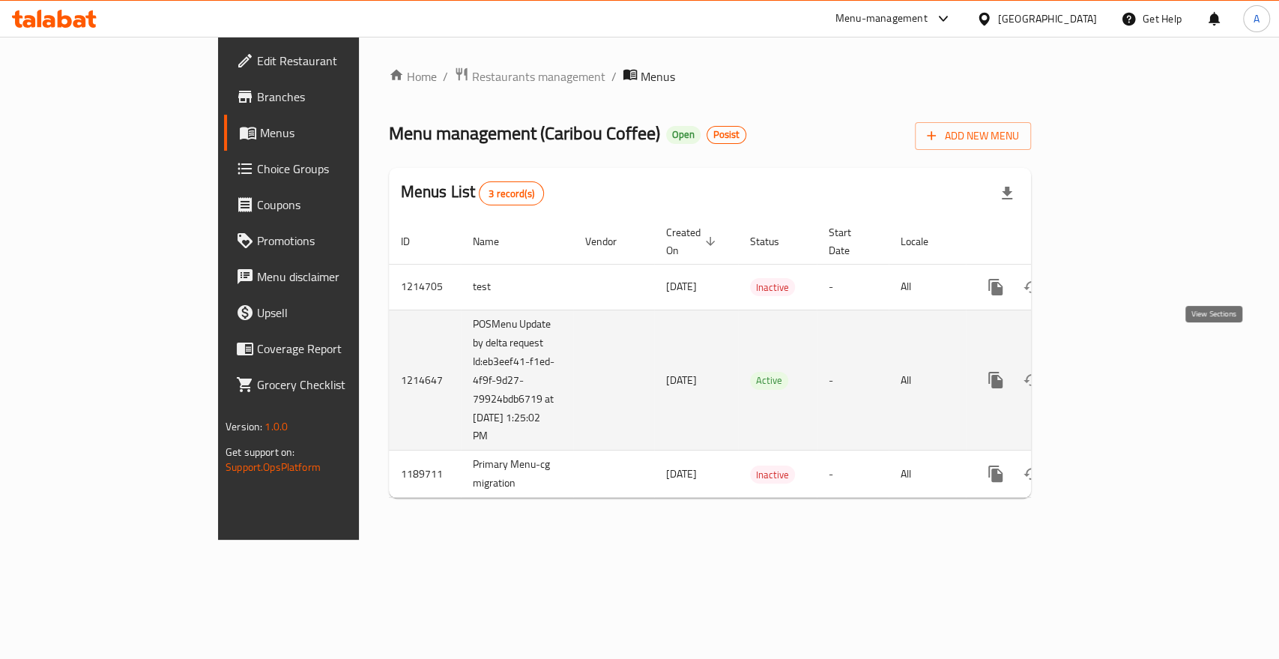
click at [1122, 362] on link "enhanced table" at bounding box center [1104, 380] width 36 height 36
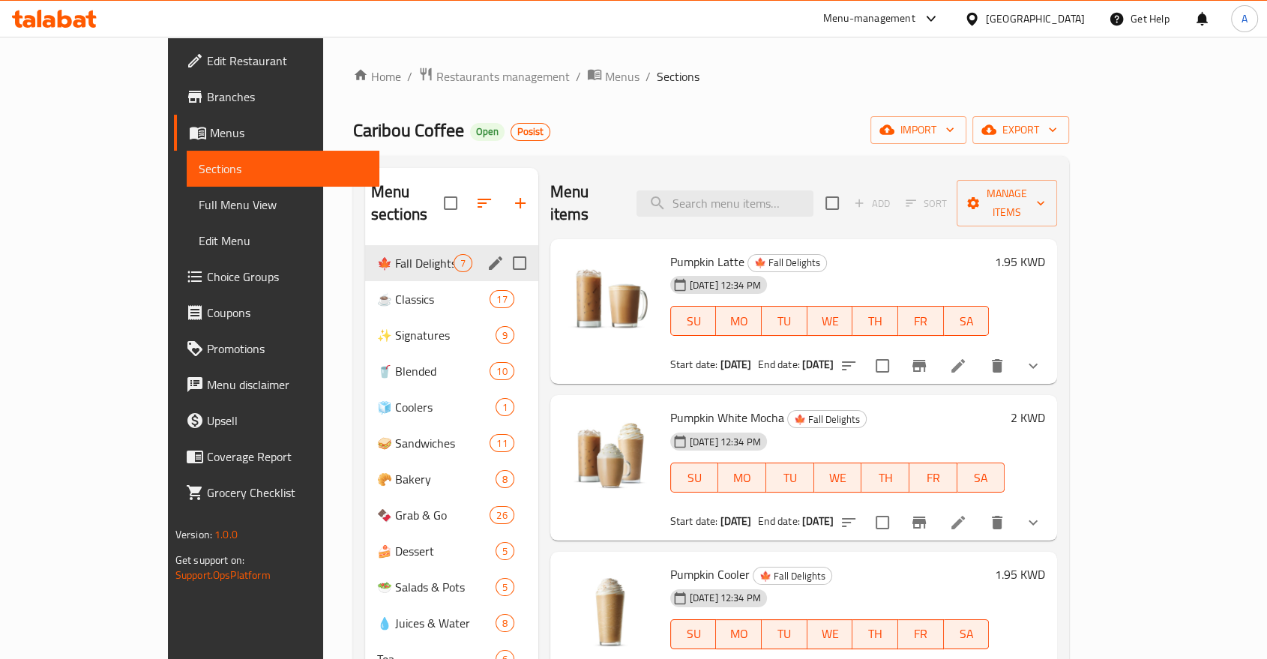
click at [504, 247] on input "Menu sections" at bounding box center [519, 262] width 31 height 31
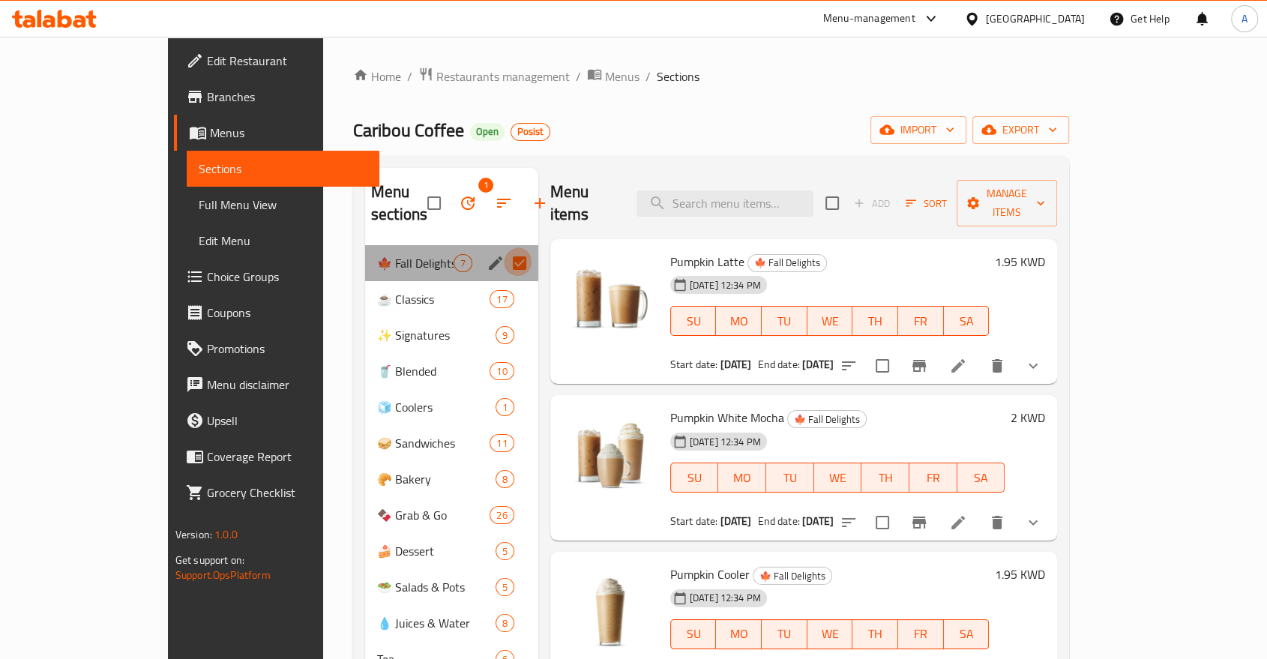
click at [504, 247] on input "Menu sections" at bounding box center [519, 262] width 31 height 31
checkbox input "false"
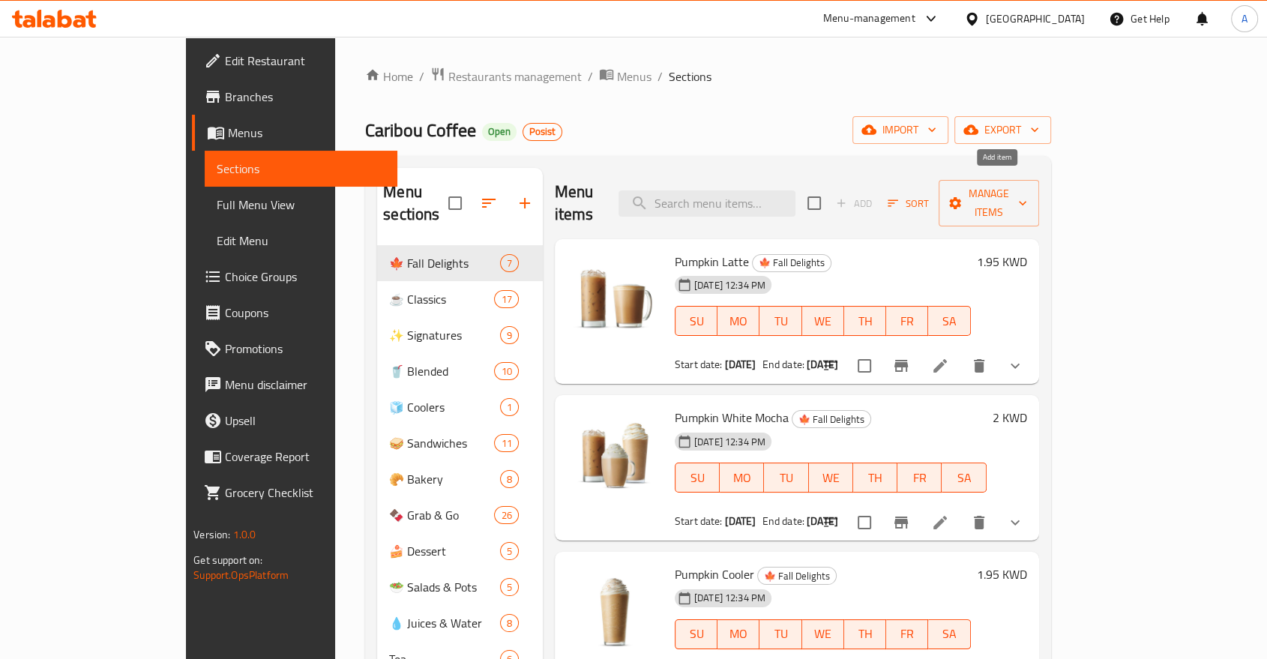
click at [878, 192] on span "Add" at bounding box center [854, 203] width 48 height 23
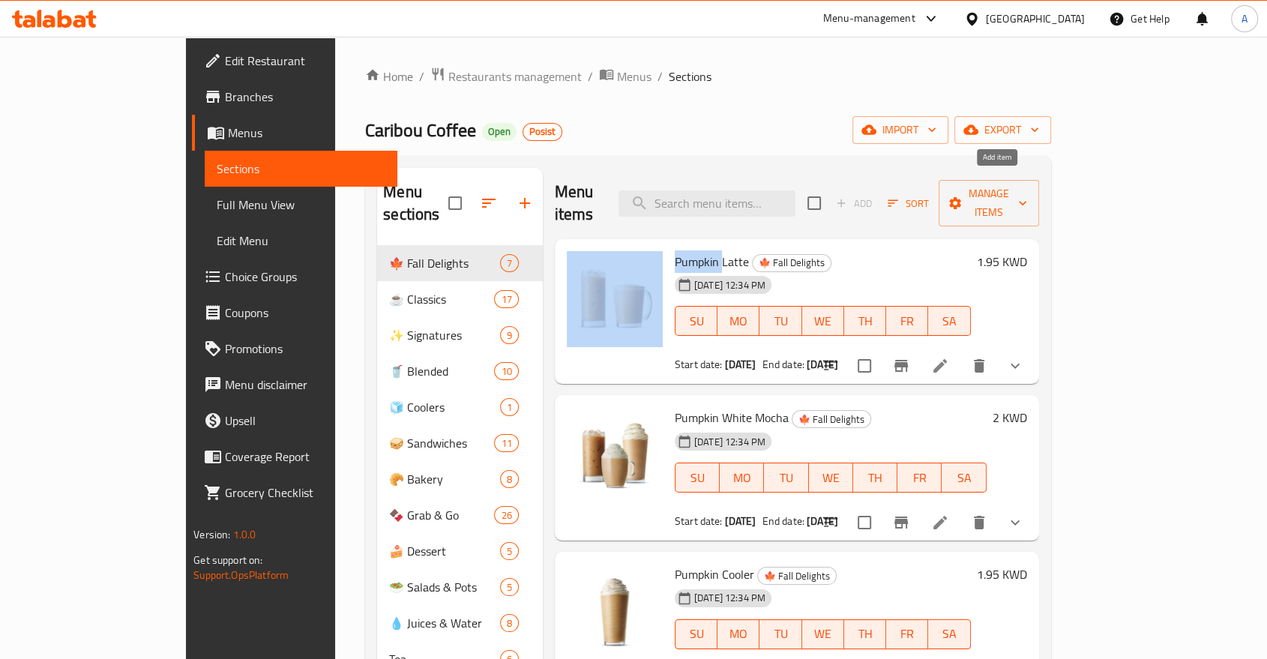
click at [878, 192] on span "Add" at bounding box center [854, 203] width 48 height 23
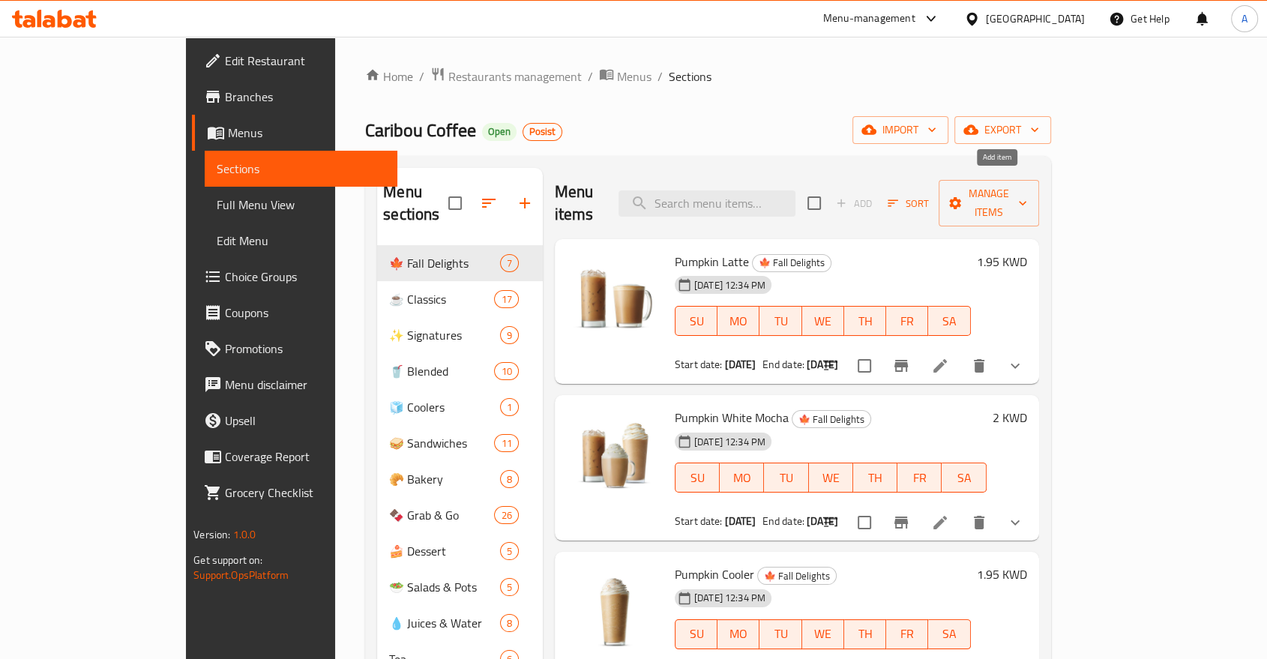
click at [878, 192] on span "Add" at bounding box center [854, 203] width 48 height 23
click at [1024, 357] on icon "show more" at bounding box center [1015, 366] width 18 height 18
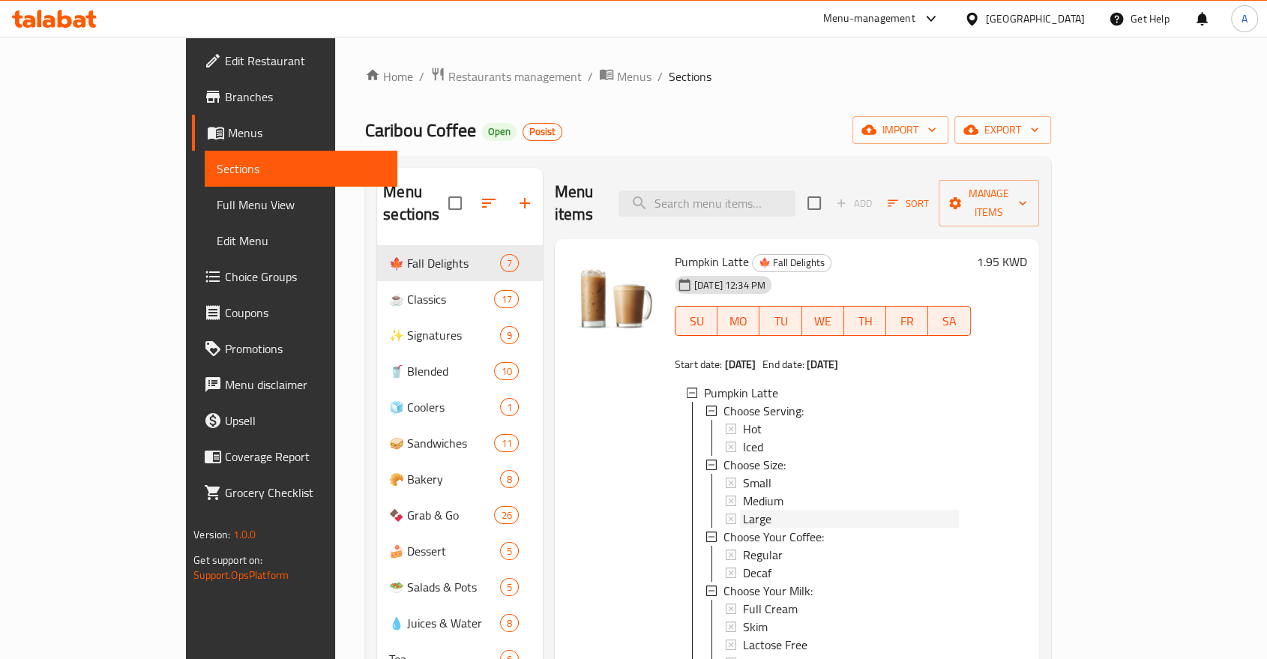
click at [743, 510] on div "Large" at bounding box center [851, 519] width 216 height 18
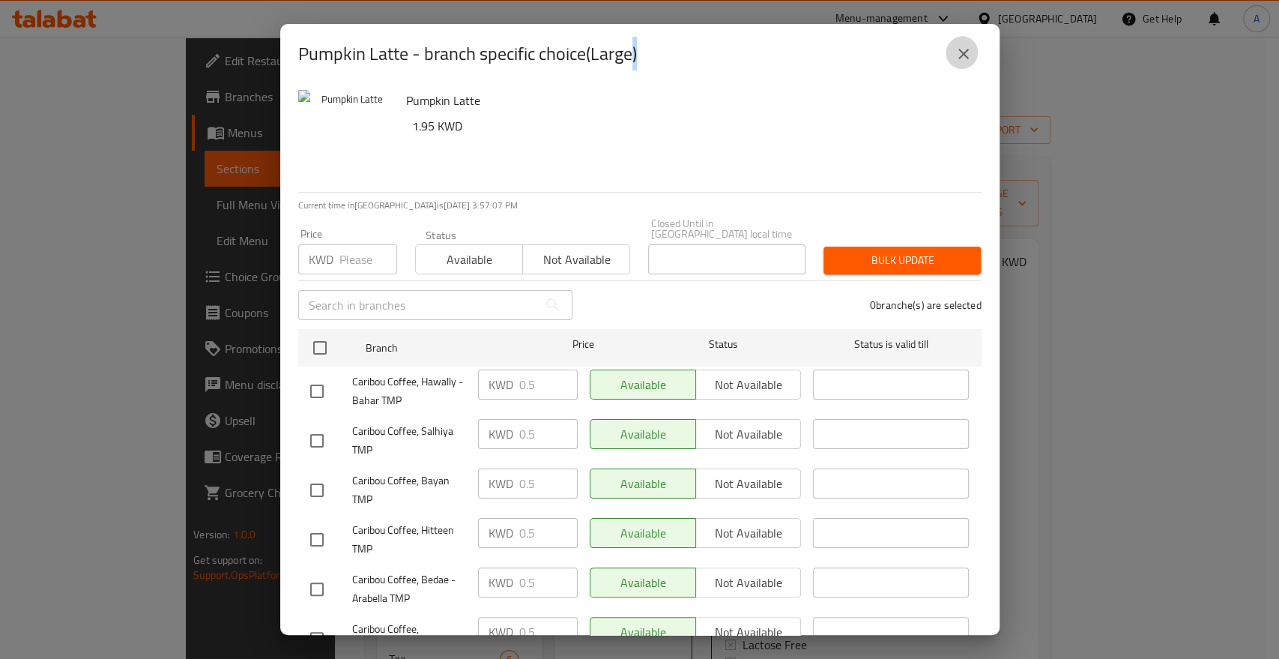
click at [977, 56] on button "close" at bounding box center [964, 54] width 36 height 36
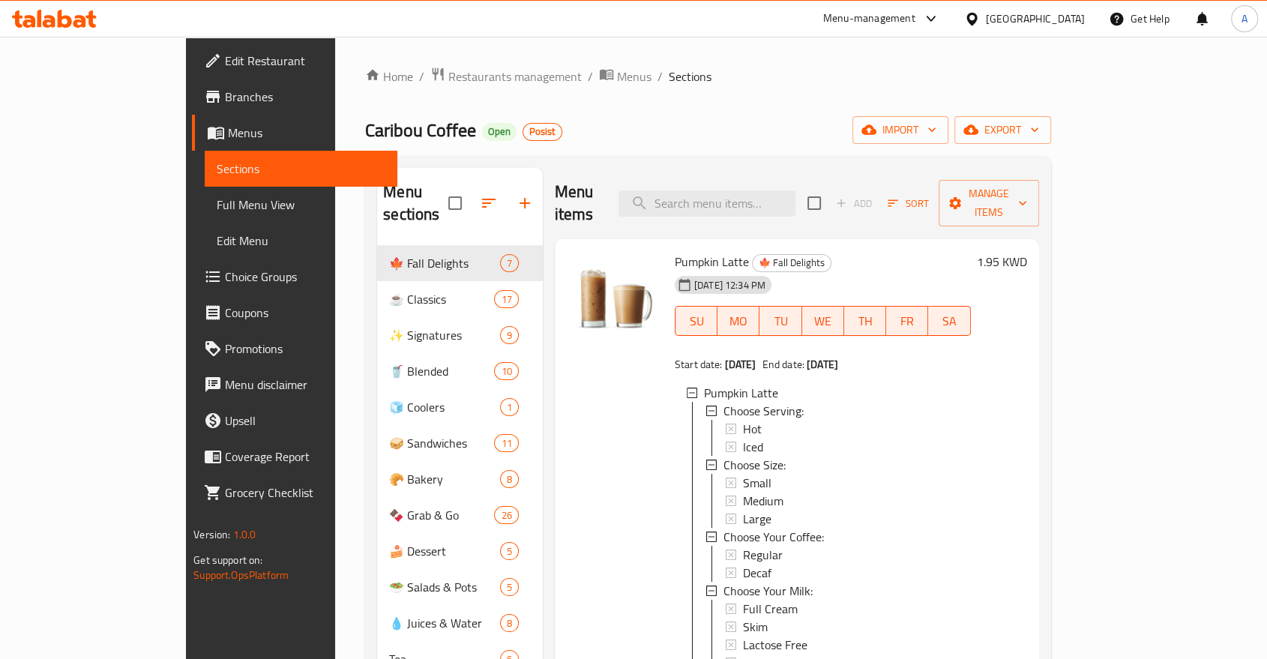
click at [792, 90] on div "Home / Restaurants management / Menus / Sections Caribou Coffee Open Posist imp…" at bounding box center [708, 453] width 686 height 772
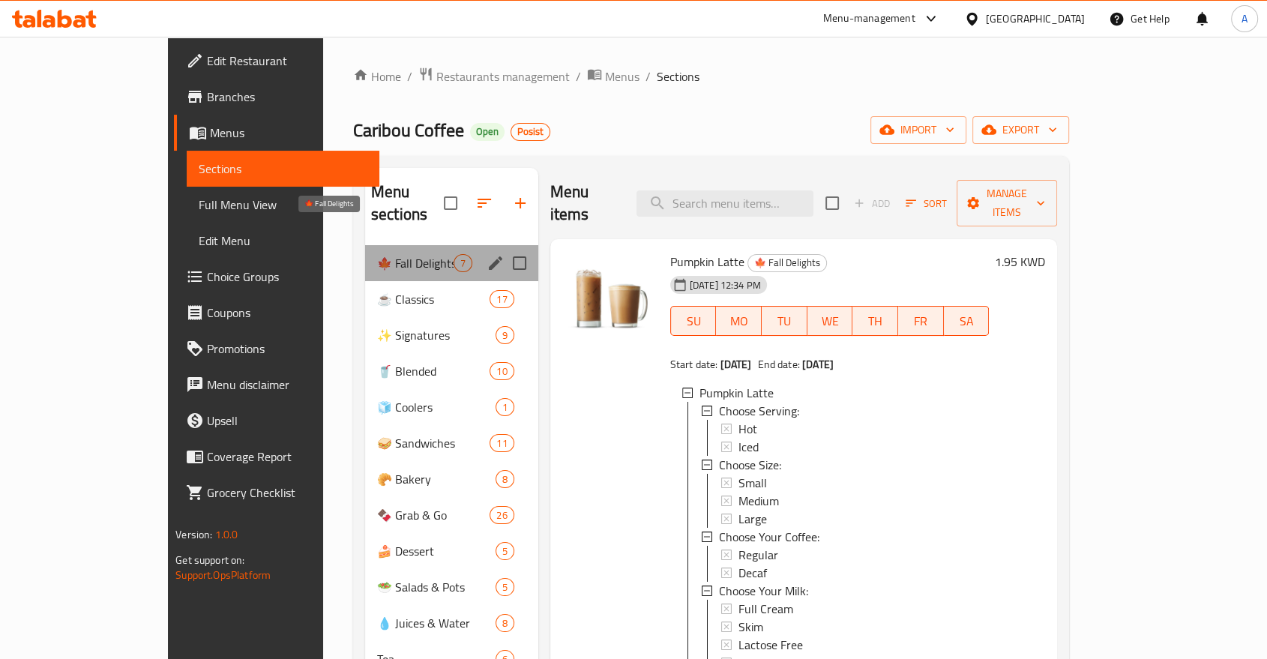
click at [377, 254] on span "🍁 Fall Delights" at bounding box center [415, 263] width 76 height 18
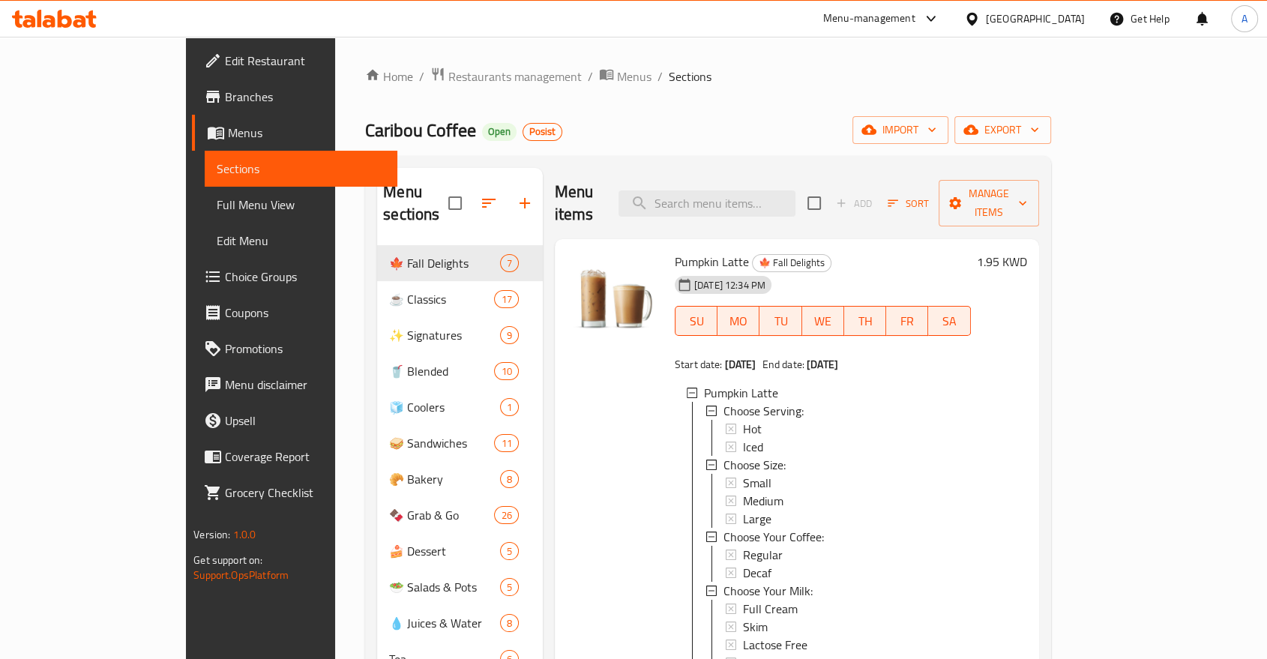
click at [640, 93] on div "Home / Restaurants management / Menus / Sections Caribou Coffee Open Posist imp…" at bounding box center [708, 453] width 686 height 772
click at [448, 71] on span "Restaurants management" at bounding box center [514, 76] width 133 height 18
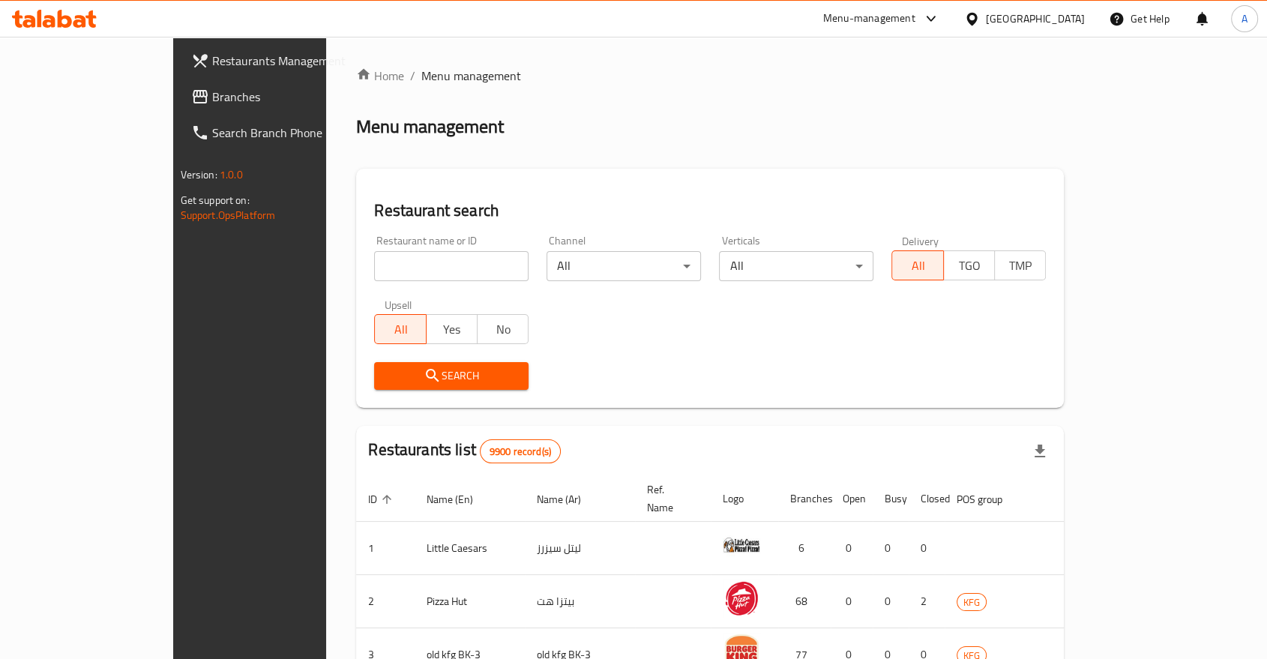
click at [212, 64] on span "Restaurants Management" at bounding box center [292, 61] width 160 height 18
